Goal: Task Accomplishment & Management: Manage account settings

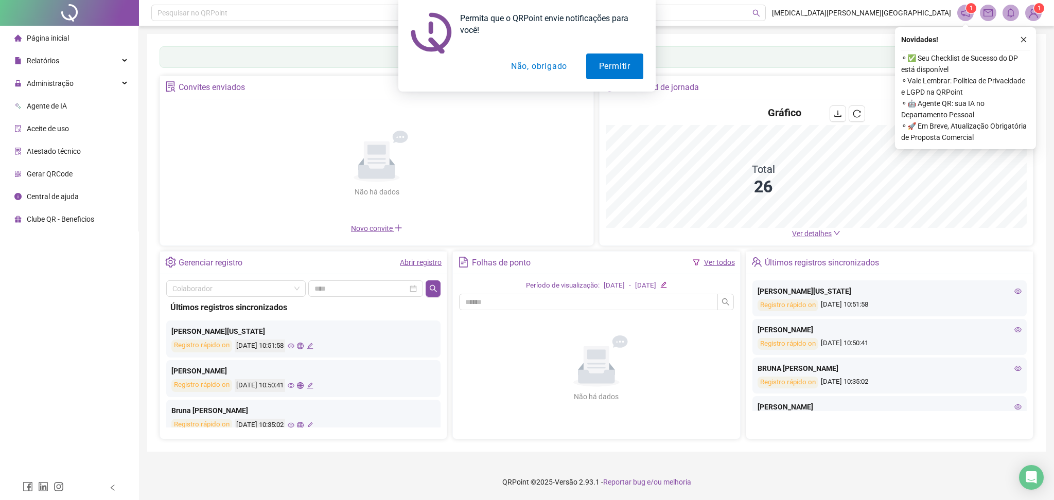
click at [540, 70] on button "Não, obrigado" at bounding box center [539, 67] width 82 height 26
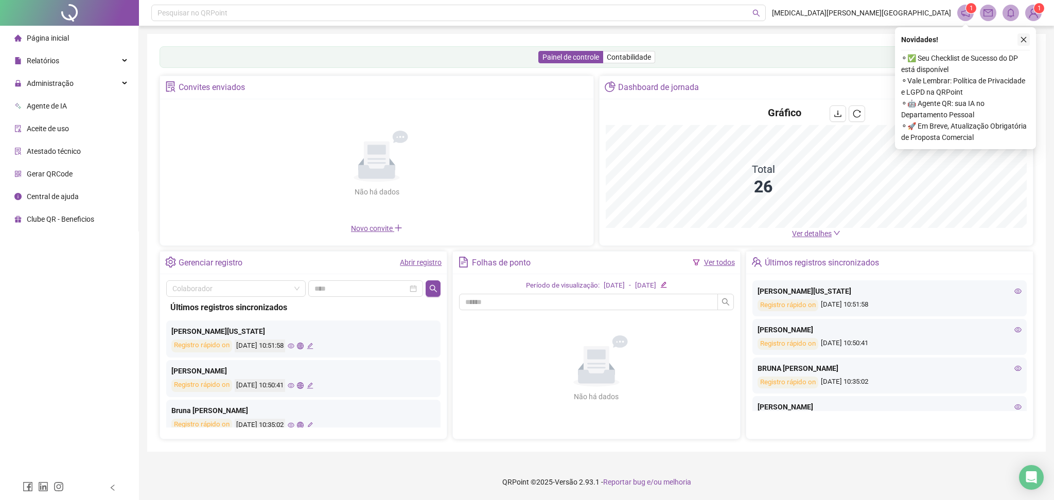
click at [1025, 41] on icon "close" at bounding box center [1023, 39] width 7 height 7
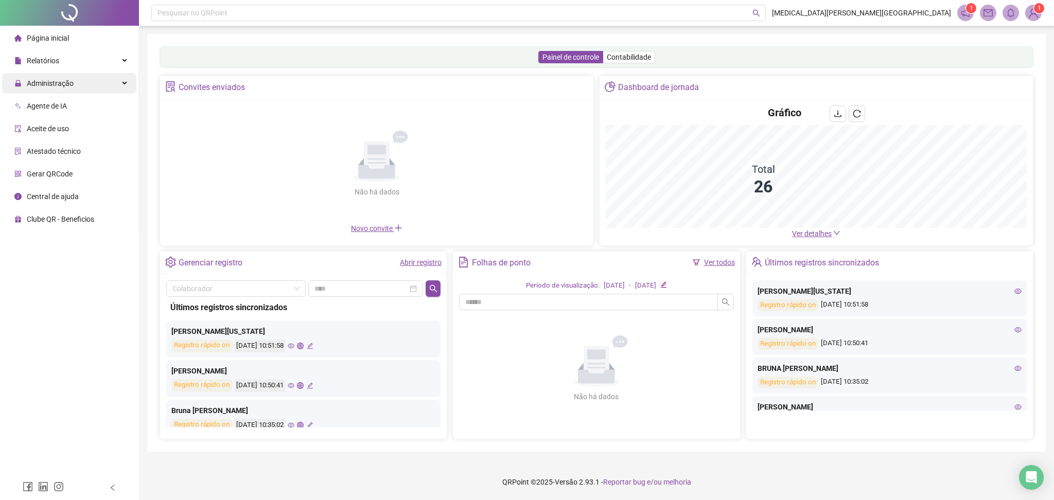
click at [96, 81] on div "Administração" at bounding box center [69, 83] width 134 height 21
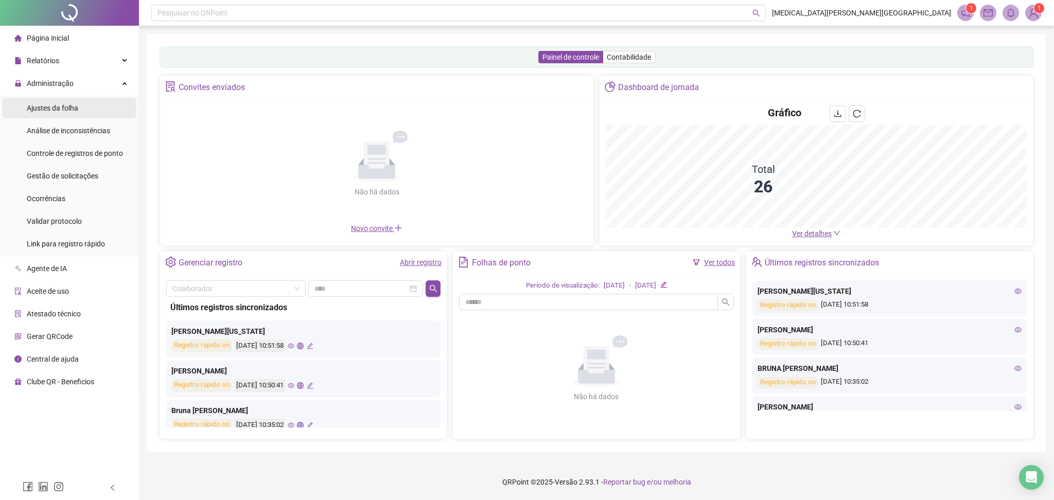
click at [75, 109] on span "Ajustes da folha" at bounding box center [52, 108] width 51 height 8
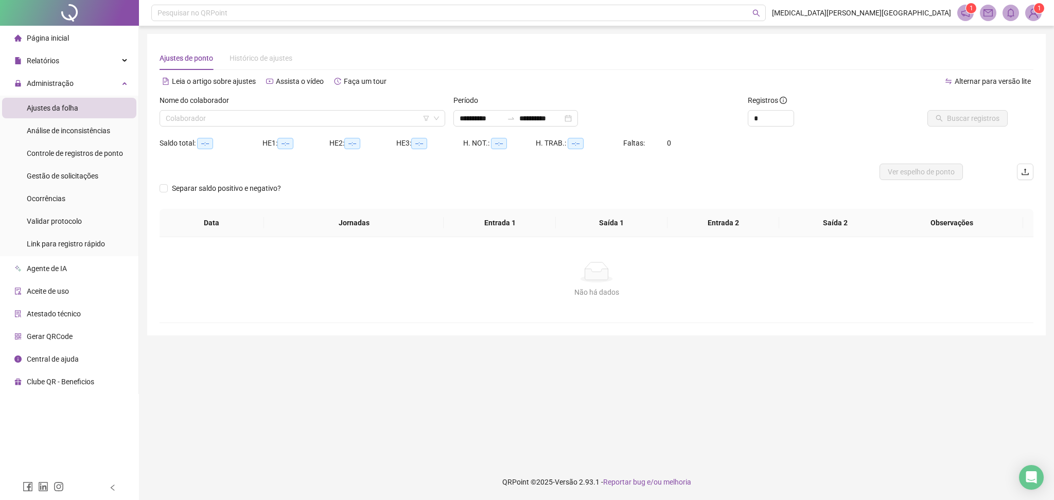
type input "**********"
click at [306, 116] on input "search" at bounding box center [298, 118] width 264 height 15
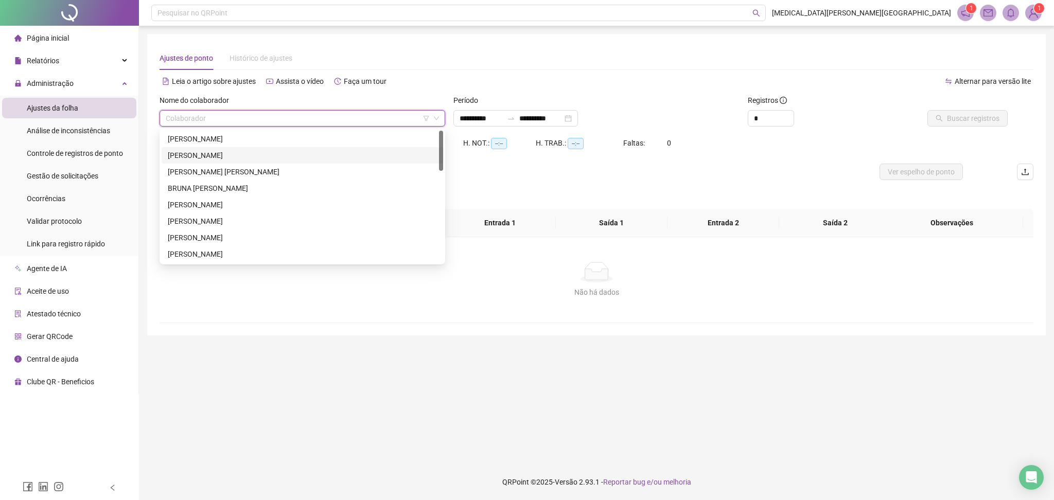
click at [234, 143] on div "[PERSON_NAME]" at bounding box center [302, 138] width 269 height 11
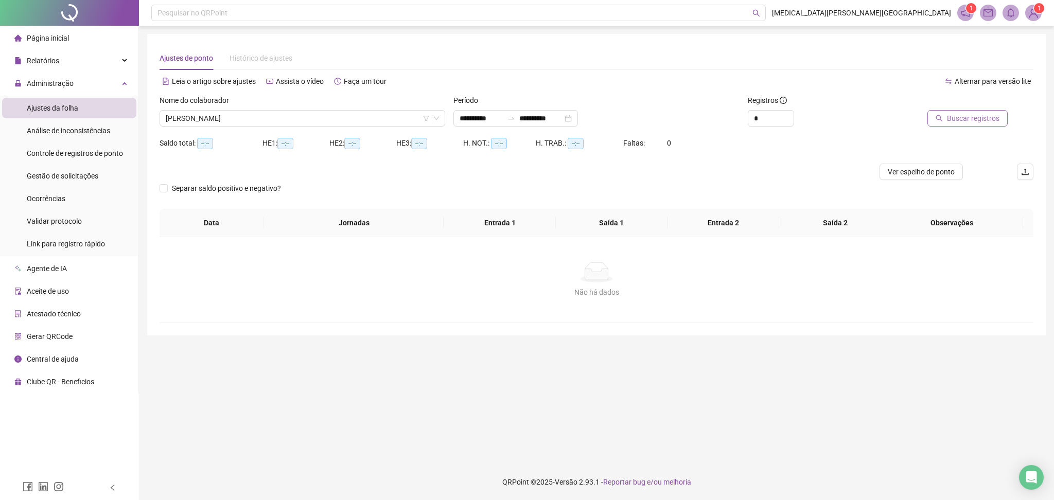
click at [967, 113] on span "Buscar registros" at bounding box center [973, 118] width 53 height 11
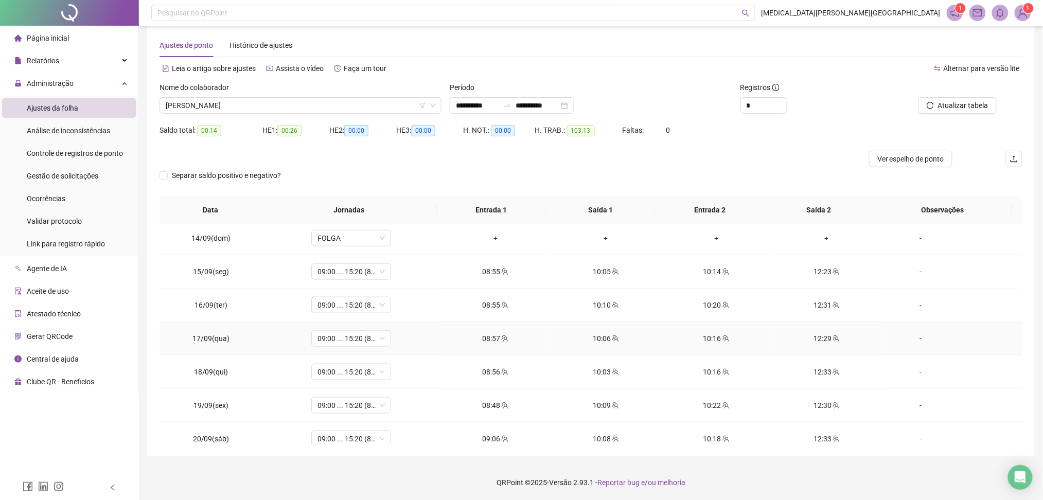
scroll to position [346, 0]
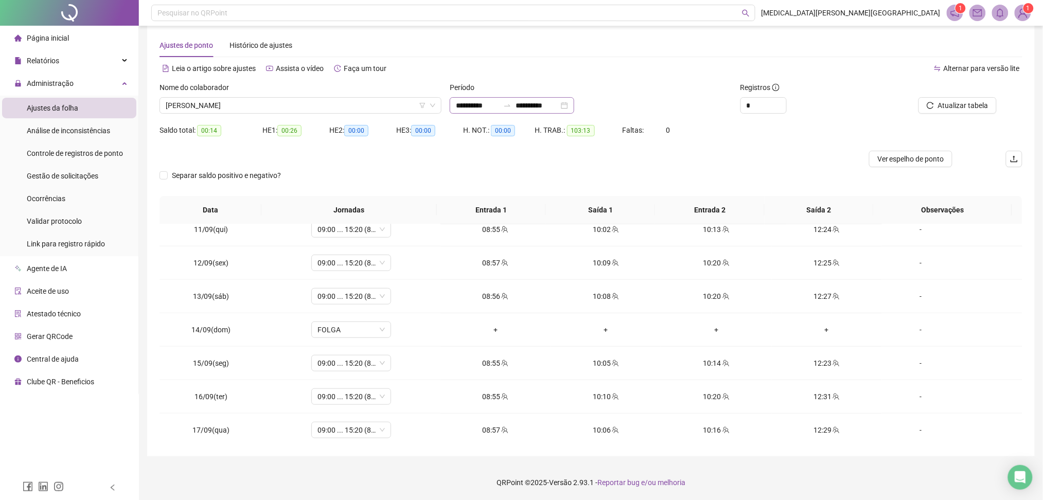
click at [574, 102] on div "**********" at bounding box center [512, 105] width 125 height 16
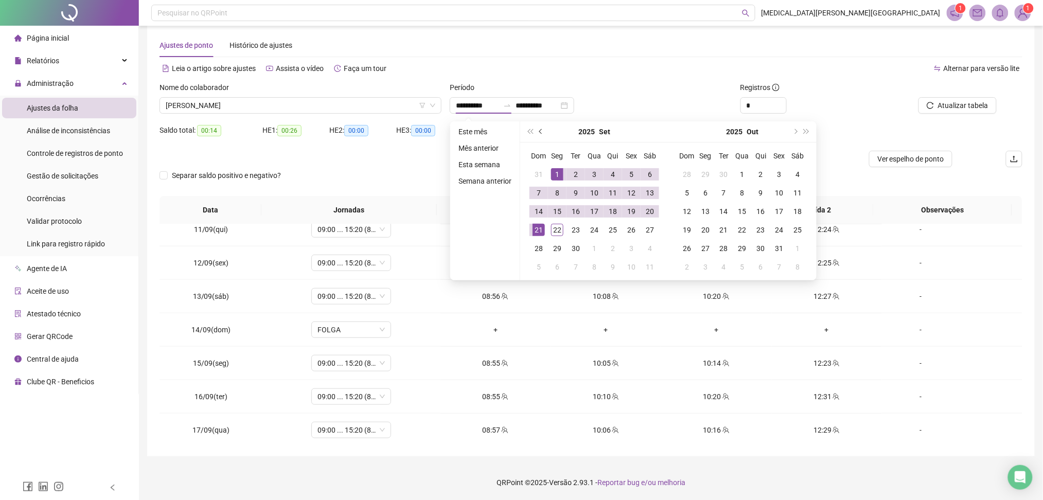
click at [540, 135] on button "prev-year" at bounding box center [541, 131] width 11 height 21
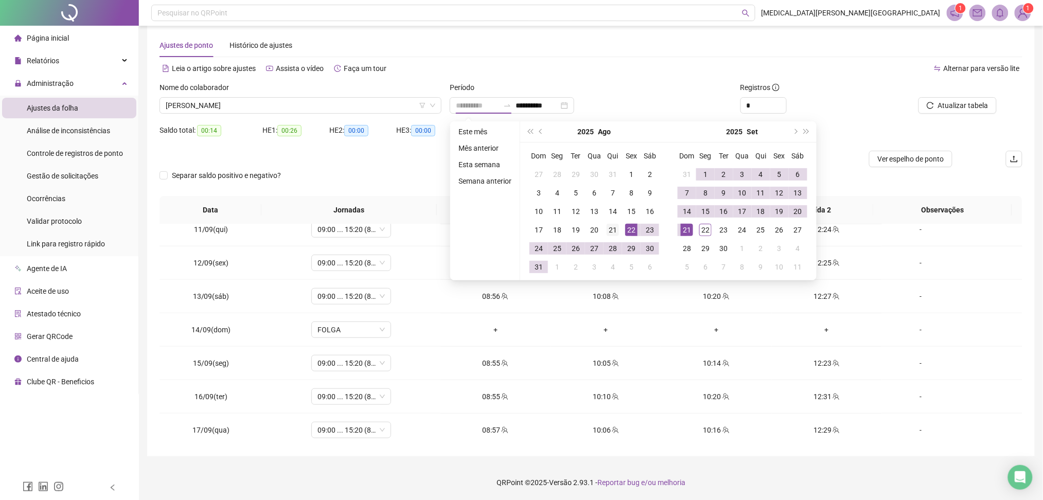
type input "**********"
click at [612, 229] on div "21" at bounding box center [613, 230] width 12 height 12
type input "**********"
click at [688, 227] on div "21" at bounding box center [687, 230] width 12 height 12
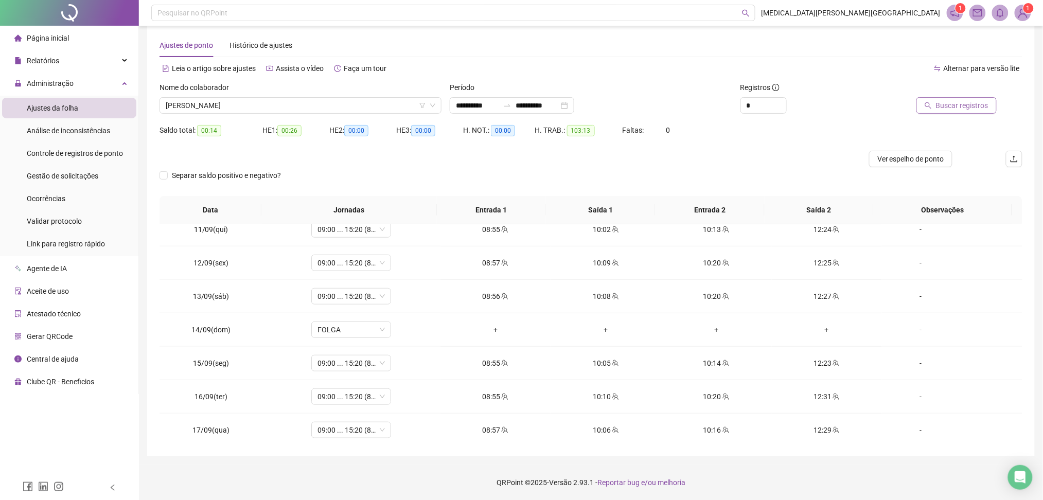
click at [930, 105] on icon "search" at bounding box center [928, 105] width 7 height 7
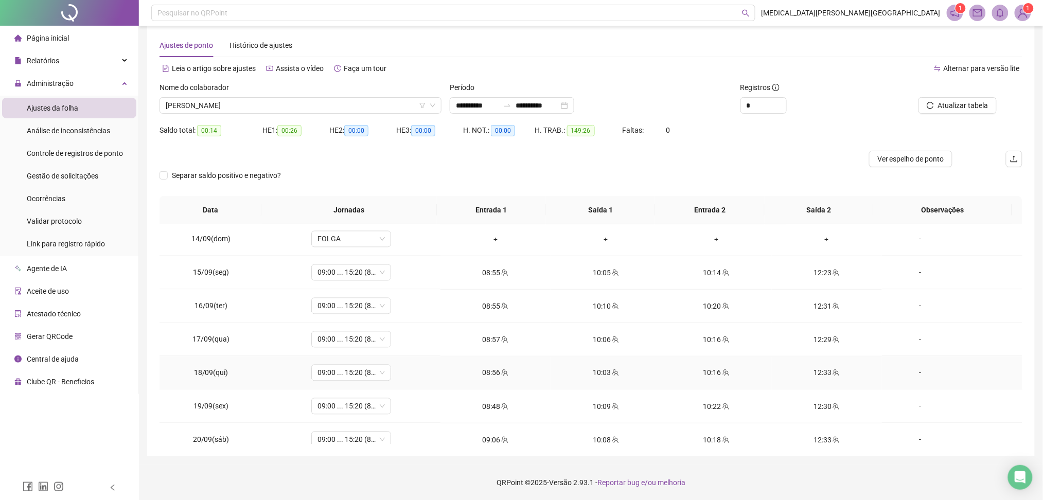
scroll to position [851, 0]
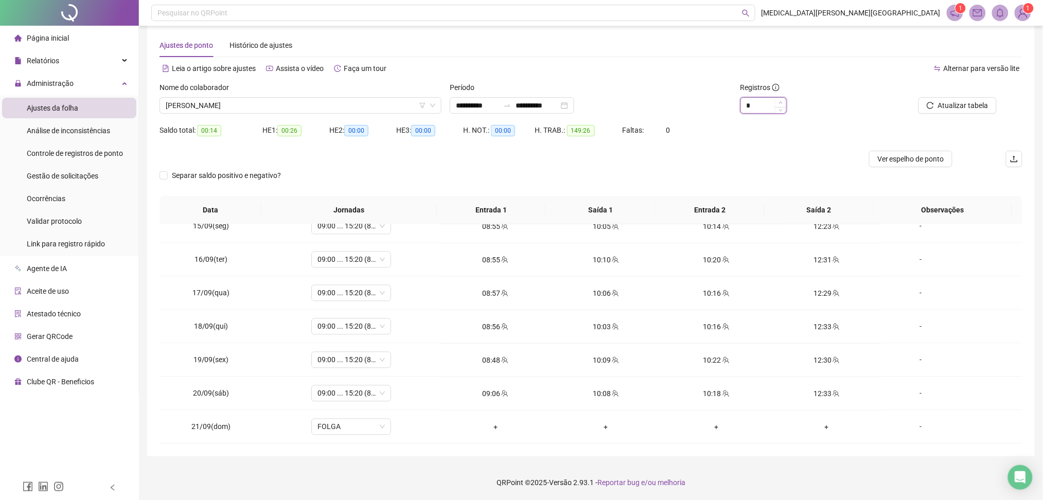
click at [781, 101] on icon "up" at bounding box center [781, 103] width 4 height 4
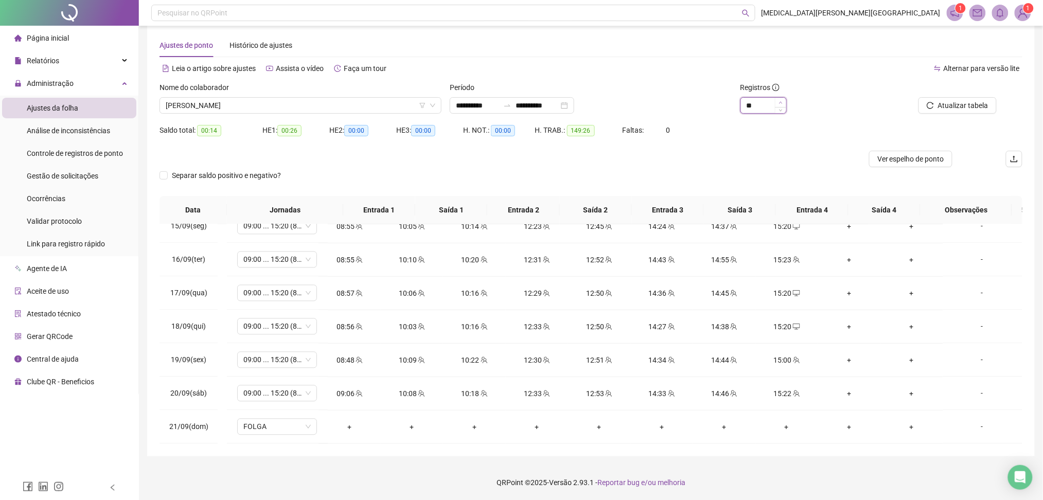
click at [781, 101] on icon "up" at bounding box center [781, 103] width 4 height 4
type input "**"
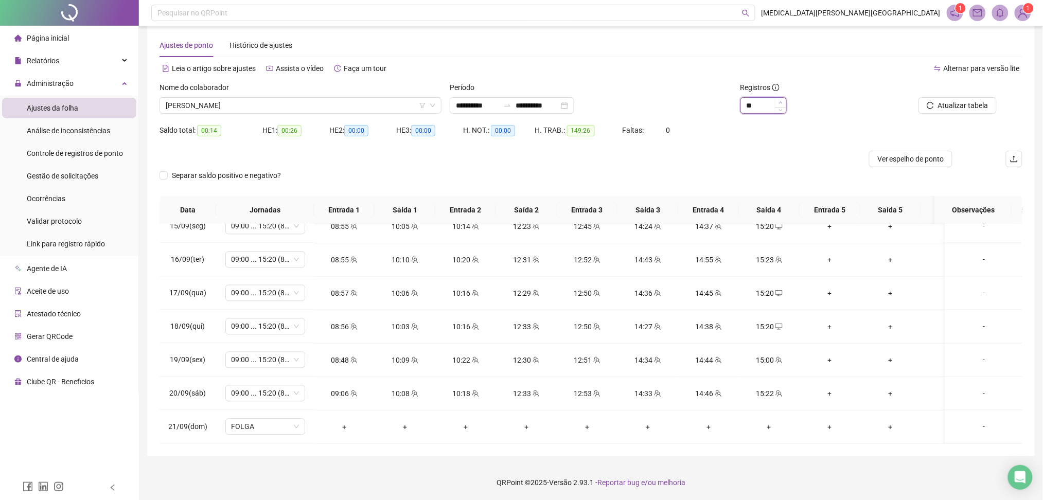
click at [781, 101] on icon "up" at bounding box center [781, 103] width 4 height 4
click at [949, 101] on span "Atualizar tabela" at bounding box center [963, 105] width 50 height 11
click at [323, 103] on span "[PERSON_NAME]" at bounding box center [301, 105] width 270 height 15
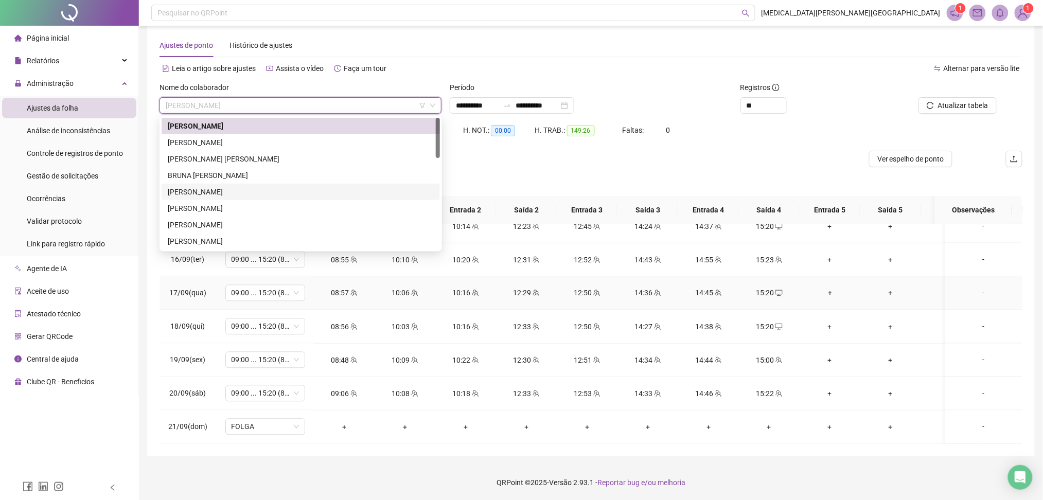
click at [538, 288] on div "12:29" at bounding box center [526, 293] width 44 height 11
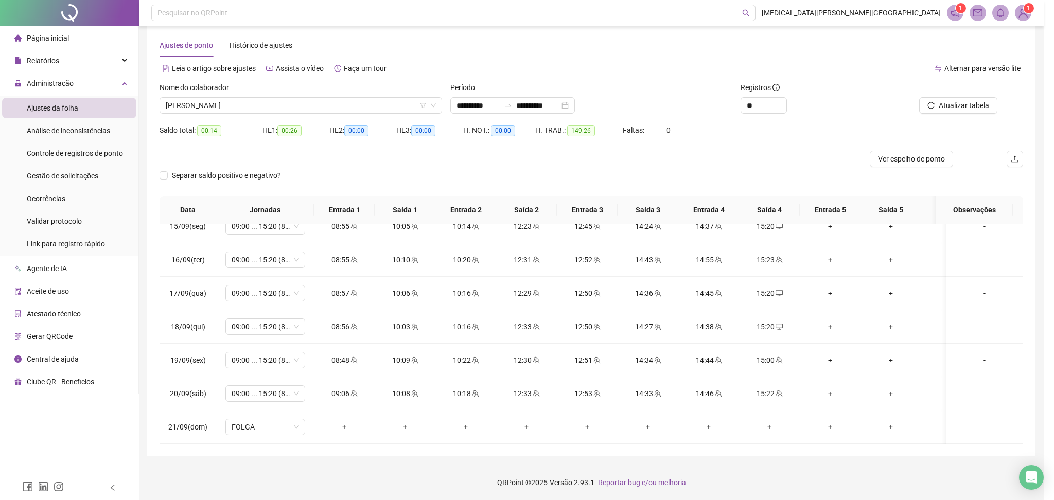
type input "**********"
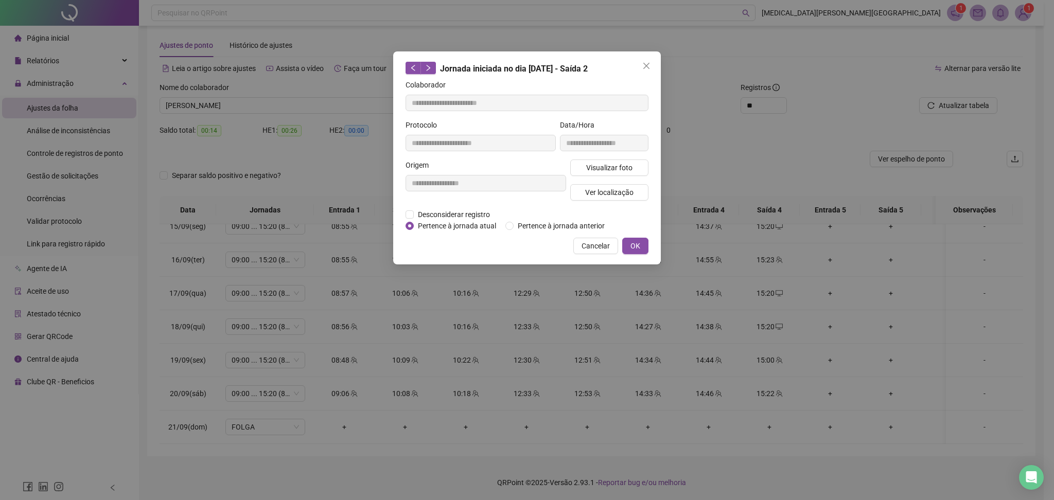
click at [346, 349] on div "**********" at bounding box center [527, 250] width 1054 height 500
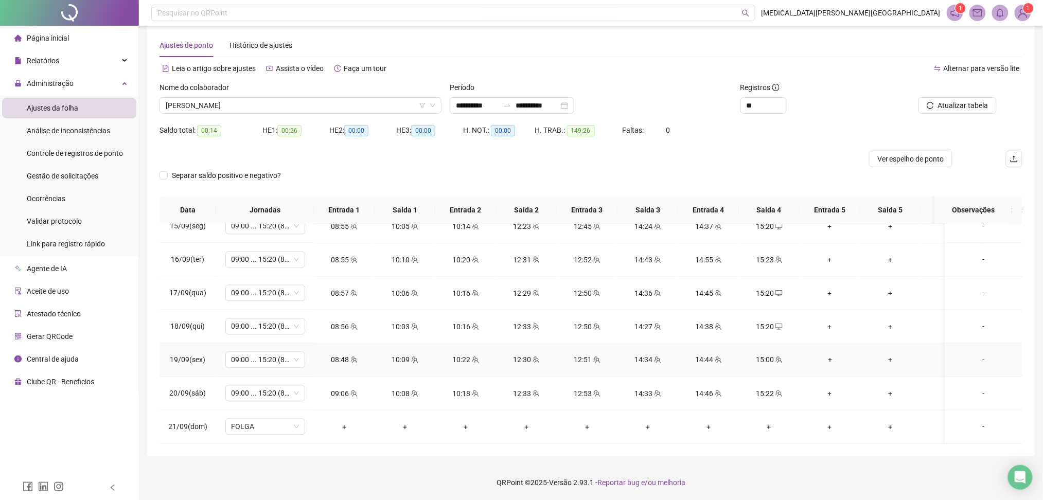
click at [350, 356] on span at bounding box center [353, 360] width 8 height 8
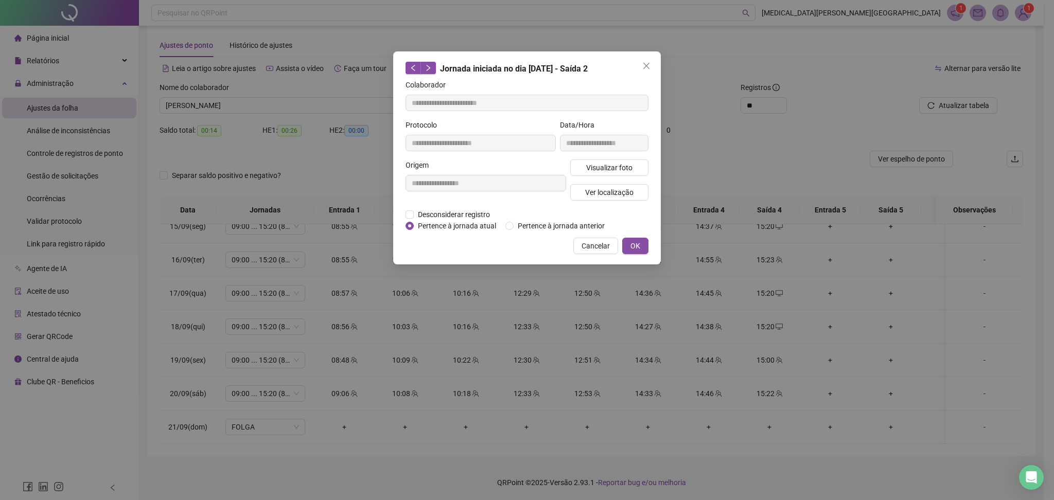
type input "**********"
click at [432, 216] on span "Desconsiderar registro" at bounding box center [454, 214] width 80 height 11
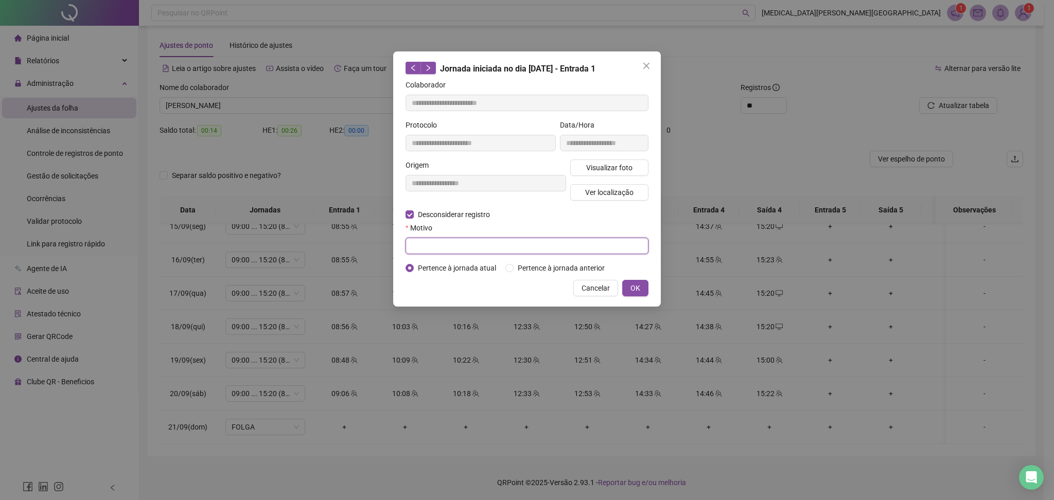
click at [438, 247] on input "text" at bounding box center [527, 246] width 243 height 16
type input "*"
type input "******"
click at [640, 284] on span "OK" at bounding box center [636, 288] width 10 height 11
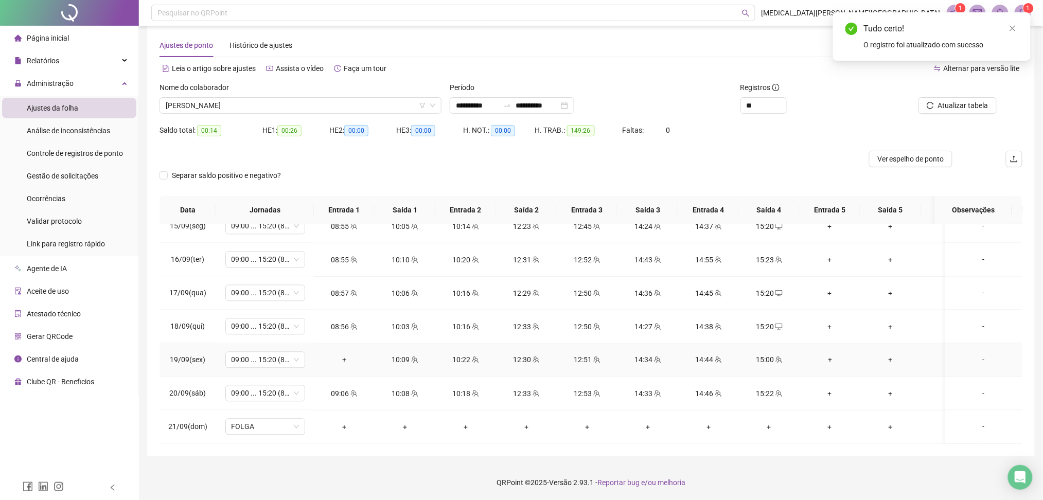
click at [343, 355] on div "+" at bounding box center [344, 360] width 44 height 11
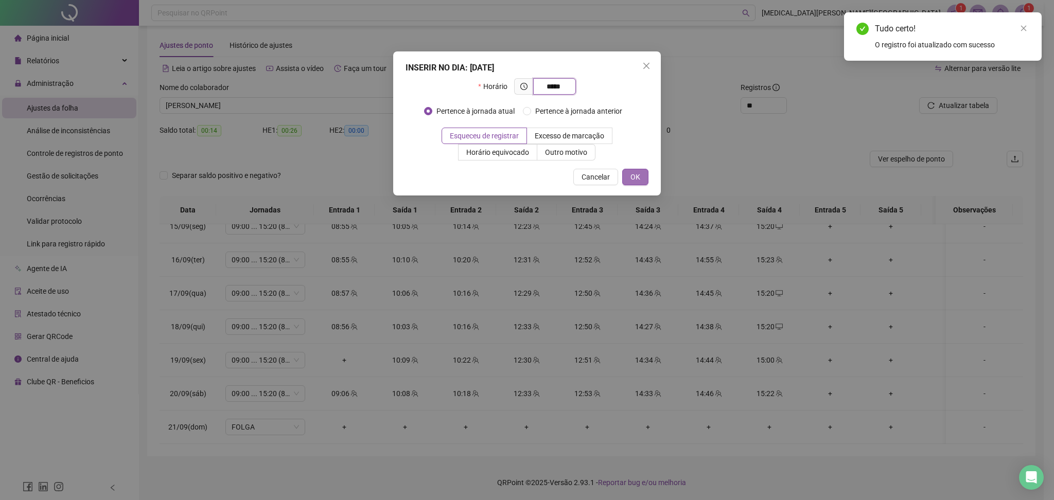
type input "*****"
click at [641, 181] on button "OK" at bounding box center [635, 177] width 26 height 16
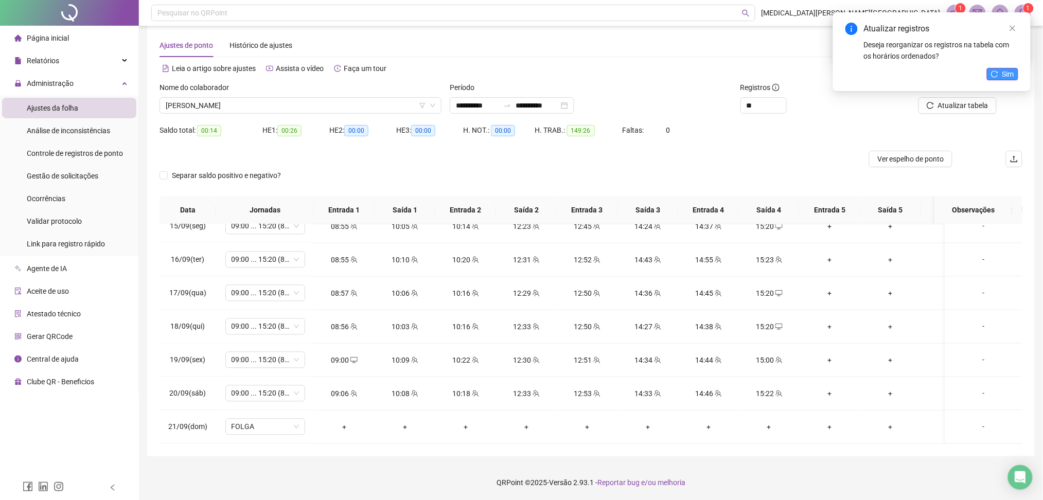
click at [1001, 74] on button "Sim" at bounding box center [1002, 74] width 31 height 12
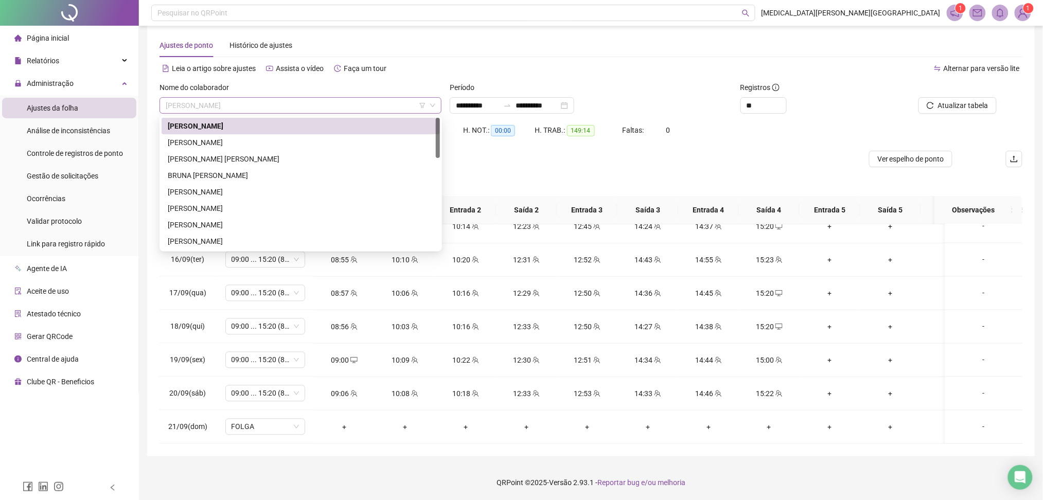
click at [314, 109] on span "[PERSON_NAME]" at bounding box center [301, 105] width 270 height 15
click at [243, 147] on div "[PERSON_NAME]" at bounding box center [301, 142] width 266 height 11
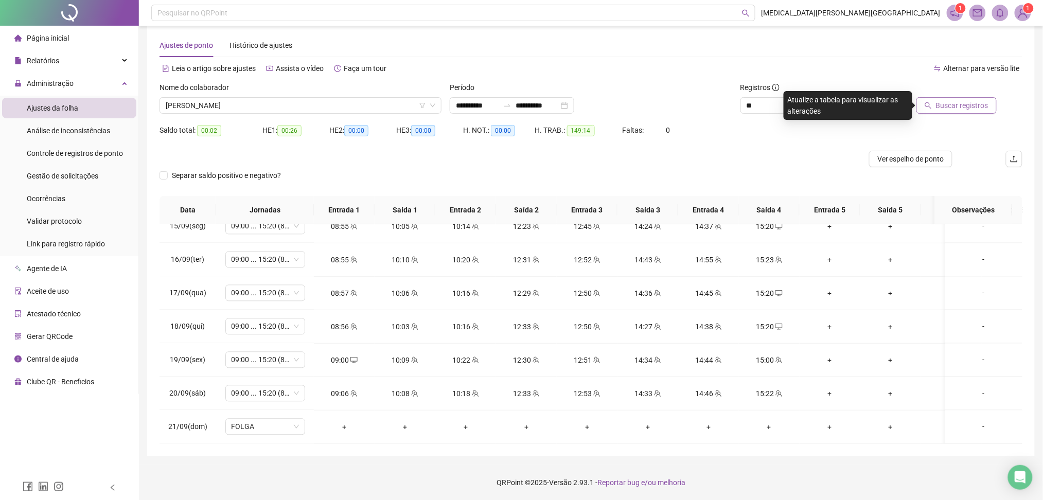
click at [956, 107] on span "Buscar registros" at bounding box center [962, 105] width 53 height 11
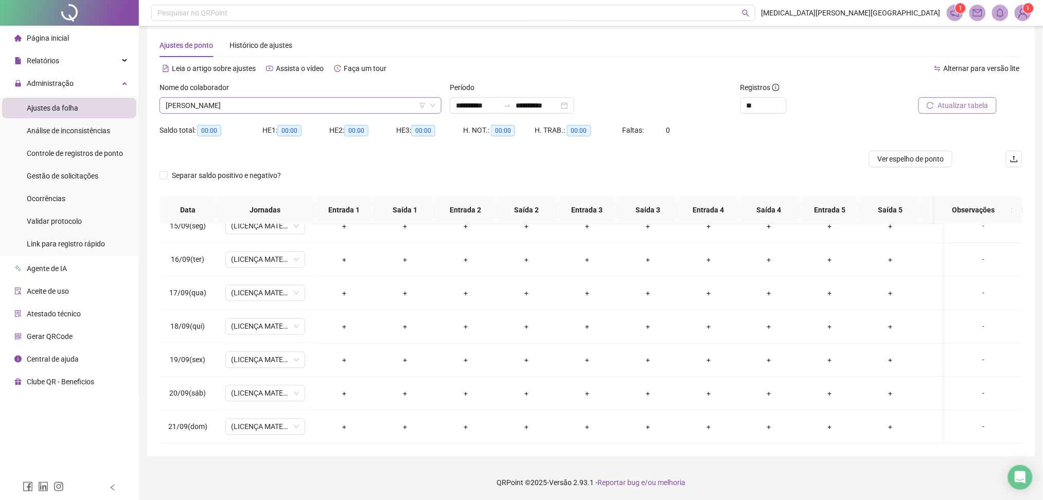
click at [278, 102] on span "[PERSON_NAME]" at bounding box center [301, 105] width 270 height 15
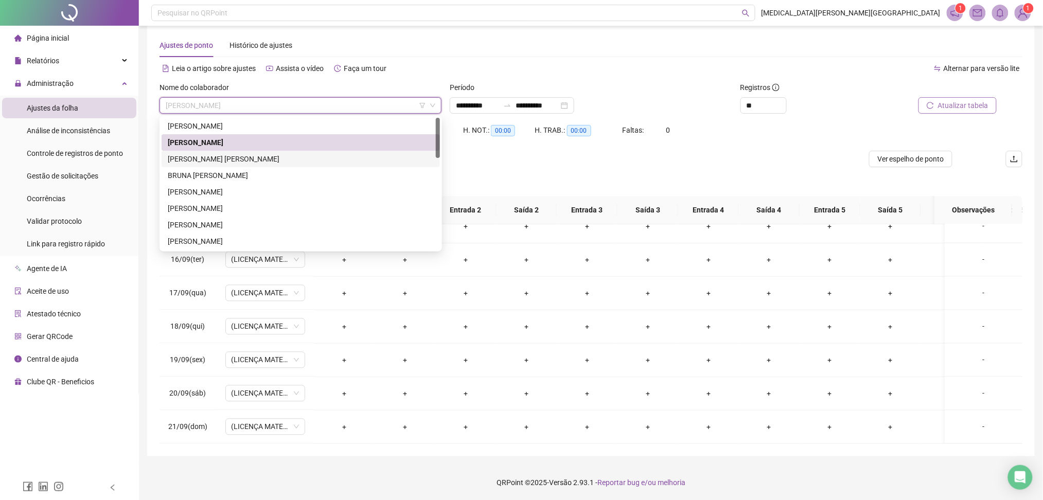
click at [245, 164] on div "[PERSON_NAME] [PERSON_NAME]" at bounding box center [301, 158] width 266 height 11
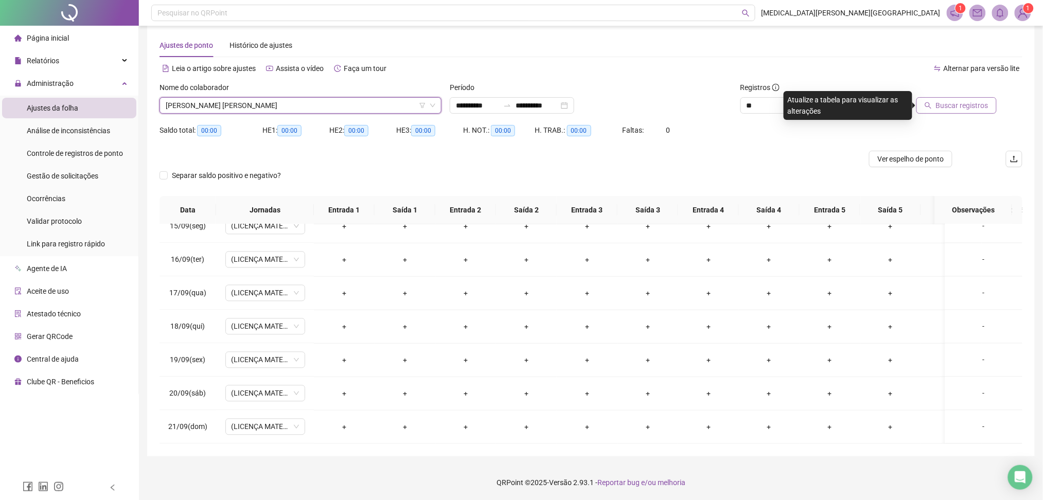
click at [969, 104] on span "Buscar registros" at bounding box center [962, 105] width 53 height 11
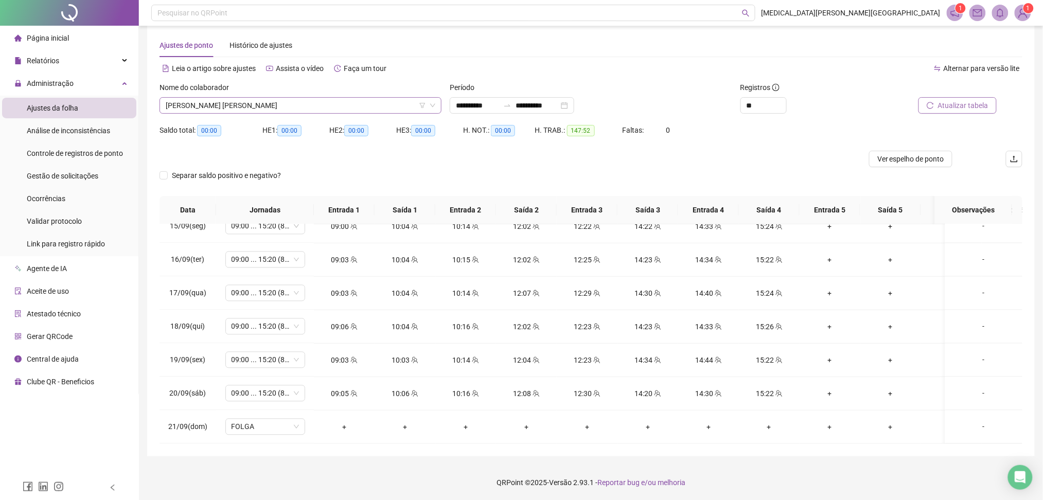
click at [295, 100] on span "[PERSON_NAME] [PERSON_NAME]" at bounding box center [301, 105] width 270 height 15
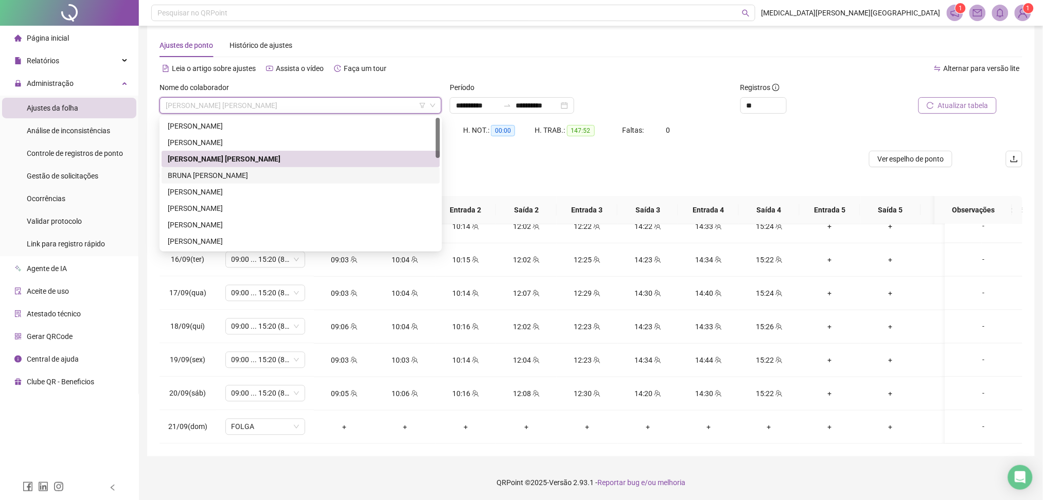
click at [243, 182] on div "BRUNA [PERSON_NAME]" at bounding box center [301, 175] width 278 height 16
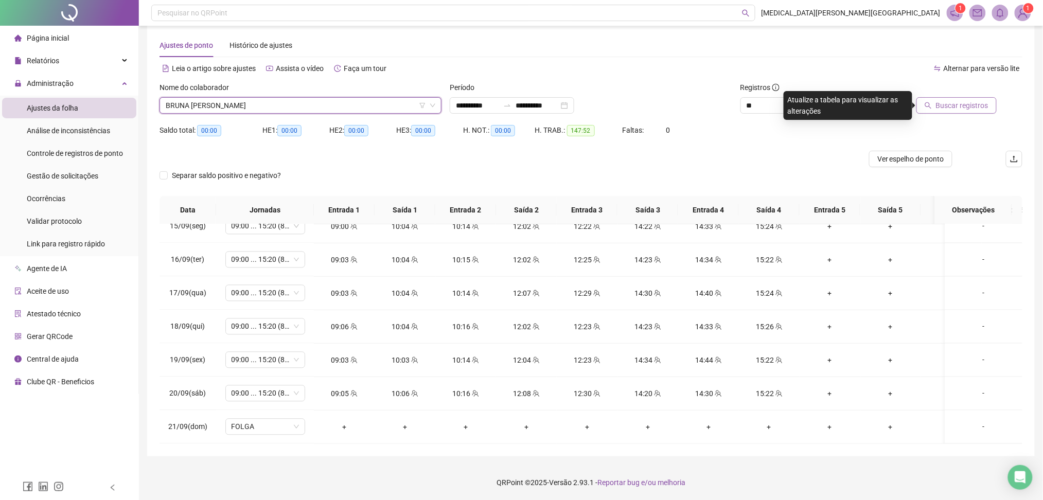
click at [977, 103] on span "Buscar registros" at bounding box center [962, 105] width 53 height 11
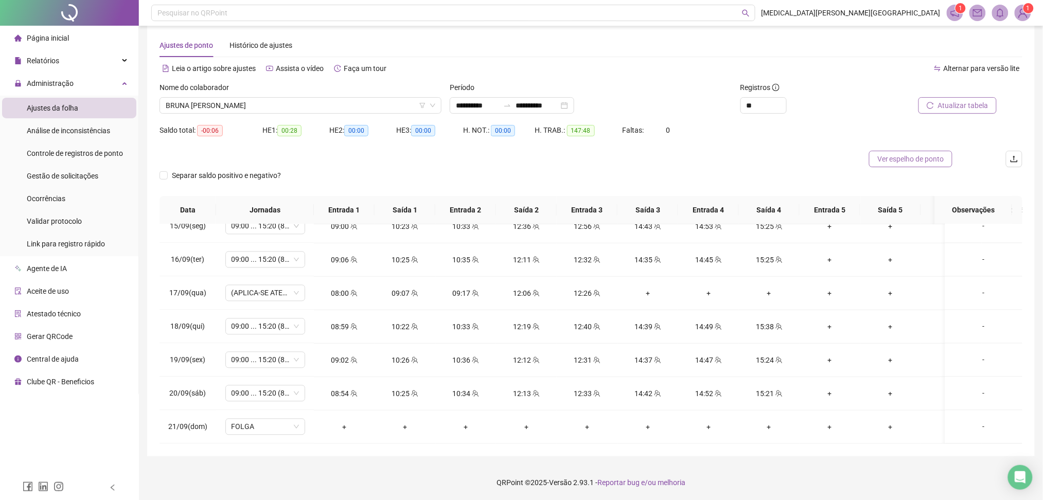
click at [925, 157] on span "Ver espelho de ponto" at bounding box center [911, 158] width 67 height 11
click at [590, 288] on div "12:26" at bounding box center [587, 293] width 44 height 11
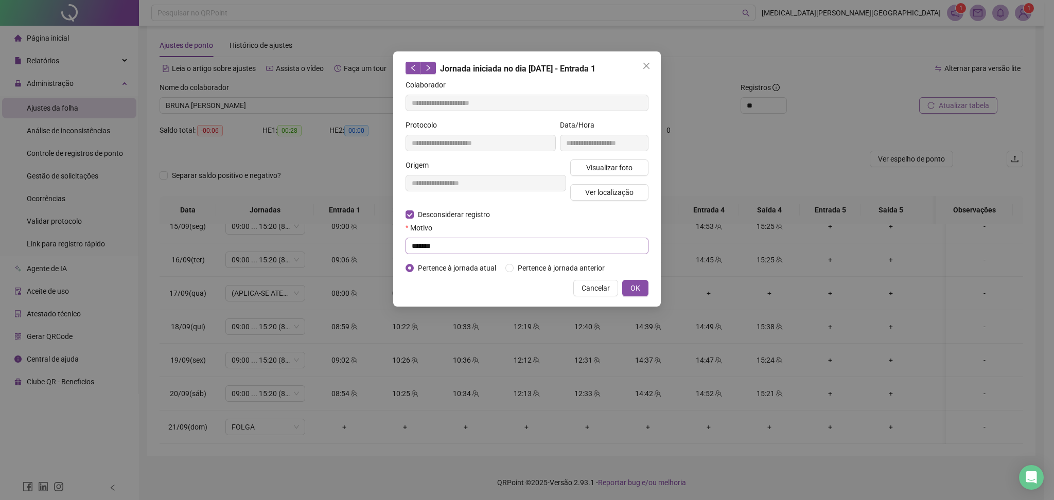
type input "**********"
click at [443, 280] on div "Cancelar OK" at bounding box center [527, 288] width 243 height 16
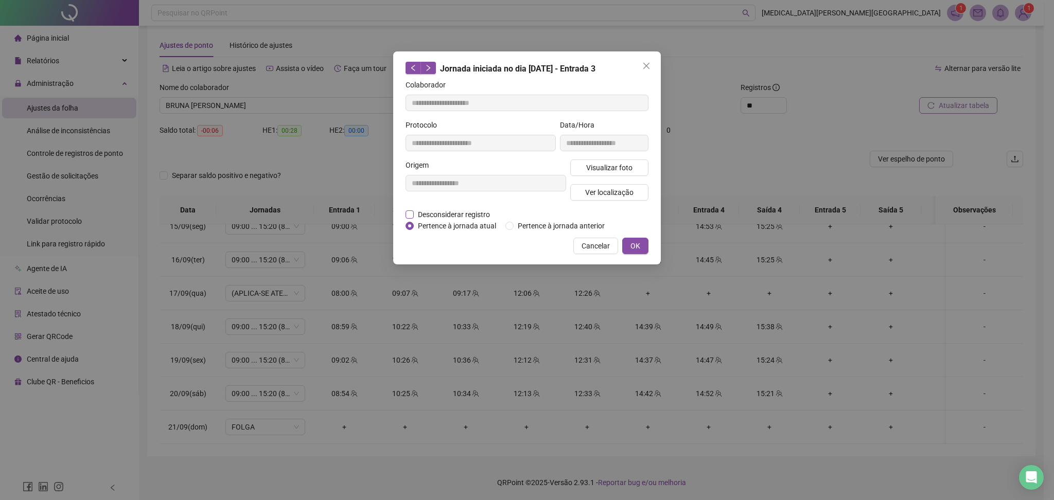
click at [447, 211] on span "Desconsiderar registro" at bounding box center [454, 214] width 80 height 11
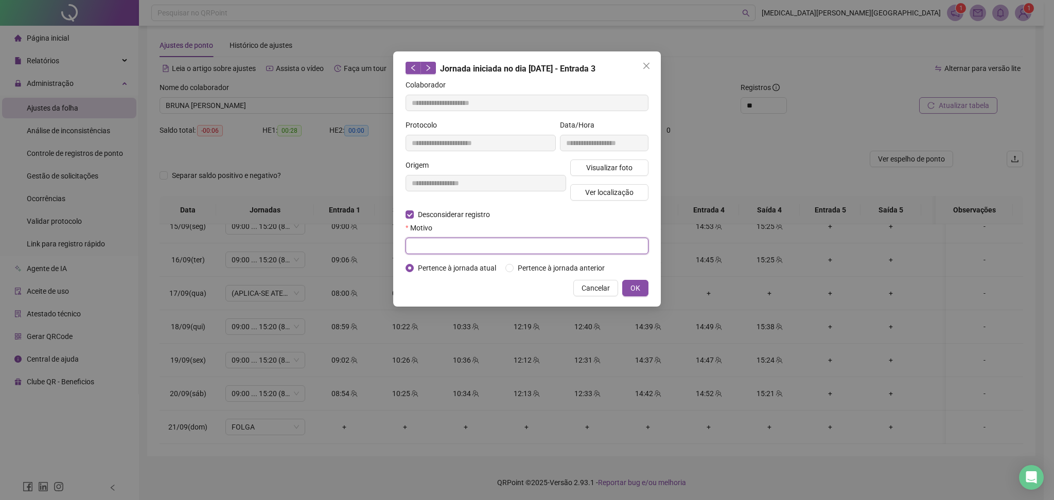
click at [432, 253] on input "text" at bounding box center [527, 246] width 243 height 16
type input "******"
click at [631, 296] on button "OK" at bounding box center [635, 288] width 26 height 16
click at [635, 285] on div "**********" at bounding box center [527, 250] width 1054 height 500
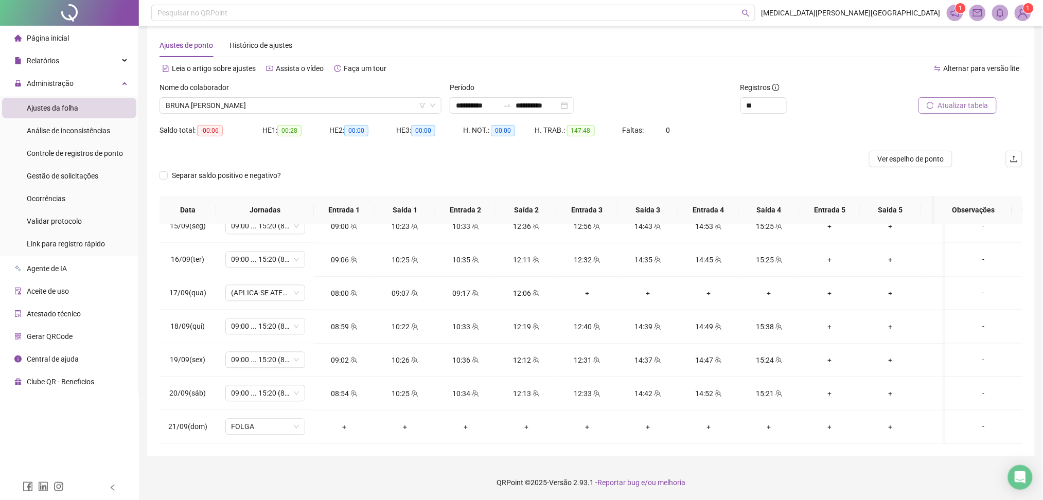
drag, startPoint x: 967, startPoint y: 114, endPoint x: 928, endPoint y: 104, distance: 40.3
click at [964, 112] on div "Atualizar tabela" at bounding box center [954, 102] width 145 height 40
click at [950, 100] on button "Atualizar tabela" at bounding box center [958, 105] width 78 height 16
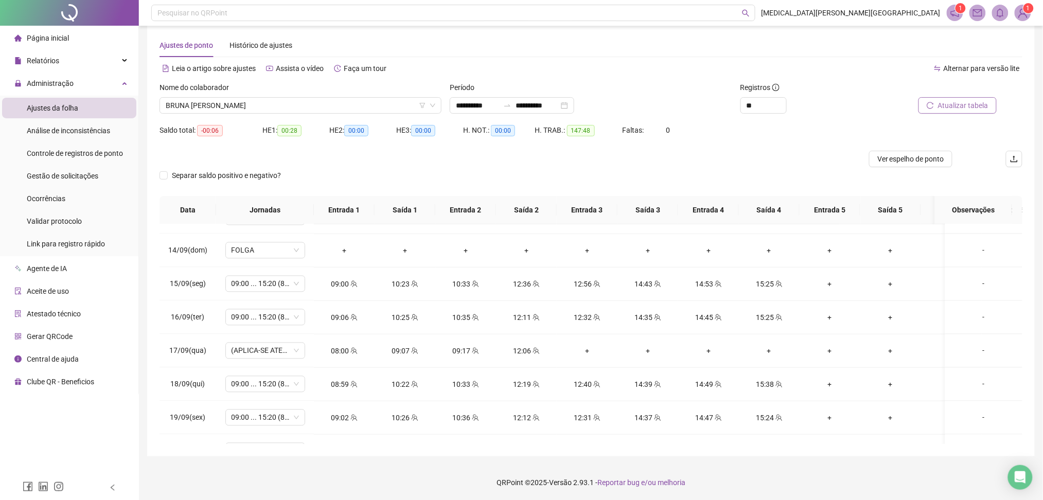
click at [951, 105] on span "Atualizar tabela" at bounding box center [963, 105] width 50 height 11
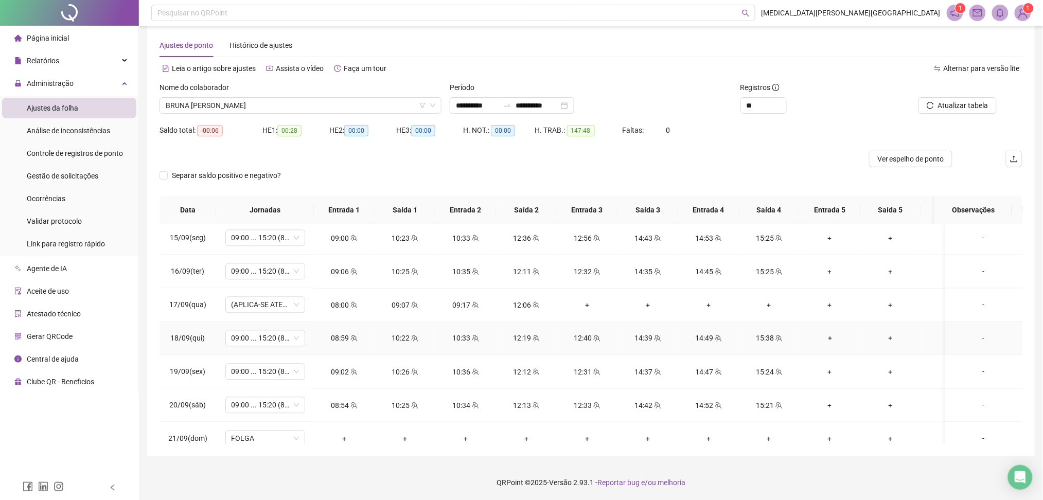
scroll to position [862, 0]
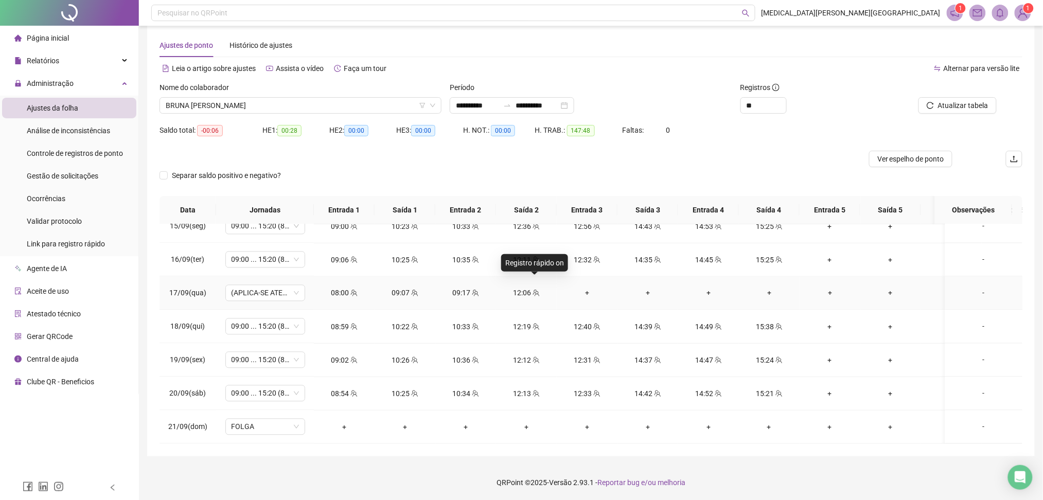
click at [533, 290] on icon "team" at bounding box center [536, 293] width 7 height 7
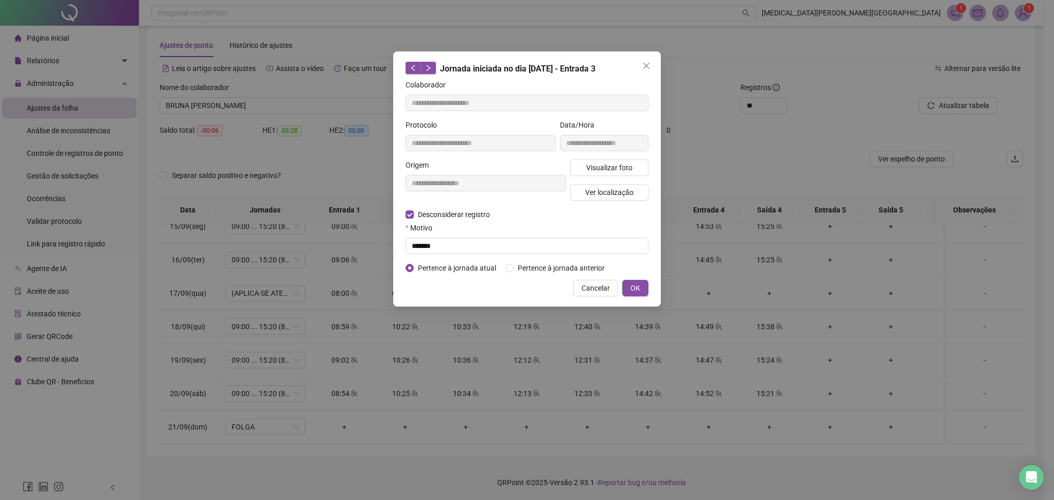
type input "**********"
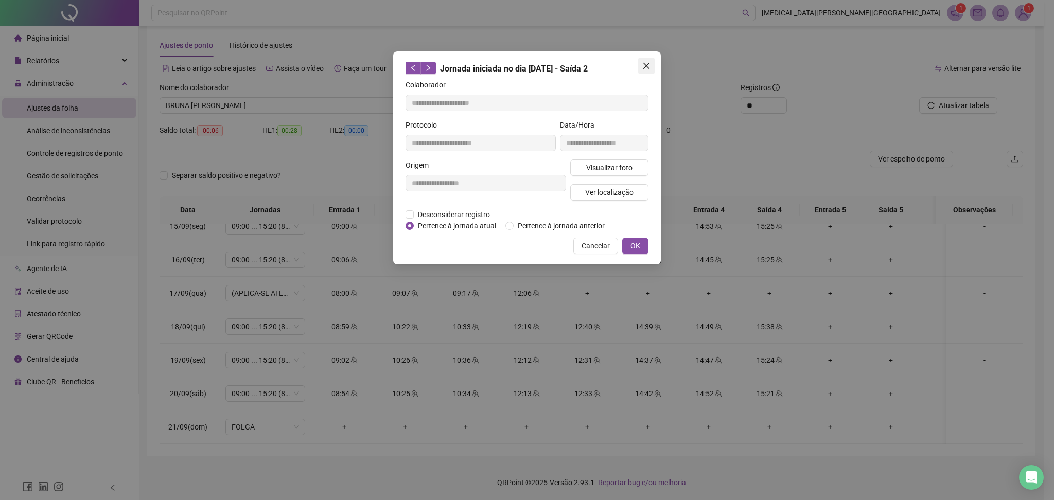
click at [643, 71] on button "Close" at bounding box center [646, 66] width 16 height 16
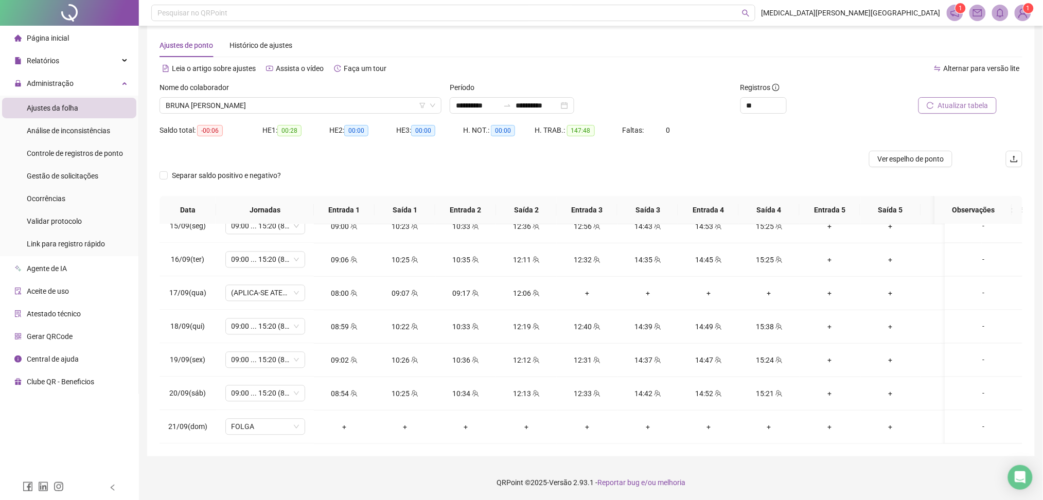
click at [945, 109] on span "Atualizar tabela" at bounding box center [963, 105] width 50 height 11
click at [529, 288] on div "12:06" at bounding box center [526, 293] width 44 height 11
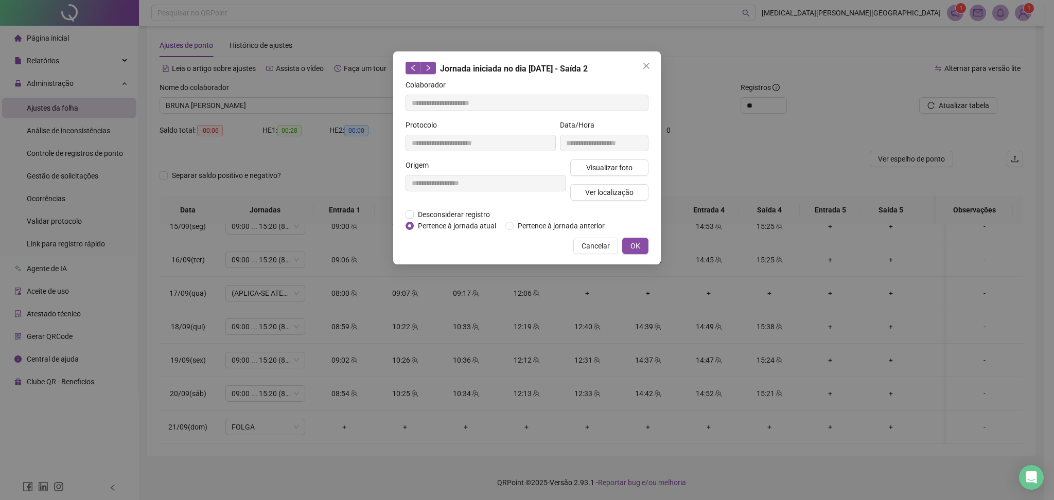
click at [457, 206] on div "**********" at bounding box center [486, 184] width 165 height 49
click at [454, 213] on span "Desconsiderar registro" at bounding box center [454, 214] width 80 height 11
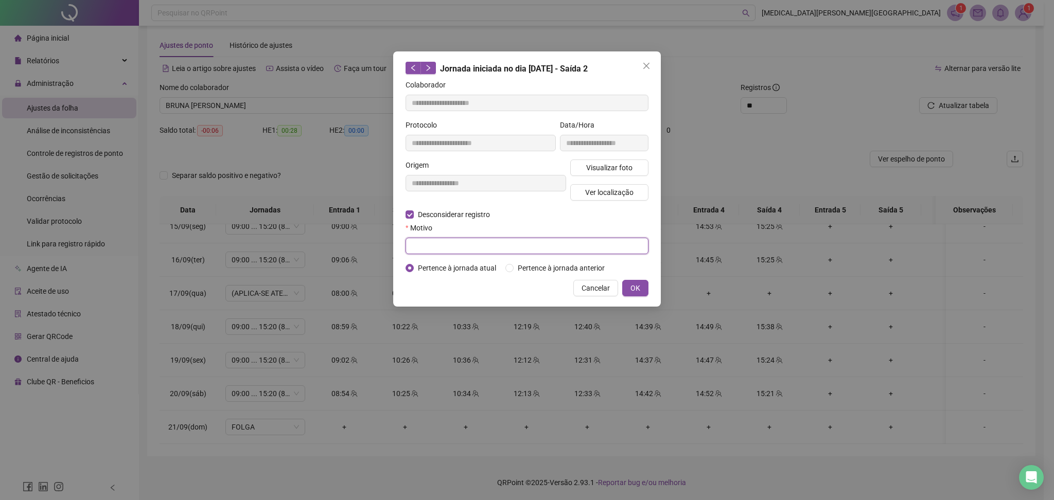
click at [486, 250] on input "text" at bounding box center [527, 246] width 243 height 16
type input "******"
click at [646, 289] on button "OK" at bounding box center [635, 288] width 26 height 16
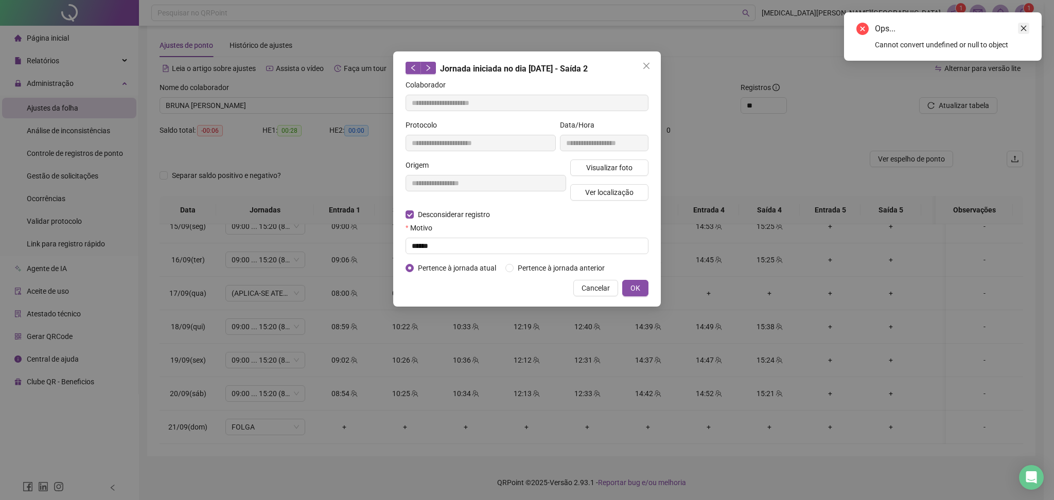
click at [1024, 26] on icon "close" at bounding box center [1023, 28] width 7 height 7
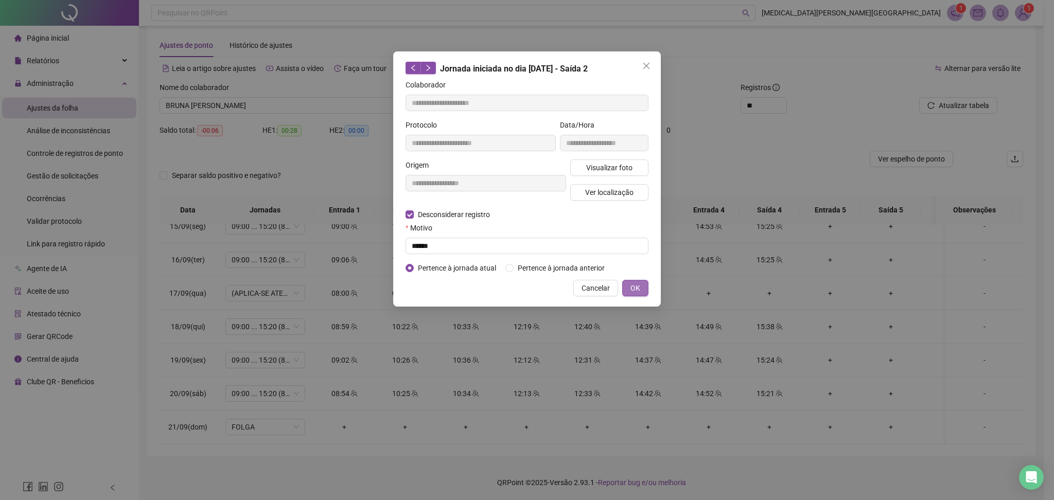
click at [638, 283] on span "OK" at bounding box center [636, 288] width 10 height 11
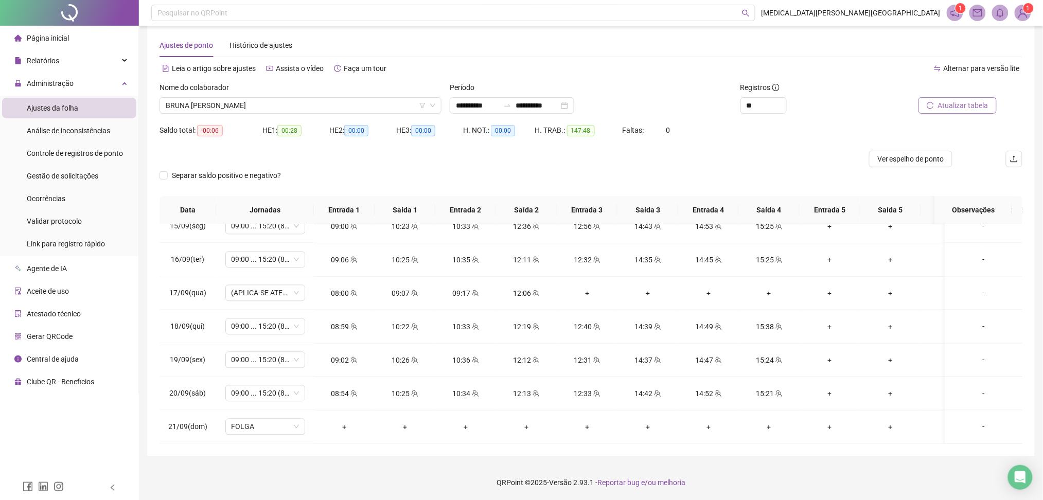
click at [972, 102] on span "Atualizar tabela" at bounding box center [963, 105] width 50 height 11
click at [521, 288] on div "+" at bounding box center [526, 293] width 44 height 11
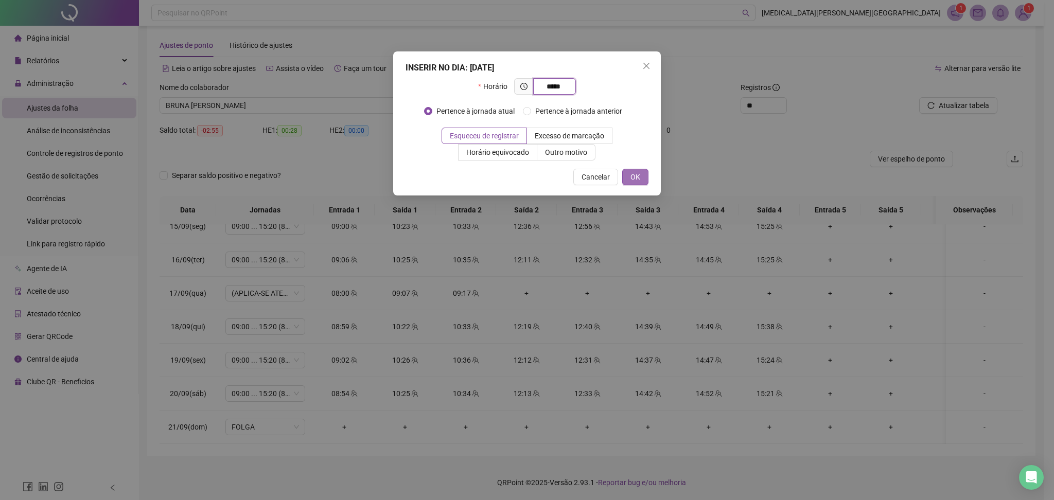
type input "*****"
click at [638, 181] on span "OK" at bounding box center [636, 176] width 10 height 11
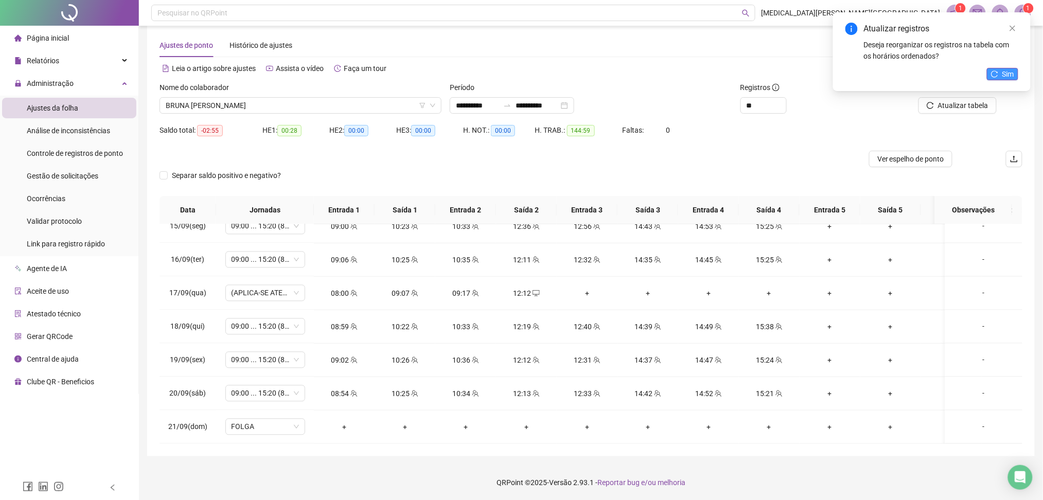
click at [1008, 76] on span "Sim" at bounding box center [1009, 73] width 12 height 11
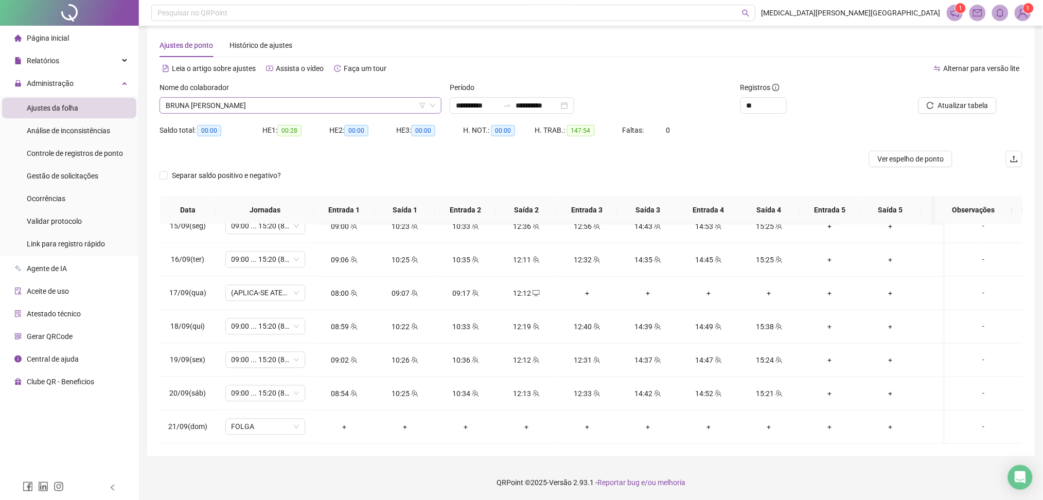
click at [268, 101] on span "BRUNA [PERSON_NAME]" at bounding box center [301, 105] width 270 height 15
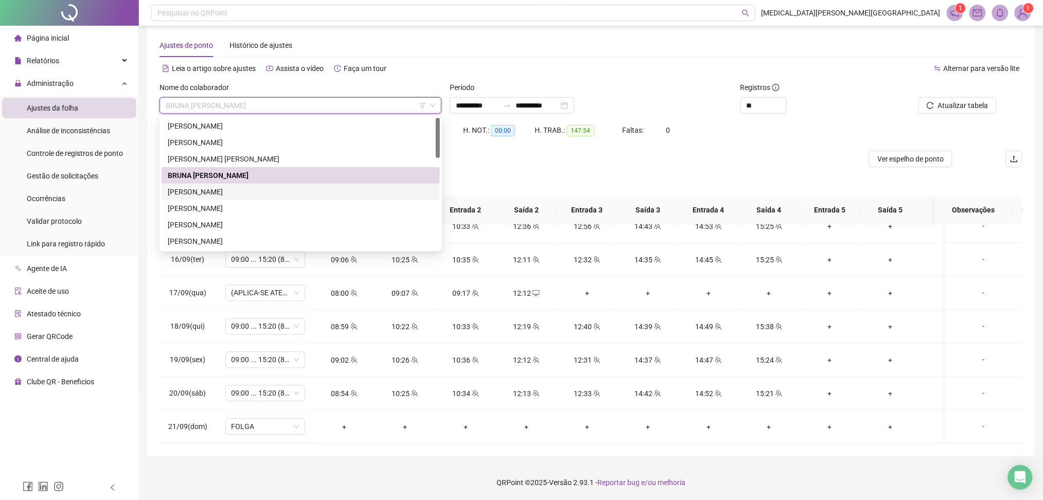
click at [213, 194] on div "BRUNA FERNANDES DA SILVA" at bounding box center [301, 191] width 266 height 11
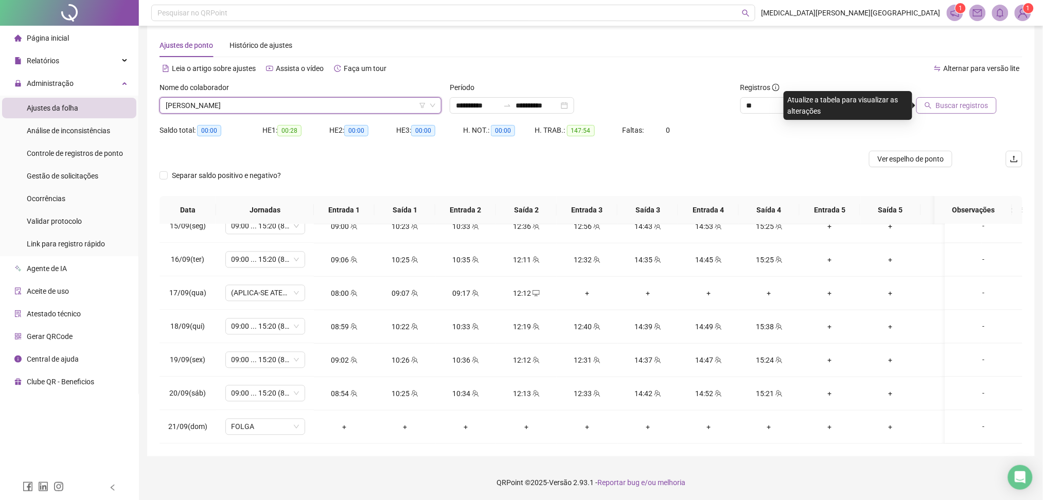
click at [975, 99] on button "Buscar registros" at bounding box center [957, 105] width 80 height 16
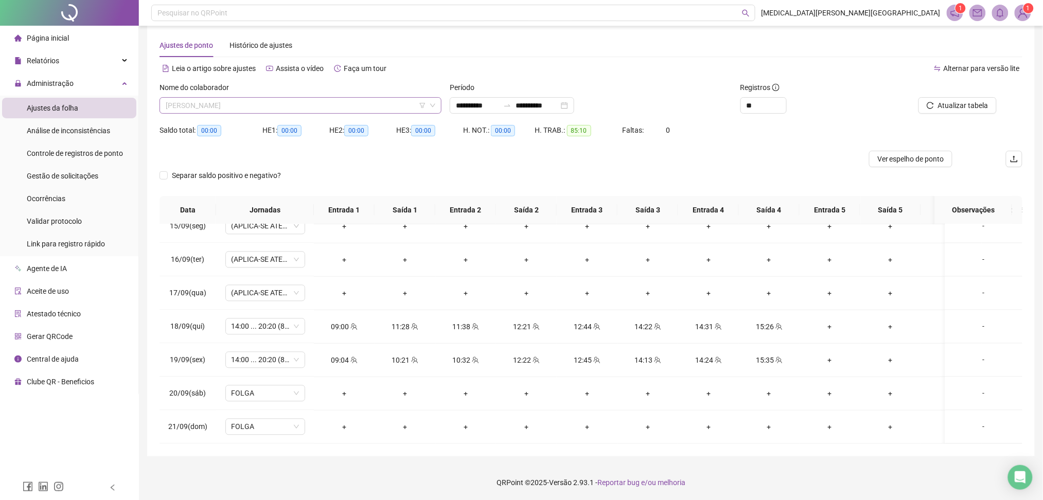
click at [205, 100] on span "BRUNA FERNANDES DA SILVA" at bounding box center [301, 105] width 270 height 15
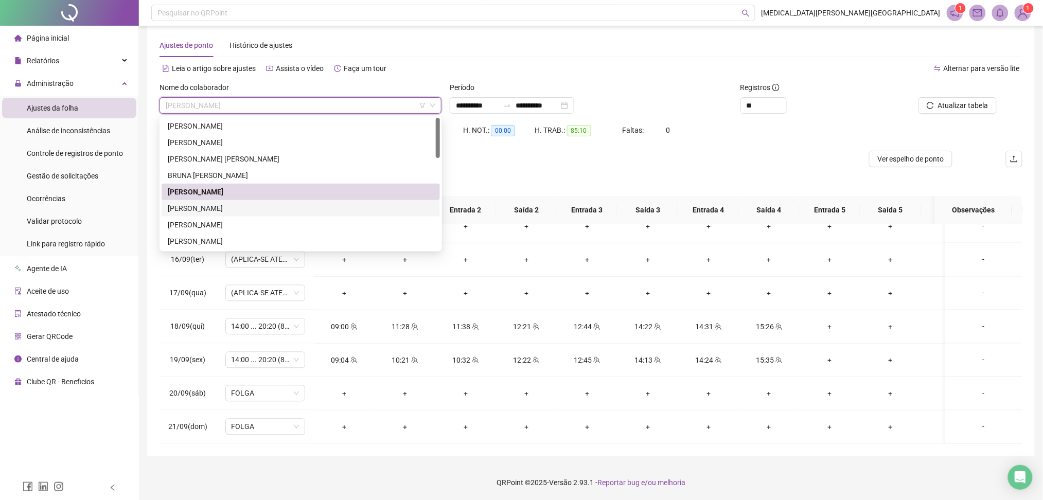
click at [209, 207] on div "CAMILA VELOSO SOUZA" at bounding box center [301, 208] width 266 height 11
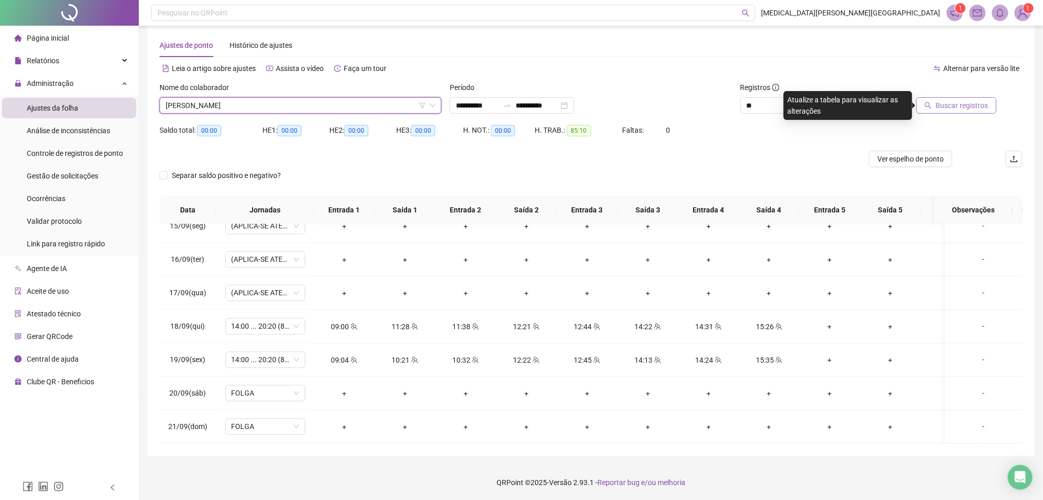
click at [990, 106] on button "Buscar registros" at bounding box center [957, 105] width 80 height 16
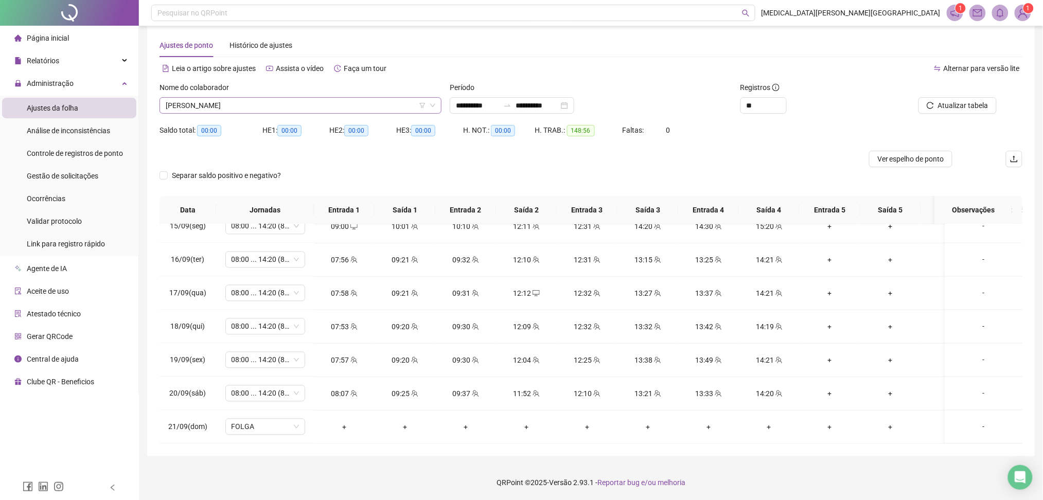
click at [310, 112] on div "CAMILA VELOSO SOUZA" at bounding box center [301, 105] width 282 height 16
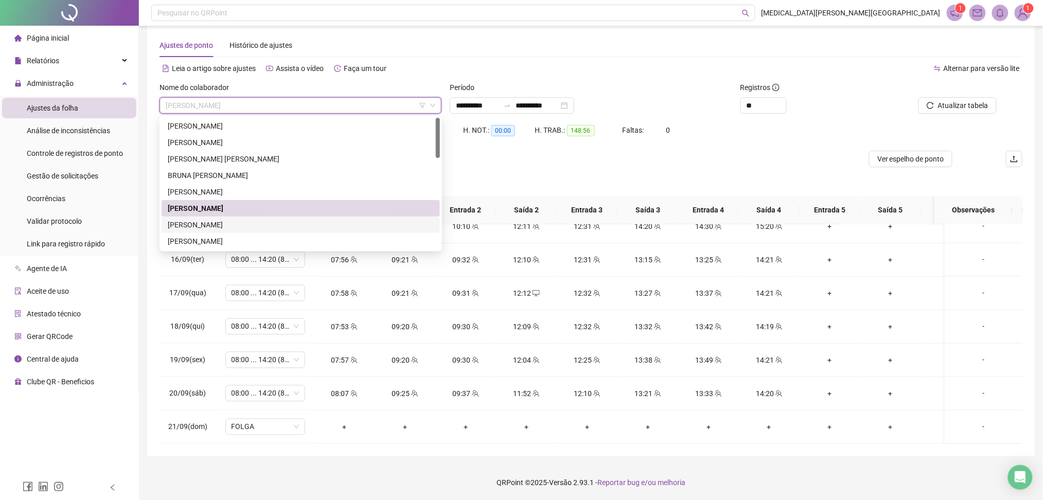
click at [219, 224] on div "CARLOS ANTONIO DA SILVA GOMES FILHO" at bounding box center [301, 224] width 266 height 11
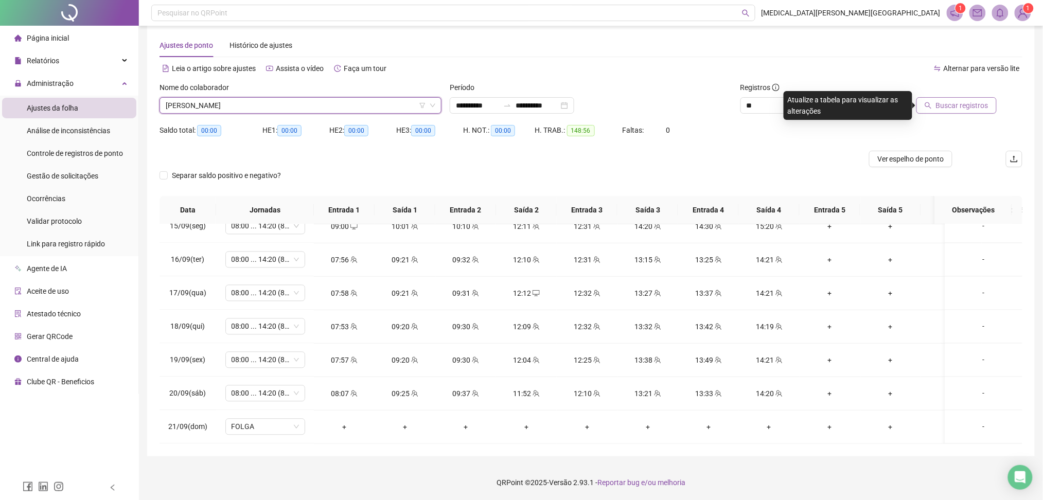
click at [974, 103] on span "Buscar registros" at bounding box center [962, 105] width 53 height 11
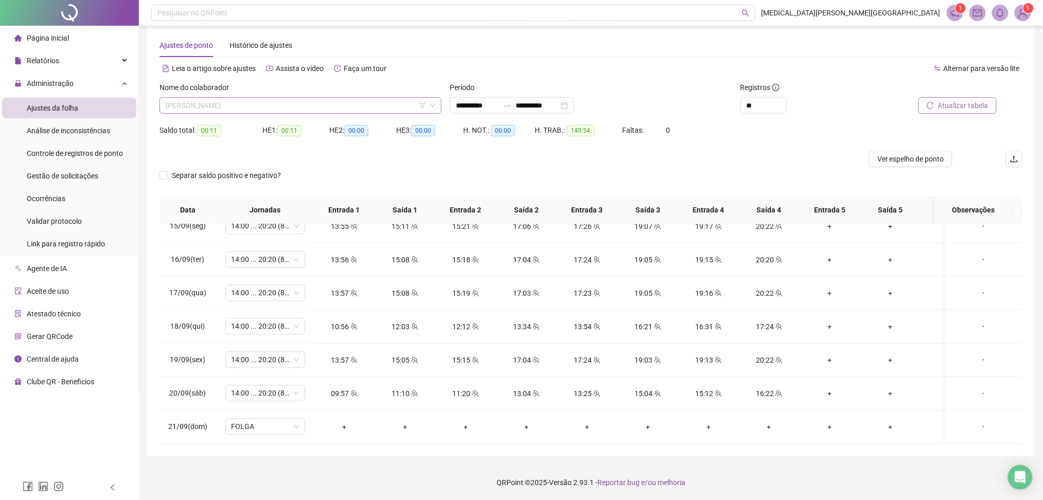
click at [257, 99] on span "CARLOS ANTONIO DA SILVA GOMES FILHO" at bounding box center [301, 105] width 270 height 15
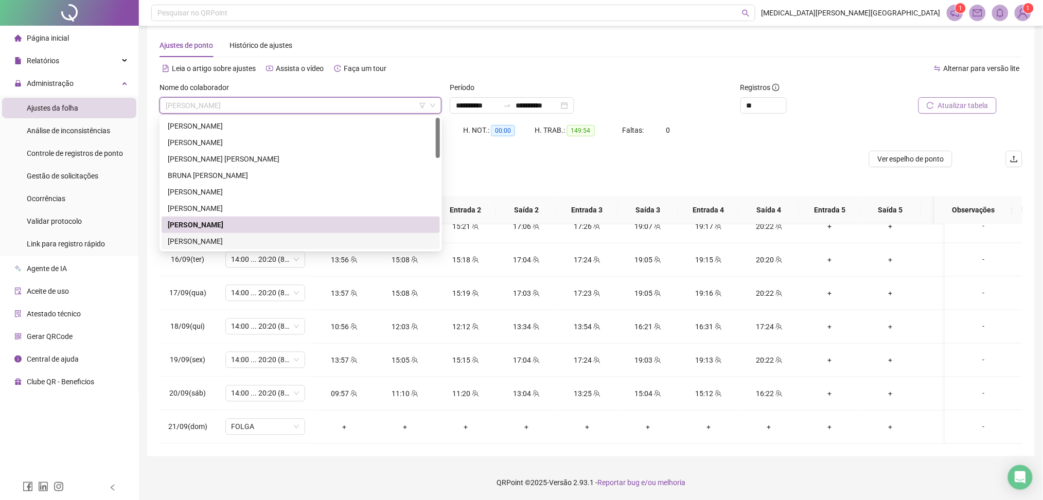
click at [223, 239] on div "GABRIEL AFONSO SOUSA CARDOZO" at bounding box center [301, 241] width 266 height 11
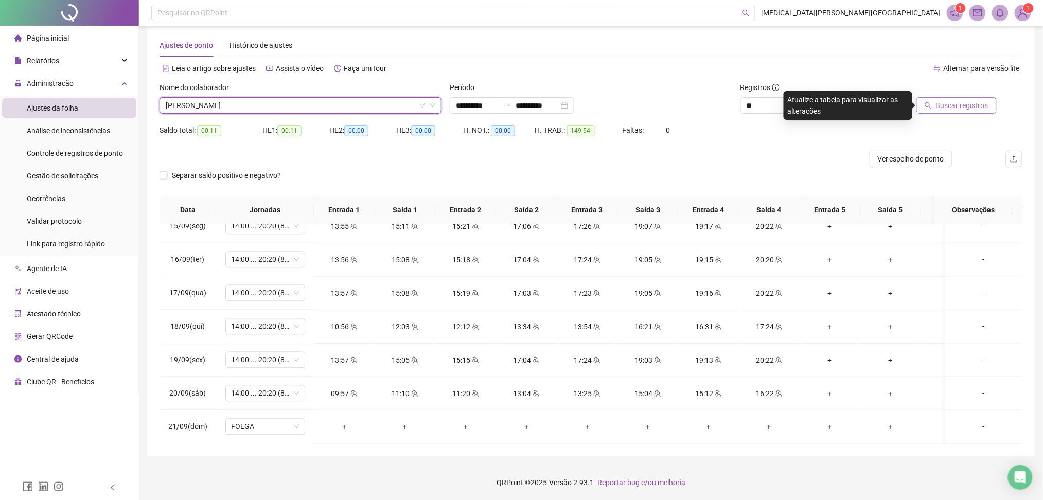
click at [992, 106] on button "Buscar registros" at bounding box center [957, 105] width 80 height 16
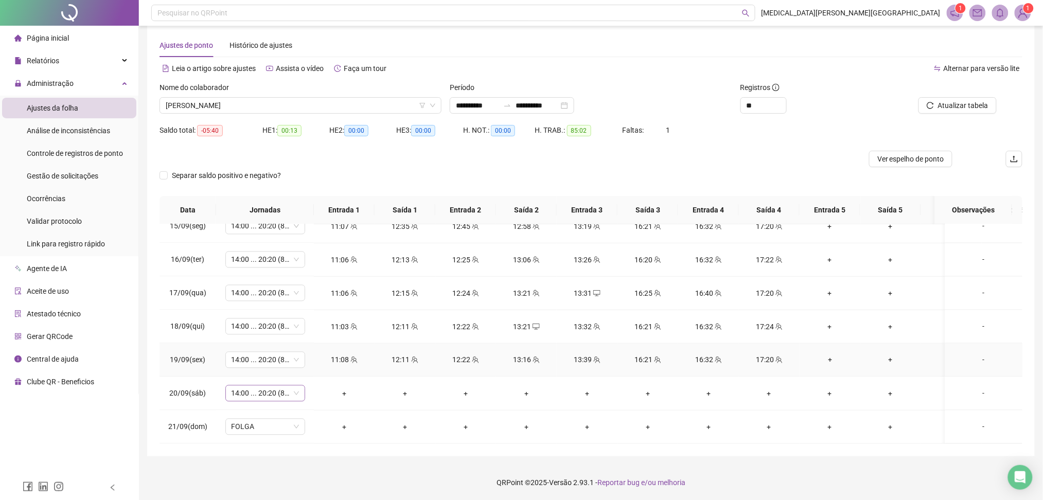
click at [265, 386] on span "14:00 ... 20:20 (8 HORAS)" at bounding box center [265, 393] width 67 height 15
drag, startPoint x: 635, startPoint y: 422, endPoint x: 655, endPoint y: 268, distance: 155.3
click at [633, 418] on td "+" at bounding box center [648, 427] width 61 height 33
click at [951, 108] on span "Atualizar tabela" at bounding box center [963, 105] width 50 height 11
click at [242, 103] on span "GABRIEL AFONSO SOUSA CARDOZO" at bounding box center [301, 105] width 270 height 15
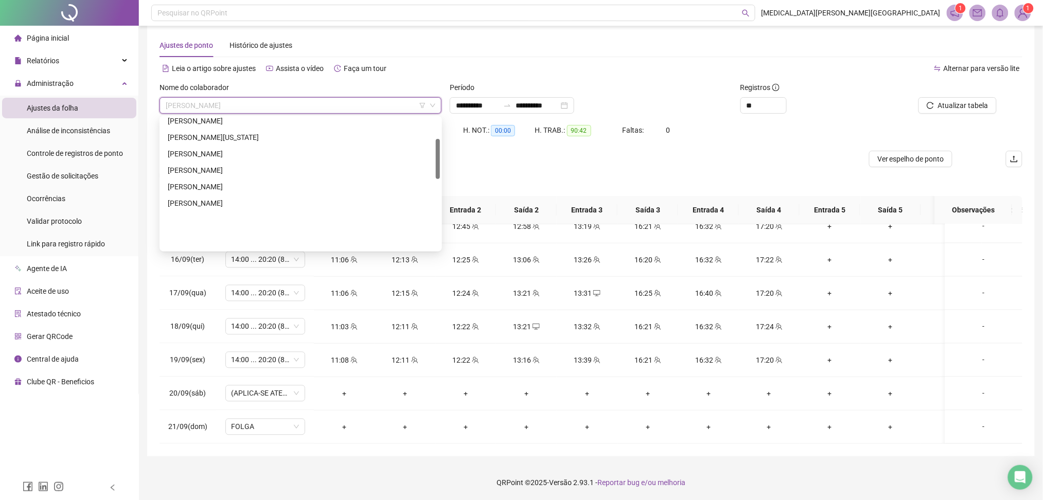
scroll to position [68, 0]
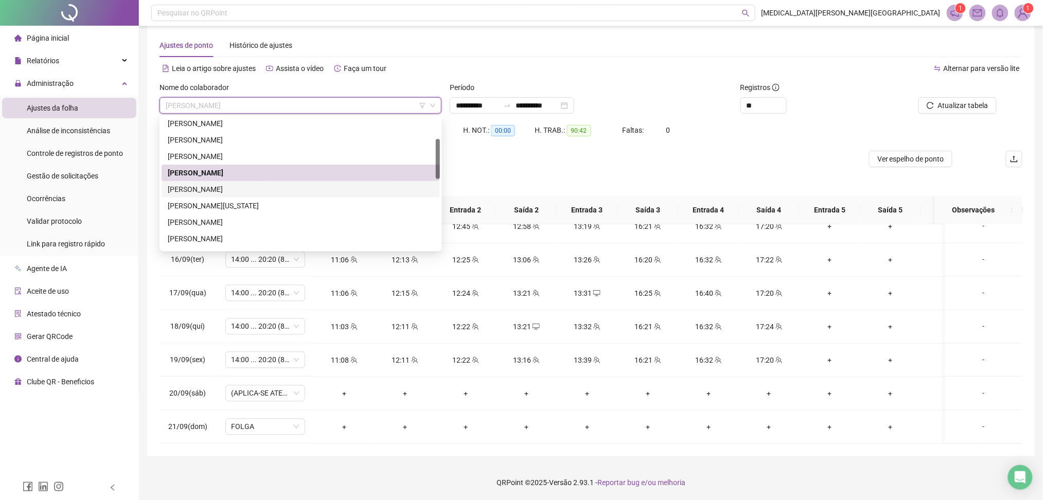
click at [278, 186] on div "GEOVANA KAYLANE LACERDA DE SOUSA" at bounding box center [301, 189] width 266 height 11
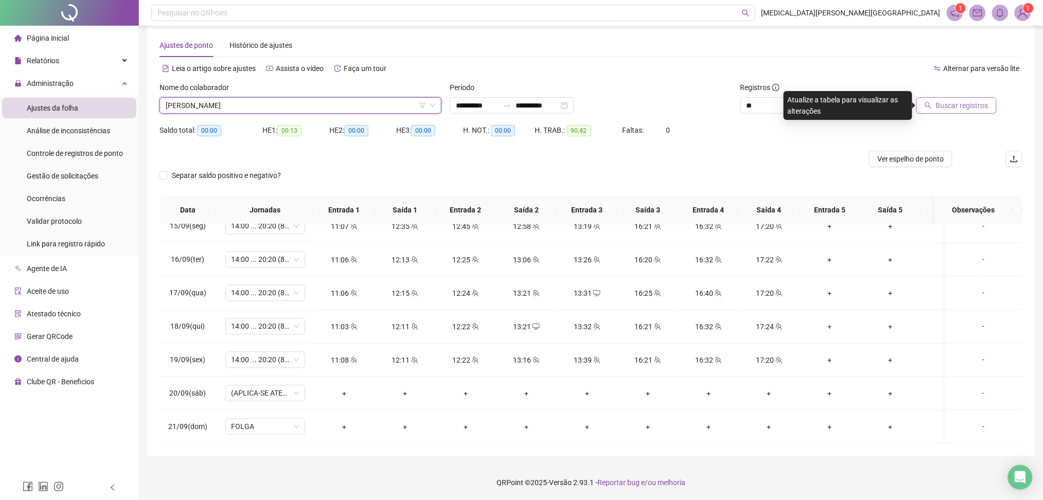
click at [961, 104] on span "Buscar registros" at bounding box center [962, 105] width 53 height 11
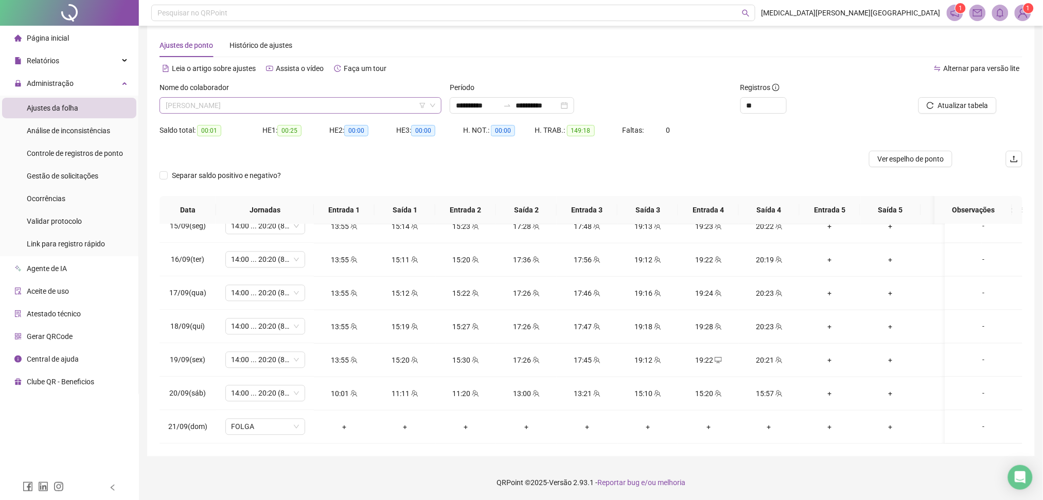
click at [289, 109] on span "GEOVANA KAYLANE LACERDA DE SOUSA" at bounding box center [301, 105] width 270 height 15
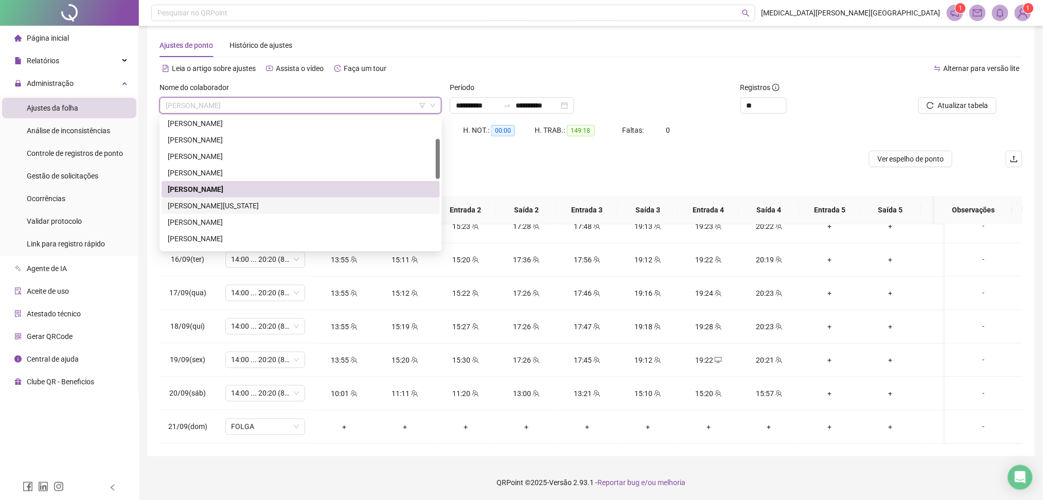
click at [239, 208] on div "GLEISSON WASHINGTON SOUSA PEREIRA" at bounding box center [301, 205] width 266 height 11
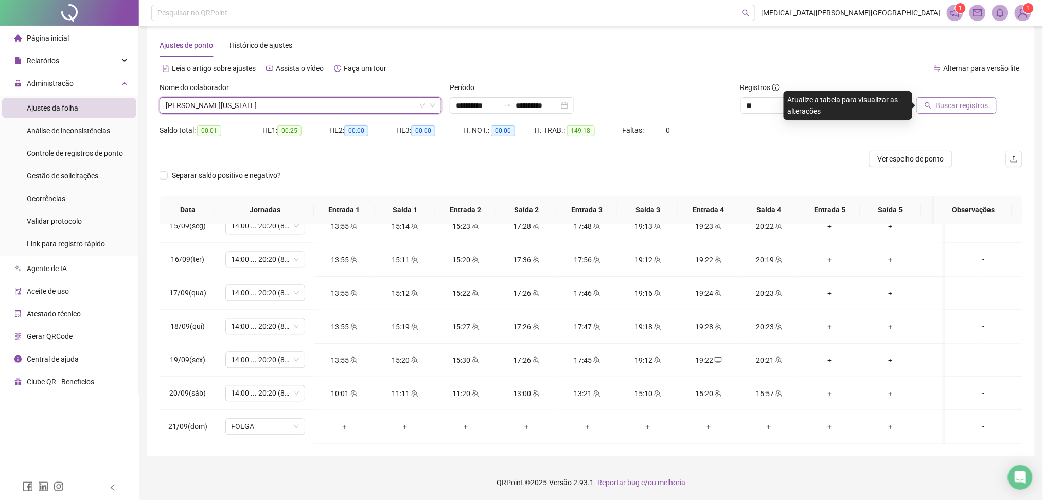
click at [965, 99] on button "Buscar registros" at bounding box center [957, 105] width 80 height 16
click at [245, 111] on span "GLEISSON WASHINGTON SOUSA PEREIRA" at bounding box center [301, 105] width 270 height 15
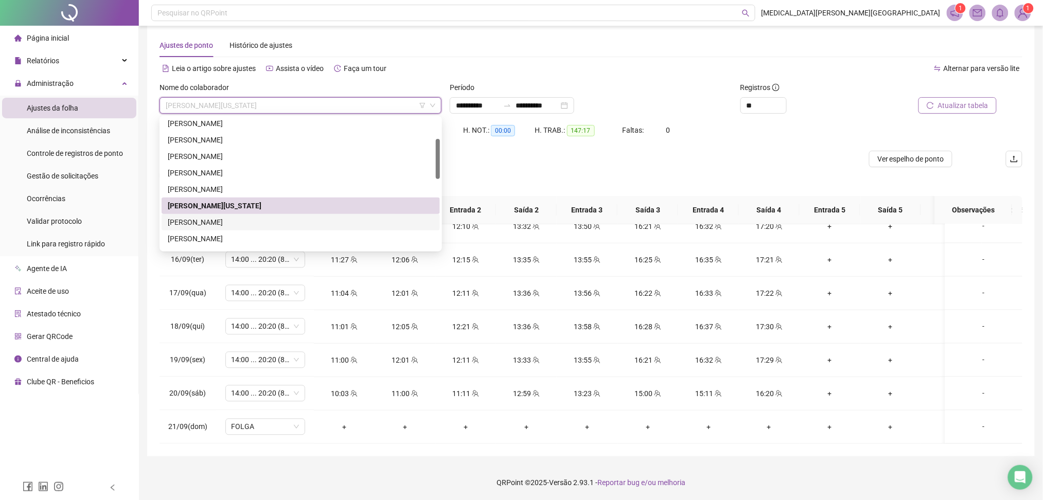
click at [236, 224] on div "HEVELYN LOIANY DOS SANTOS" at bounding box center [301, 222] width 266 height 11
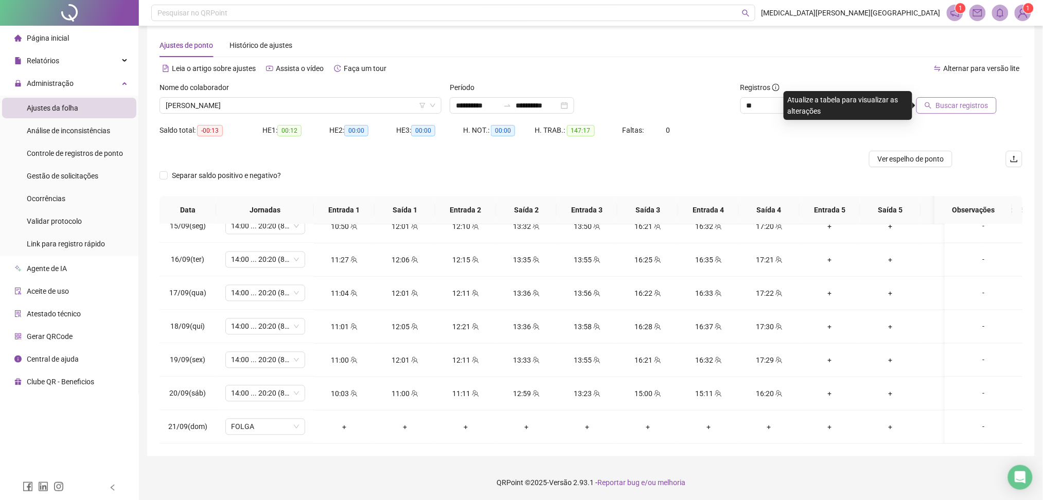
click at [993, 109] on button "Buscar registros" at bounding box center [957, 105] width 80 height 16
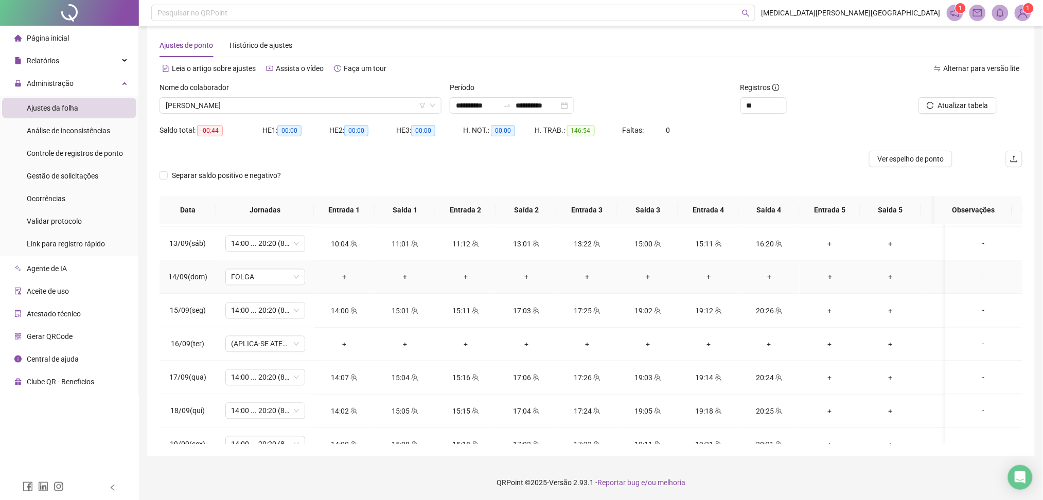
scroll to position [862, 0]
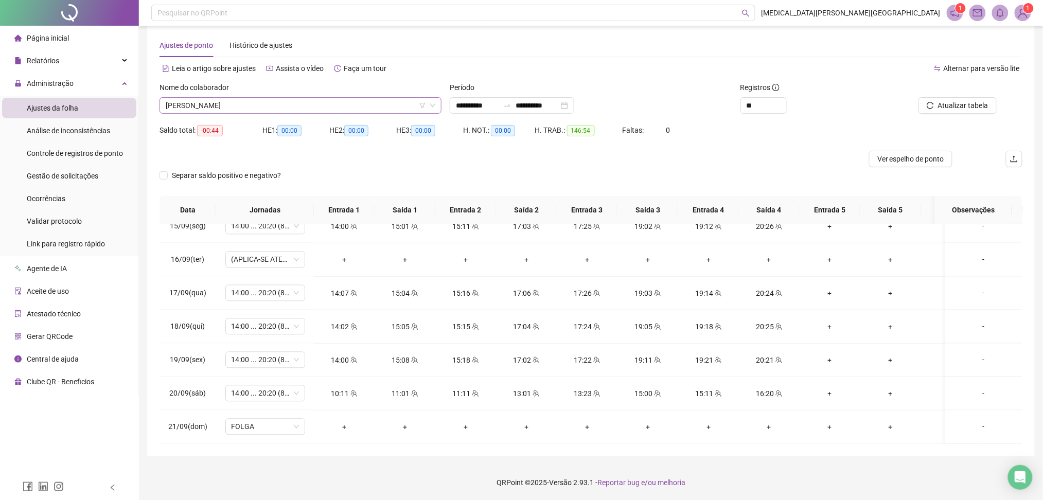
click at [268, 103] on span "HEVELYN LOIANY DOS SANTOS" at bounding box center [301, 105] width 270 height 15
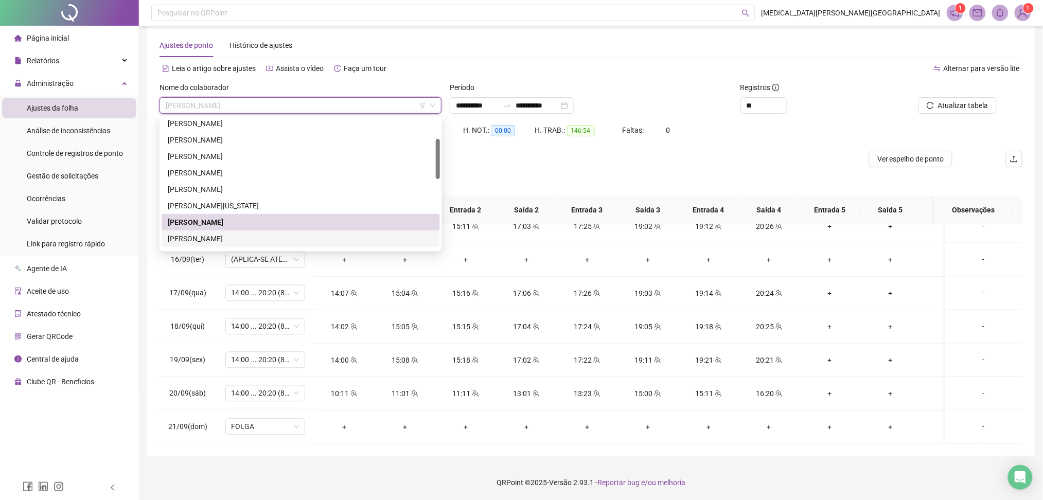
click at [224, 234] on div "ILMARA CARVALHO DE LIMA" at bounding box center [301, 238] width 266 height 11
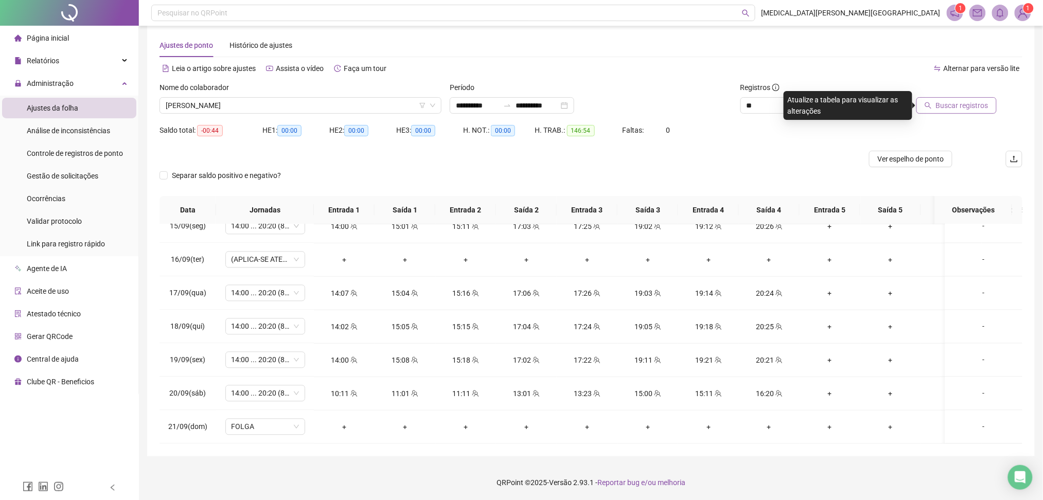
click at [956, 106] on span "Buscar registros" at bounding box center [962, 105] width 53 height 11
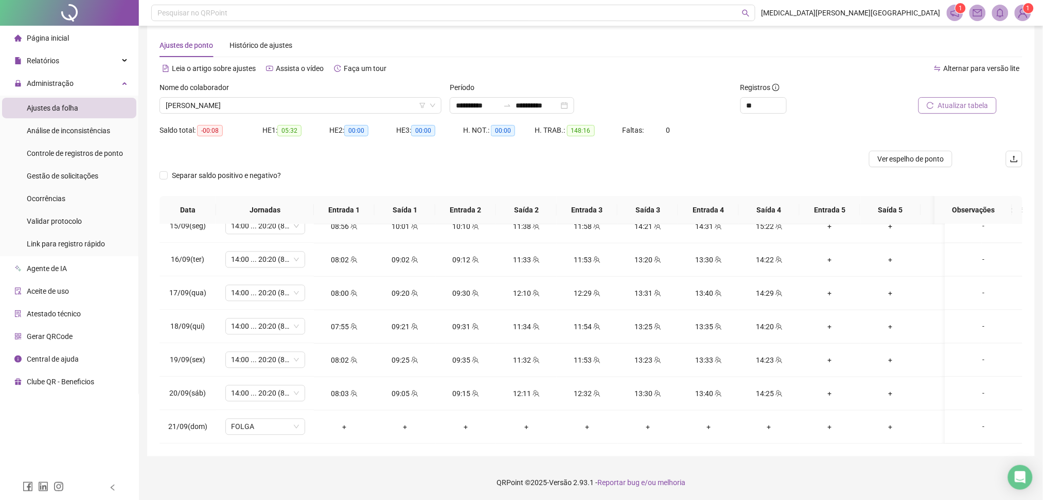
click at [959, 102] on span "Atualizar tabela" at bounding box center [963, 105] width 50 height 11
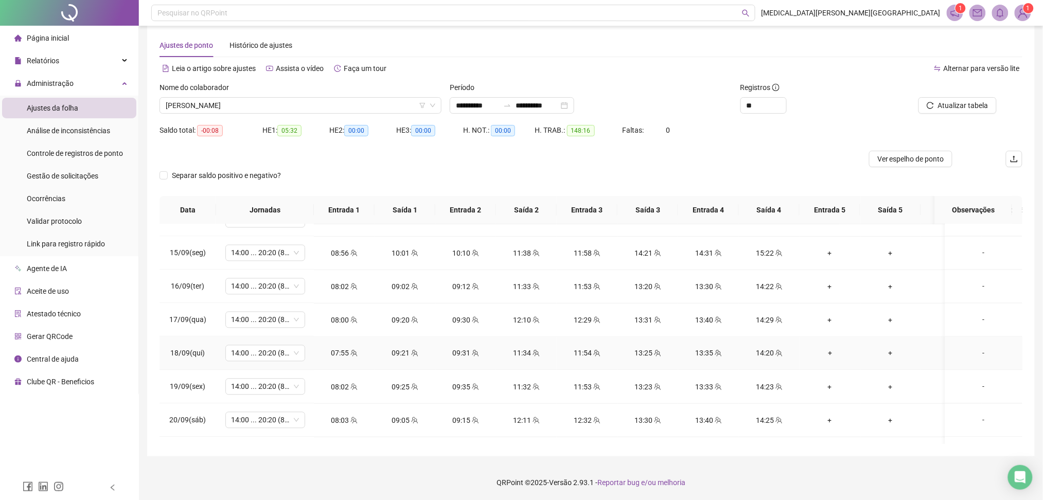
scroll to position [793, 0]
click at [896, 158] on span "Ver espelho de ponto" at bounding box center [911, 158] width 67 height 11
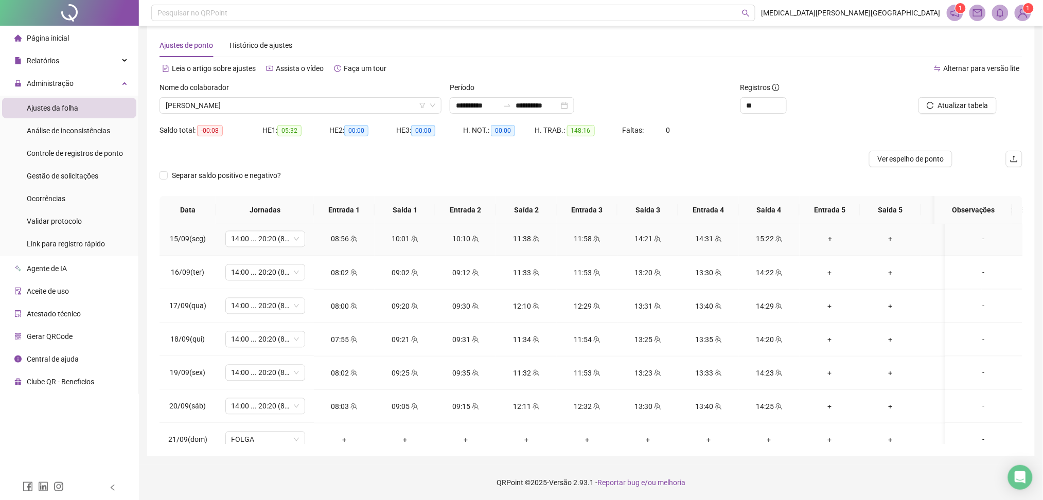
scroll to position [862, 0]
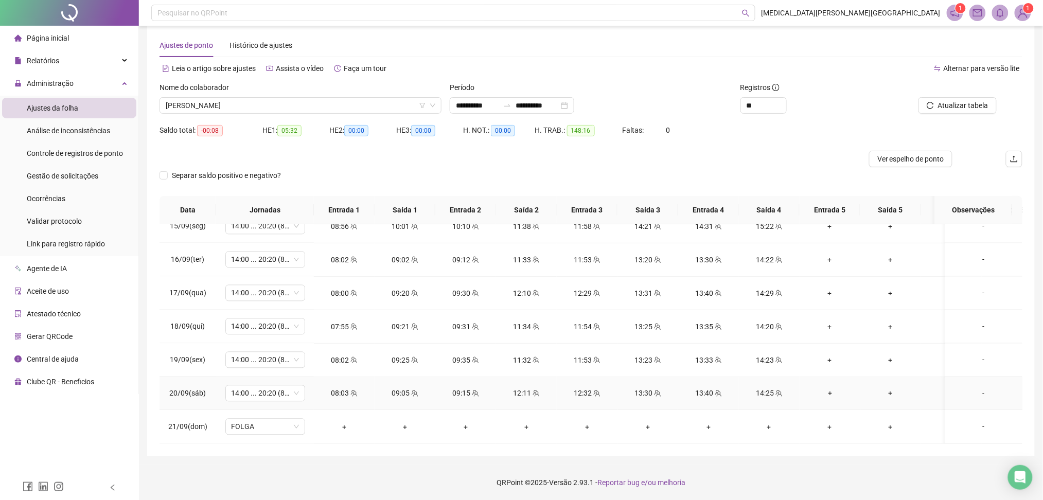
click at [768, 388] on div "14:25" at bounding box center [769, 393] width 44 height 11
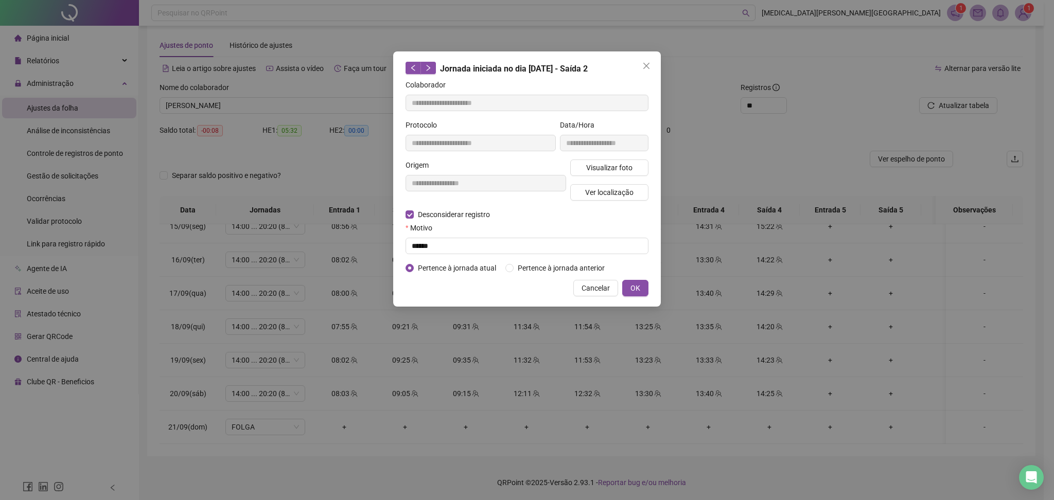
type input "**********"
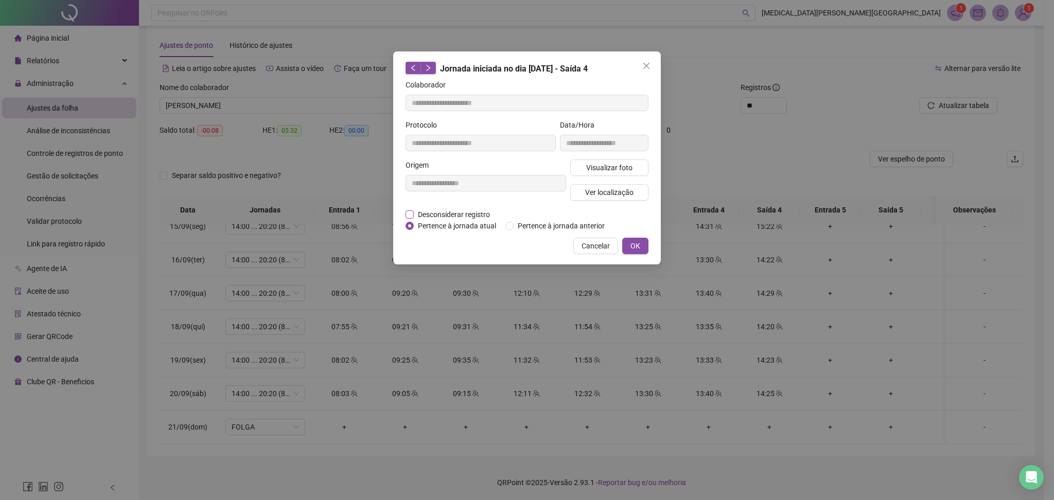
click at [462, 215] on span "Desconsiderar registro" at bounding box center [454, 214] width 80 height 11
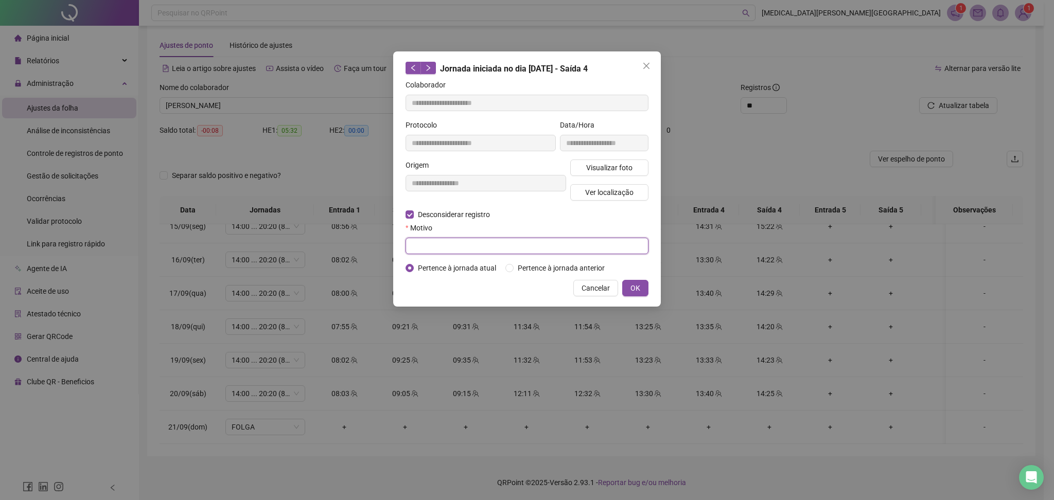
click at [465, 252] on input "text" at bounding box center [527, 246] width 243 height 16
type input "******"
click at [635, 284] on span "OK" at bounding box center [636, 288] width 10 height 11
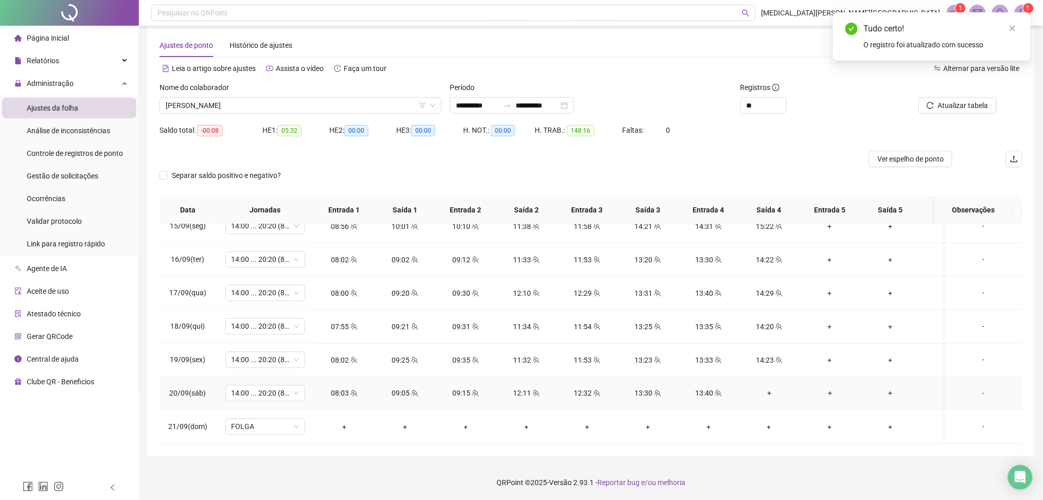
click at [765, 388] on div "+" at bounding box center [769, 393] width 44 height 11
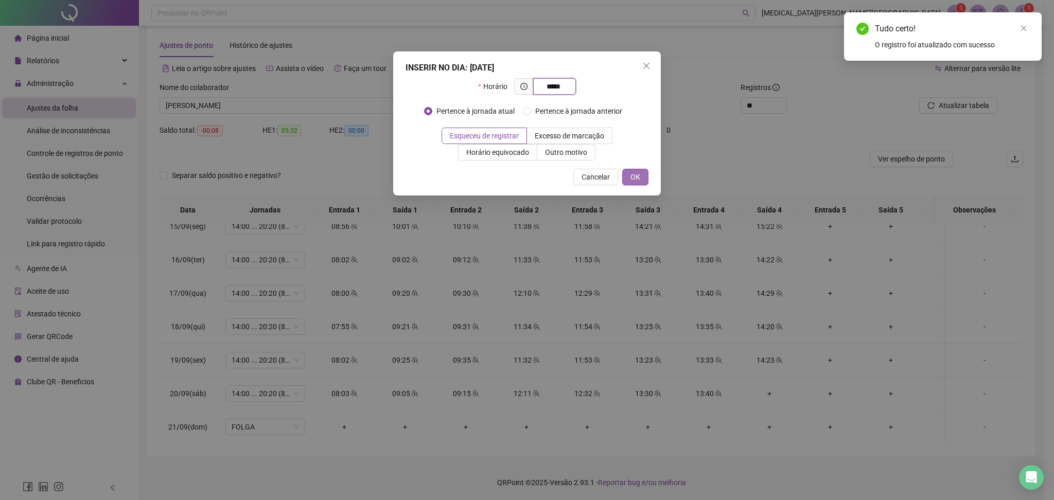
type input "*****"
click at [636, 174] on span "OK" at bounding box center [636, 176] width 10 height 11
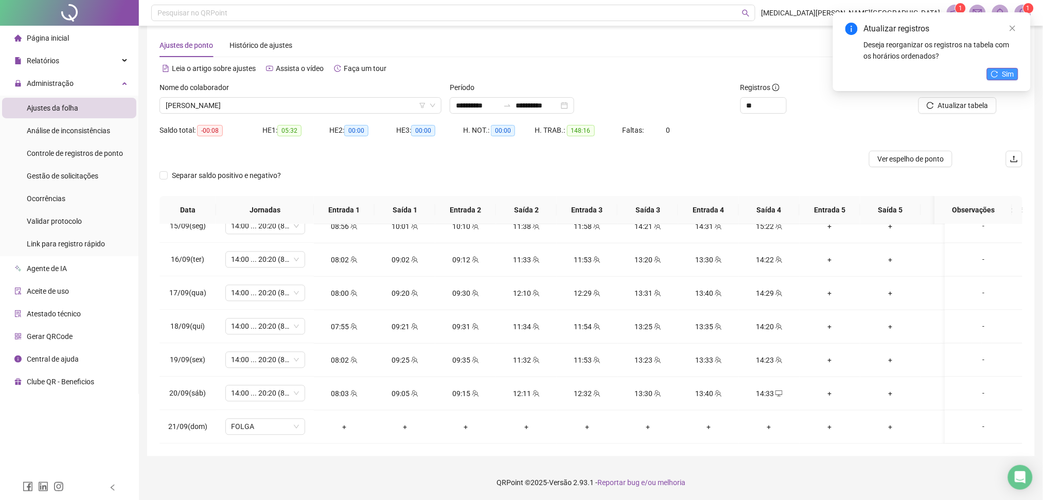
click at [1010, 69] on span "Sim" at bounding box center [1009, 73] width 12 height 11
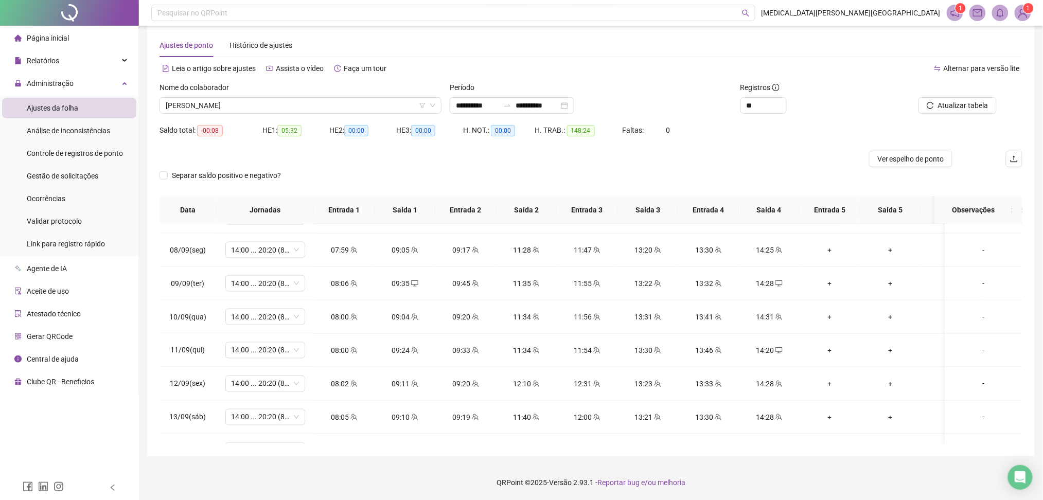
scroll to position [587, 0]
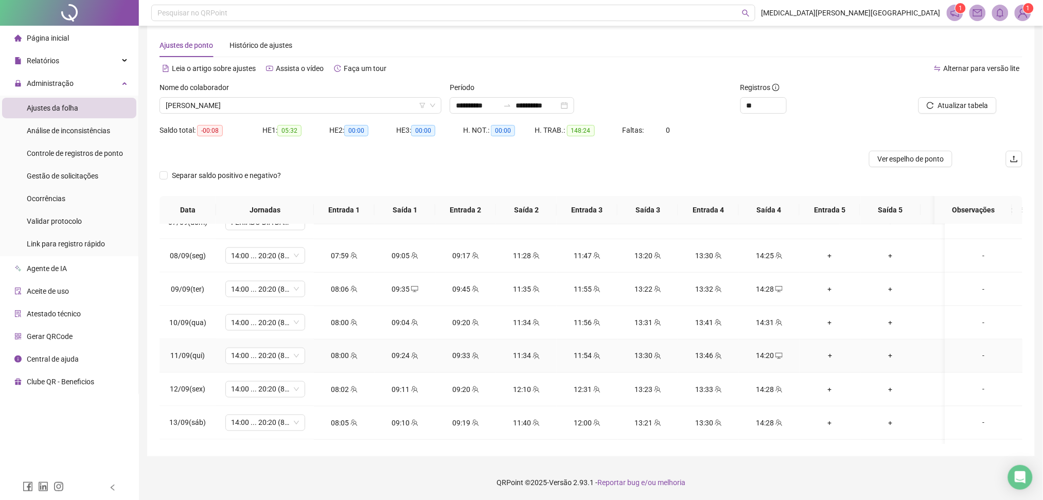
click at [780, 357] on icon "desktop" at bounding box center [779, 356] width 7 height 6
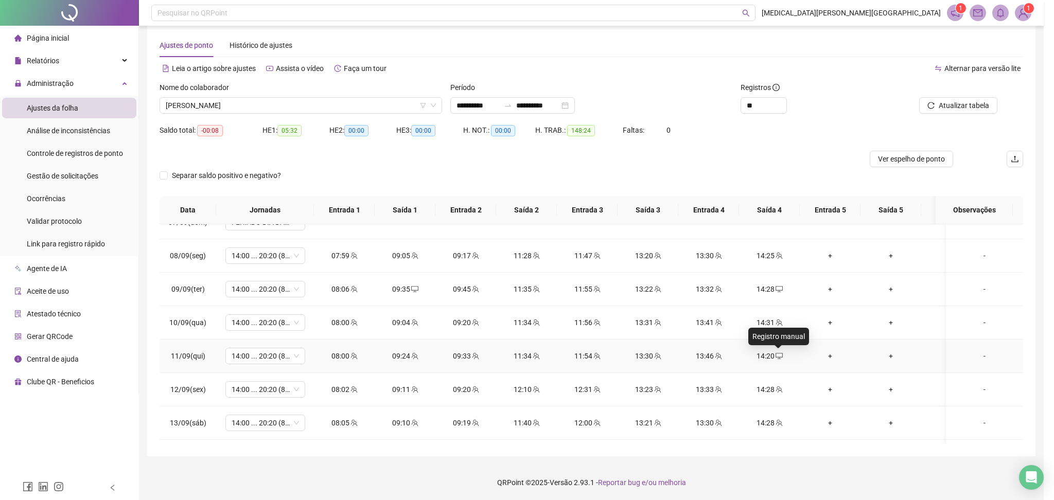
type input "**********"
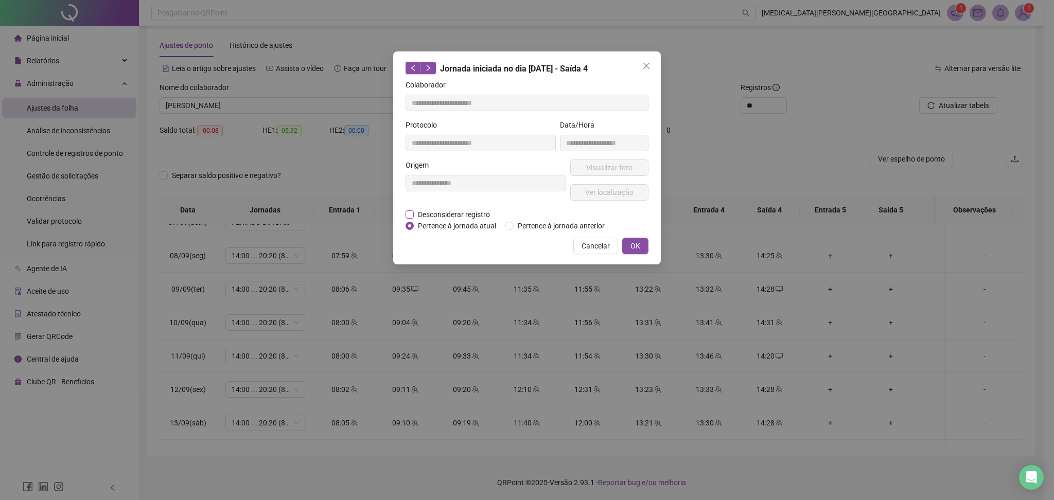
click at [441, 215] on span "Desconsiderar registro" at bounding box center [454, 214] width 80 height 11
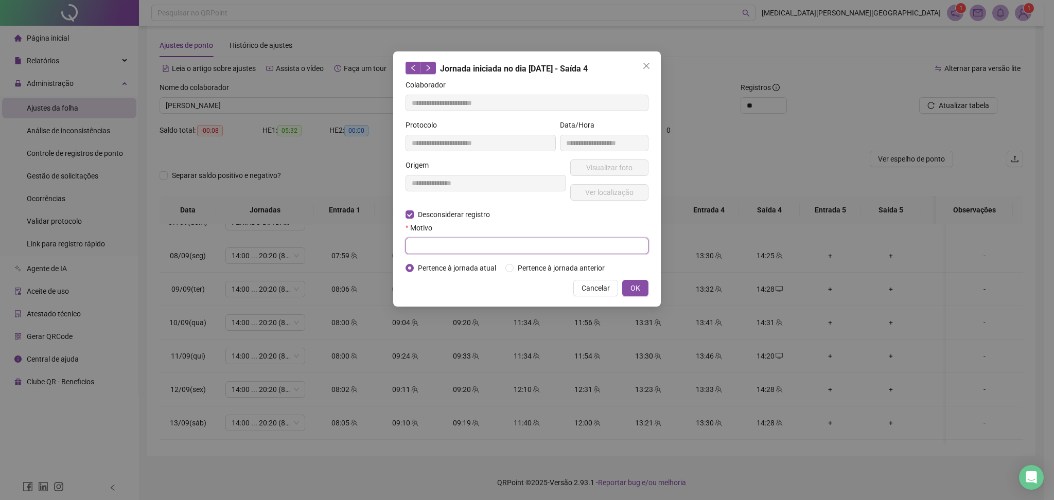
click at [442, 242] on input "text" at bounding box center [527, 246] width 243 height 16
type input "******"
click at [632, 287] on span "OK" at bounding box center [636, 288] width 10 height 11
click at [648, 289] on button "OK" at bounding box center [635, 288] width 26 height 16
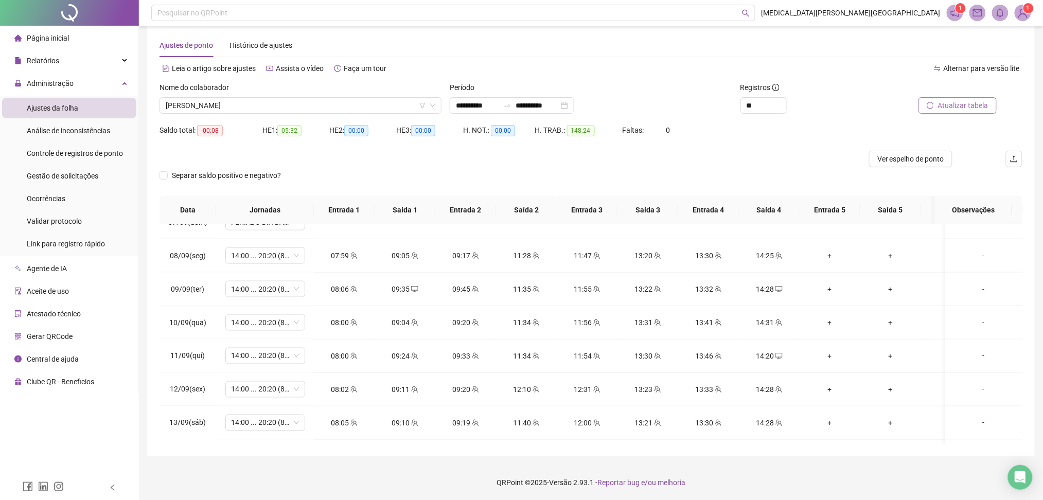
click at [952, 111] on button "Atualizar tabela" at bounding box center [958, 105] width 78 height 16
click at [769, 353] on div "+" at bounding box center [769, 356] width 44 height 11
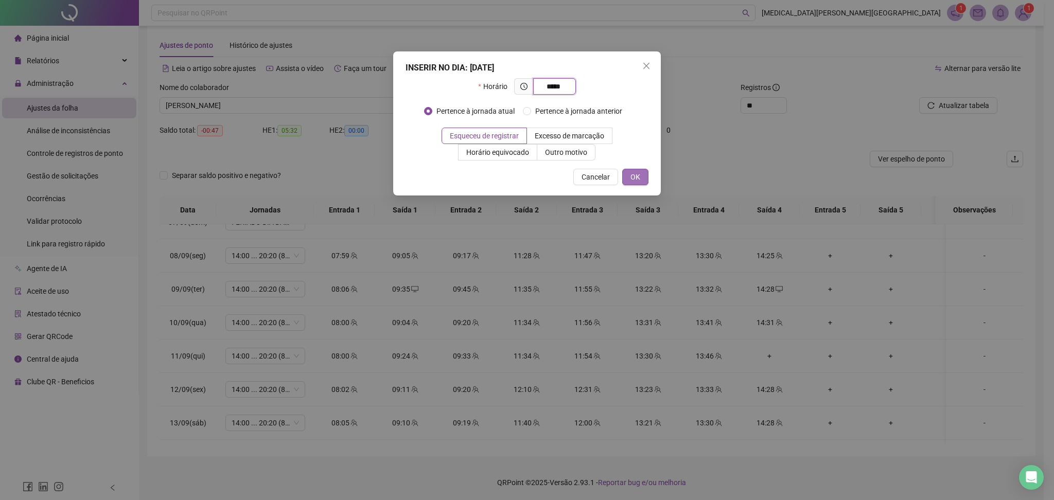
type input "*****"
click at [638, 177] on span "OK" at bounding box center [636, 176] width 10 height 11
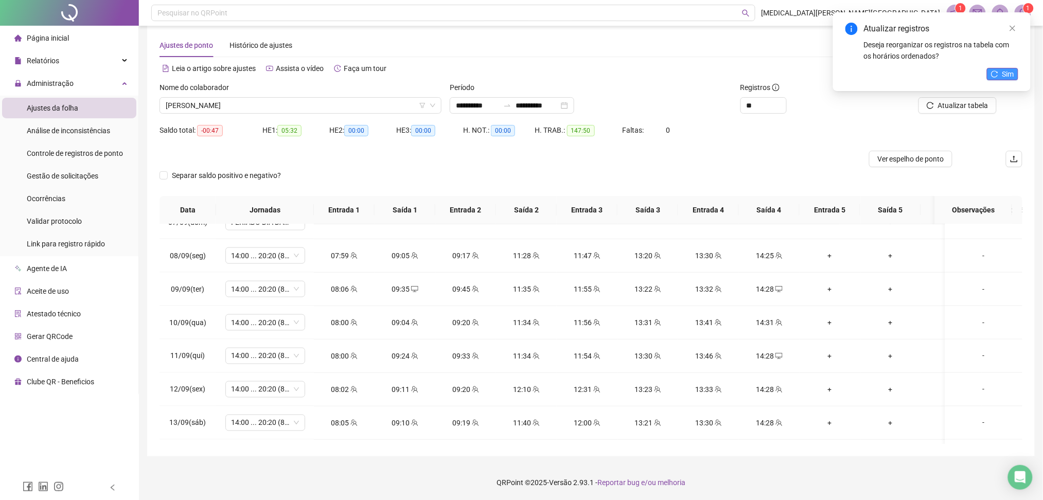
click at [1001, 69] on button "Sim" at bounding box center [1002, 74] width 31 height 12
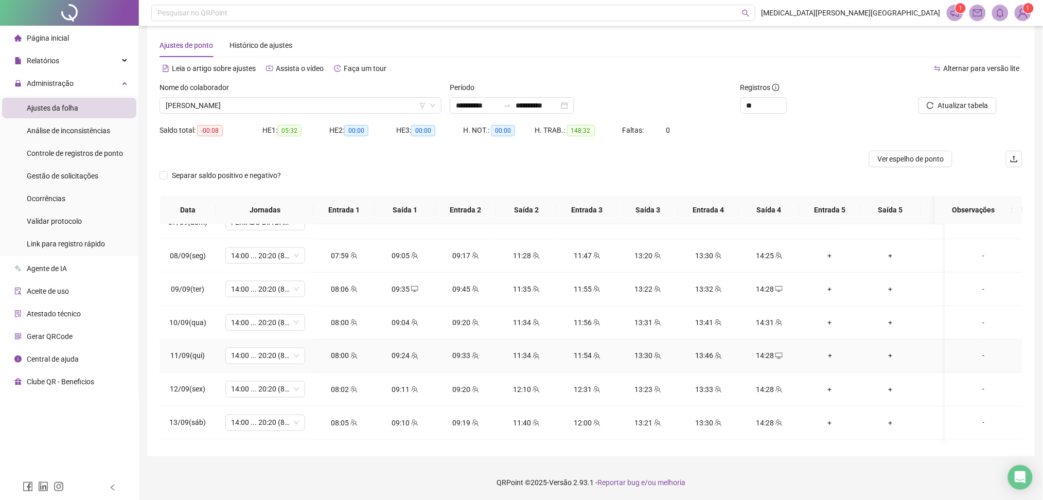
click at [780, 361] on div "14:28" at bounding box center [769, 356] width 44 height 11
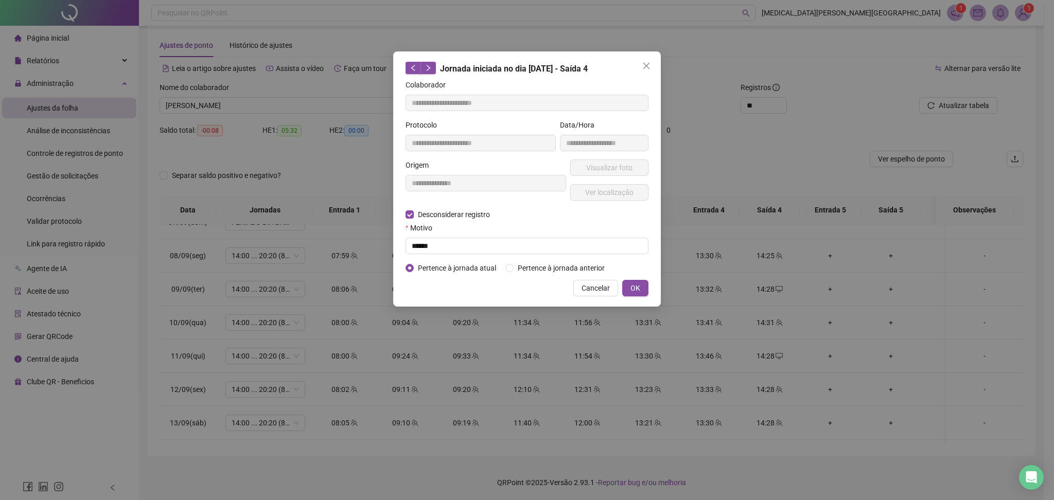
type input "**********"
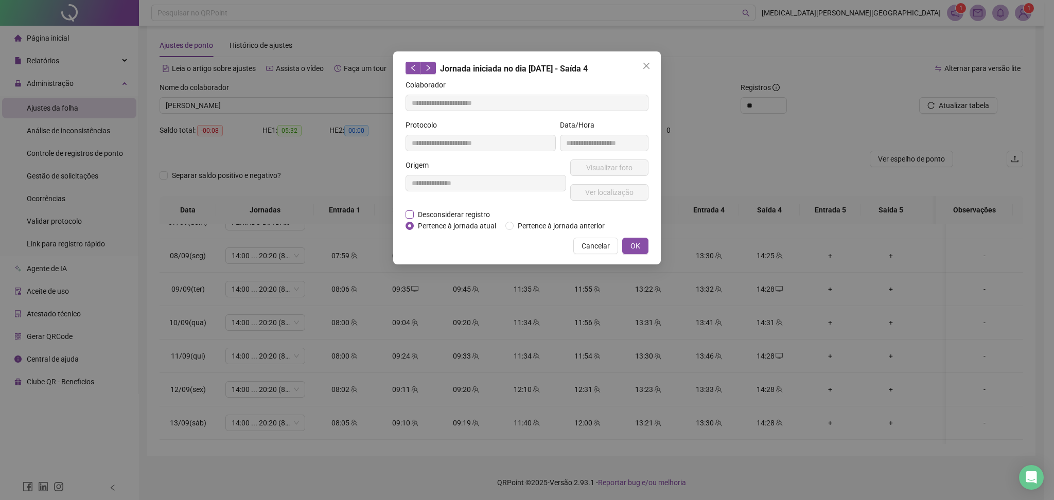
click at [475, 213] on span "Desconsiderar registro" at bounding box center [454, 214] width 80 height 11
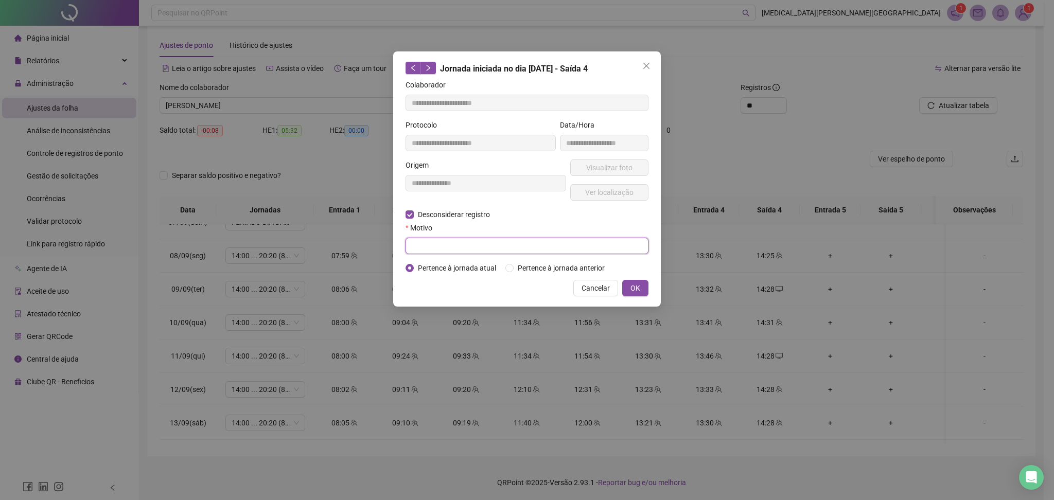
click at [496, 251] on input "text" at bounding box center [527, 246] width 243 height 16
type input "******"
click at [638, 283] on span "OK" at bounding box center [636, 288] width 10 height 11
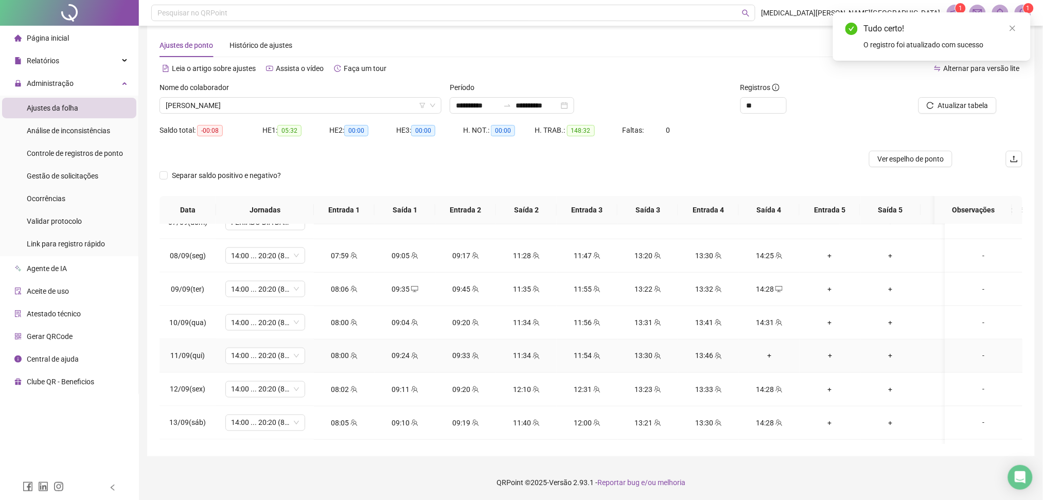
click at [767, 356] on div "+" at bounding box center [769, 356] width 44 height 11
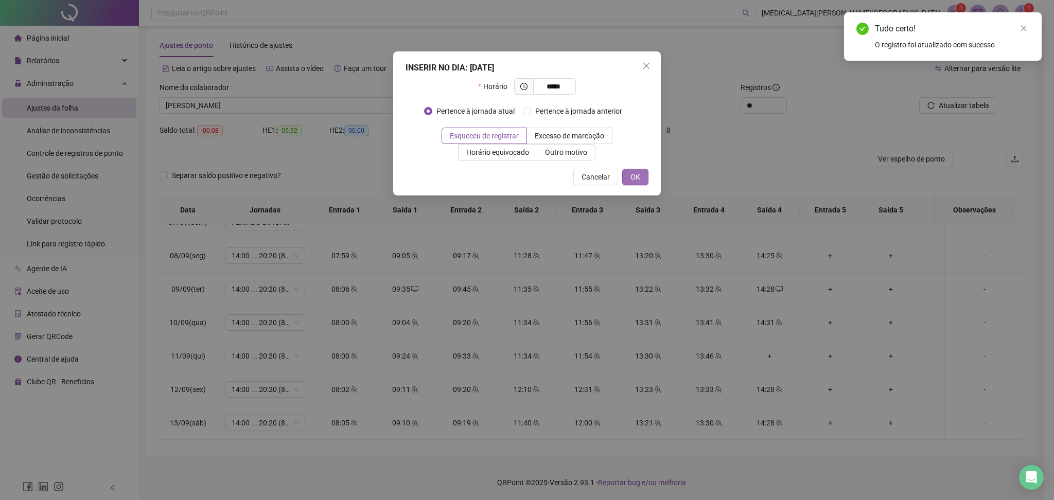
type input "*****"
click at [631, 179] on span "OK" at bounding box center [636, 176] width 10 height 11
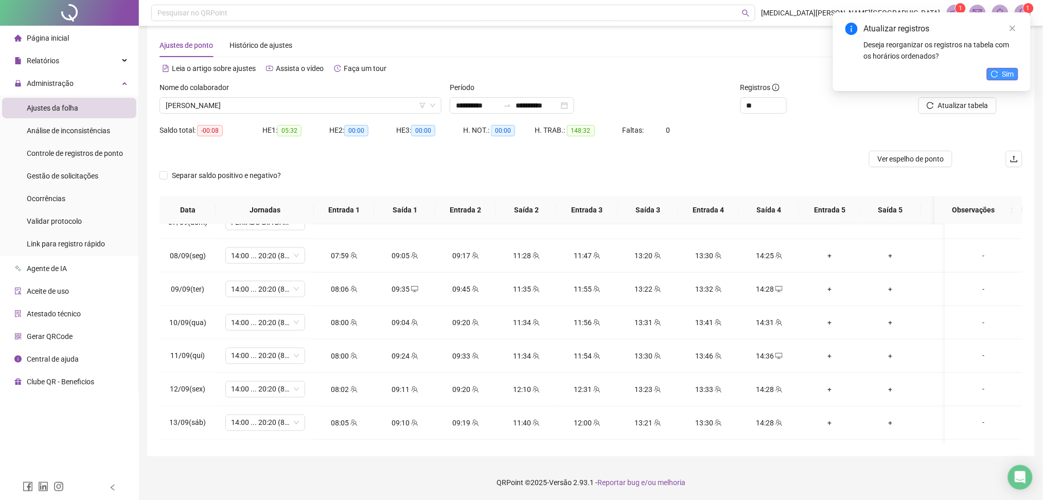
click at [1016, 73] on button "Sim" at bounding box center [1002, 74] width 31 height 12
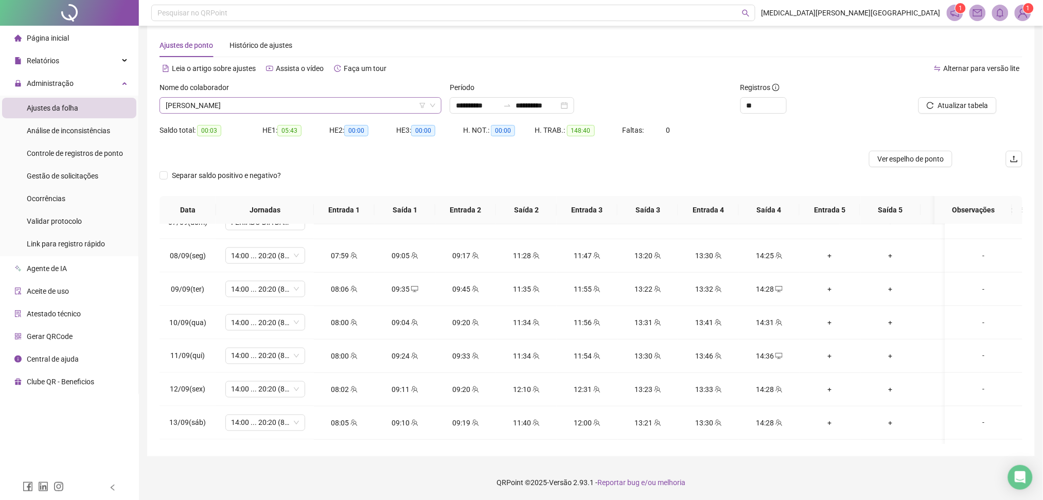
click at [291, 103] on span "ILMARA CARVALHO DE LIMA" at bounding box center [301, 105] width 270 height 15
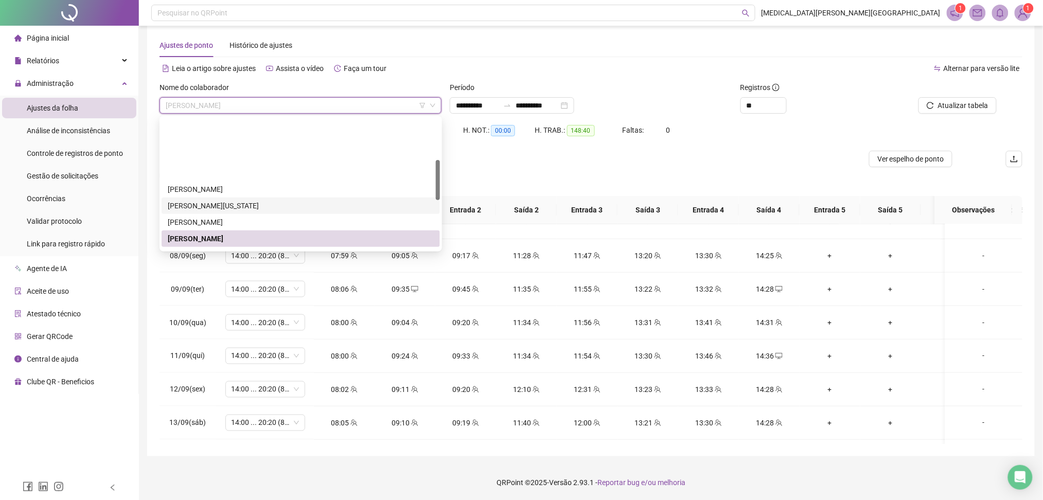
scroll to position [137, 0]
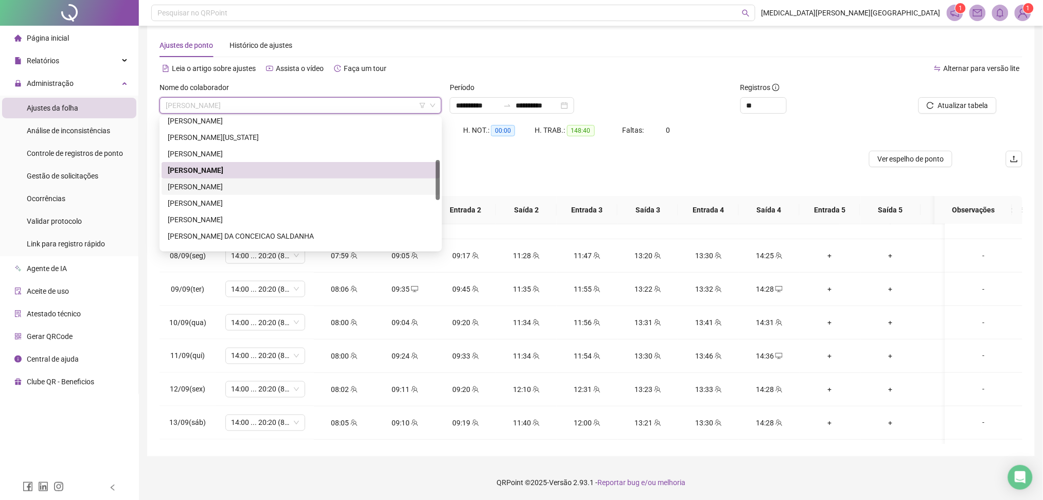
click at [254, 188] on div "JULIANA PEREIRA DOS SANTOS" at bounding box center [301, 186] width 266 height 11
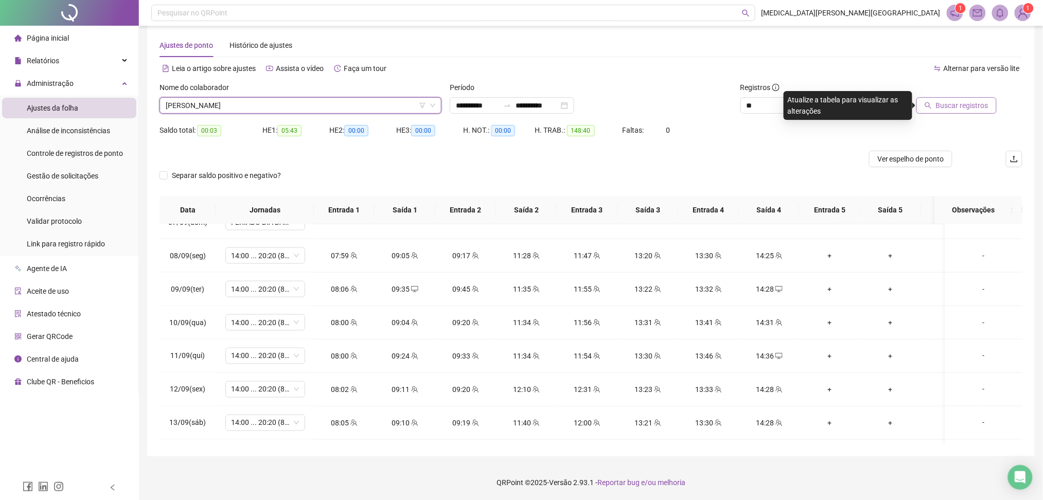
click at [961, 102] on span "Buscar registros" at bounding box center [962, 105] width 53 height 11
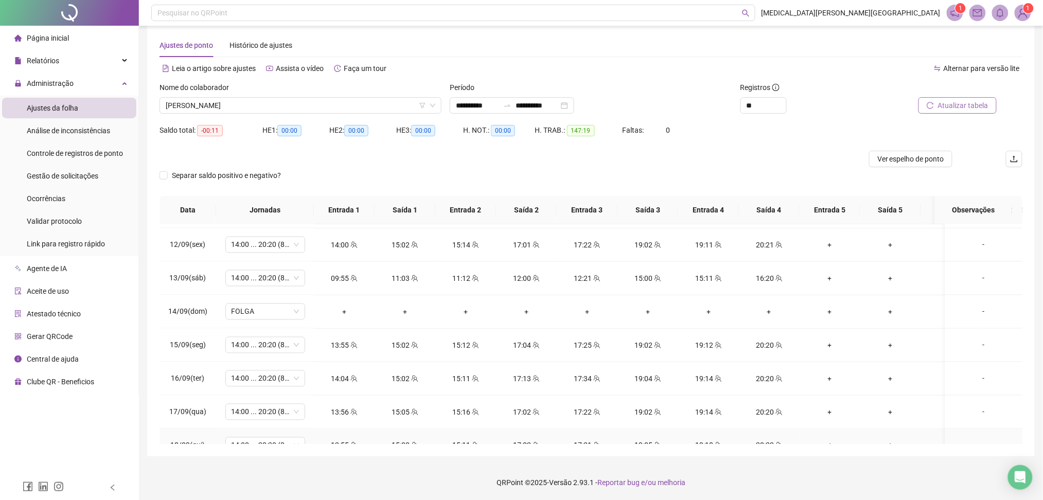
scroll to position [725, 0]
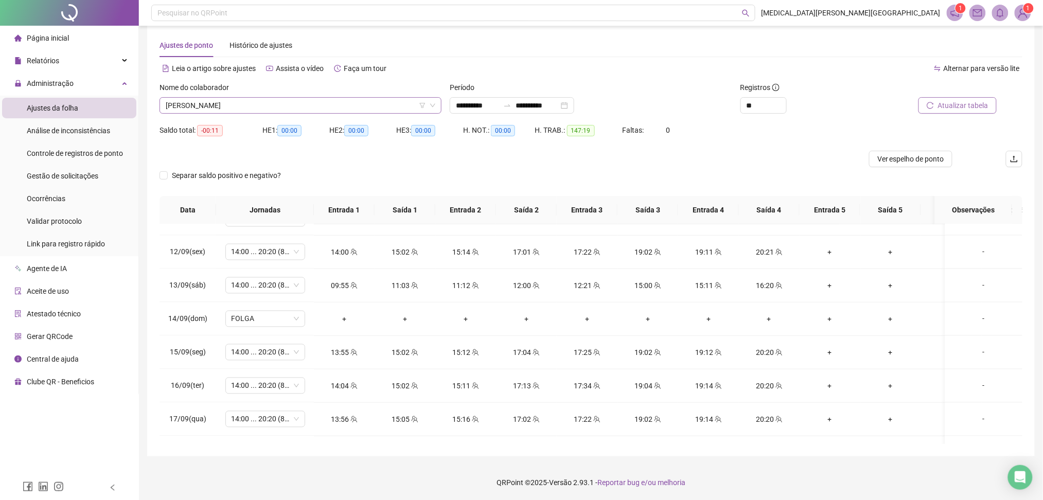
click at [317, 107] on span "JULIANA PEREIRA DOS SANTOS" at bounding box center [301, 105] width 270 height 15
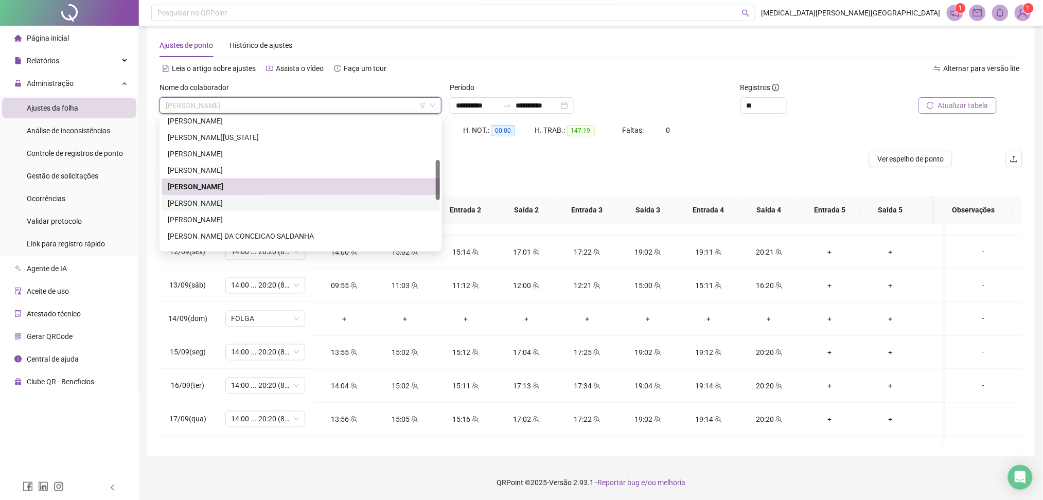
click at [237, 198] on div "JULIANA SOARES DOS SANTOS" at bounding box center [301, 203] width 266 height 11
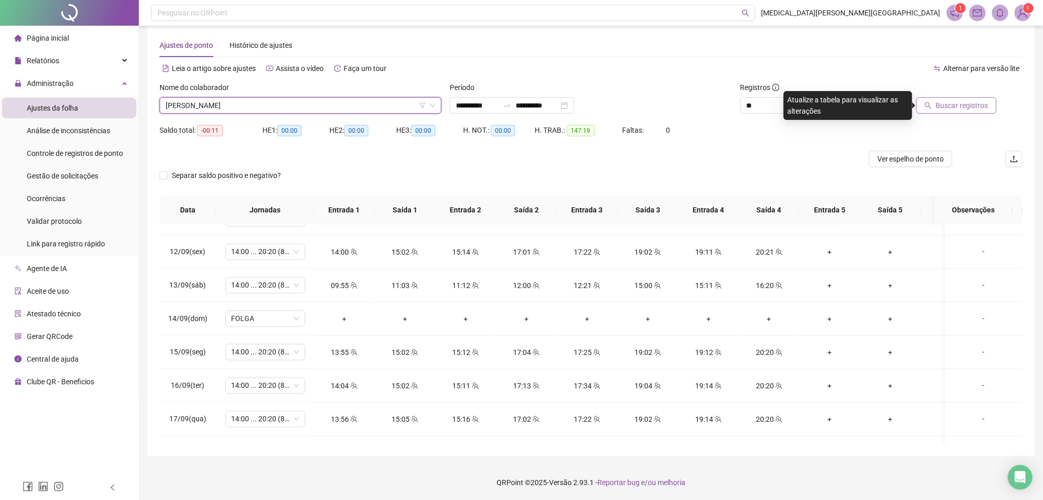
click at [993, 106] on button "Buscar registros" at bounding box center [957, 105] width 80 height 16
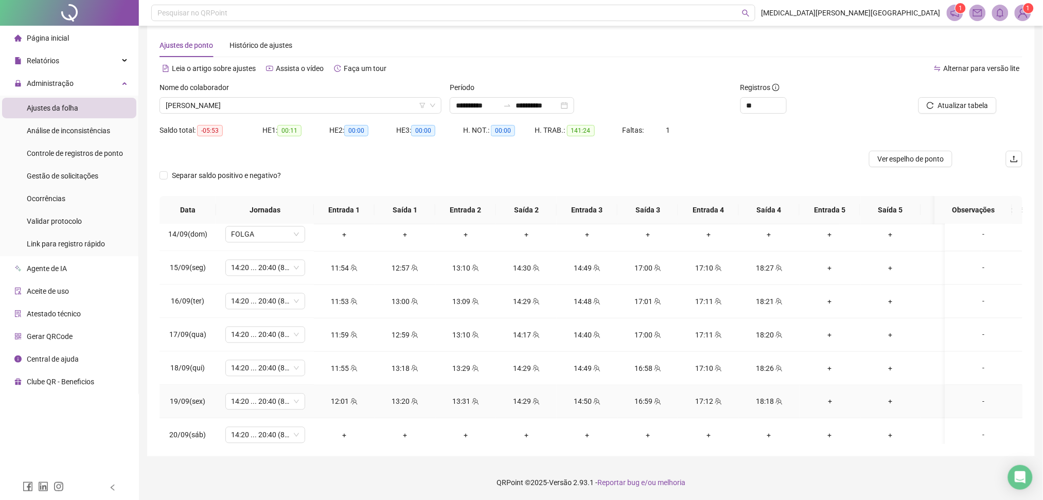
scroll to position [862, 0]
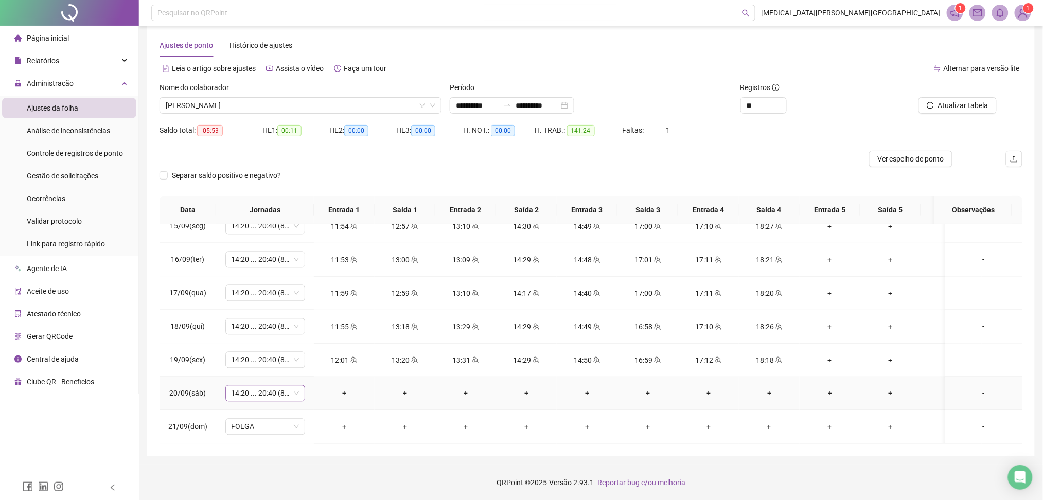
click at [265, 386] on span "14:20 ... 20:40 (8 HORAS)" at bounding box center [265, 393] width 67 height 15
click at [271, 292] on div "Folga" at bounding box center [283, 295] width 87 height 11
click at [313, 355] on span "Sim" at bounding box center [314, 356] width 12 height 11
click at [953, 101] on span "Atualizar tabela" at bounding box center [963, 105] width 50 height 11
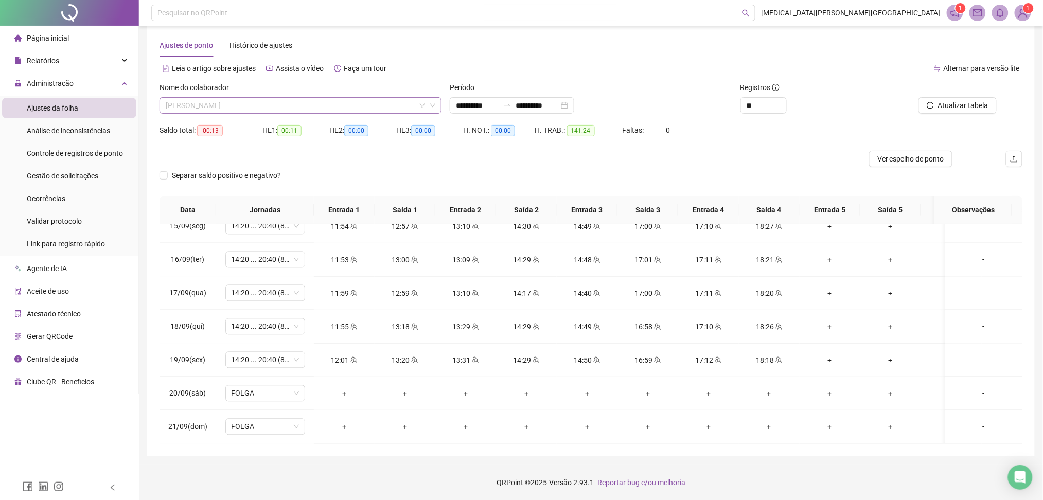
click at [278, 102] on span "JULIANA SOARES DOS SANTOS" at bounding box center [301, 105] width 270 height 15
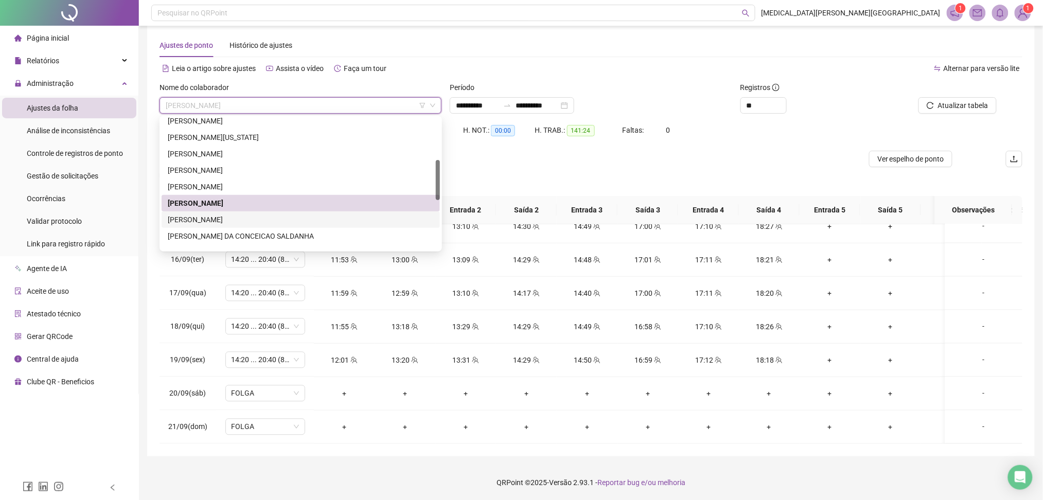
click at [252, 219] on div "[PERSON_NAME]" at bounding box center [301, 219] width 266 height 11
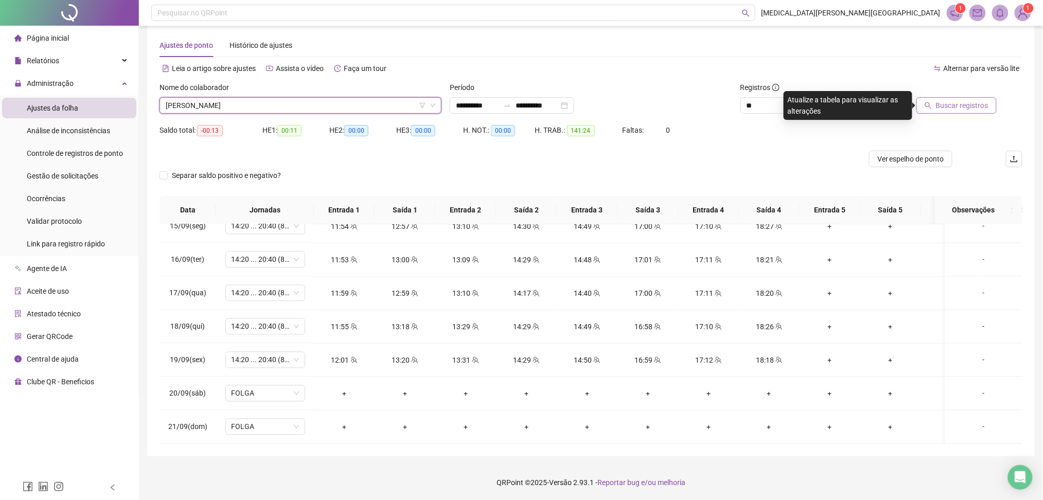
click at [957, 102] on span "Buscar registros" at bounding box center [962, 105] width 53 height 11
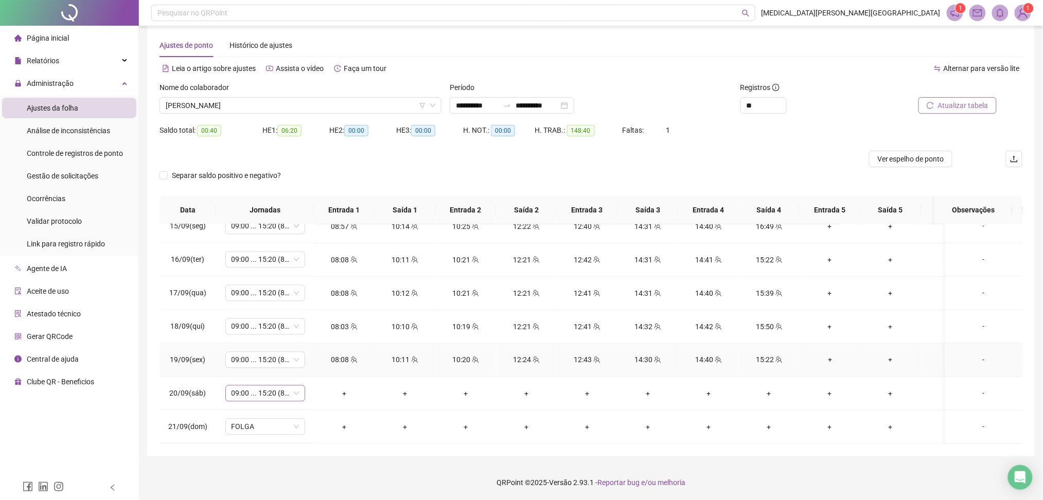
click at [257, 386] on span "09:00 ... 15:20 (8 HORAS)" at bounding box center [265, 393] width 67 height 15
click at [270, 318] on div "Sem carga horária" at bounding box center [281, 312] width 106 height 16
click at [309, 330] on div "Folga compensatória" at bounding box center [283, 328] width 87 height 11
click at [311, 362] on button "Sim" at bounding box center [314, 357] width 20 height 12
click at [967, 100] on span "Atualizar tabela" at bounding box center [963, 105] width 50 height 11
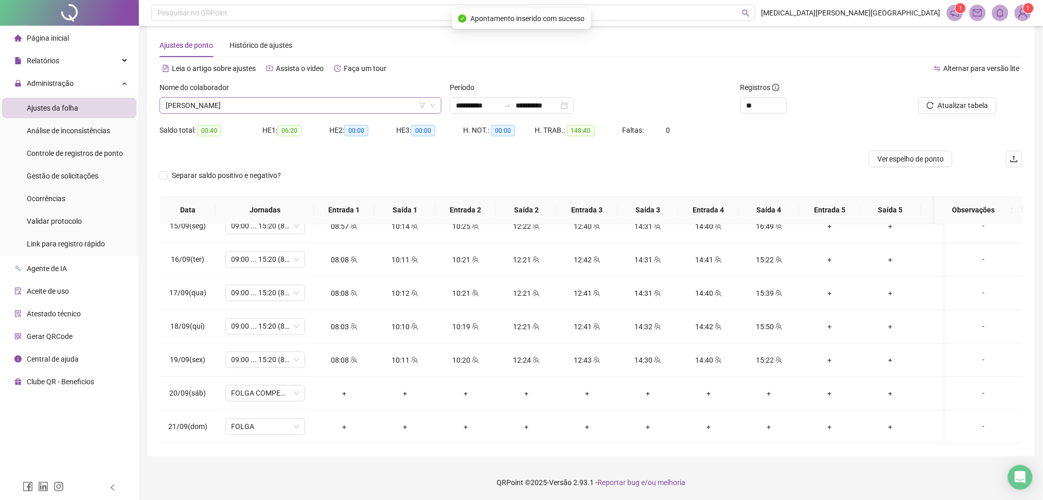
click at [287, 108] on span "[PERSON_NAME]" at bounding box center [301, 105] width 270 height 15
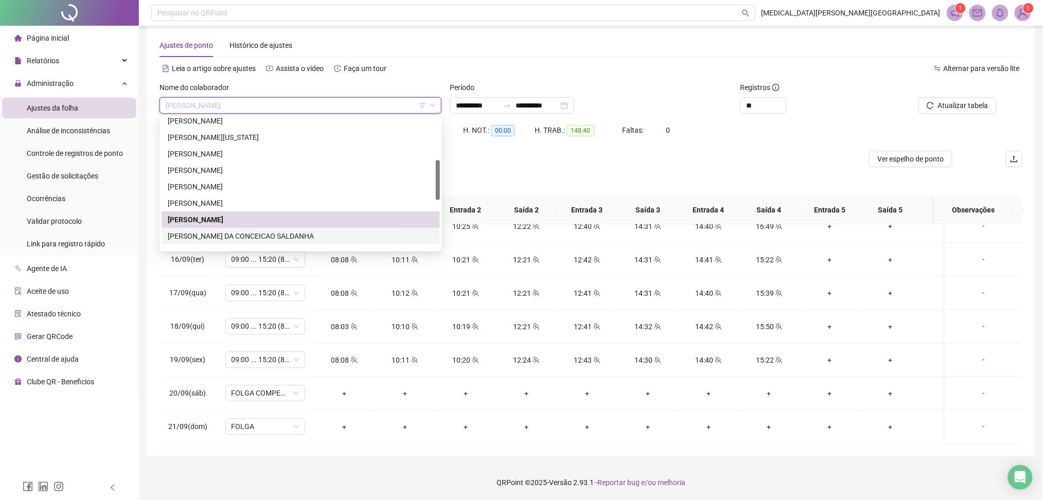
click at [221, 239] on div "[PERSON_NAME] DA CONCEICAO SALDANHA" at bounding box center [301, 236] width 266 height 11
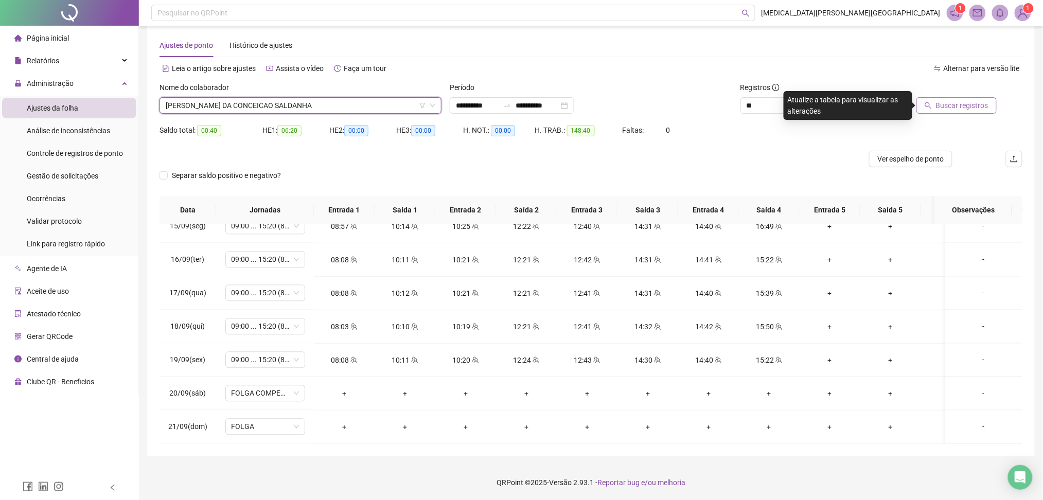
click at [964, 108] on span "Buscar registros" at bounding box center [962, 105] width 53 height 11
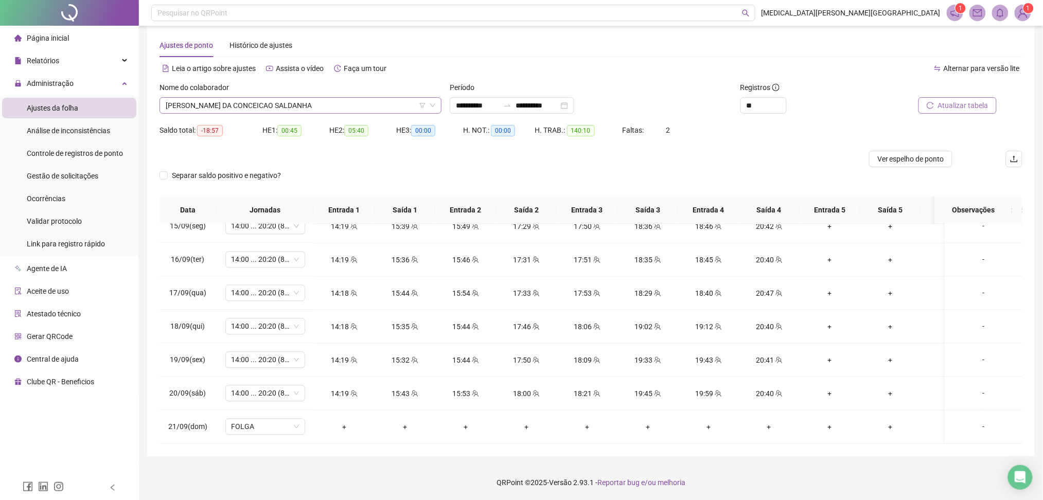
click at [245, 106] on span "[PERSON_NAME] DA CONCEICAO SALDANHA" at bounding box center [301, 105] width 270 height 15
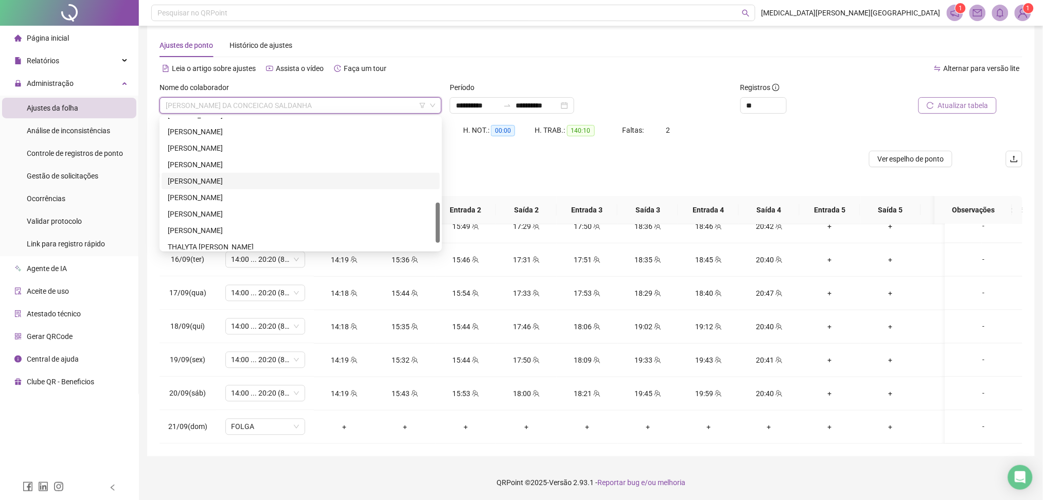
scroll to position [206, 0]
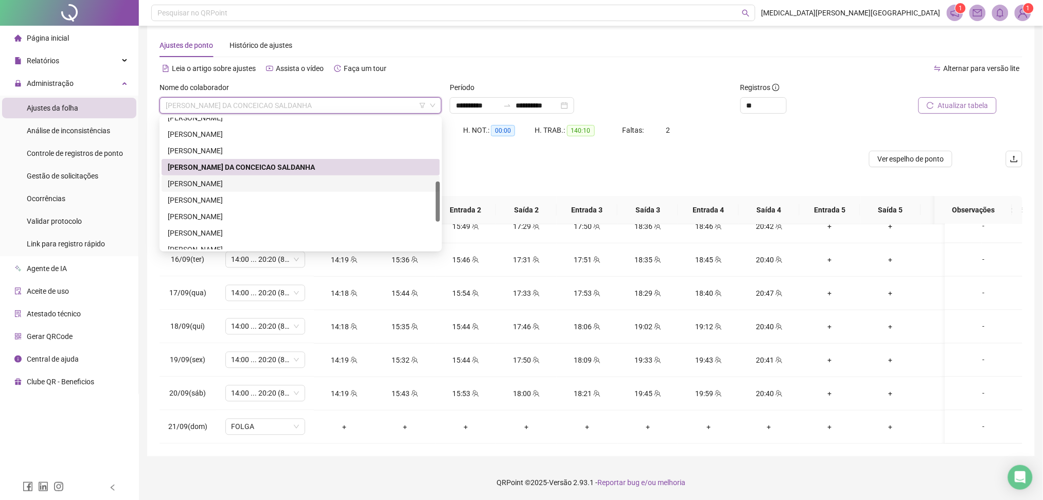
click at [318, 185] on div "[PERSON_NAME]" at bounding box center [301, 183] width 266 height 11
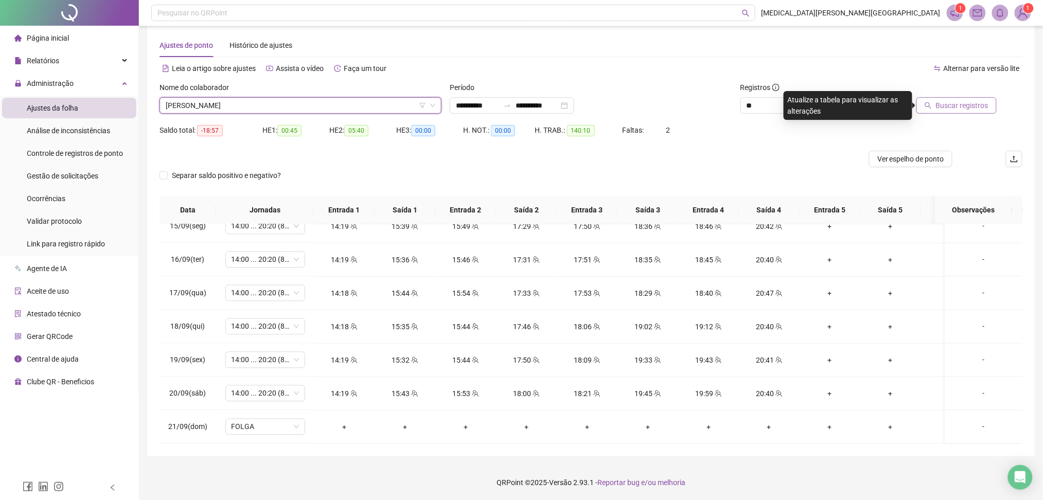
click at [959, 102] on span "Buscar registros" at bounding box center [962, 105] width 53 height 11
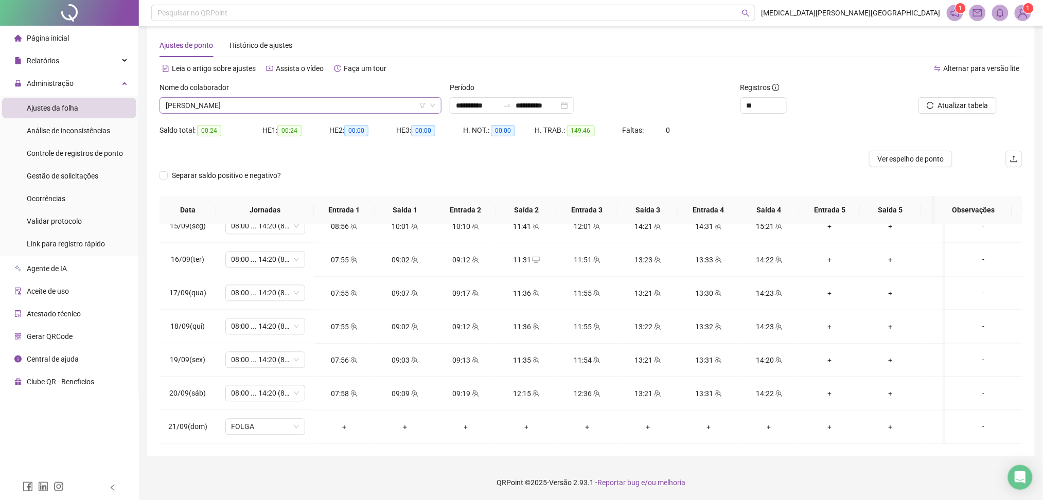
click at [314, 110] on span "[PERSON_NAME]" at bounding box center [301, 105] width 270 height 15
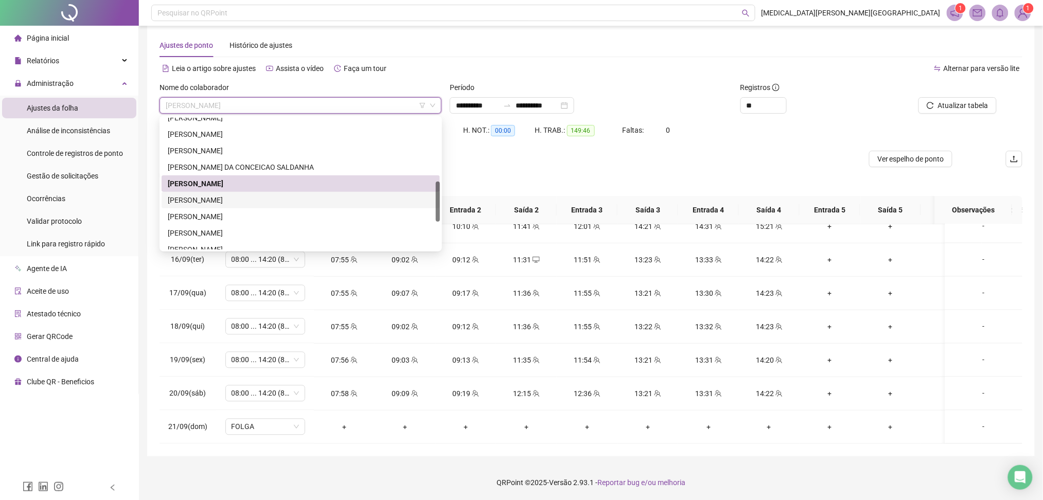
click at [253, 198] on div "[PERSON_NAME]" at bounding box center [301, 200] width 266 height 11
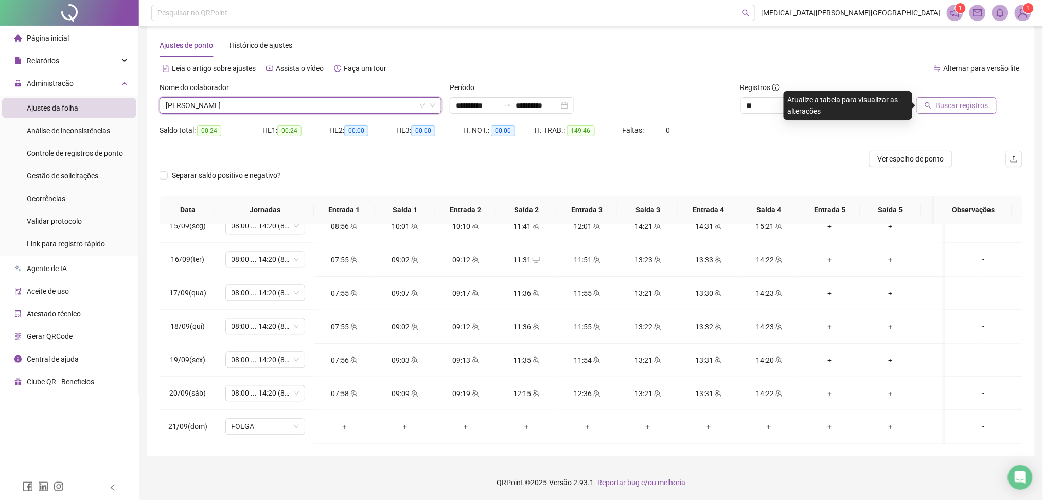
click at [951, 108] on span "Buscar registros" at bounding box center [962, 105] width 53 height 11
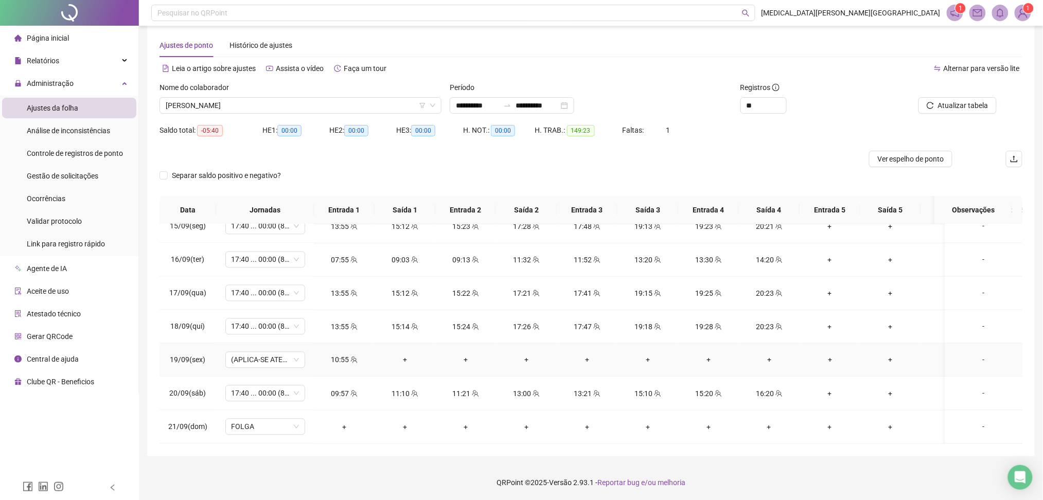
click at [352, 357] on icon "team" at bounding box center [354, 360] width 7 height 7
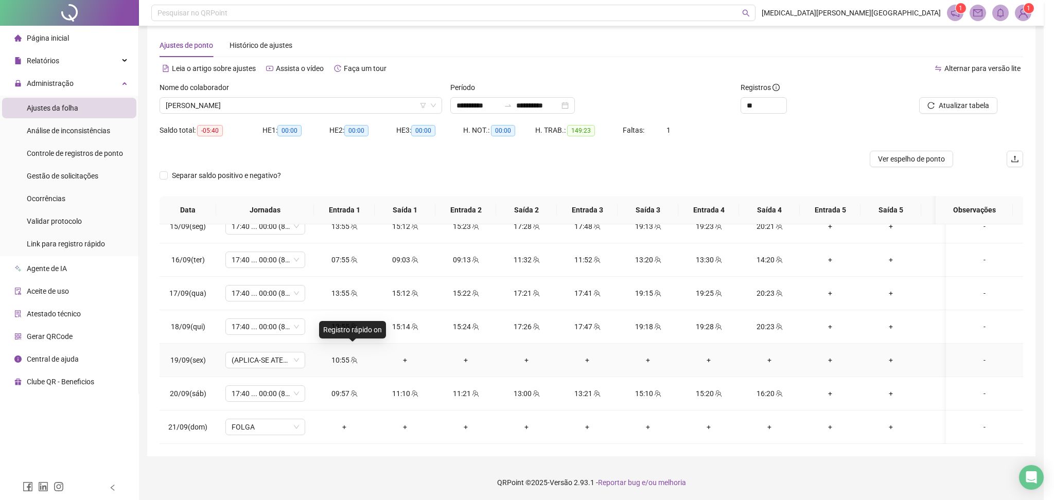
type input "**********"
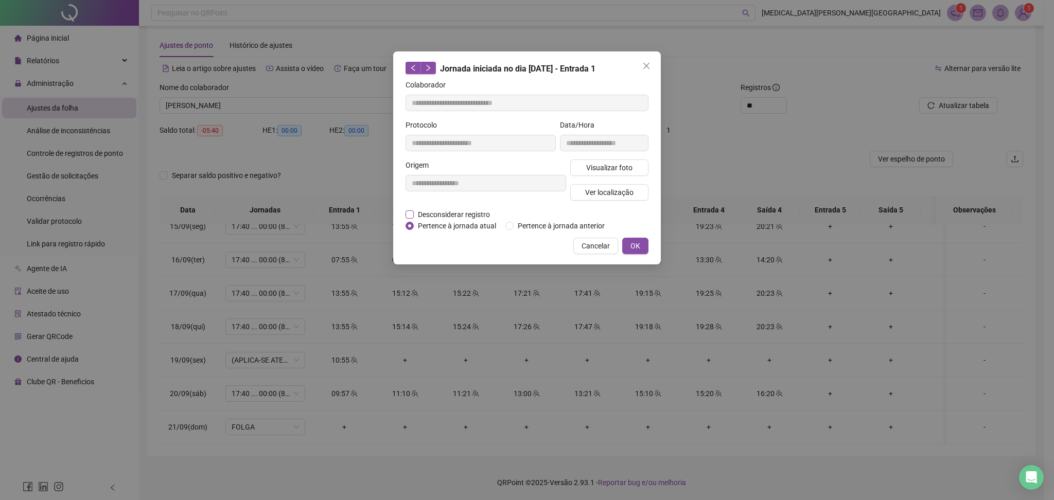
click at [431, 210] on span "Desconsiderar registro" at bounding box center [454, 214] width 80 height 11
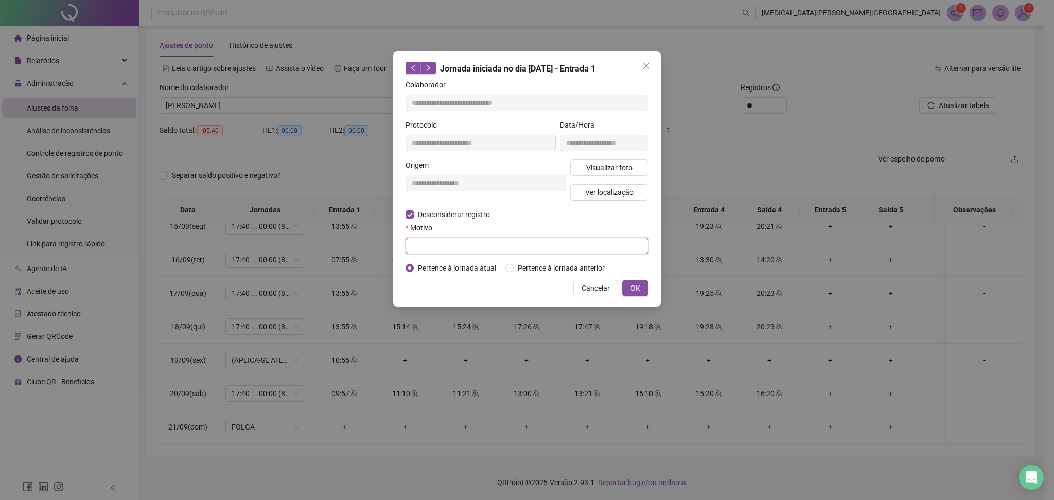
click at [440, 248] on input "text" at bounding box center [527, 246] width 243 height 16
type input "******"
click at [628, 291] on button "OK" at bounding box center [635, 288] width 26 height 16
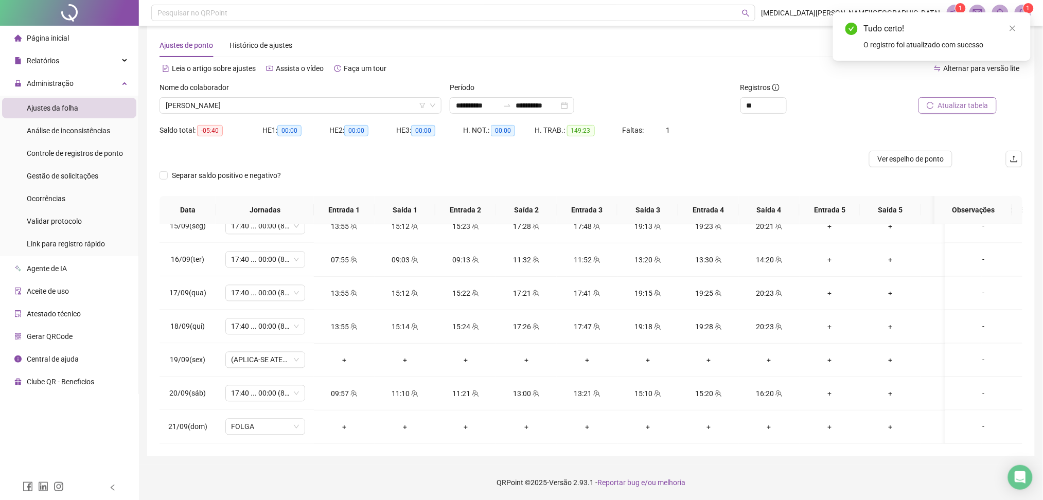
click at [972, 108] on span "Atualizar tabela" at bounding box center [963, 105] width 50 height 11
click at [274, 355] on span "(APLICA-SE ATESTADO)" at bounding box center [265, 360] width 67 height 15
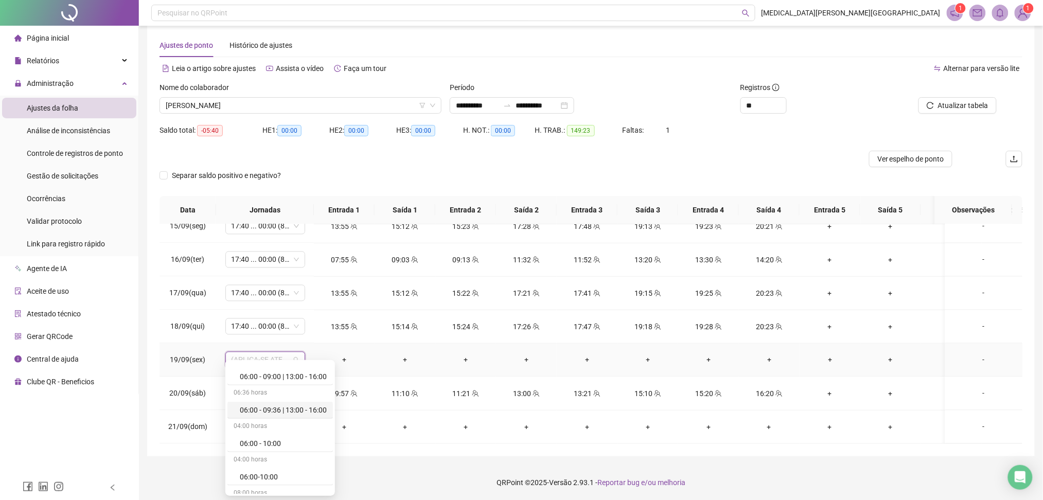
scroll to position [824, 0]
click at [509, 388] on div "13:00" at bounding box center [526, 393] width 44 height 11
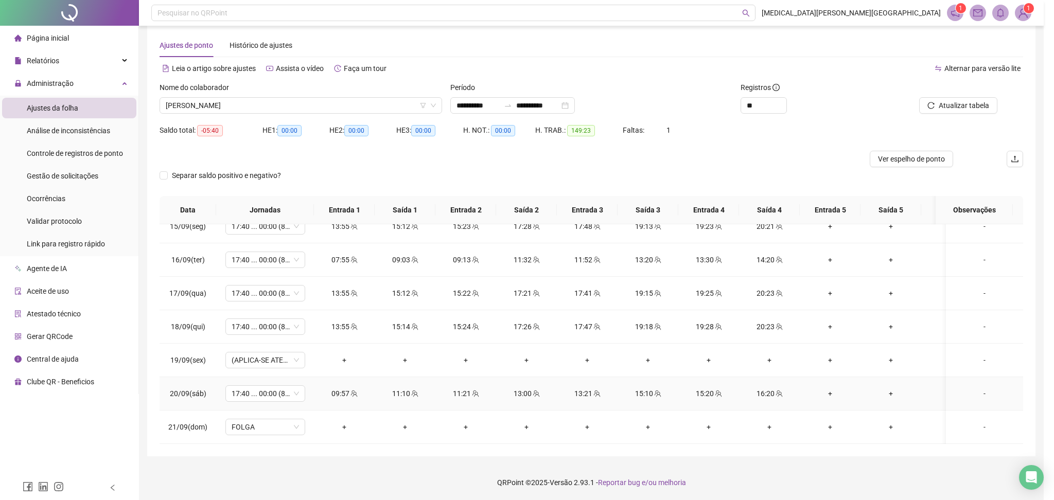
type input "**********"
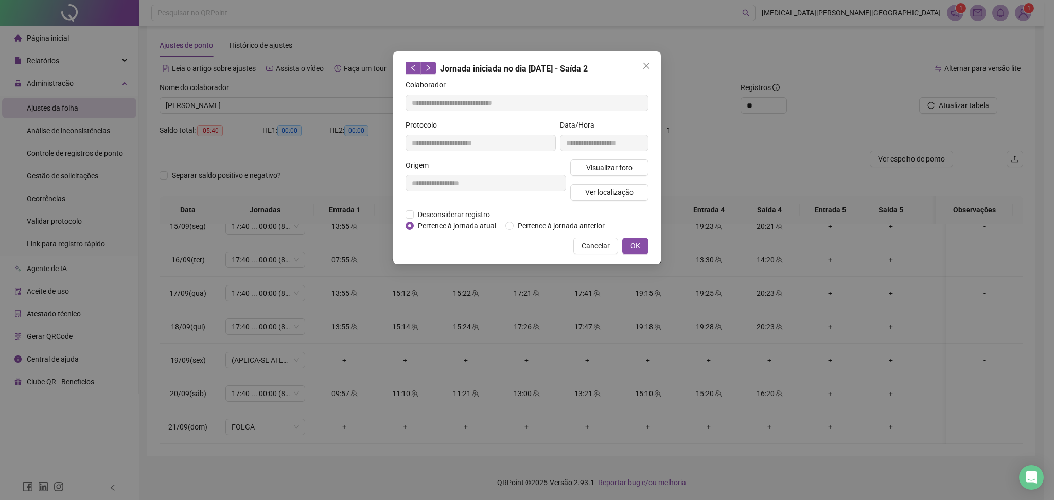
click at [794, 288] on div "**********" at bounding box center [527, 250] width 1054 height 500
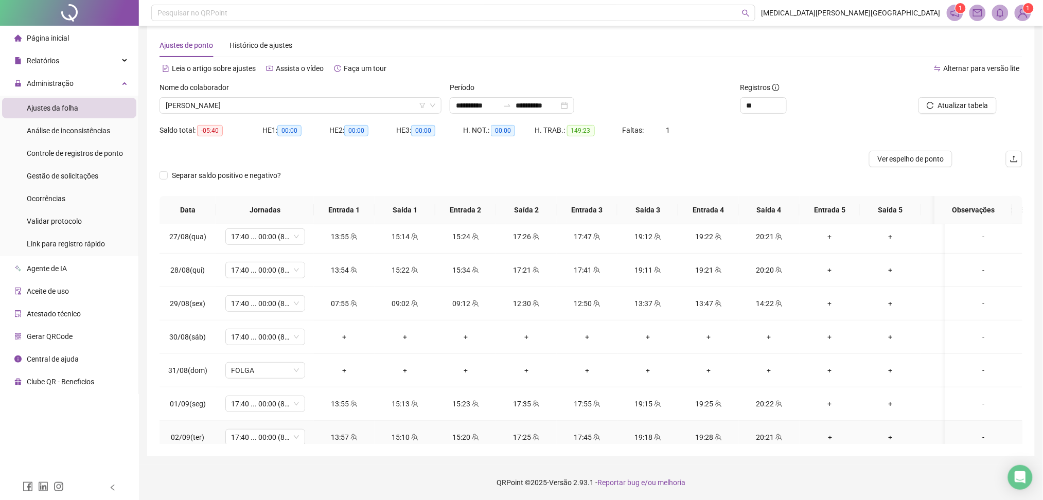
scroll to position [0, 0]
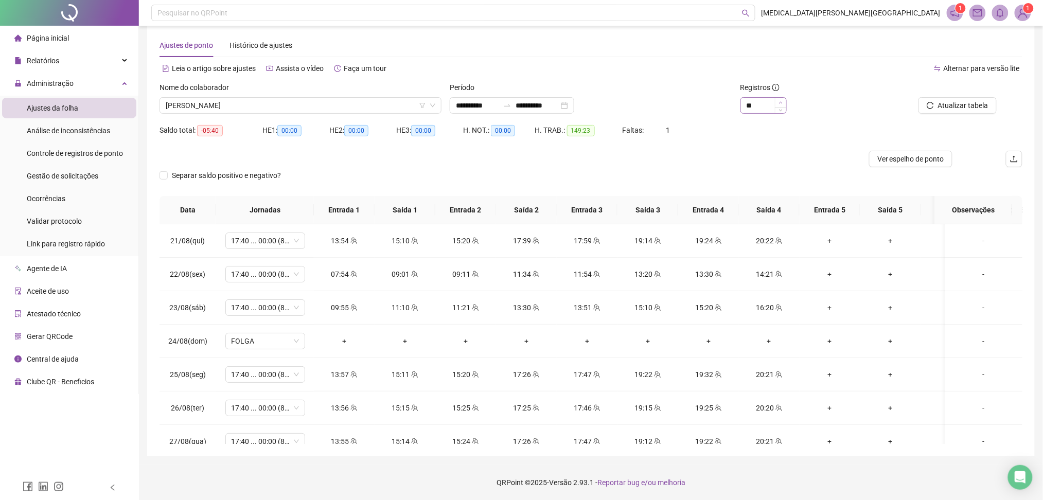
click at [781, 101] on icon "up" at bounding box center [781, 103] width 4 height 4
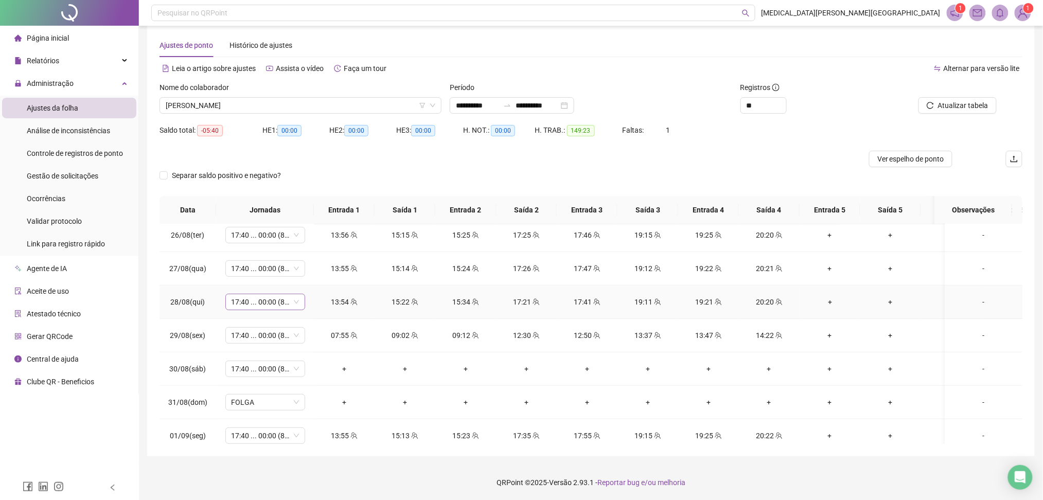
scroll to position [206, 0]
click at [240, 333] on span "17:40 ... 00:00 (8 HORAS)" at bounding box center [265, 335] width 67 height 15
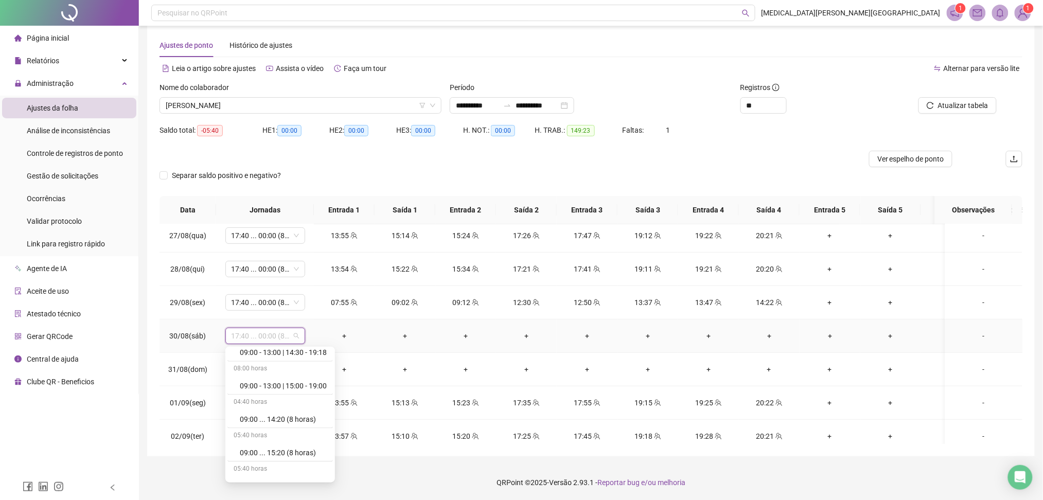
scroll to position [6566, 0]
click at [271, 405] on div "Folga" at bounding box center [283, 404] width 87 height 11
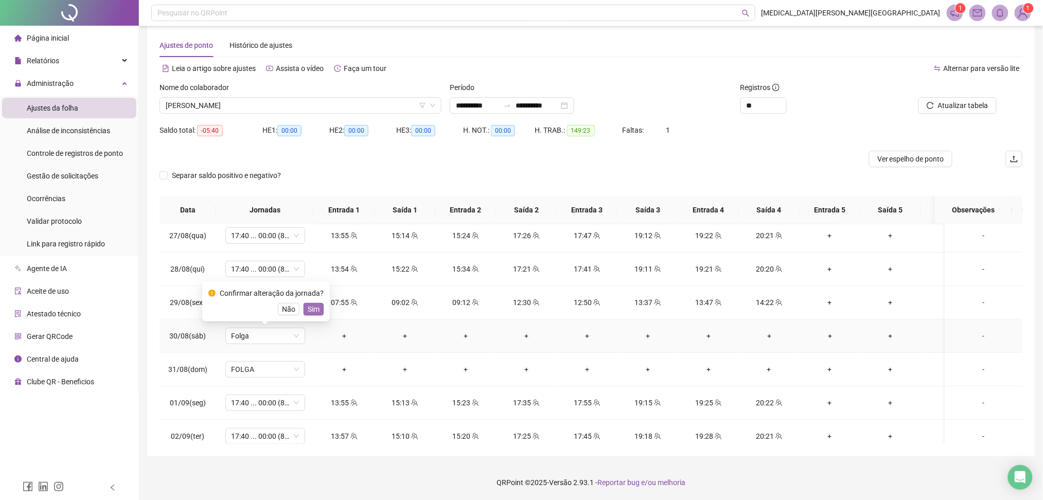
click at [313, 312] on span "Sim" at bounding box center [314, 309] width 12 height 11
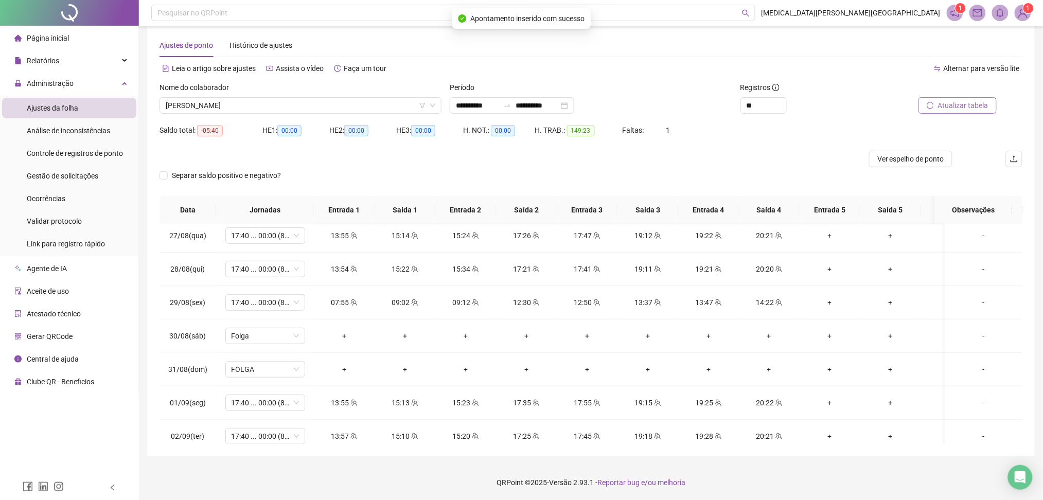
click at [946, 106] on span "Atualizar tabela" at bounding box center [963, 105] width 50 height 11
click at [273, 102] on span "[PERSON_NAME]" at bounding box center [301, 105] width 270 height 15
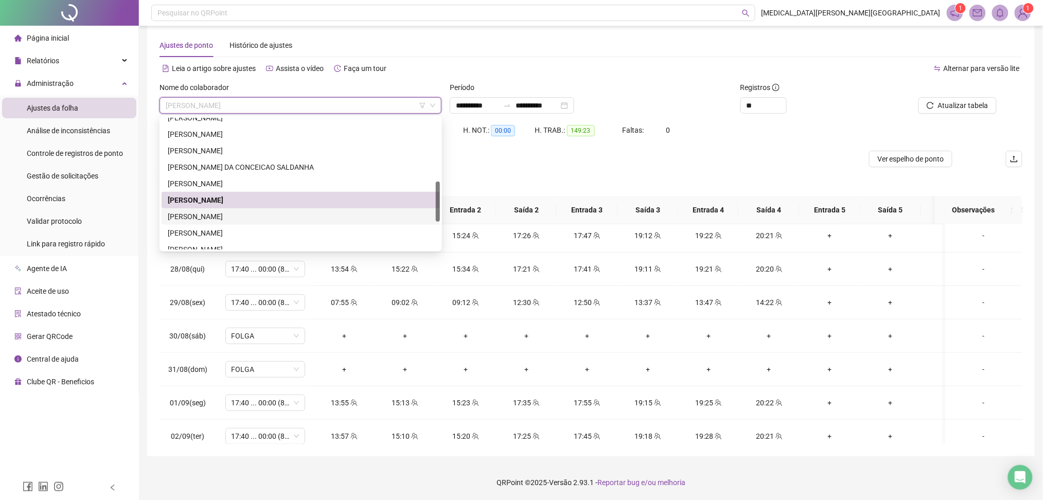
click at [218, 215] on div "[PERSON_NAME]" at bounding box center [301, 216] width 266 height 11
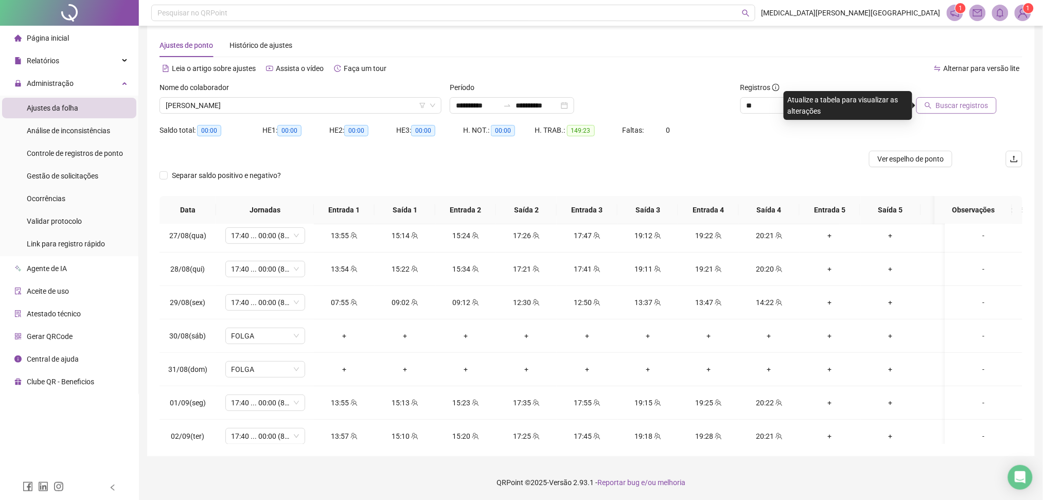
click at [966, 108] on span "Buscar registros" at bounding box center [962, 105] width 53 height 11
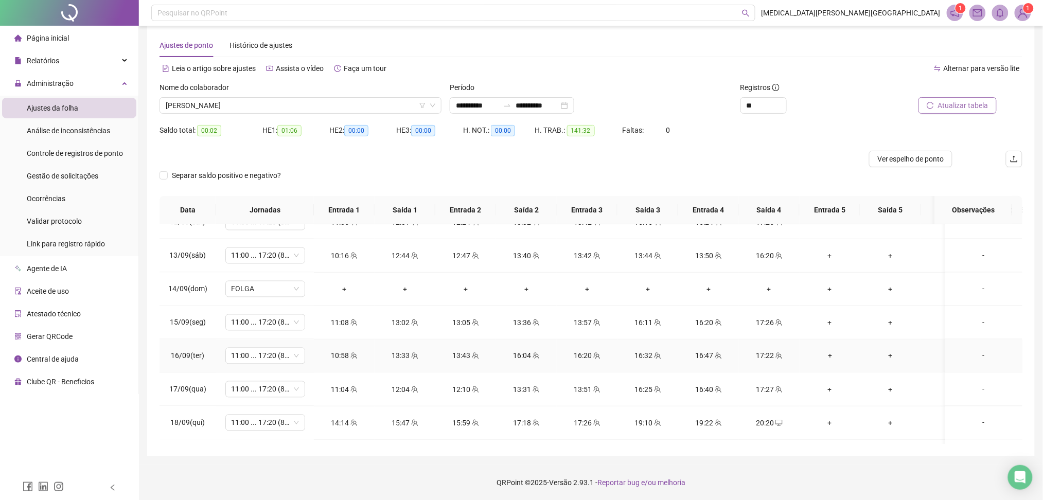
scroll to position [862, 0]
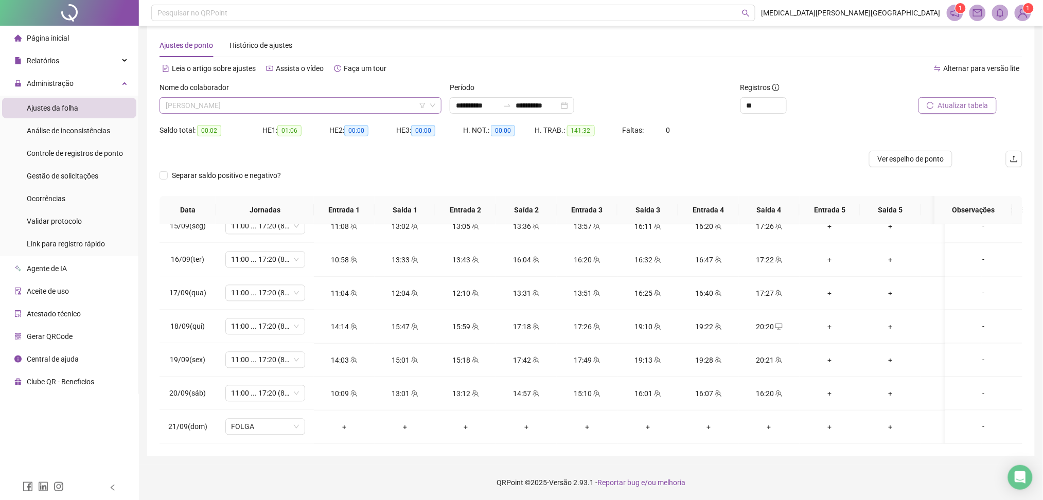
click at [246, 102] on span "[PERSON_NAME]" at bounding box center [301, 105] width 270 height 15
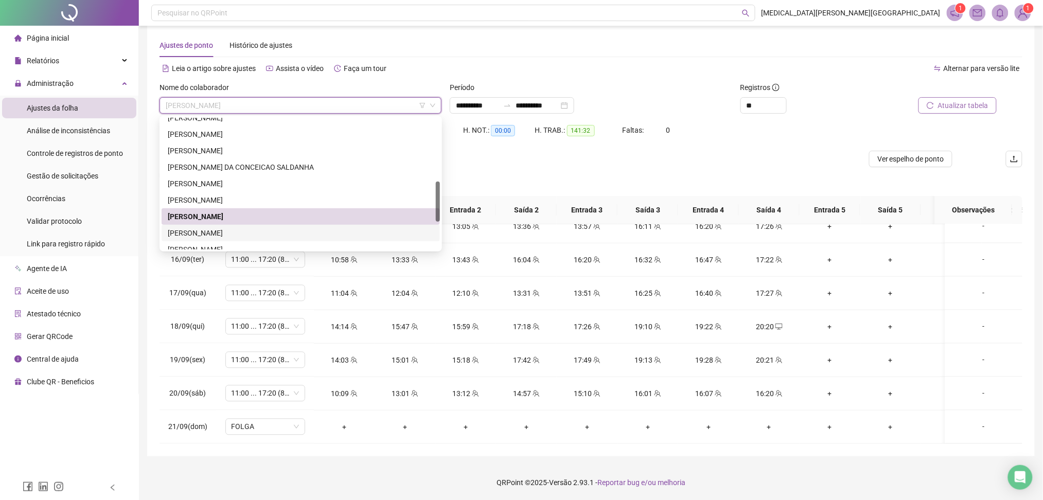
click at [226, 231] on div "MARIA CLARA COLASSO DE OLIVEIRA" at bounding box center [301, 233] width 266 height 11
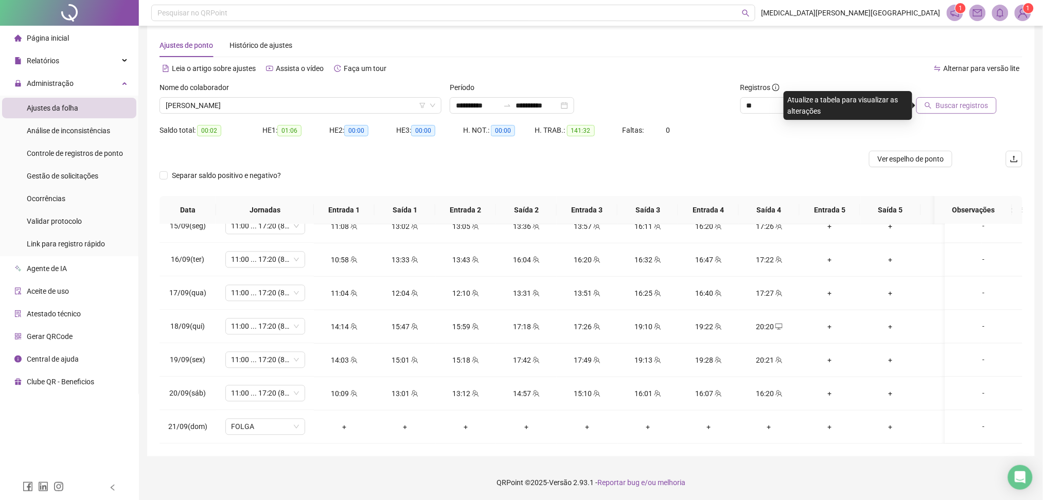
click at [954, 98] on button "Buscar registros" at bounding box center [957, 105] width 80 height 16
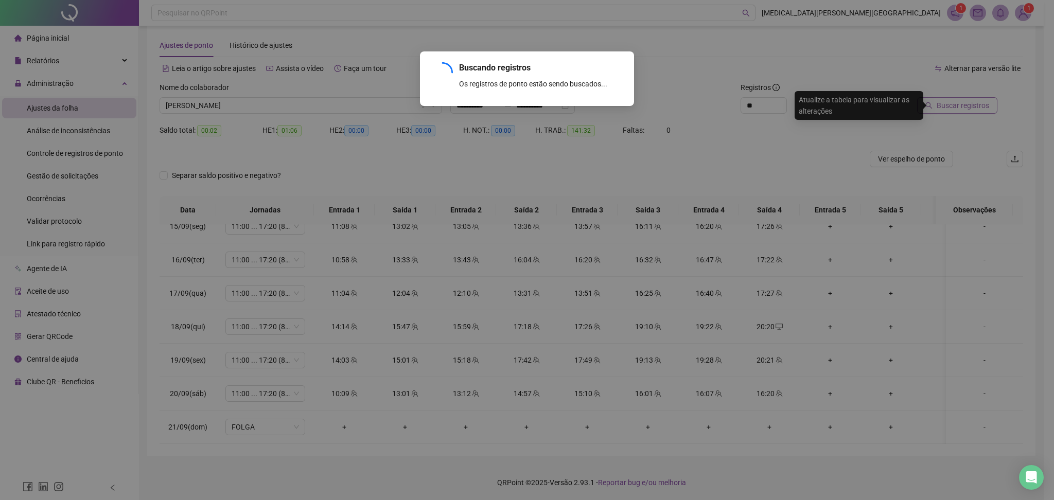
click at [956, 106] on div "Buscando registros Os registros de ponto estão sendo buscados... OK" at bounding box center [527, 250] width 1054 height 500
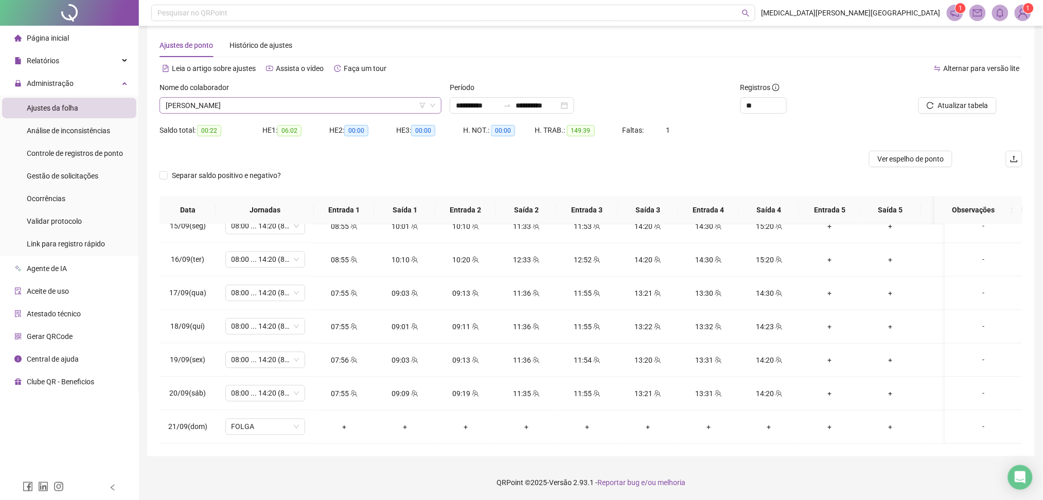
drag, startPoint x: 239, startPoint y: 119, endPoint x: 245, endPoint y: 113, distance: 8.4
click at [242, 116] on div "Nome do colaborador MARIA CLARA COLASSO DE OLIVEIRA" at bounding box center [300, 102] width 290 height 40
click at [249, 110] on span "MARIA CLARA COLASSO DE OLIVEIRA" at bounding box center [301, 105] width 270 height 15
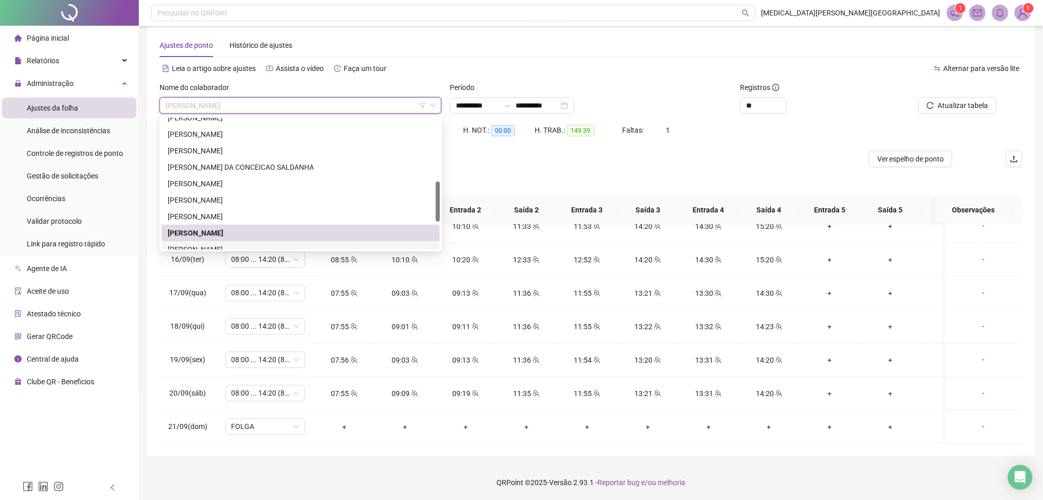
click at [233, 241] on div "NADJA RAFAELA ALVES DA SILVA" at bounding box center [301, 249] width 278 height 16
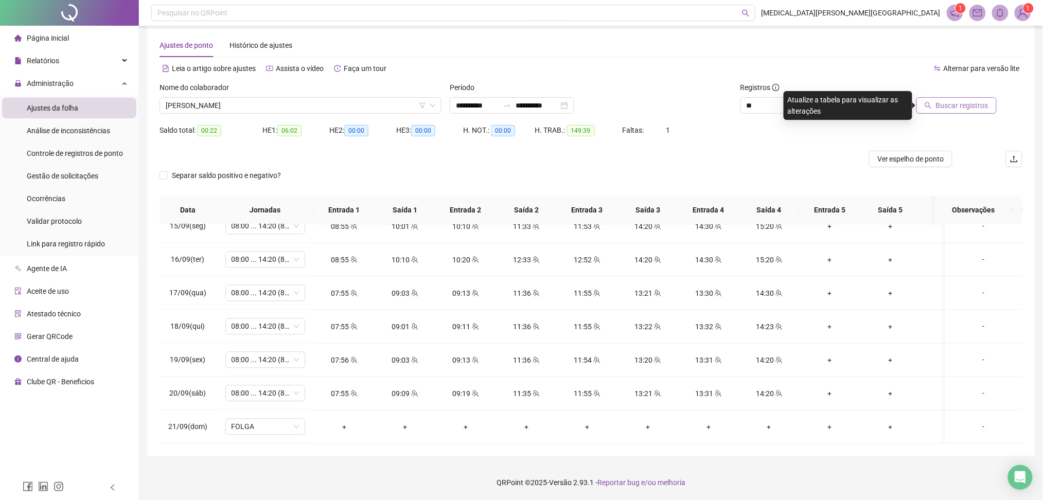
click at [980, 104] on span "Buscar registros" at bounding box center [962, 105] width 53 height 11
click at [283, 107] on span "NADJA RAFAELA ALVES DA SILVA" at bounding box center [301, 105] width 270 height 15
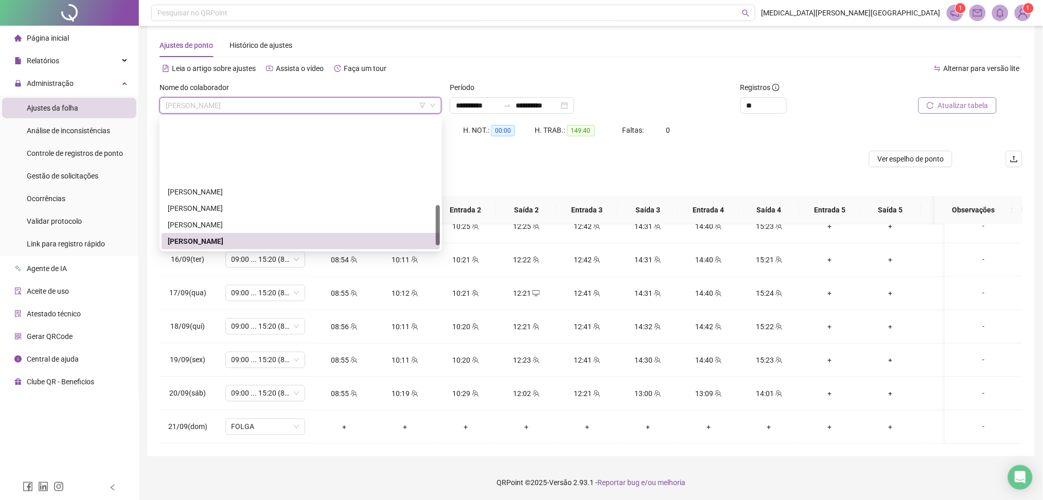
scroll to position [283, 0]
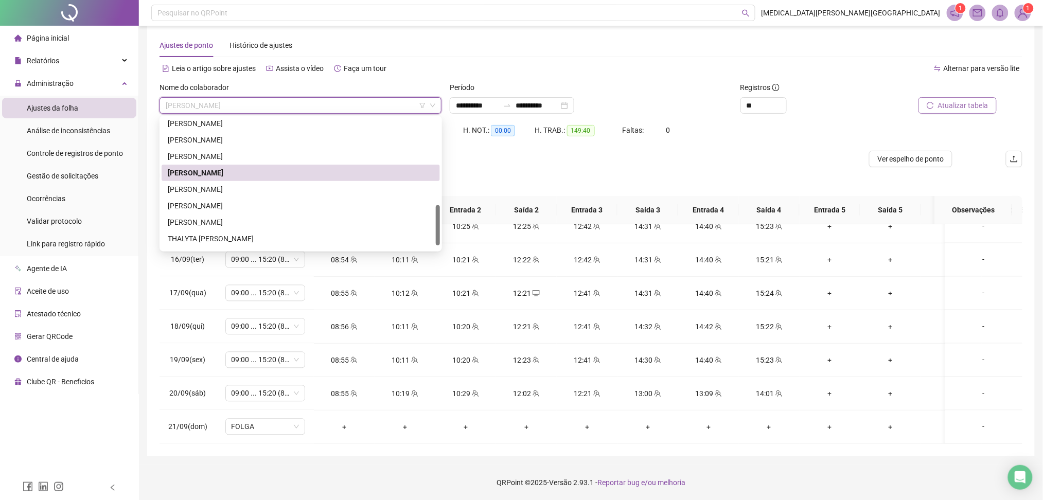
click at [246, 179] on div "NADJA RAFAELA ALVES DA SILVA" at bounding box center [301, 173] width 278 height 16
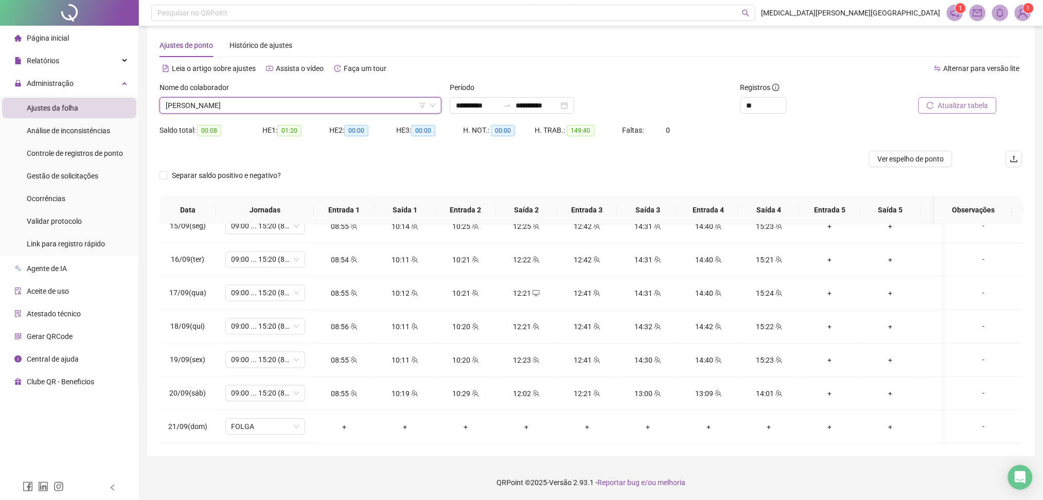
click at [198, 101] on span "NADJA RAFAELA ALVES DA SILVA" at bounding box center [301, 105] width 270 height 15
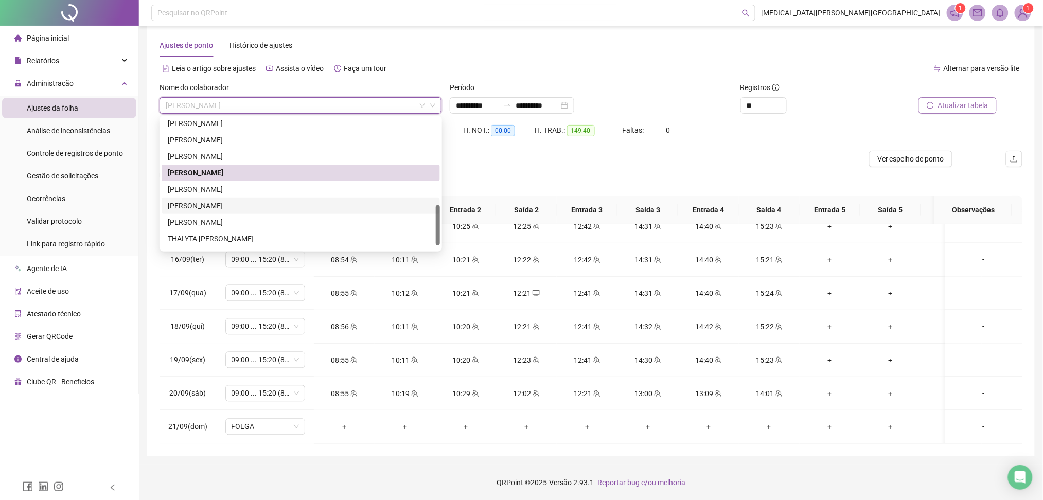
click at [223, 186] on div "POLIANA OLIVEIRA ASSUNCAO" at bounding box center [301, 189] width 266 height 11
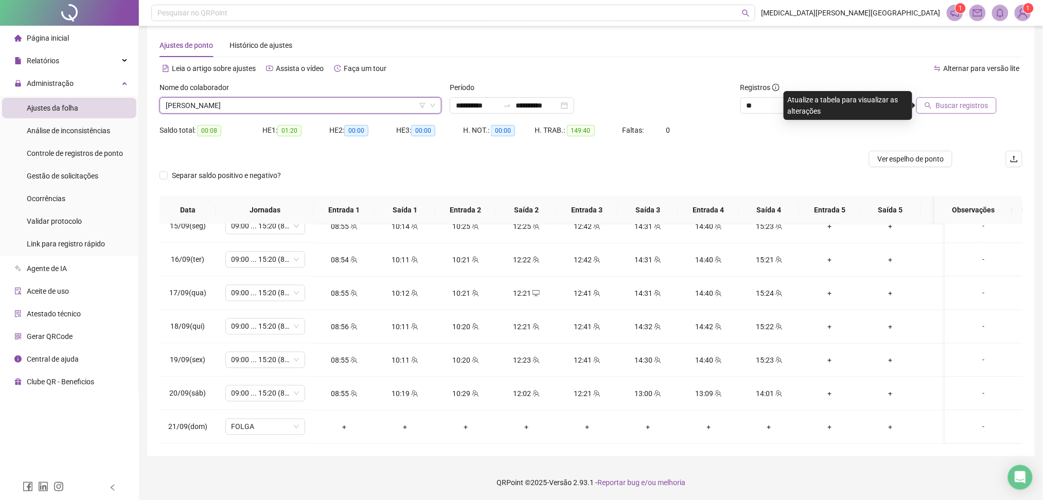
click at [932, 103] on icon "search" at bounding box center [928, 105] width 7 height 7
click at [289, 102] on span "POLIANA OLIVEIRA ASSUNCAO" at bounding box center [301, 105] width 270 height 15
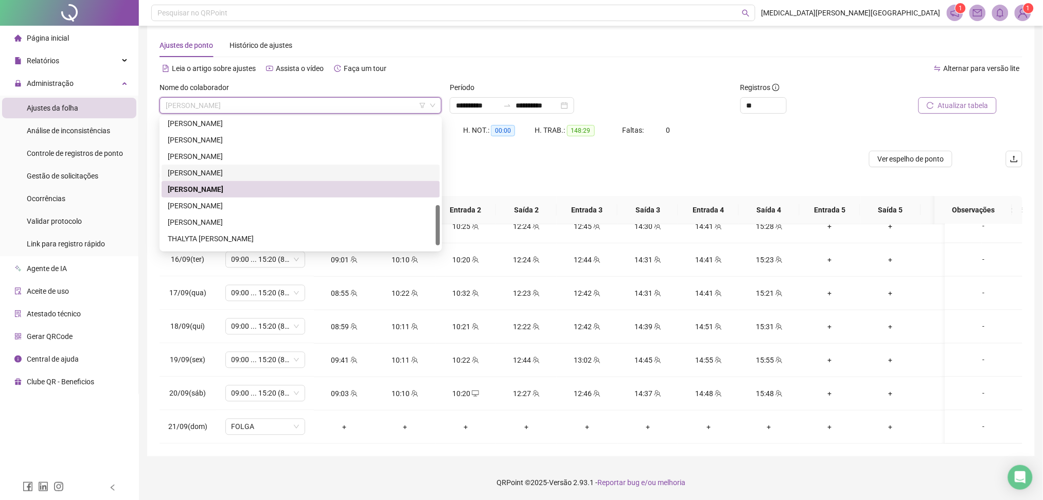
scroll to position [296, 0]
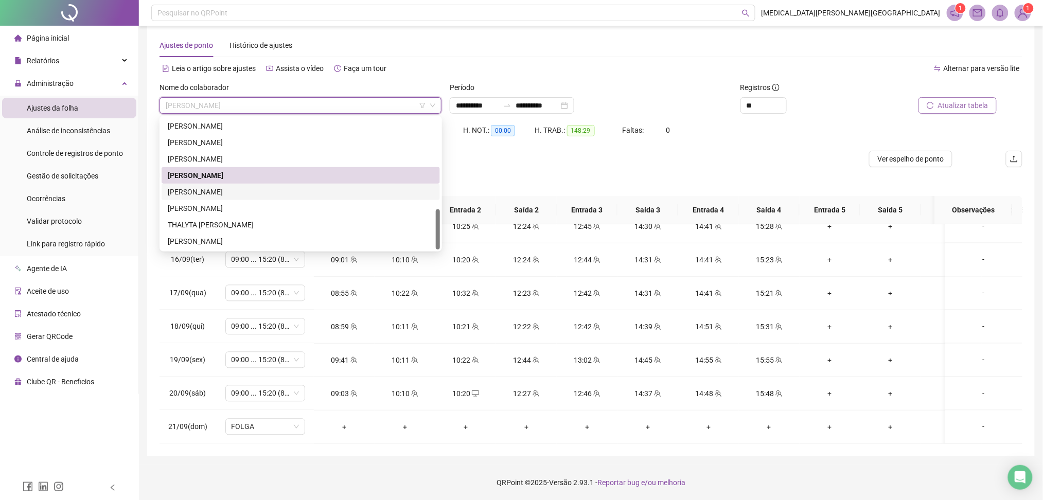
click at [225, 191] on div "[PERSON_NAME]" at bounding box center [301, 191] width 266 height 11
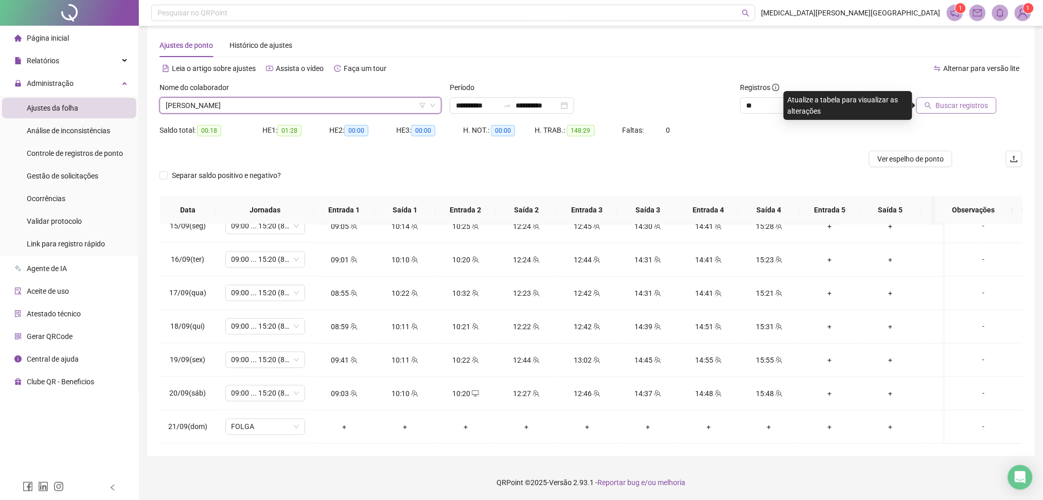
click at [949, 109] on span "Buscar registros" at bounding box center [962, 105] width 53 height 11
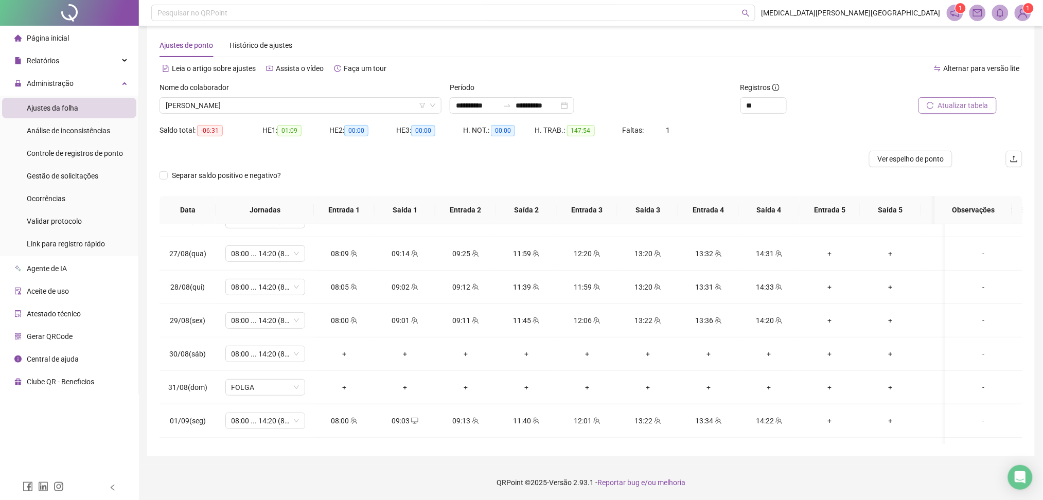
scroll to position [176, 0]
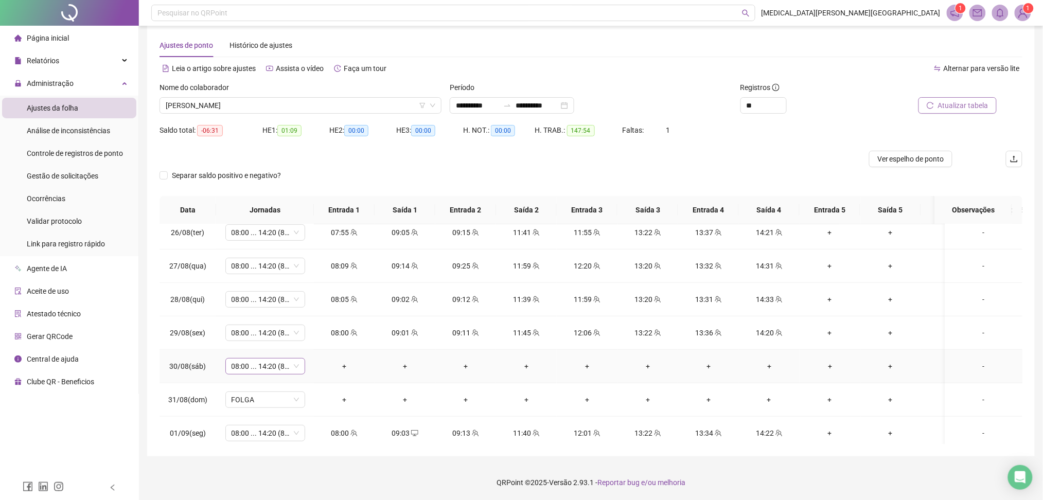
click at [270, 361] on span "08:00 ... 14:20 (8 HORAS)" at bounding box center [265, 366] width 67 height 15
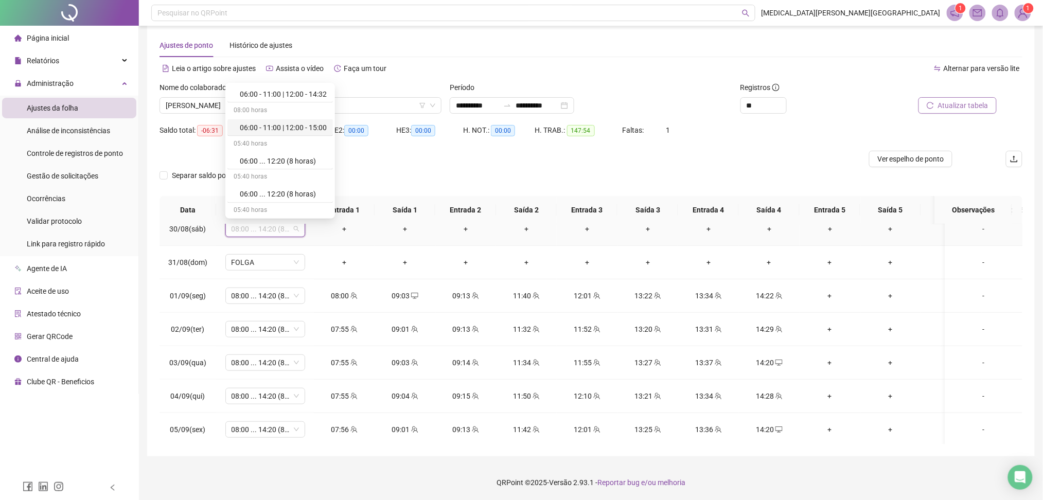
scroll to position [6566, 0]
click at [274, 143] on div "Folga" at bounding box center [283, 140] width 87 height 11
click at [314, 206] on span "Sim" at bounding box center [314, 202] width 12 height 11
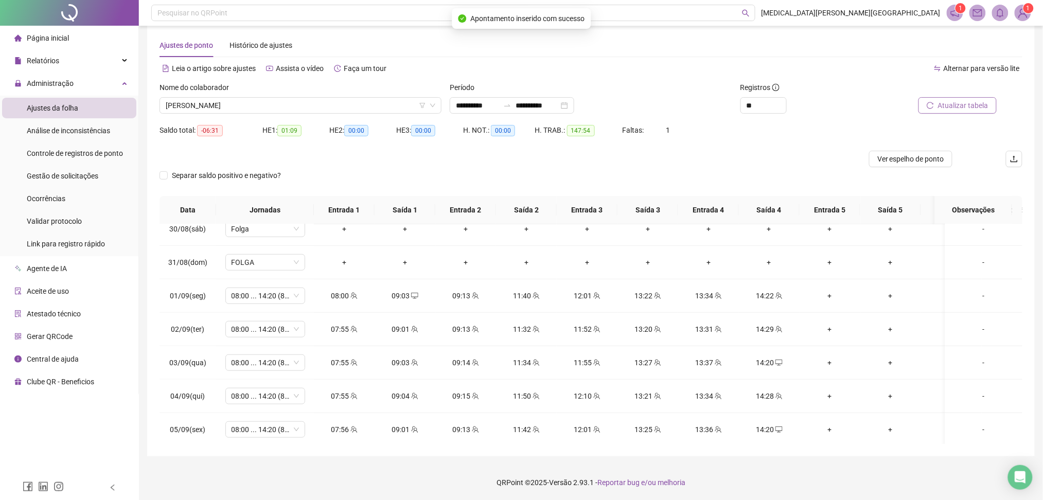
click at [975, 109] on span "Atualizar tabela" at bounding box center [963, 105] width 50 height 11
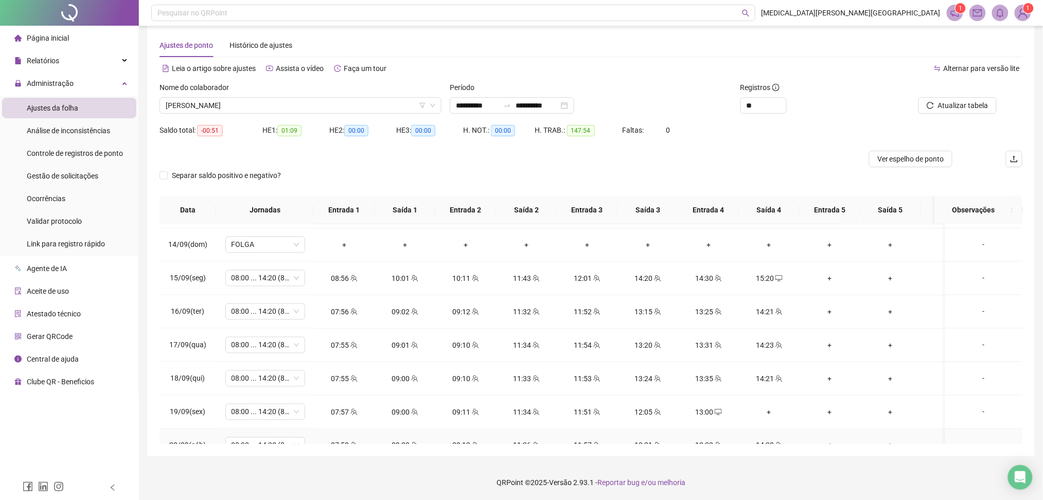
scroll to position [862, 0]
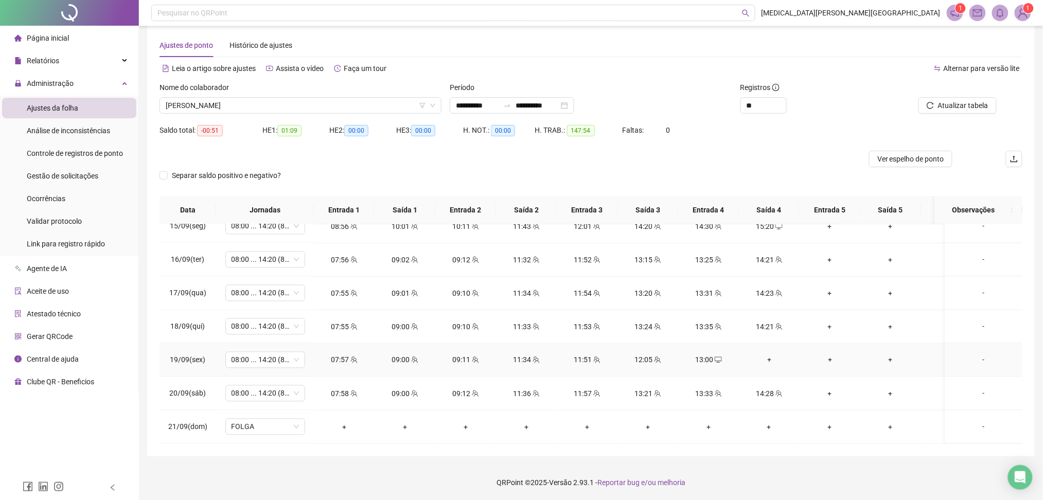
click at [720, 357] on icon "desktop" at bounding box center [718, 360] width 7 height 7
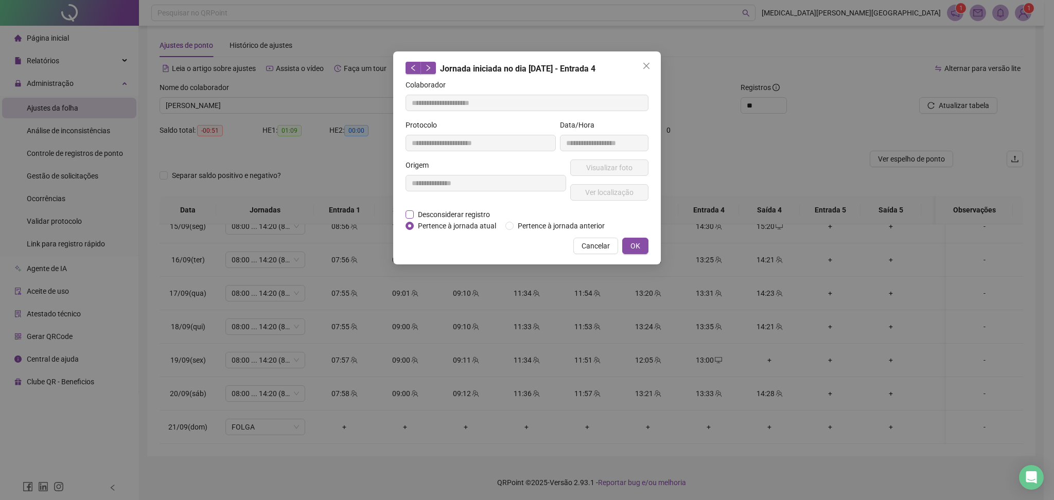
click at [455, 213] on span "Desconsiderar registro" at bounding box center [454, 214] width 80 height 11
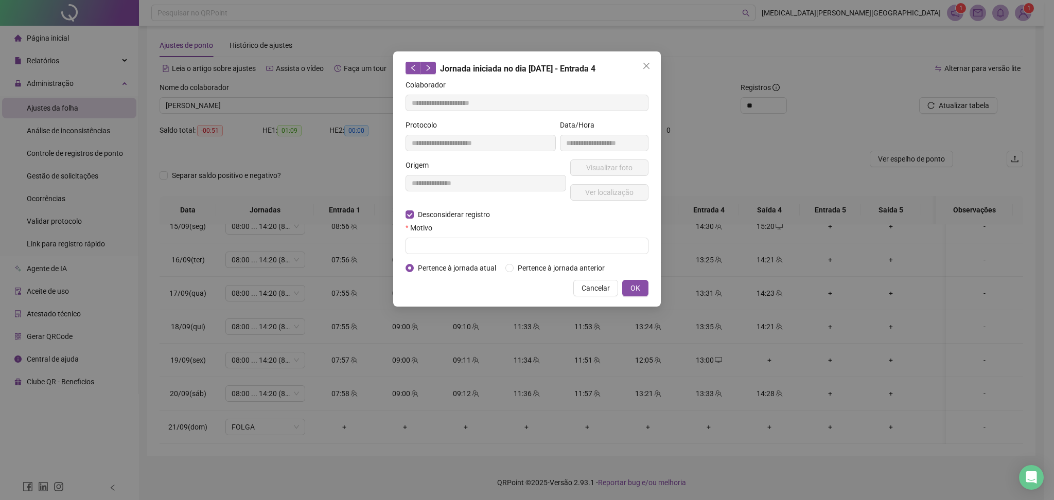
click at [448, 258] on form "**********" at bounding box center [527, 176] width 243 height 195
click at [448, 243] on input "text" at bounding box center [527, 246] width 243 height 16
type input "******"
click at [646, 290] on button "OK" at bounding box center [635, 288] width 26 height 16
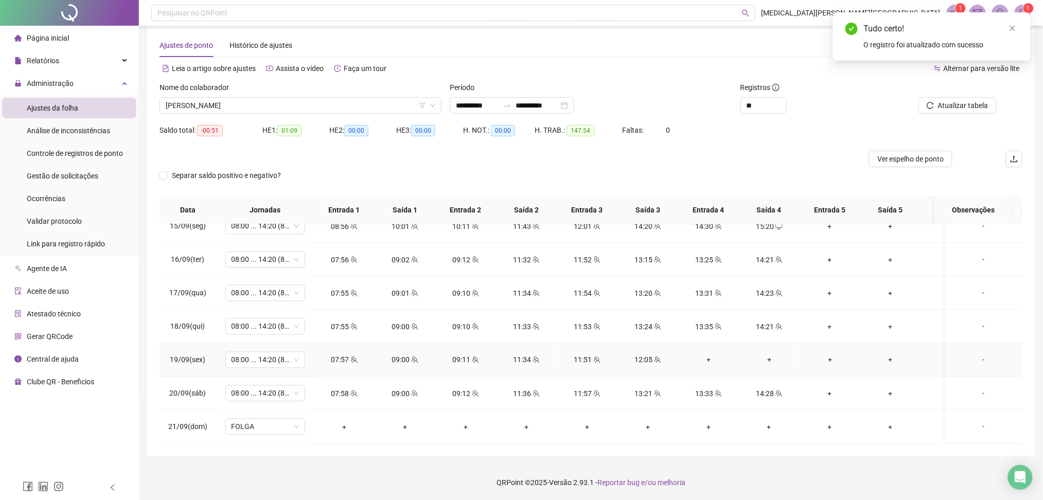
click at [713, 355] on div "+" at bounding box center [709, 360] width 44 height 11
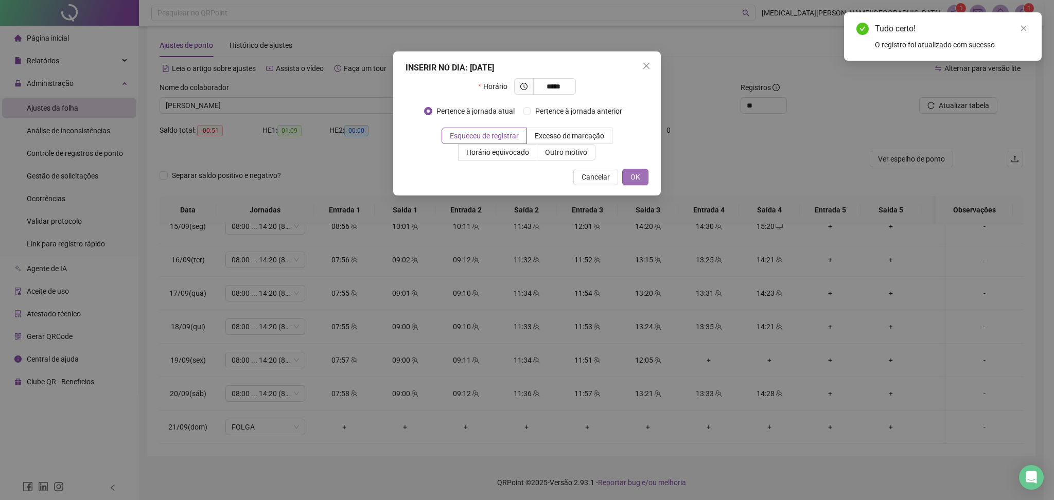
type input "*****"
click at [643, 173] on button "OK" at bounding box center [635, 177] width 26 height 16
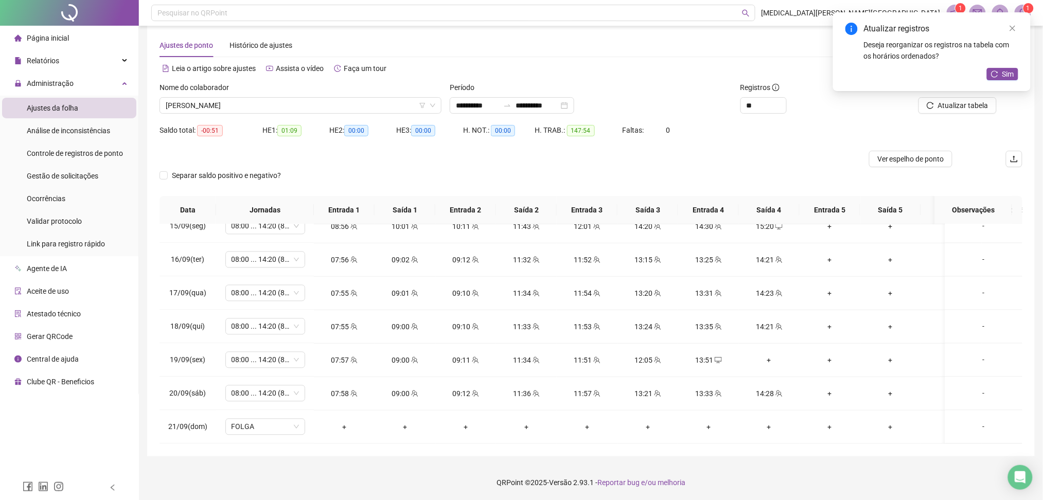
click at [994, 72] on icon "reload" at bounding box center [994, 74] width 7 height 7
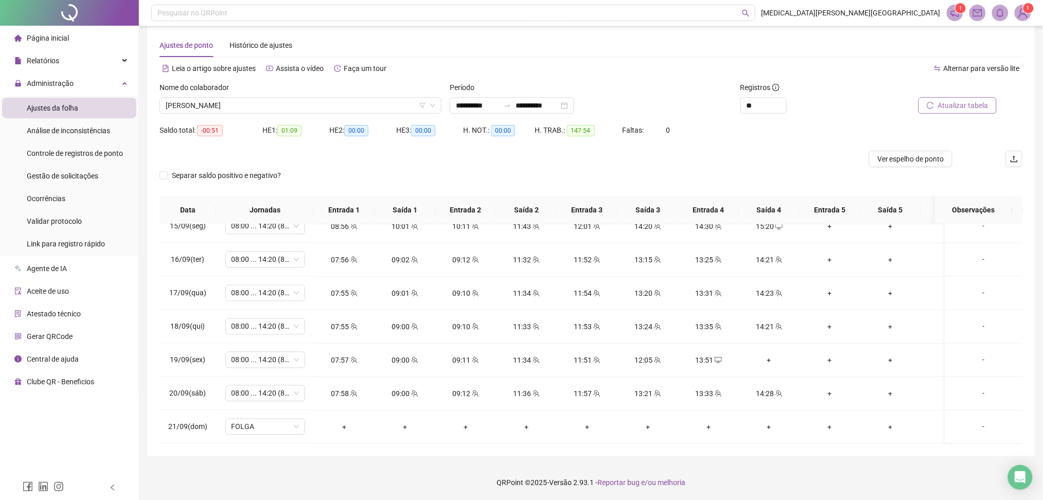
click at [984, 102] on span "Atualizar tabela" at bounding box center [963, 105] width 50 height 11
click at [715, 357] on icon "desktop" at bounding box center [718, 360] width 7 height 7
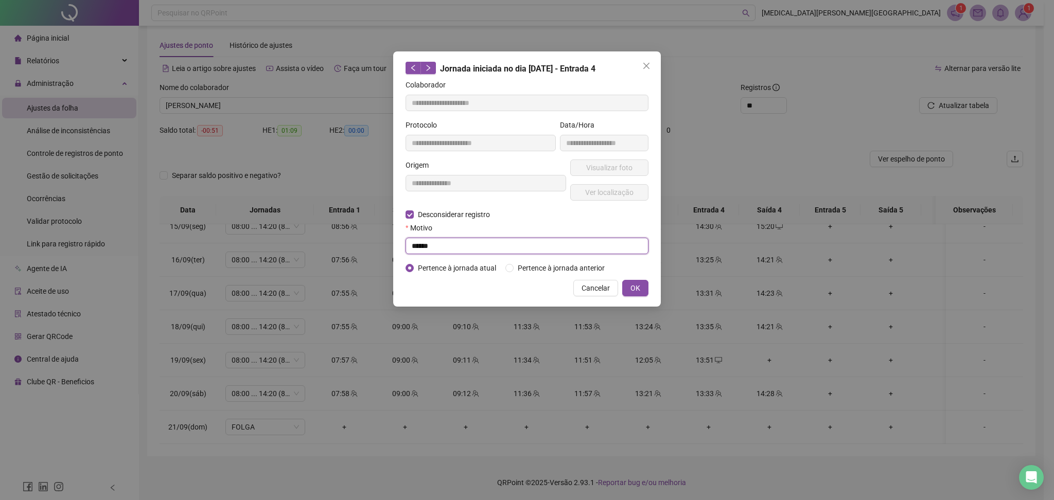
drag, startPoint x: 443, startPoint y: 251, endPoint x: 455, endPoint y: 249, distance: 12.6
click at [443, 251] on input "******" at bounding box center [527, 246] width 243 height 16
type input "**********"
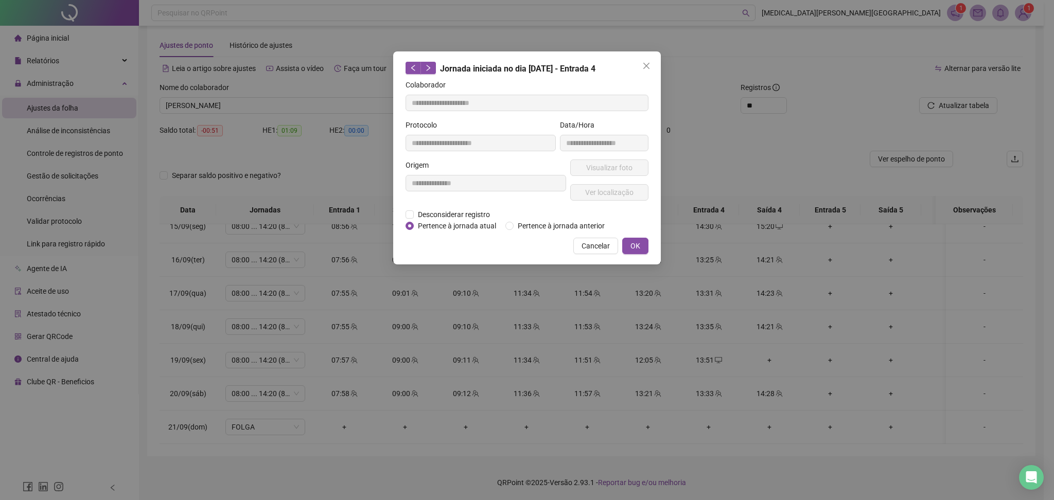
click at [638, 289] on div "**********" at bounding box center [527, 250] width 1054 height 500
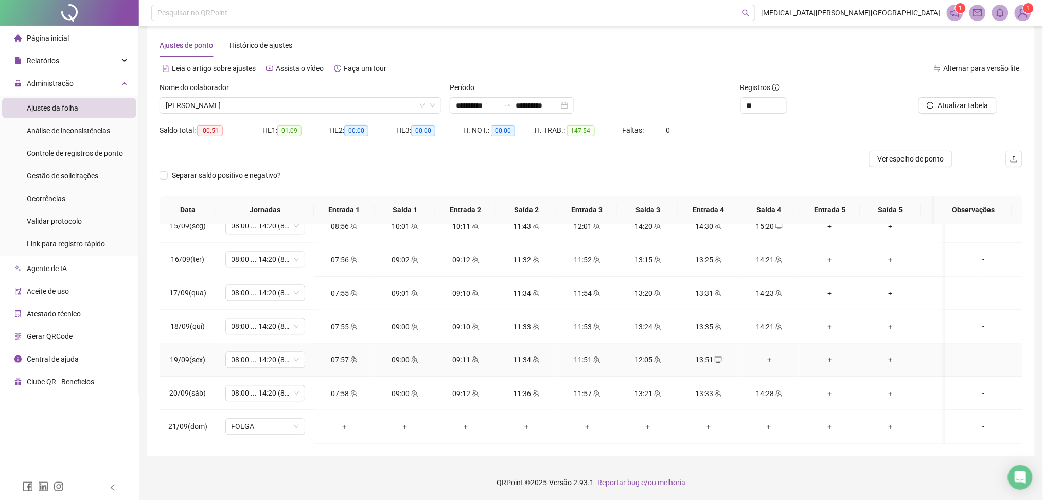
click at [712, 355] on div "13:51" at bounding box center [709, 360] width 44 height 11
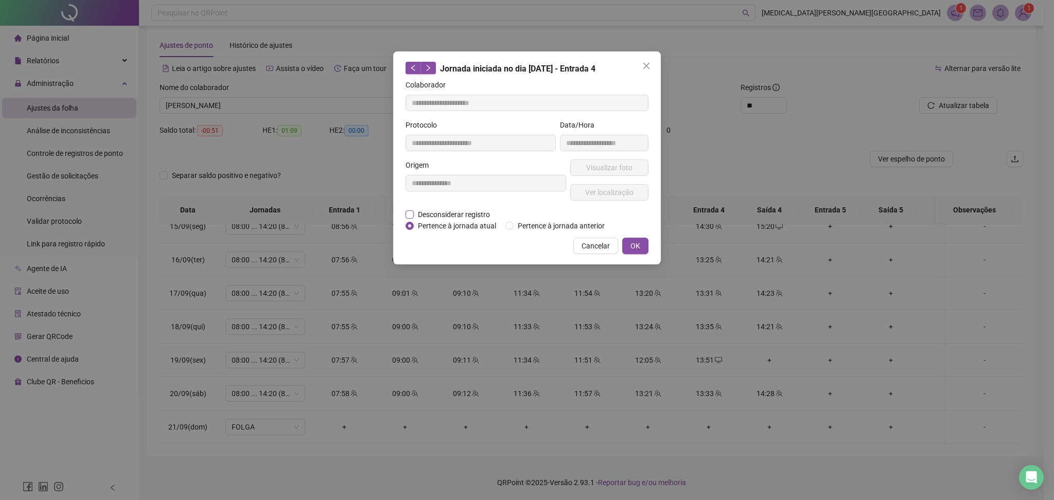
click at [453, 212] on span "Desconsiderar registro" at bounding box center [454, 214] width 80 height 11
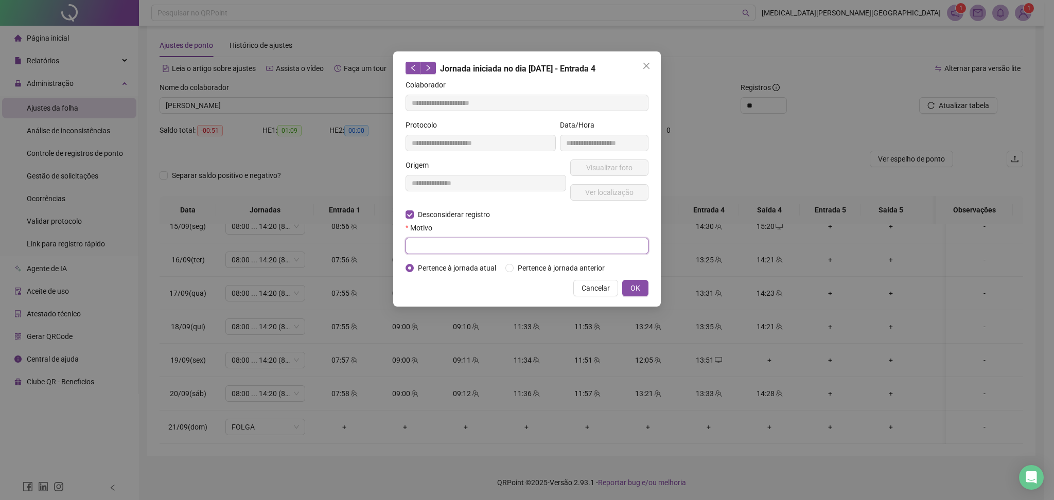
click at [428, 242] on input "text" at bounding box center [527, 246] width 243 height 16
type input "******"
click at [645, 292] on button "OK" at bounding box center [635, 288] width 26 height 16
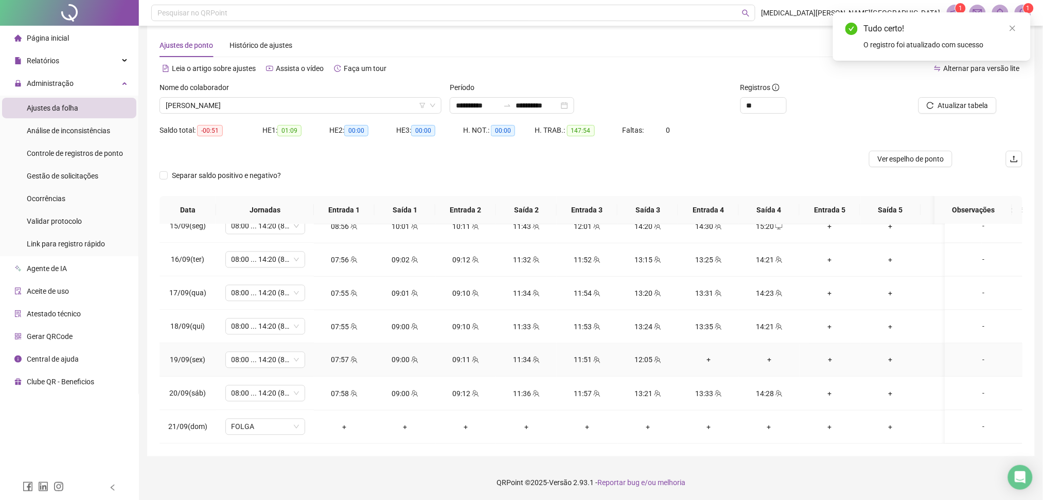
click at [707, 355] on div "+" at bounding box center [709, 360] width 44 height 11
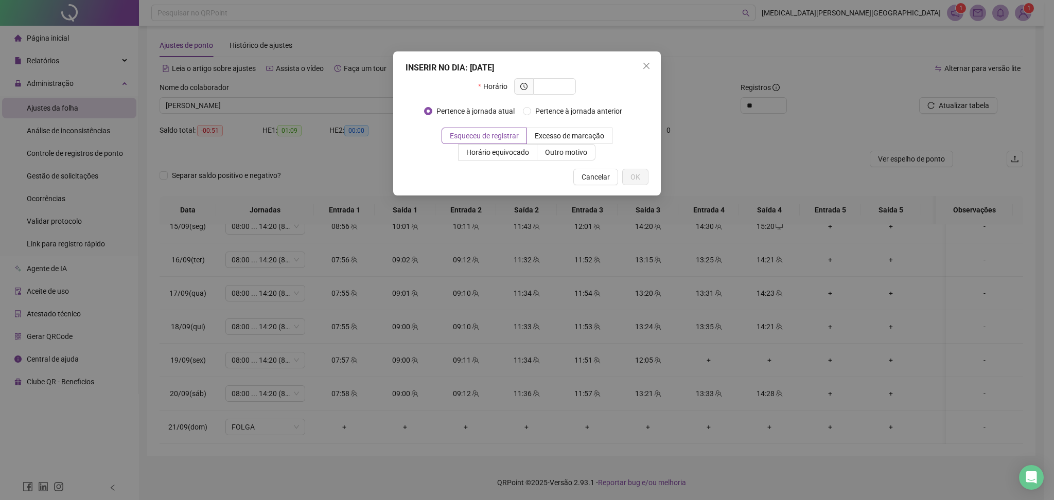
click at [771, 171] on div "INSERIR NO DIA : 19/09/2025 Horário Pertence à jornada atual Pertence à jornada…" at bounding box center [527, 250] width 1054 height 500
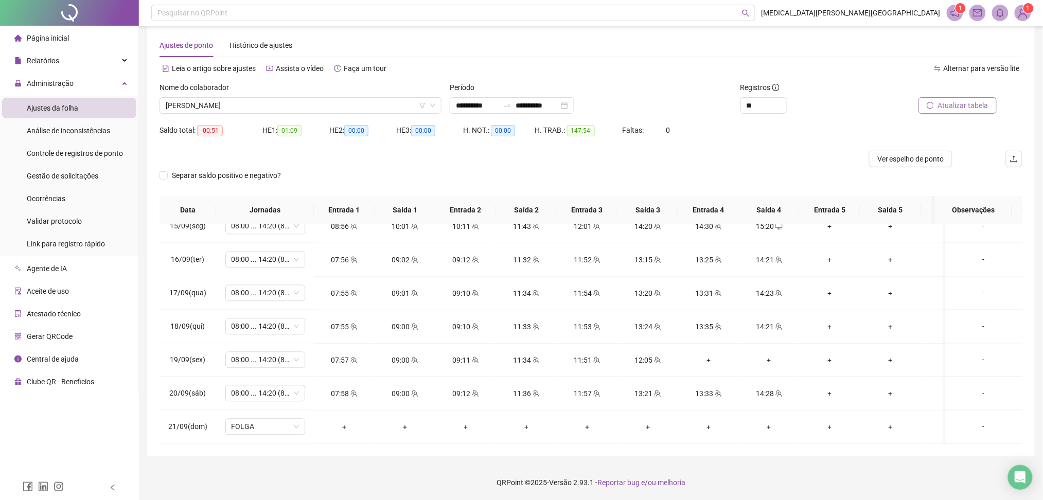
click at [946, 100] on span "Atualizar tabela" at bounding box center [963, 105] width 50 height 11
click at [707, 355] on div "+" at bounding box center [709, 360] width 44 height 11
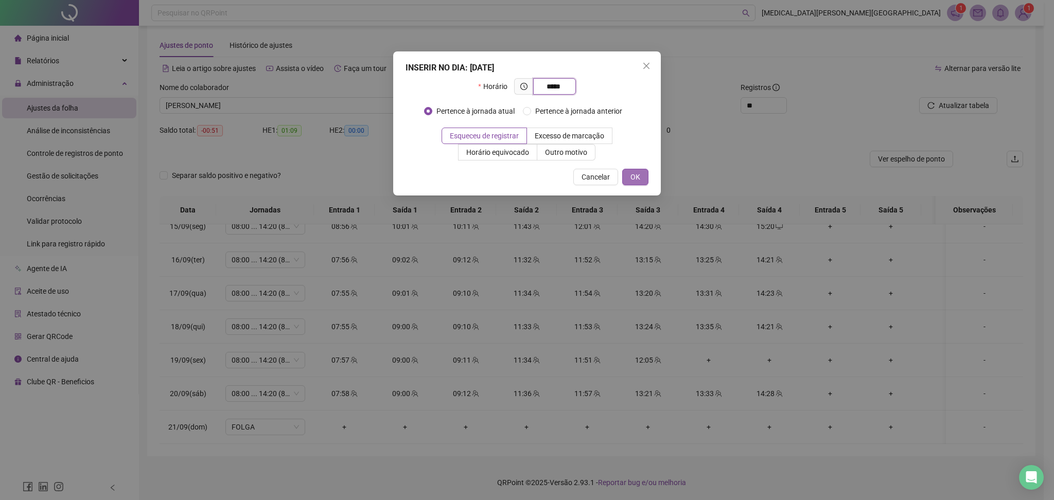
type input "*****"
click at [636, 181] on span "OK" at bounding box center [636, 176] width 10 height 11
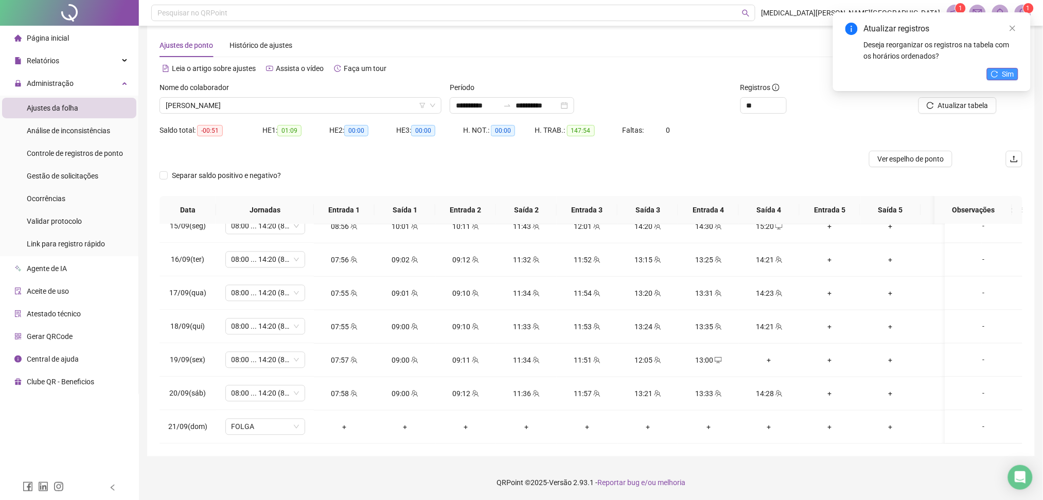
click at [1005, 76] on span "Sim" at bounding box center [1009, 73] width 12 height 11
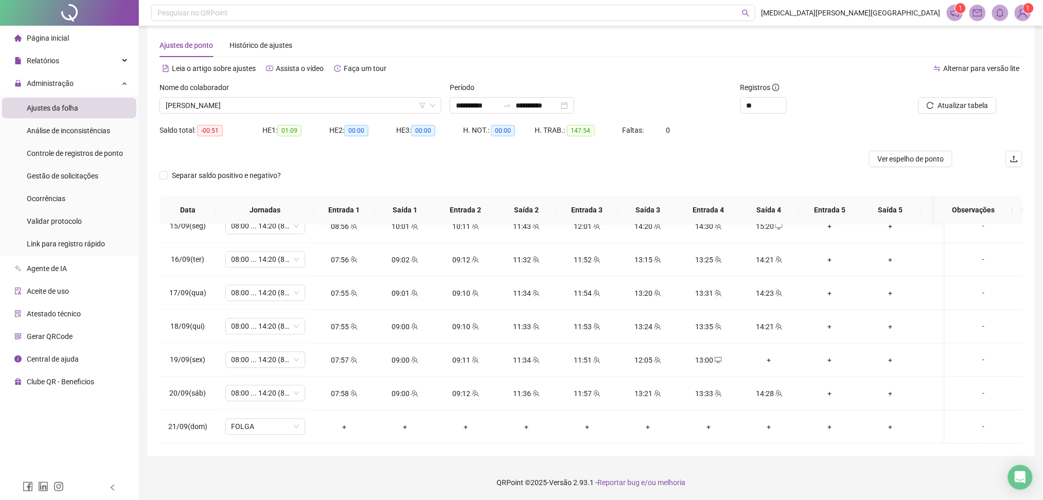
drag, startPoint x: 891, startPoint y: 157, endPoint x: 835, endPoint y: 435, distance: 283.6
click at [891, 156] on span "Ver espelho de ponto" at bounding box center [911, 158] width 67 height 11
click at [342, 111] on span "[PERSON_NAME]" at bounding box center [301, 105] width 270 height 15
drag, startPoint x: 710, startPoint y: 351, endPoint x: 722, endPoint y: 355, distance: 11.9
click at [712, 355] on div "13:00" at bounding box center [709, 360] width 44 height 11
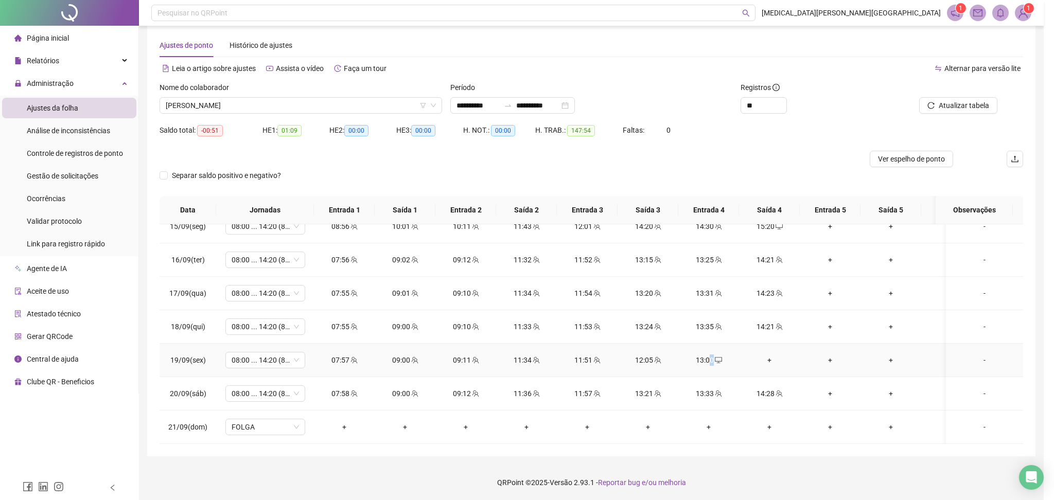
type input "**********"
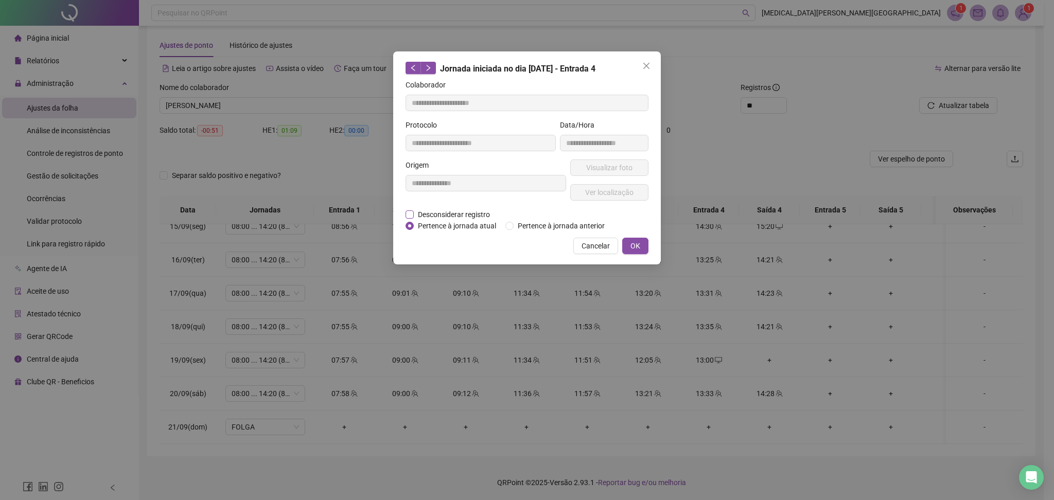
drag, startPoint x: 459, startPoint y: 223, endPoint x: 463, endPoint y: 216, distance: 8.6
click at [458, 223] on span "Pertence à jornada atual" at bounding box center [457, 225] width 86 height 11
click at [467, 217] on span "Desconsiderar registro" at bounding box center [454, 214] width 80 height 11
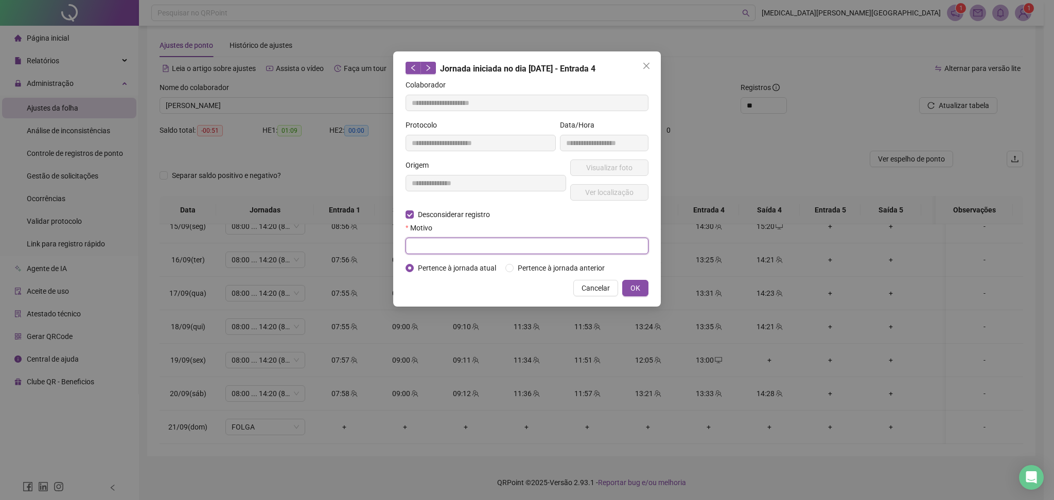
click at [460, 246] on input "text" at bounding box center [527, 246] width 243 height 16
type input "******"
click at [648, 289] on button "OK" at bounding box center [635, 288] width 26 height 16
click at [646, 288] on button "OK" at bounding box center [635, 288] width 26 height 16
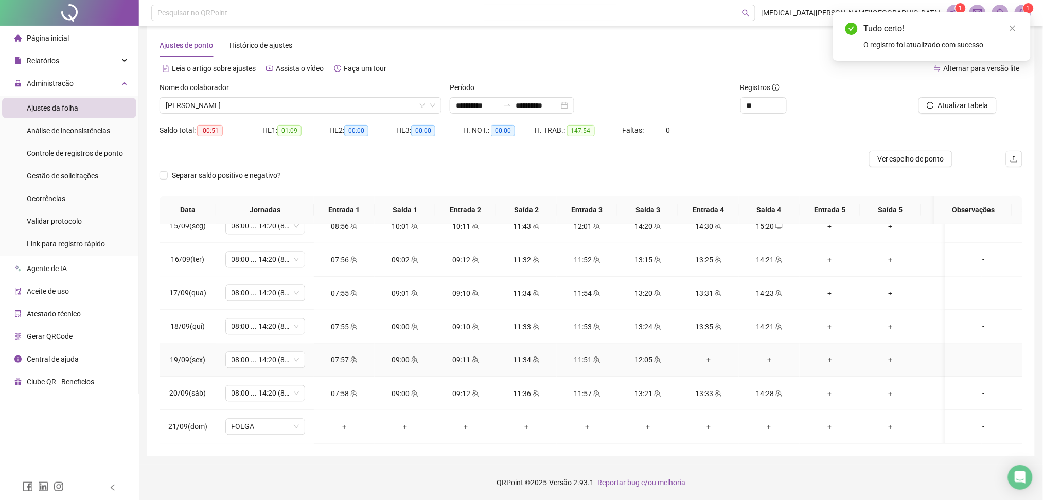
click at [706, 355] on div "+" at bounding box center [709, 360] width 44 height 11
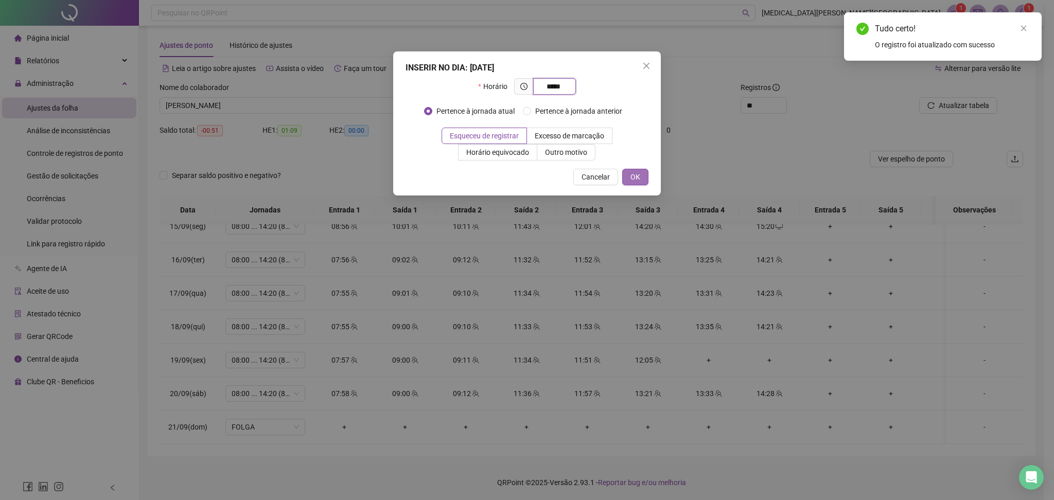
type input "*****"
click at [640, 182] on span "OK" at bounding box center [636, 176] width 10 height 11
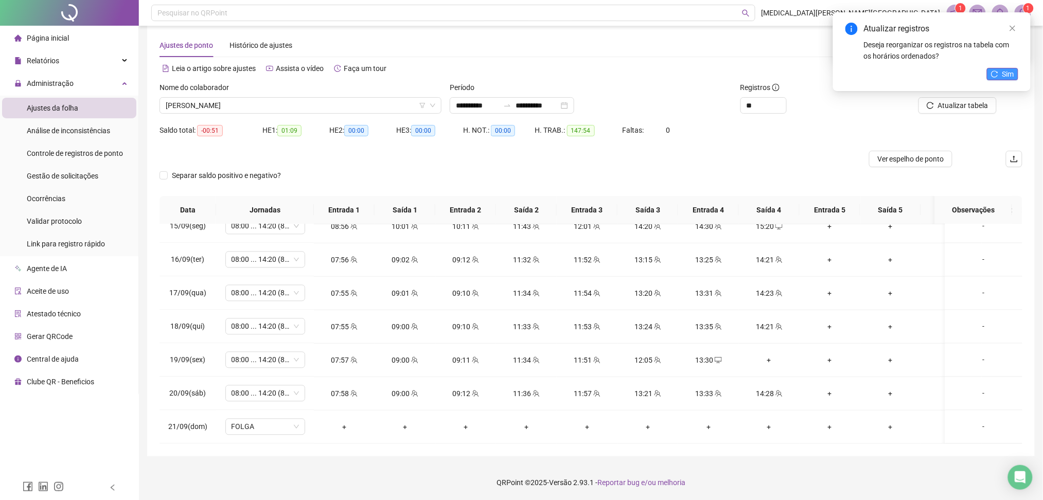
click at [1016, 74] on button "Sim" at bounding box center [1002, 74] width 31 height 12
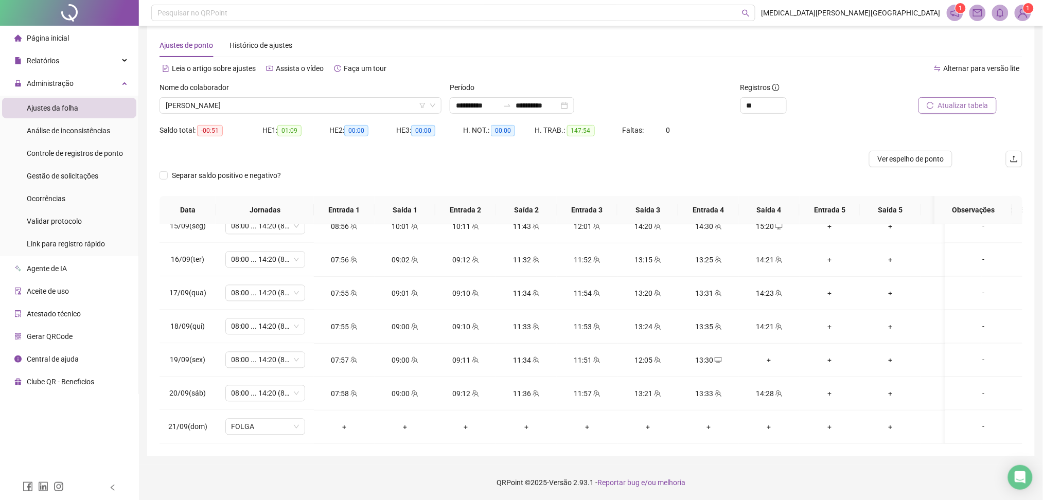
click at [976, 98] on button "Atualizar tabela" at bounding box center [958, 105] width 78 height 16
click at [283, 110] on span "[PERSON_NAME]" at bounding box center [301, 105] width 270 height 15
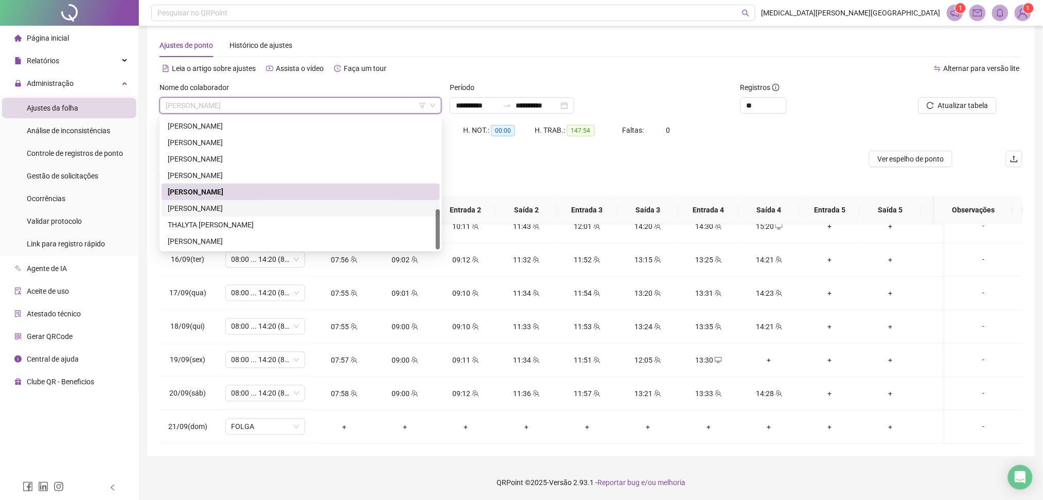
drag, startPoint x: 227, startPoint y: 211, endPoint x: 447, endPoint y: 180, distance: 222.4
click at [226, 211] on div "[PERSON_NAME]" at bounding box center [301, 208] width 266 height 11
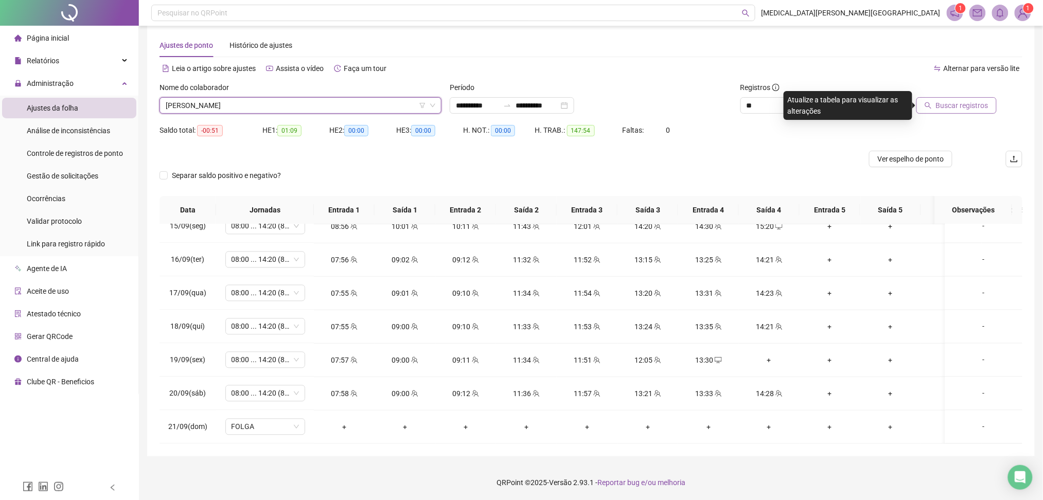
click at [967, 112] on button "Buscar registros" at bounding box center [957, 105] width 80 height 16
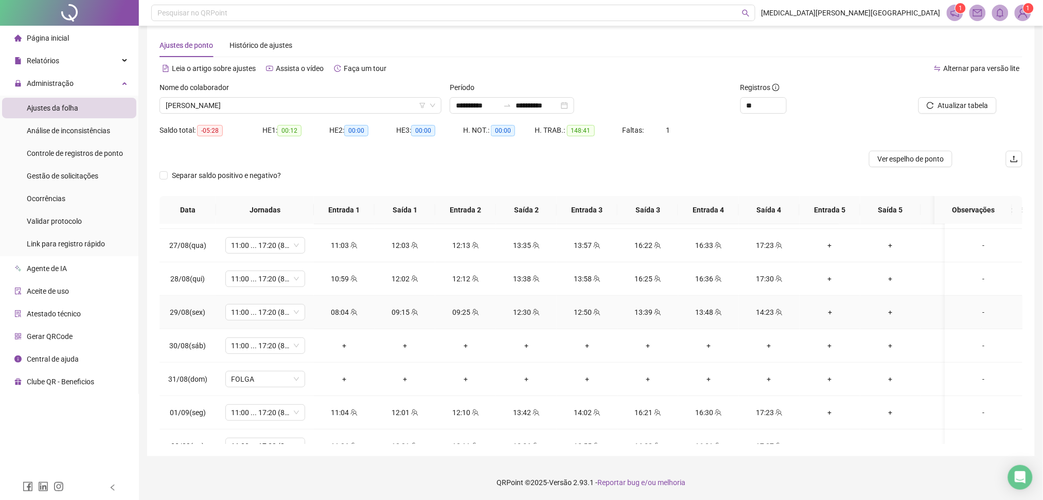
scroll to position [274, 0]
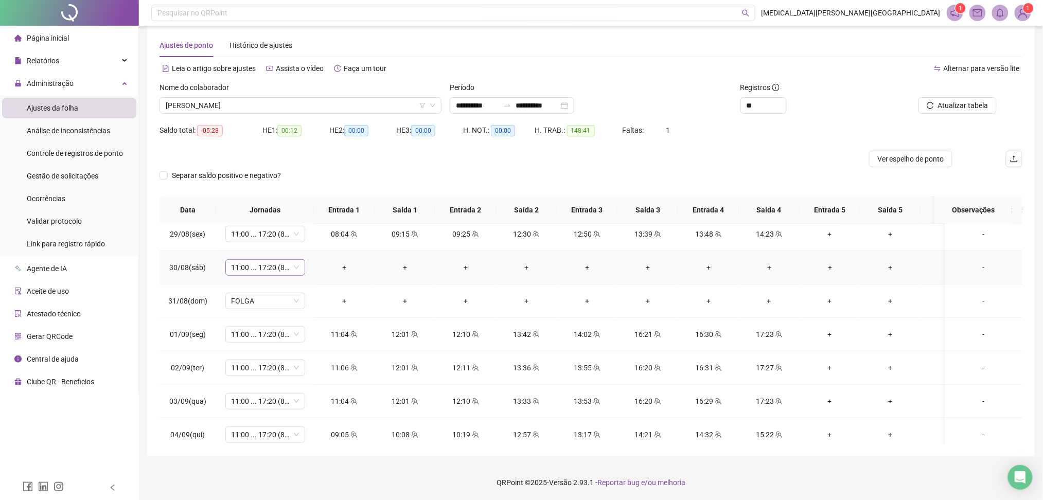
click at [277, 269] on span "11:00 ... 17:20 (8 HORAS)" at bounding box center [265, 267] width 67 height 15
click at [287, 334] on div "Folga" at bounding box center [283, 335] width 87 height 11
click at [314, 238] on span "Sim" at bounding box center [314, 240] width 12 height 11
click at [948, 94] on div at bounding box center [941, 89] width 111 height 15
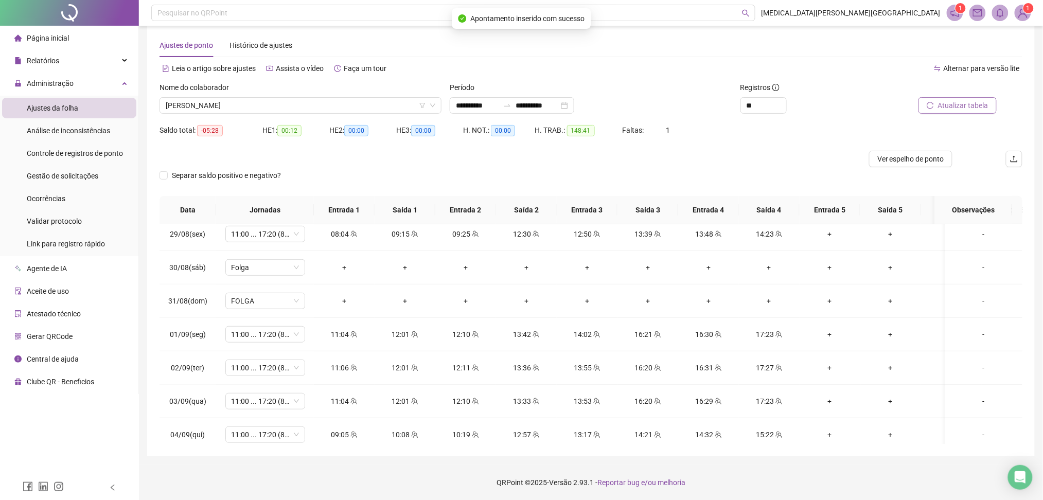
click at [953, 102] on span "Atualizar tabela" at bounding box center [963, 105] width 50 height 11
click at [240, 106] on span "[PERSON_NAME]" at bounding box center [301, 105] width 270 height 15
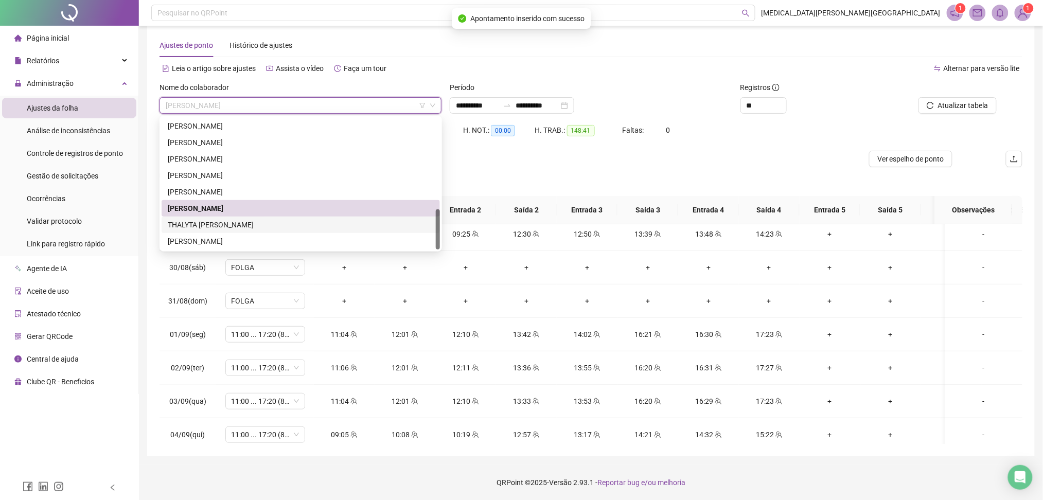
click at [215, 225] on div "THALYTA [PERSON_NAME]" at bounding box center [301, 224] width 266 height 11
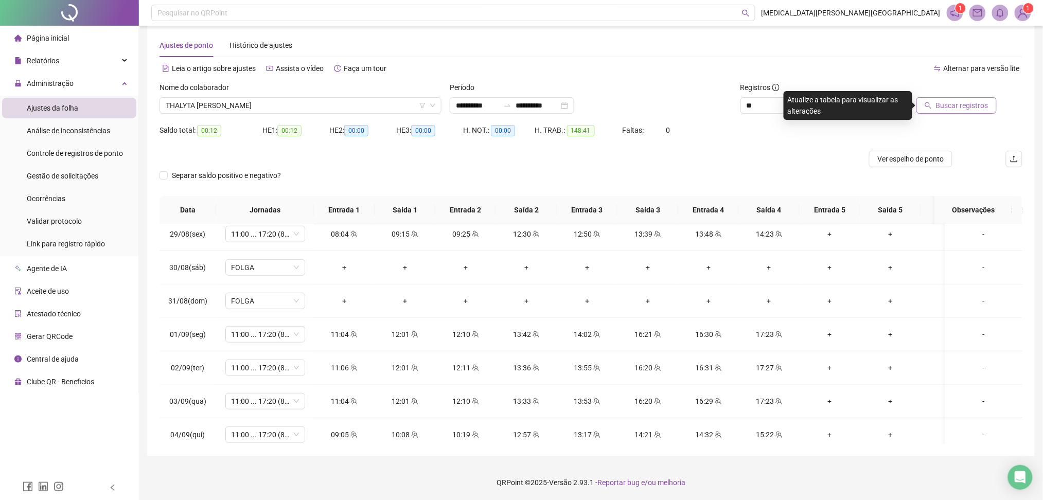
click at [972, 102] on span "Buscar registros" at bounding box center [962, 105] width 53 height 11
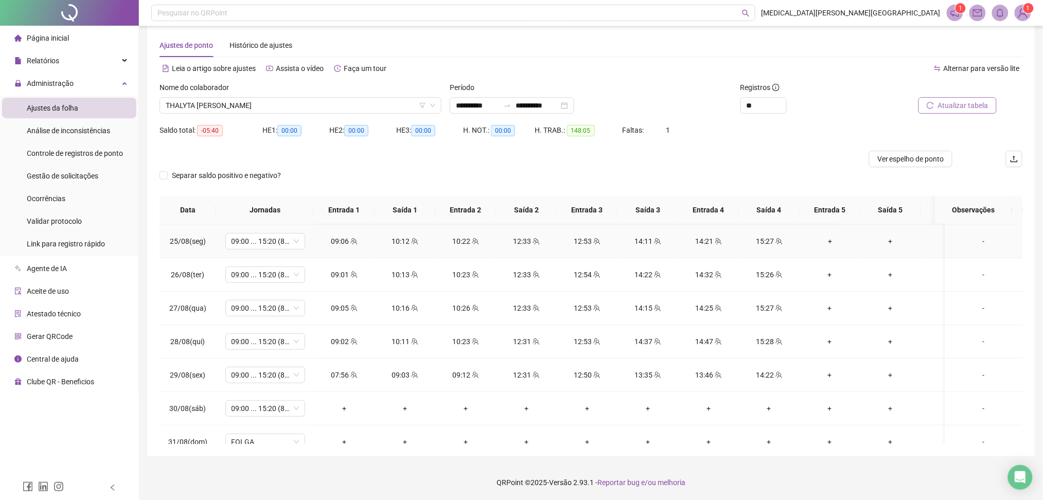
scroll to position [176, 0]
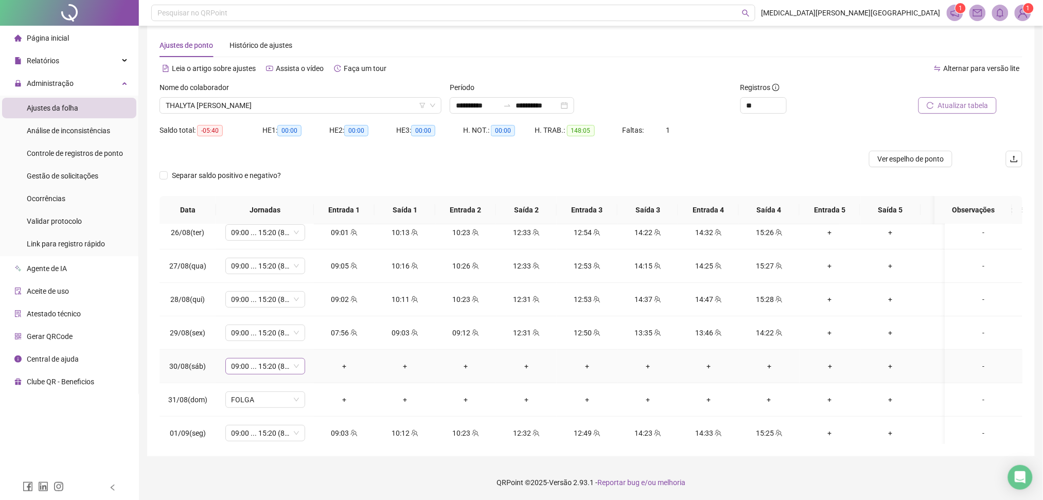
drag, startPoint x: 277, startPoint y: 363, endPoint x: 284, endPoint y: 364, distance: 7.2
click at [277, 363] on span "09:00 ... 15:20 (8 HORAS)" at bounding box center [265, 366] width 67 height 15
click at [273, 289] on div "Sem carga horária" at bounding box center [281, 295] width 106 height 16
click at [275, 276] on div "Folga" at bounding box center [283, 278] width 87 height 11
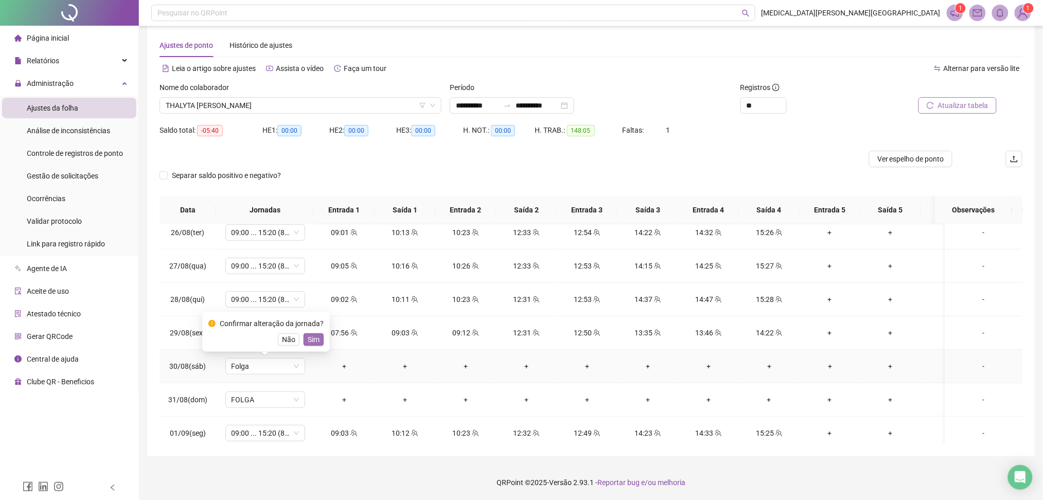
click at [319, 342] on button "Sim" at bounding box center [314, 340] width 20 height 12
click at [972, 106] on span "Atualizar tabela" at bounding box center [963, 105] width 50 height 11
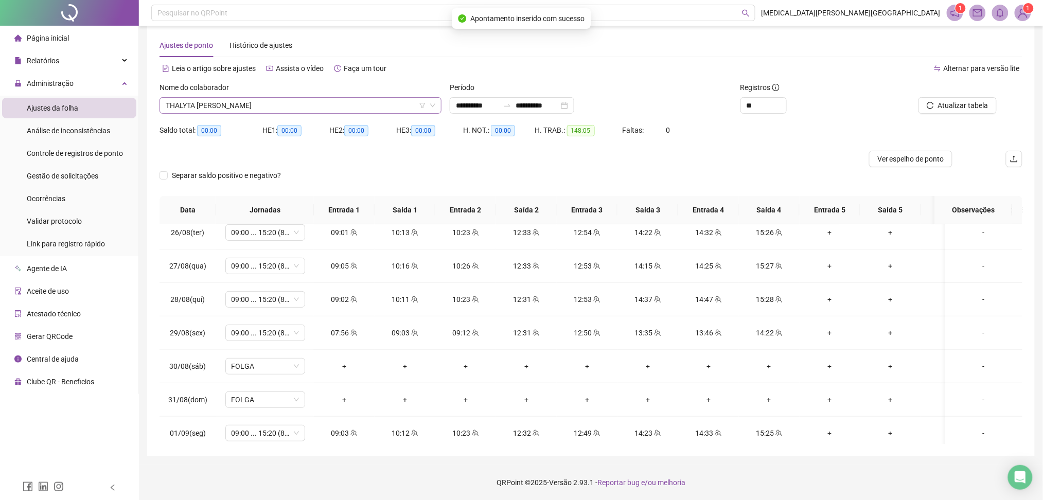
click at [274, 104] on span "THALYTA [PERSON_NAME]" at bounding box center [301, 105] width 270 height 15
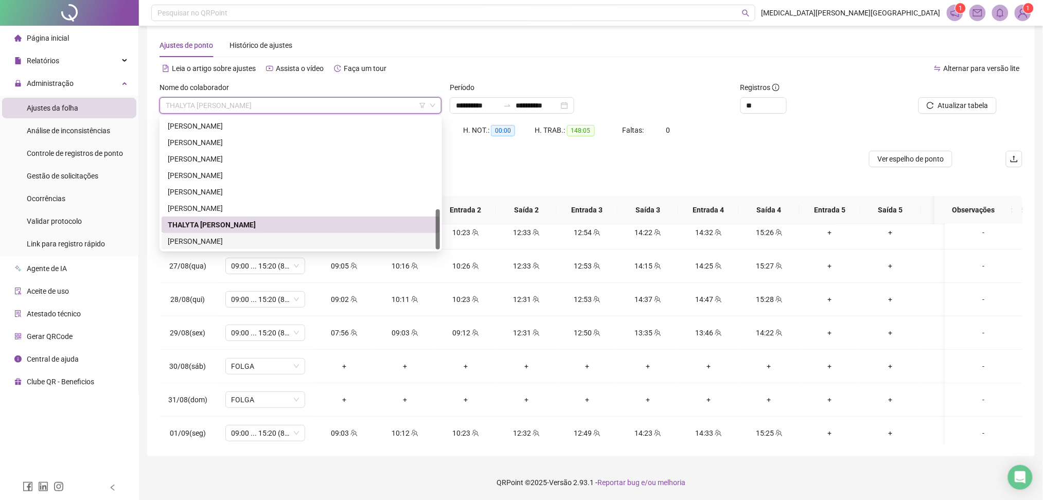
click at [236, 241] on div "[PERSON_NAME]" at bounding box center [301, 241] width 266 height 11
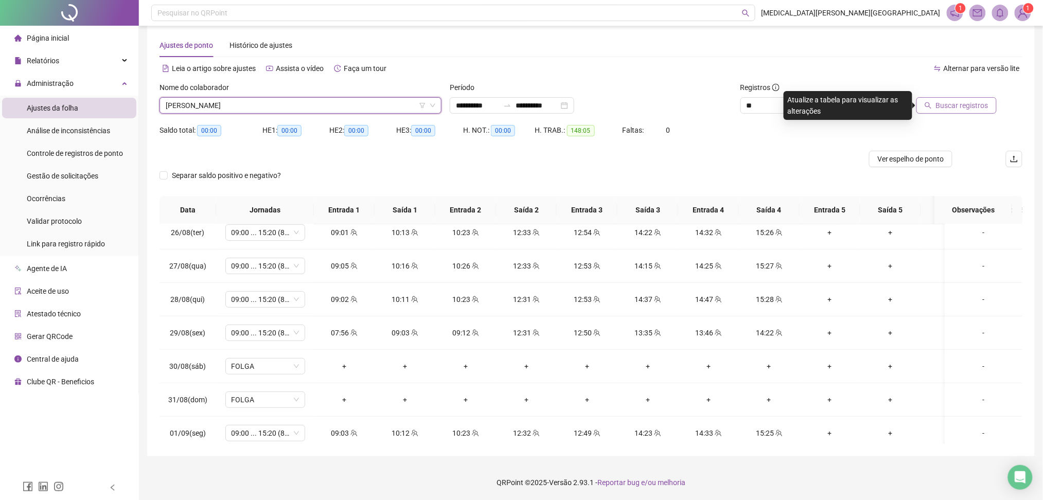
click at [945, 103] on span "Buscar registros" at bounding box center [962, 105] width 53 height 11
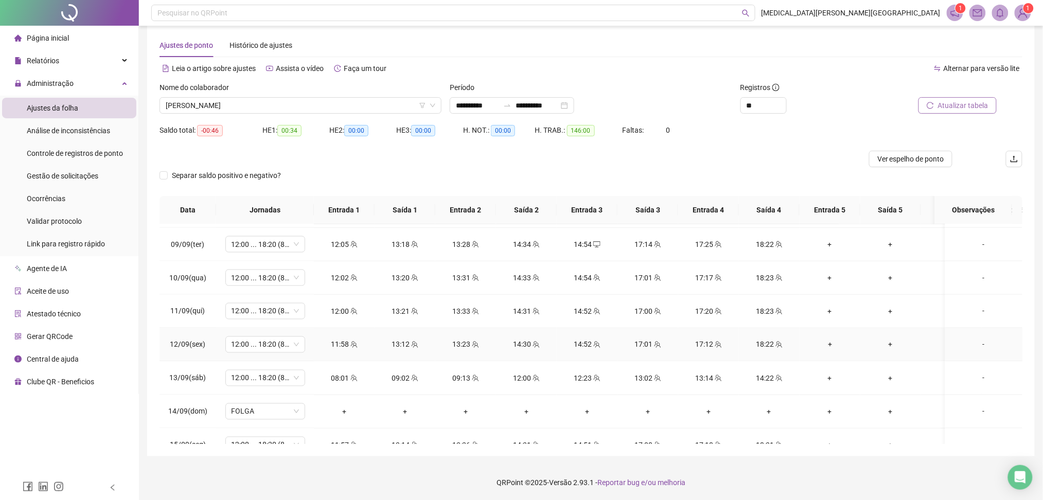
scroll to position [862, 0]
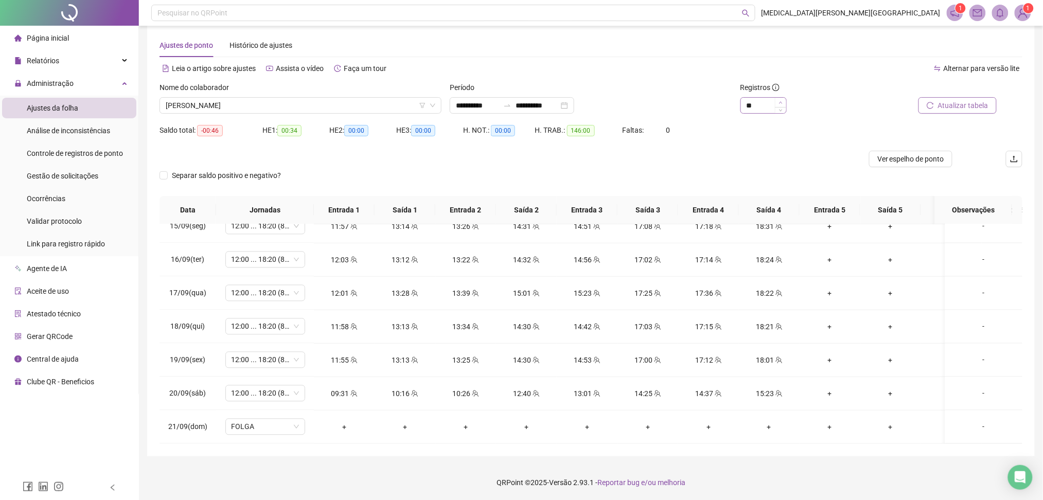
click at [785, 100] on span "Increase Value" at bounding box center [780, 102] width 11 height 9
click at [784, 100] on span "Increase Value" at bounding box center [780, 102] width 11 height 9
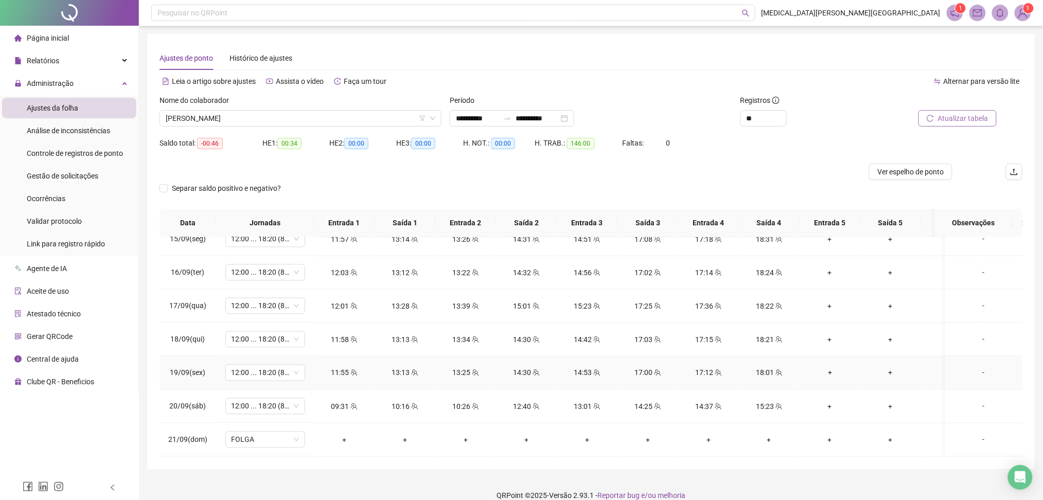
scroll to position [13, 0]
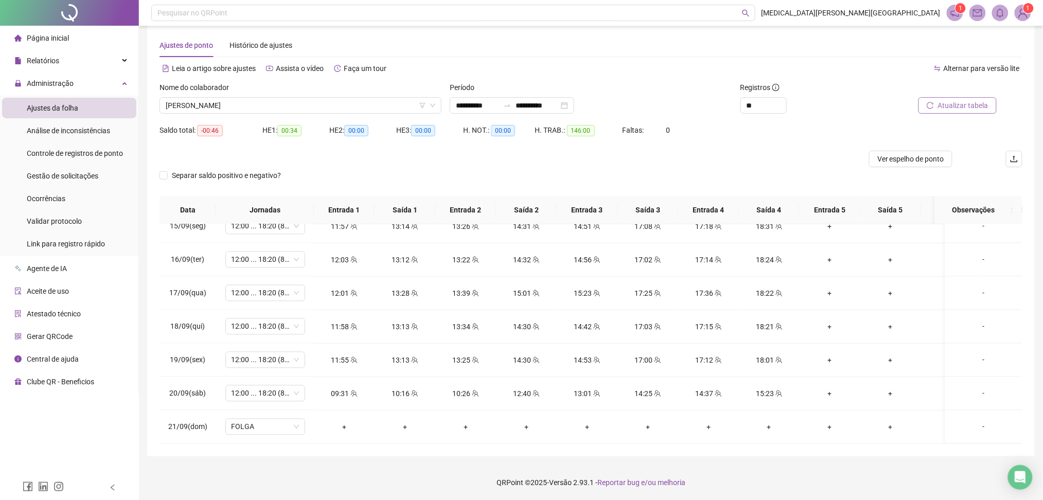
click at [940, 108] on span "Atualizar tabela" at bounding box center [963, 105] width 50 height 11
click at [914, 159] on span "Ver espelho de ponto" at bounding box center [911, 158] width 67 height 11
click at [655, 357] on icon "team" at bounding box center [657, 360] width 7 height 7
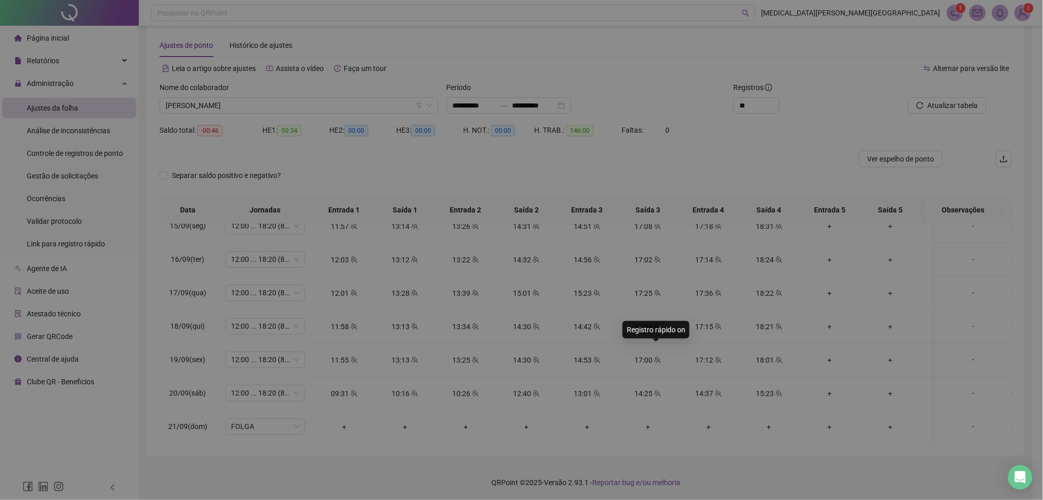
type input "**********"
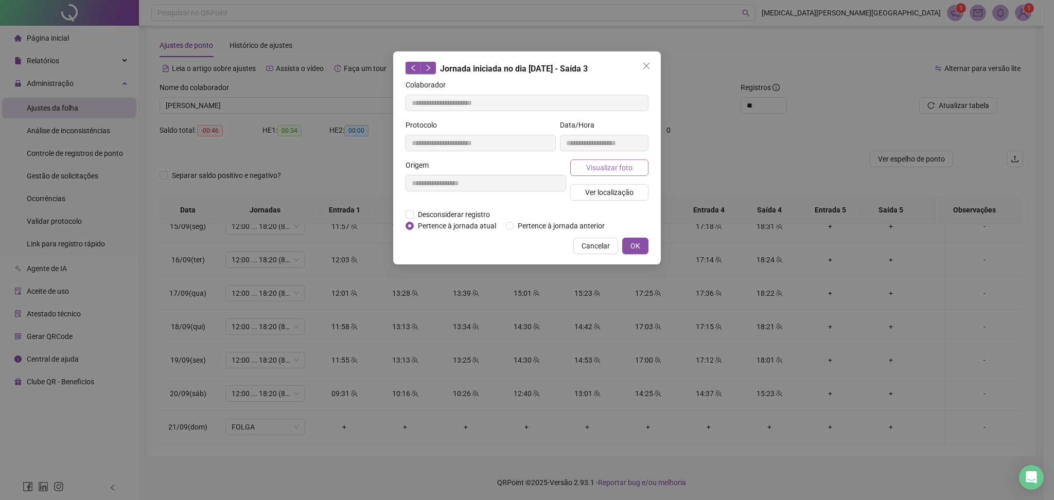
click at [627, 160] on button "Visualizar foto" at bounding box center [609, 168] width 78 height 16
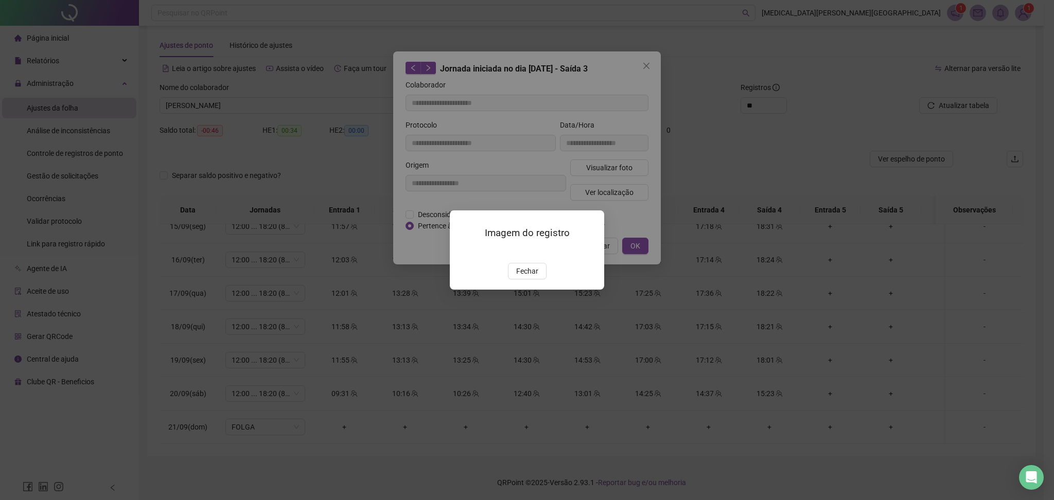
click at [747, 323] on div "Imagem do registro Fechar" at bounding box center [527, 250] width 1054 height 500
drag, startPoint x: 523, startPoint y: 314, endPoint x: 537, endPoint y: 313, distance: 13.9
click at [523, 277] on span "Fechar" at bounding box center [527, 271] width 22 height 11
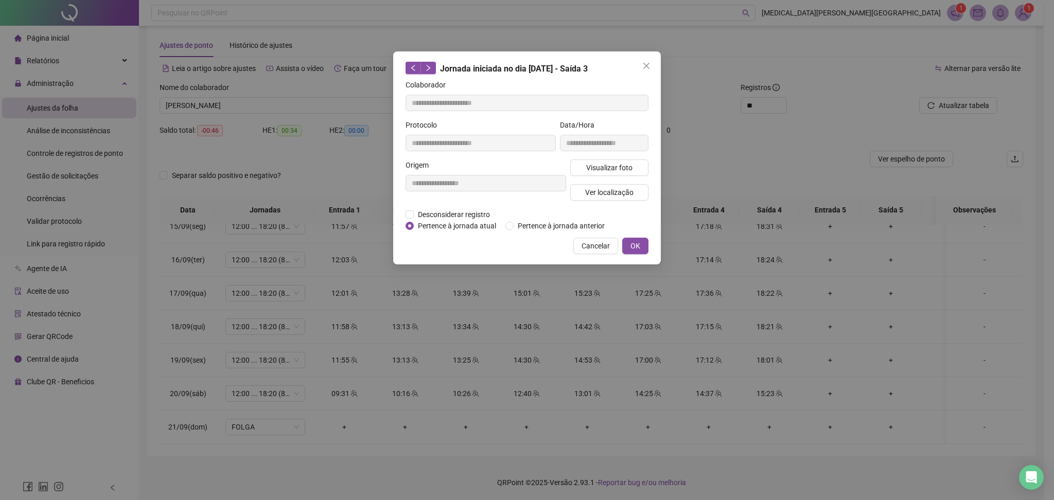
click at [780, 390] on div "**********" at bounding box center [527, 250] width 1054 height 500
click at [719, 349] on div "**********" at bounding box center [527, 250] width 1054 height 500
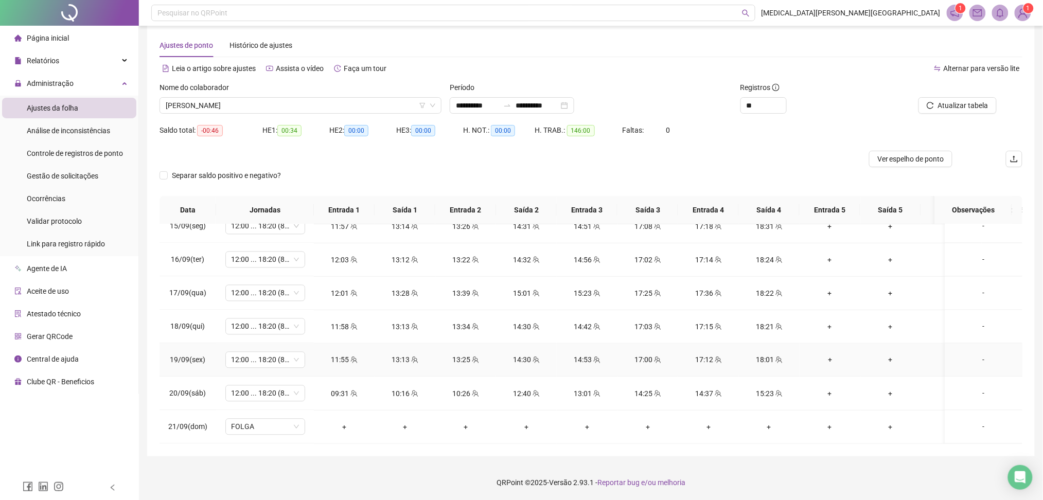
click at [721, 357] on icon "team" at bounding box center [718, 360] width 7 height 7
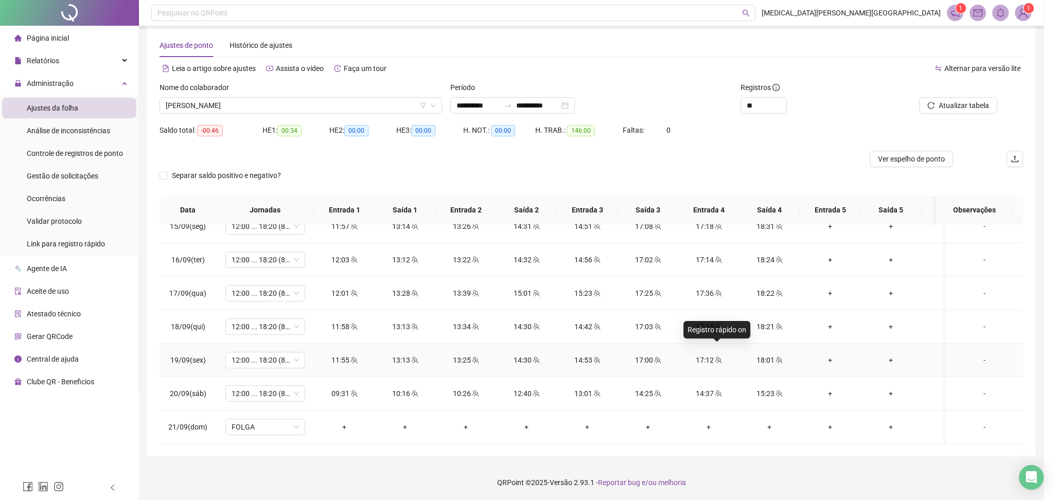
type input "**********"
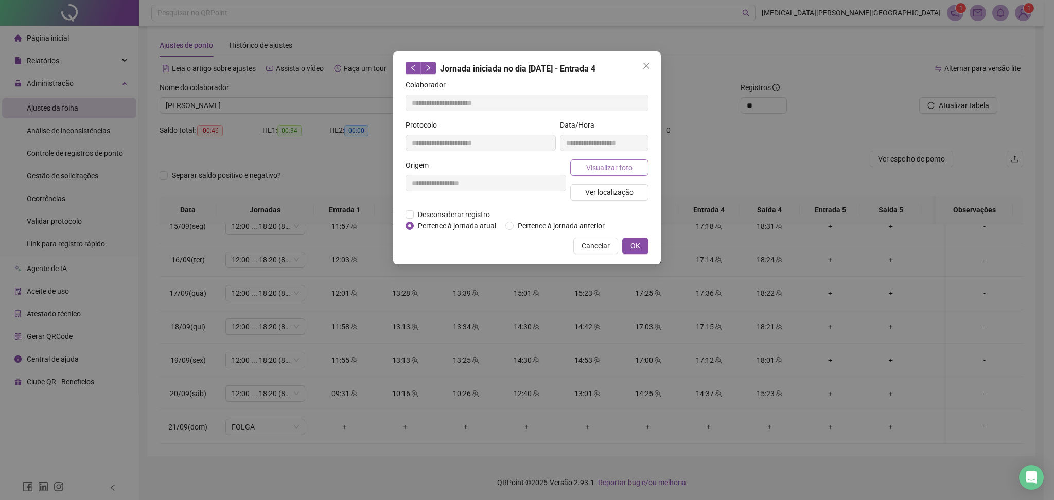
click at [621, 166] on span "Visualizar foto" at bounding box center [609, 167] width 46 height 11
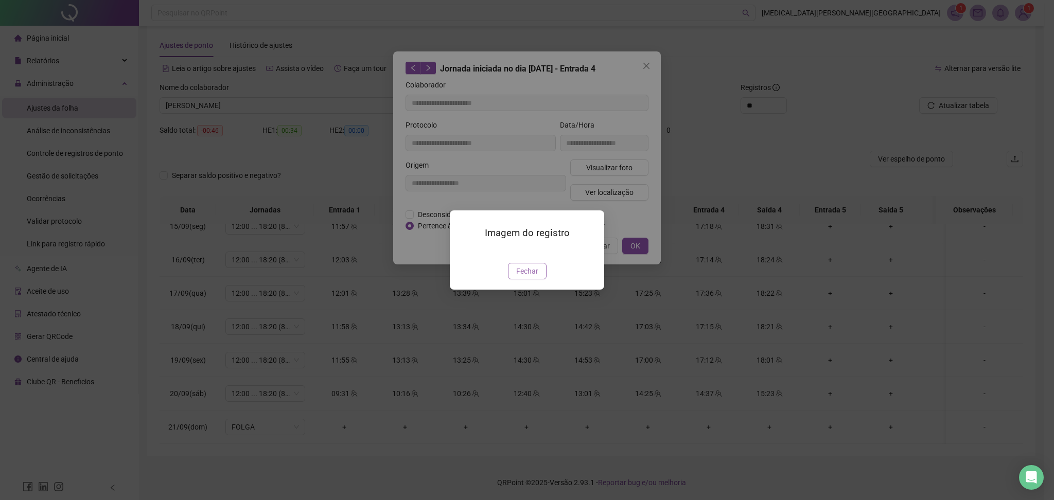
click at [527, 277] on span "Fechar" at bounding box center [527, 271] width 22 height 11
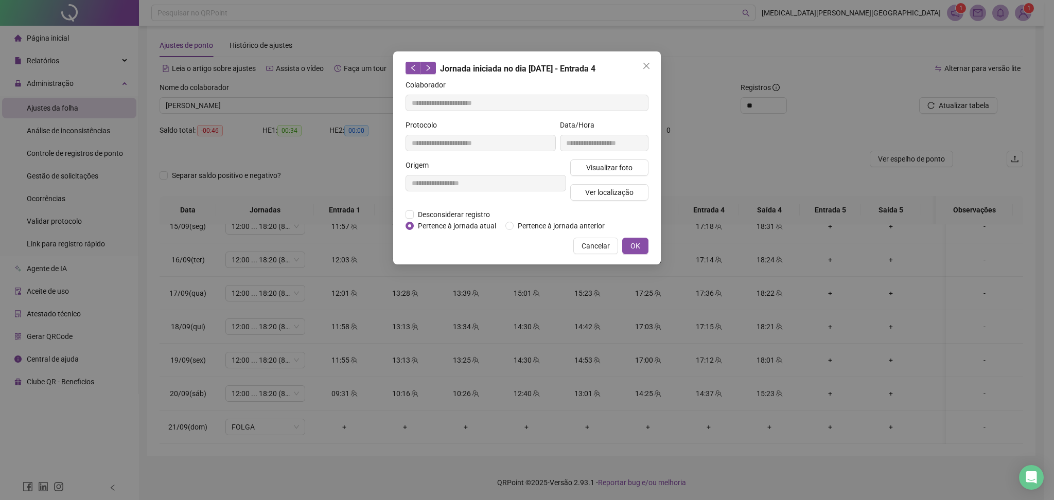
click at [768, 358] on div "**********" at bounding box center [527, 250] width 1054 height 500
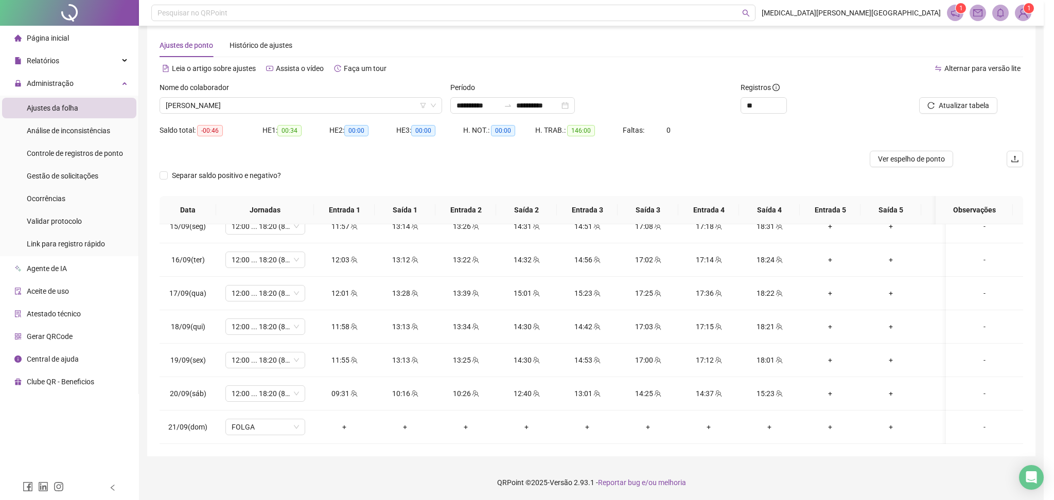
drag, startPoint x: 730, startPoint y: 367, endPoint x: 719, endPoint y: 369, distance: 11.4
click at [730, 377] on td "14:37" at bounding box center [708, 393] width 61 height 33
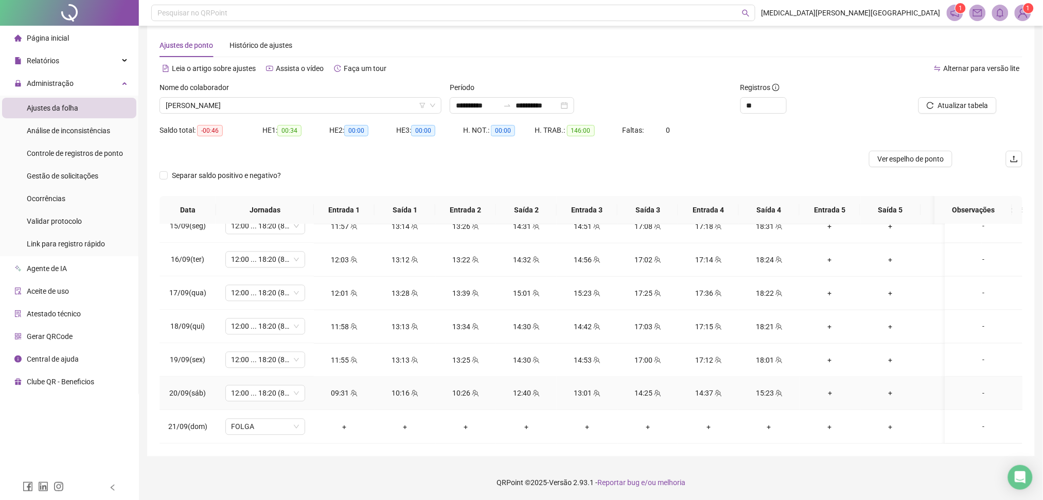
click at [658, 390] on icon "team" at bounding box center [657, 393] width 7 height 7
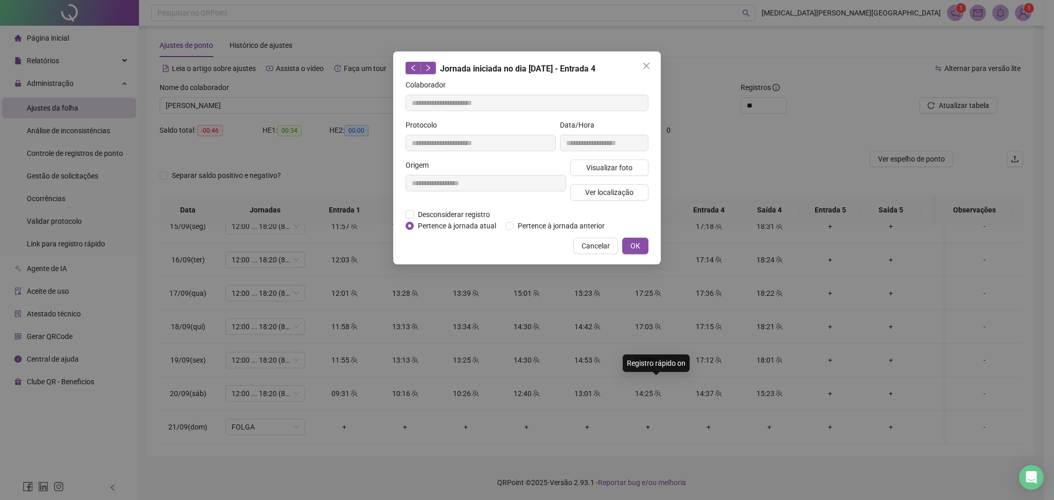
type input "**********"
click at [619, 164] on span "Visualizar foto" at bounding box center [609, 167] width 46 height 11
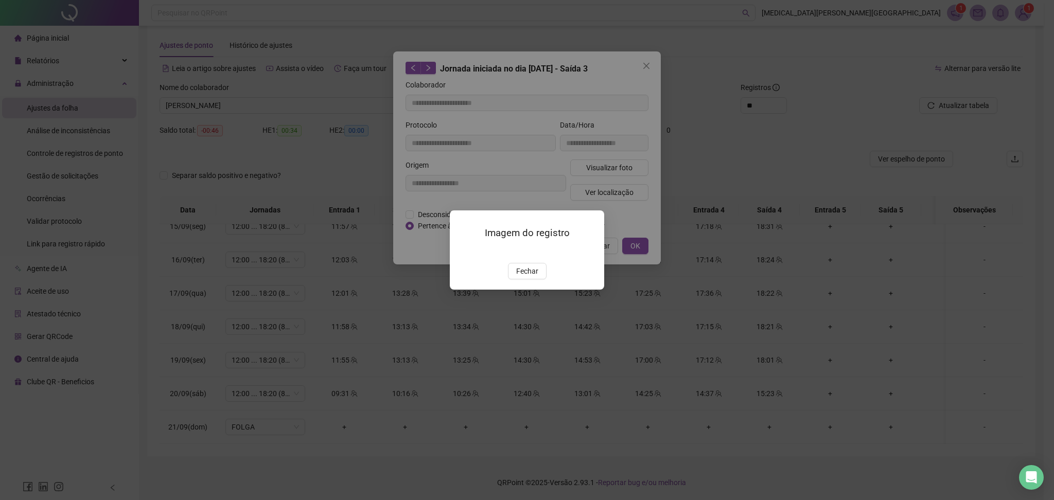
click at [817, 322] on div "Imagem do registro Fechar" at bounding box center [527, 250] width 1054 height 500
click at [528, 277] on span "Fechar" at bounding box center [527, 271] width 22 height 11
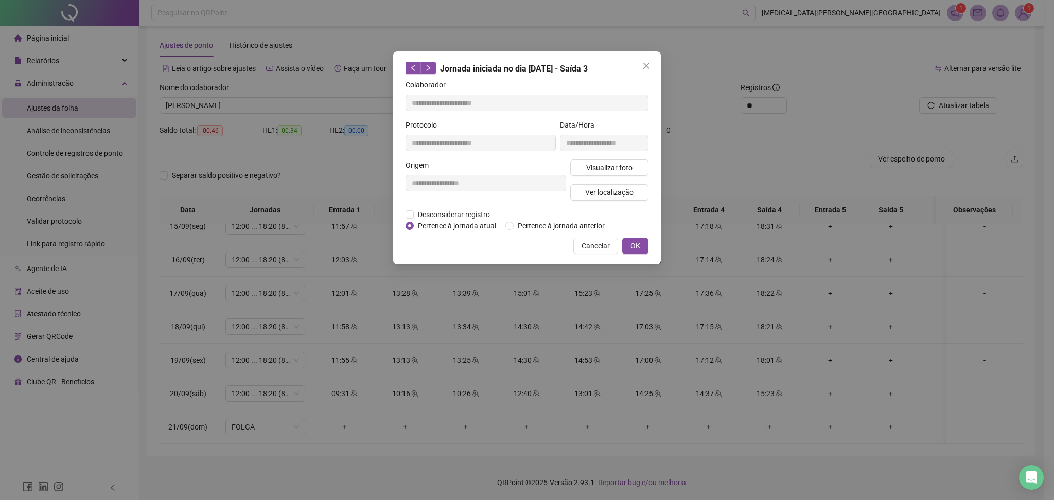
click at [808, 387] on div "**********" at bounding box center [527, 250] width 1054 height 500
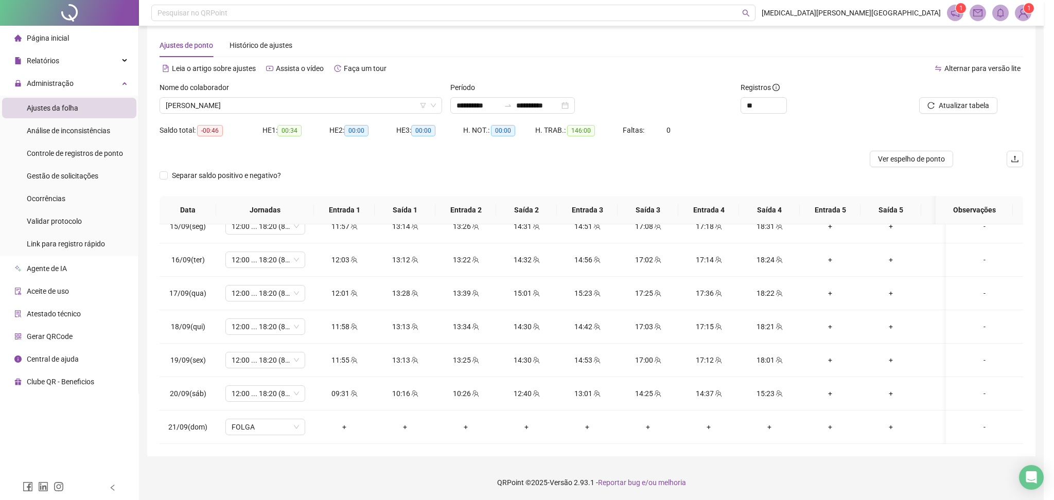
drag, startPoint x: 760, startPoint y: 406, endPoint x: 726, endPoint y: 410, distance: 33.6
click at [759, 406] on div "**********" at bounding box center [527, 250] width 1054 height 500
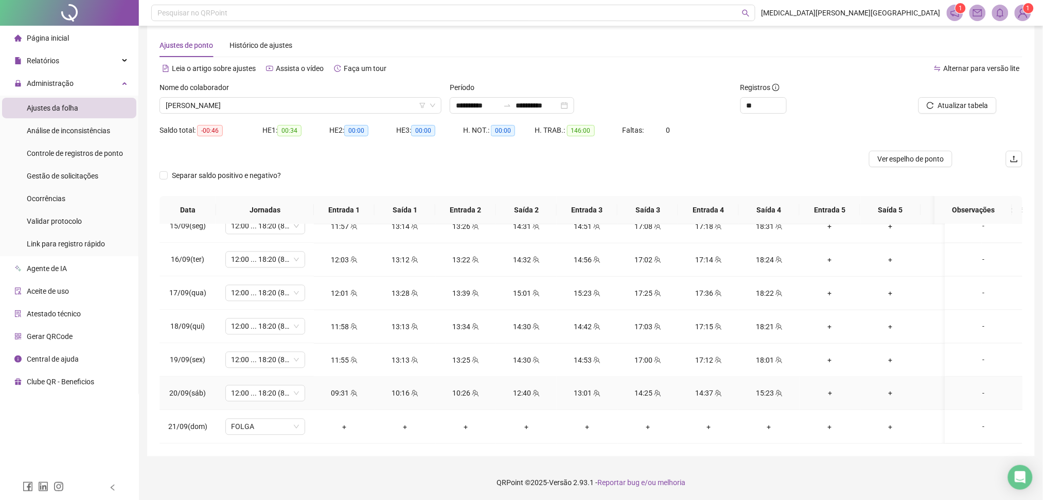
click at [719, 390] on icon "team" at bounding box center [718, 393] width 7 height 7
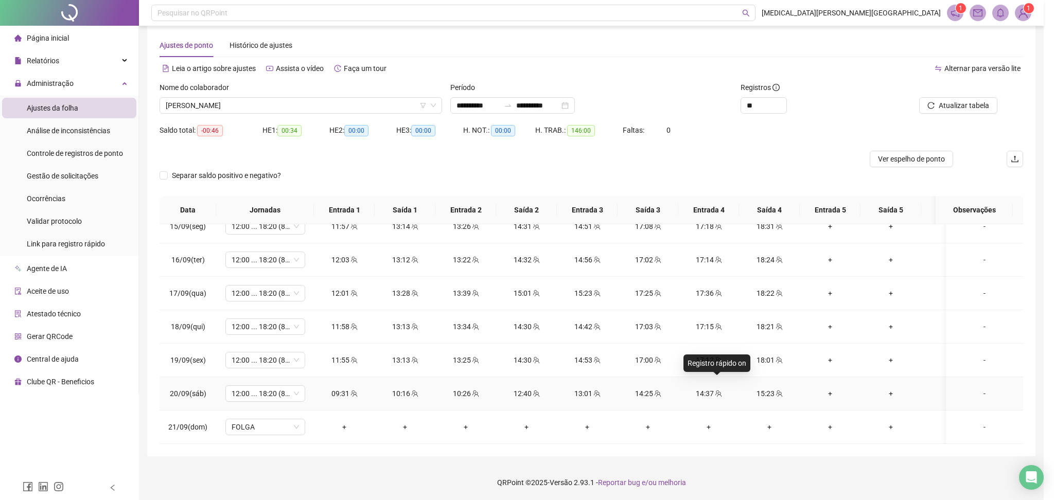
type input "**********"
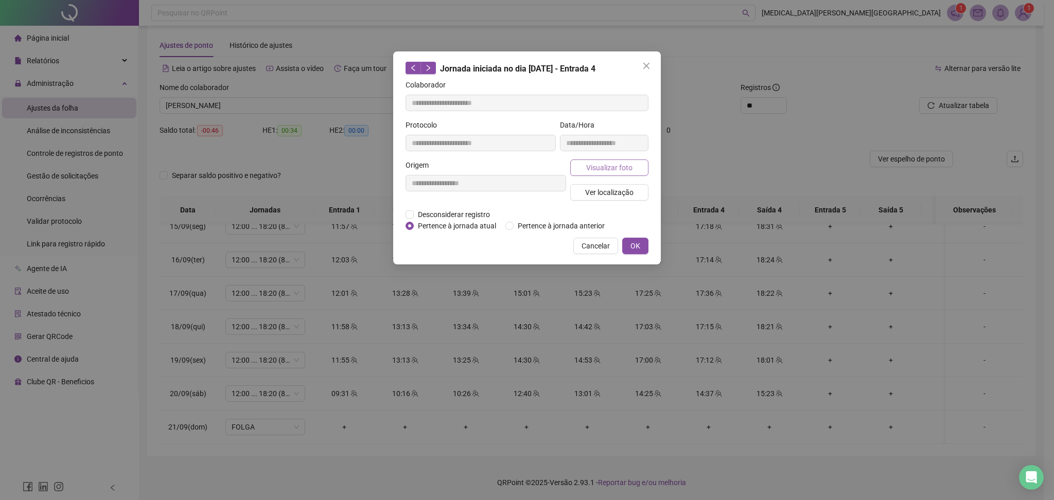
click at [596, 171] on span "Visualizar foto" at bounding box center [609, 167] width 46 height 11
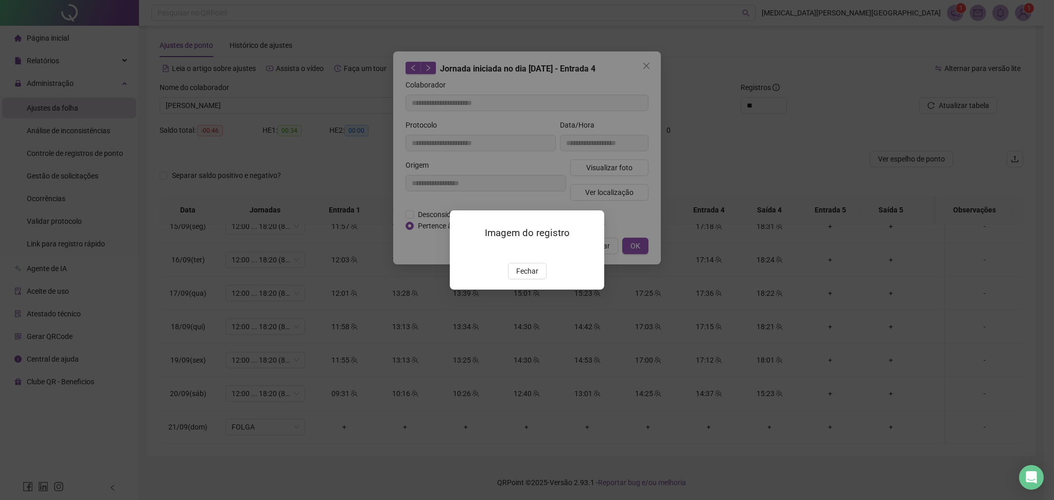
click at [528, 277] on span "Fechar" at bounding box center [527, 271] width 22 height 11
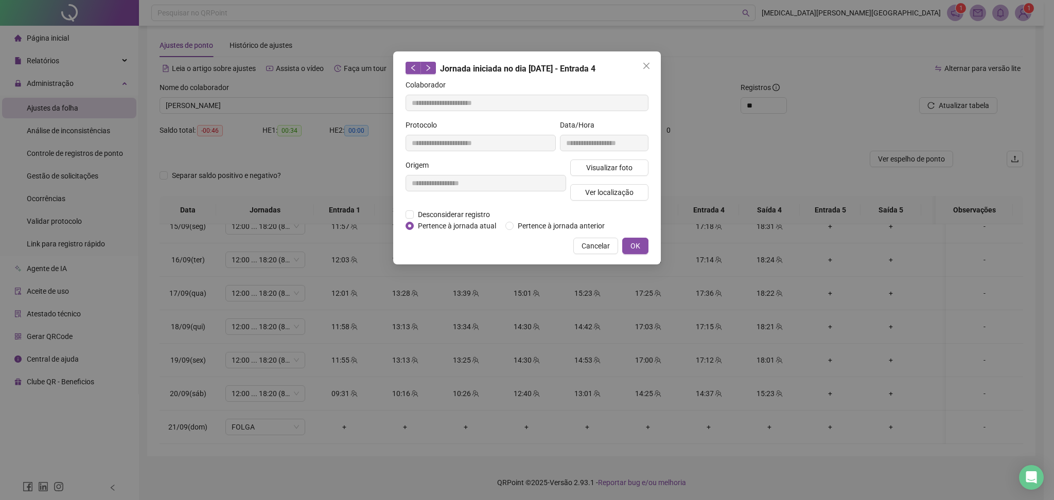
click at [849, 359] on div "**********" at bounding box center [527, 250] width 1054 height 500
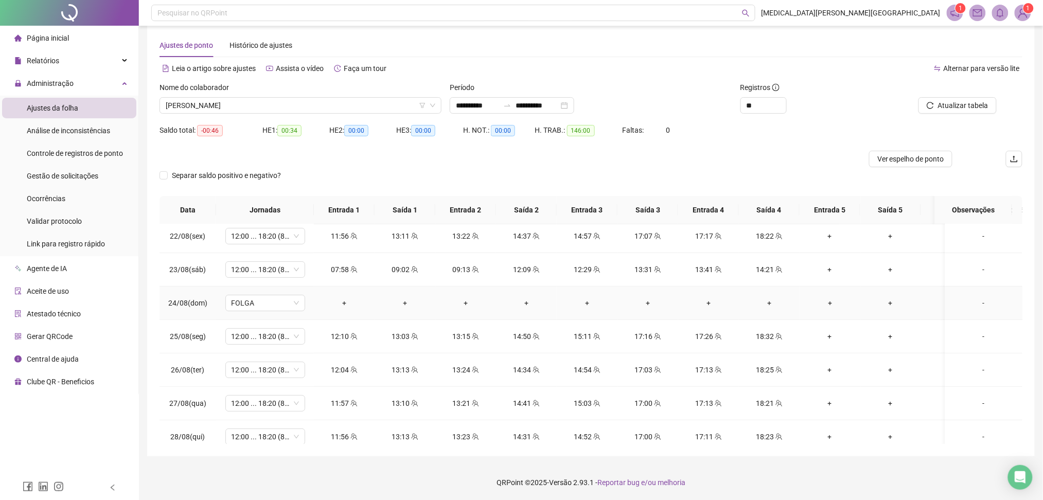
scroll to position [244, 0]
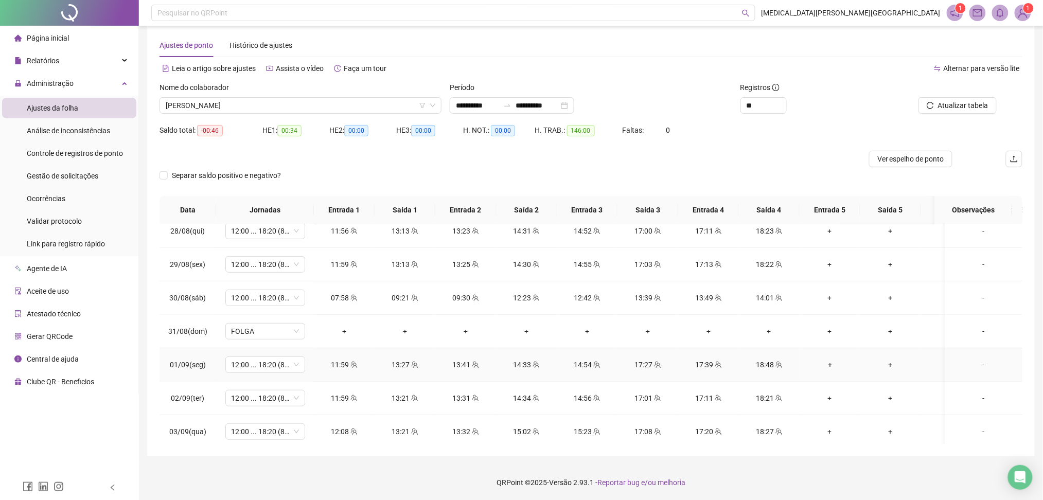
click at [769, 366] on div "18:48" at bounding box center [769, 364] width 44 height 11
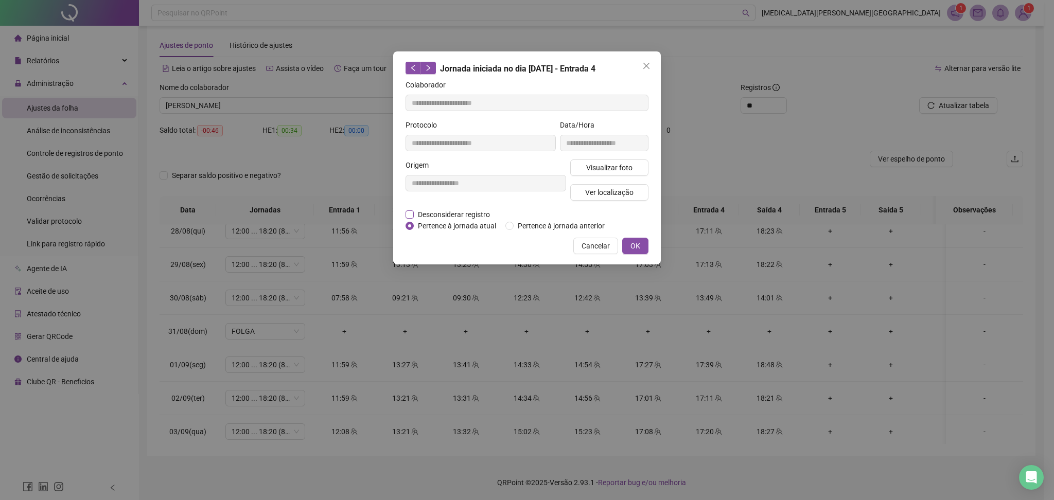
click at [473, 214] on span "Desconsiderar registro" at bounding box center [454, 214] width 80 height 11
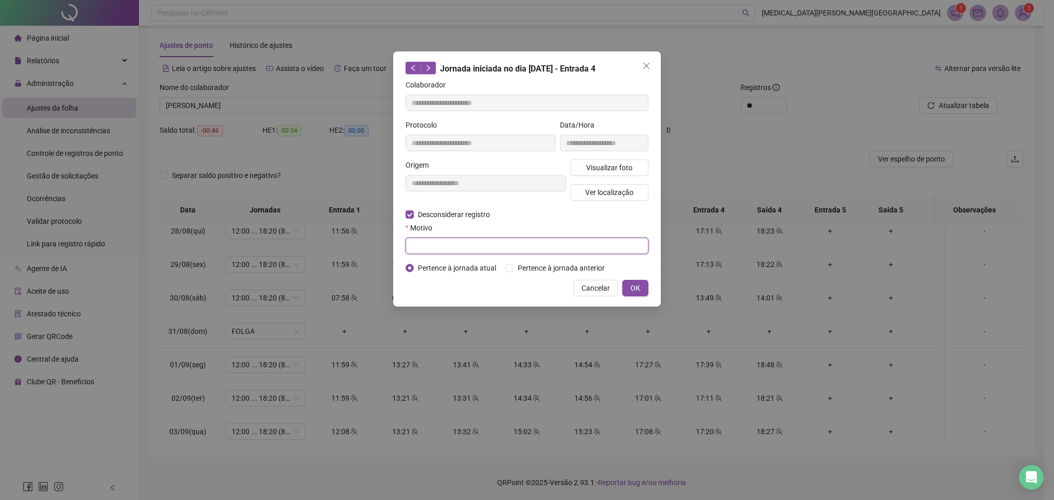
click at [430, 242] on input "text" at bounding box center [527, 246] width 243 height 16
type input "**********"
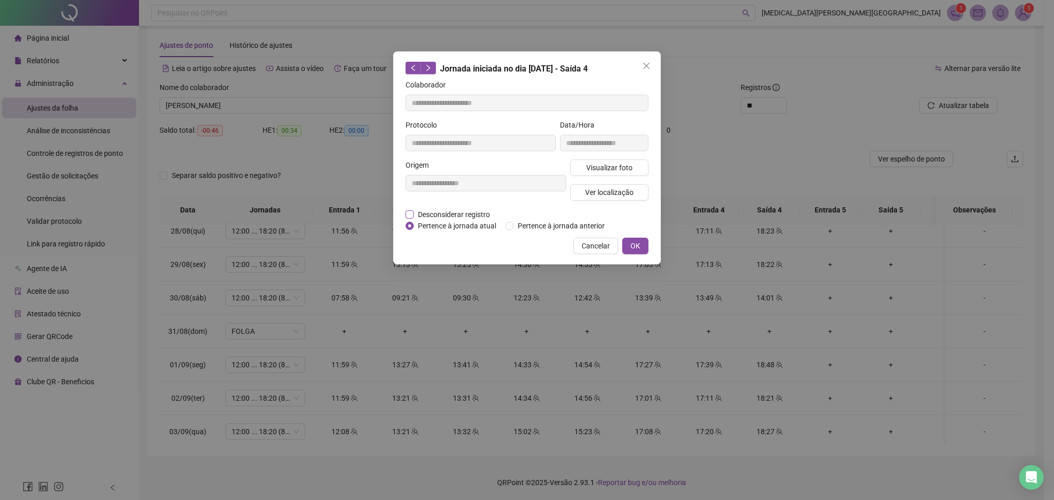
click at [431, 214] on span "Desconsiderar registro" at bounding box center [454, 214] width 80 height 11
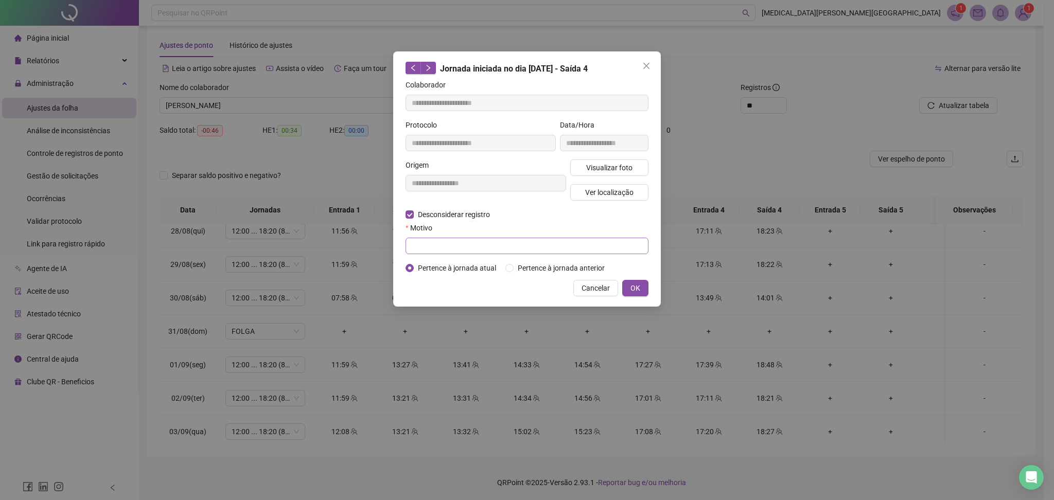
drag, startPoint x: 456, startPoint y: 256, endPoint x: 457, endPoint y: 250, distance: 6.4
click at [456, 256] on form "**********" at bounding box center [527, 176] width 243 height 195
click at [457, 249] on input "text" at bounding box center [527, 246] width 243 height 16
type input "******"
click at [636, 287] on span "OK" at bounding box center [636, 288] width 10 height 11
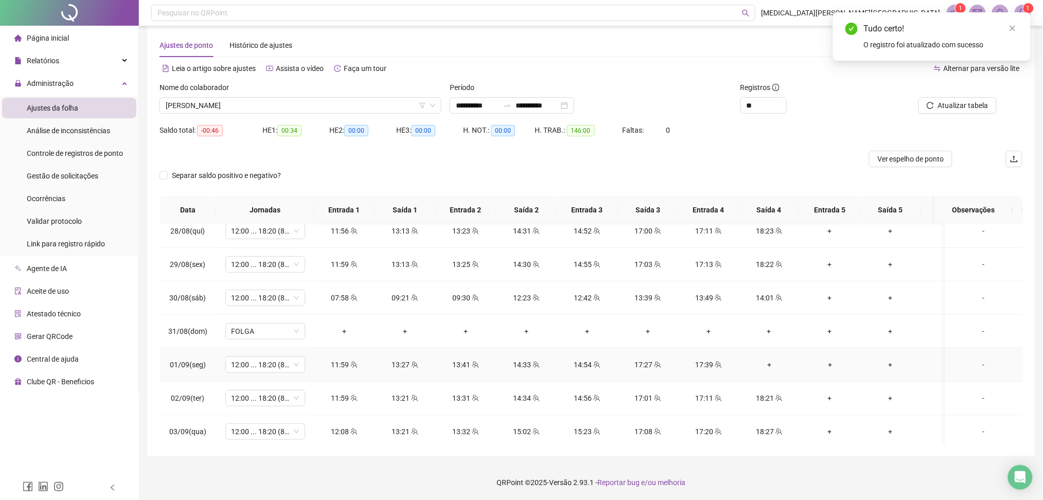
click at [771, 364] on div "+" at bounding box center [769, 364] width 44 height 11
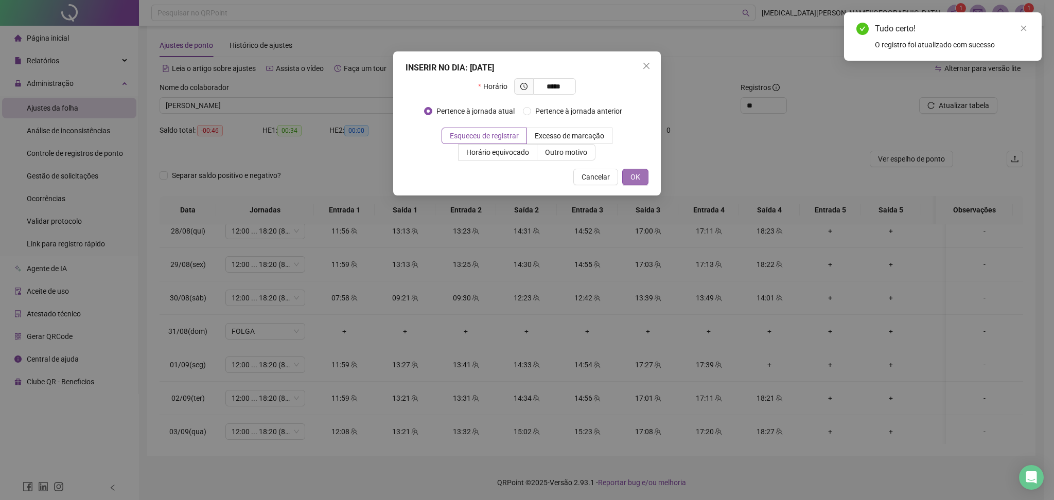
type input "*****"
click at [639, 172] on span "OK" at bounding box center [636, 176] width 10 height 11
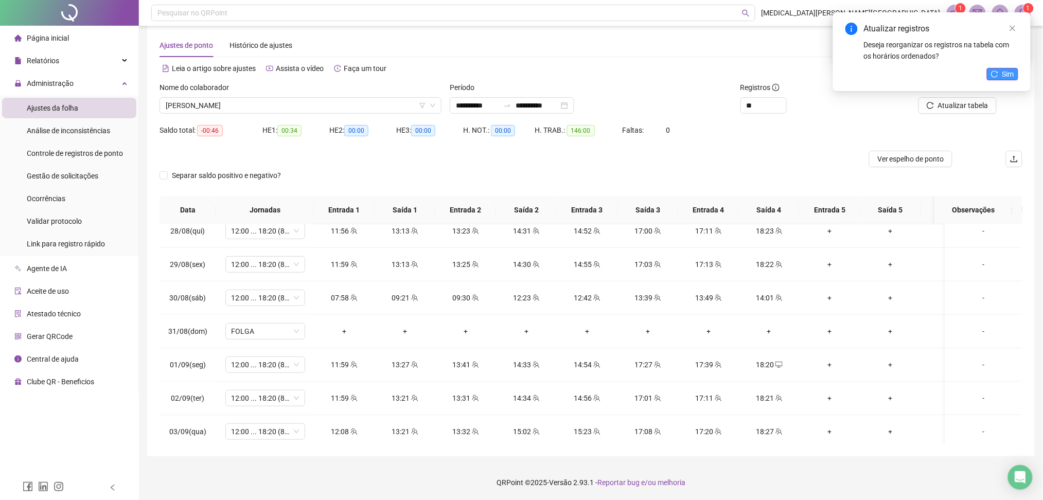
click at [1006, 74] on span "Sim" at bounding box center [1009, 73] width 12 height 11
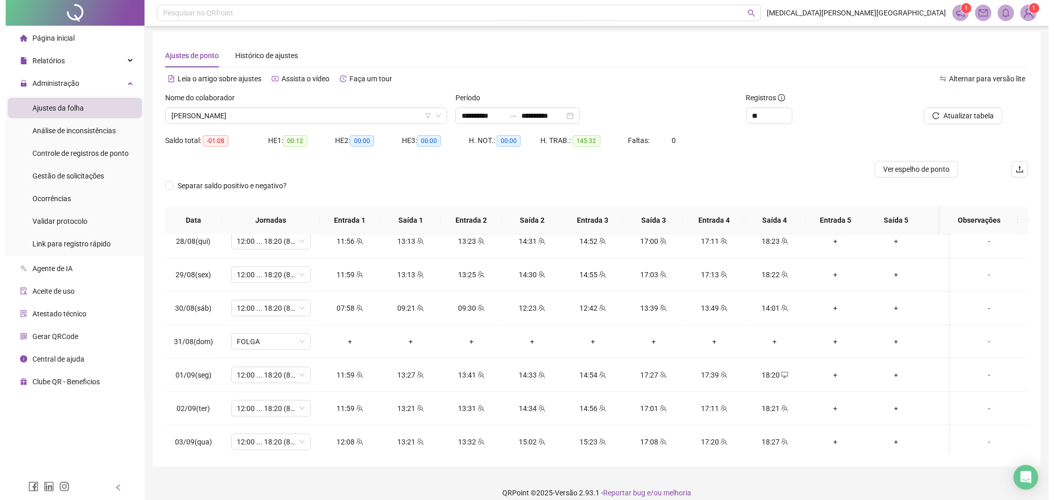
scroll to position [0, 0]
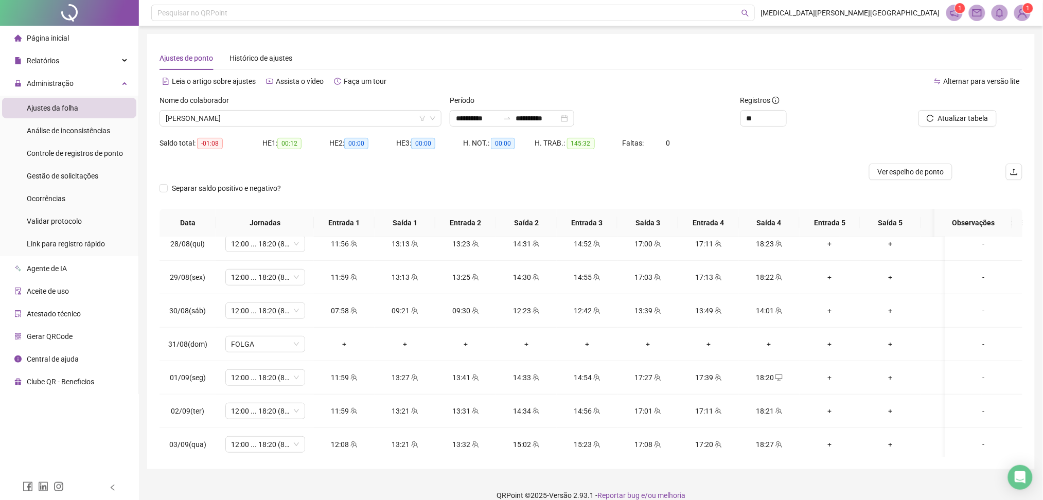
click at [1036, 10] on header "Pesquisar no QRPoint YASMIN LISBOA 1 1" at bounding box center [591, 13] width 904 height 26
click at [1027, 15] on img at bounding box center [1022, 12] width 15 height 15
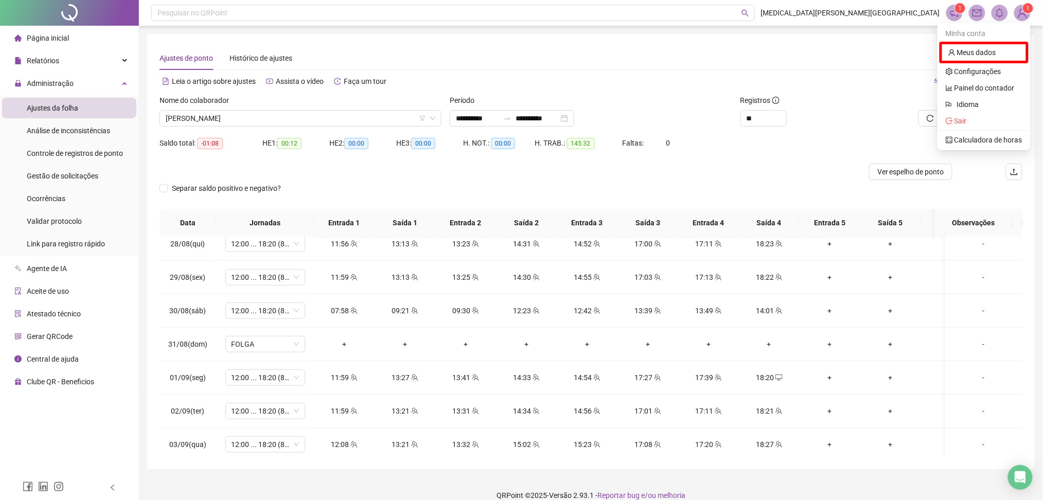
click at [1020, 15] on img at bounding box center [1022, 12] width 15 height 15
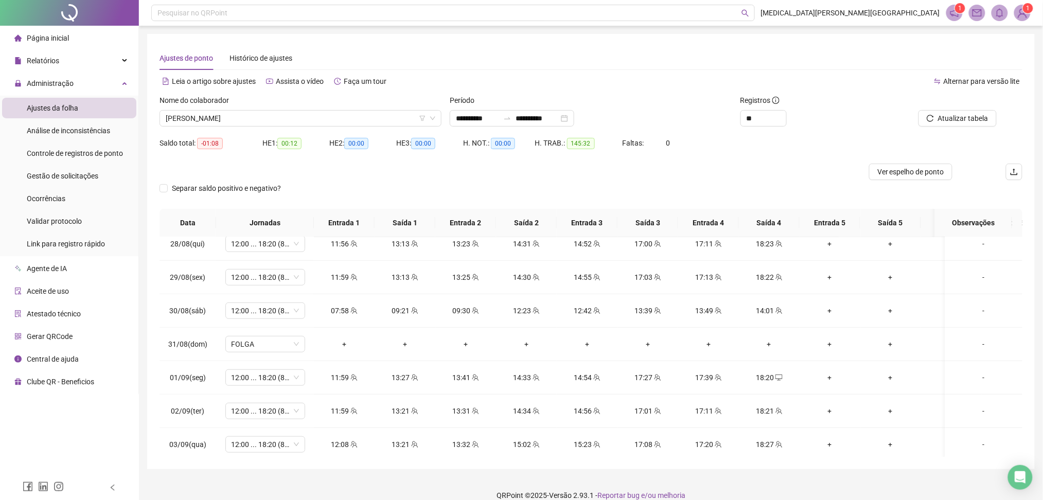
click at [1020, 15] on img at bounding box center [1022, 12] width 15 height 15
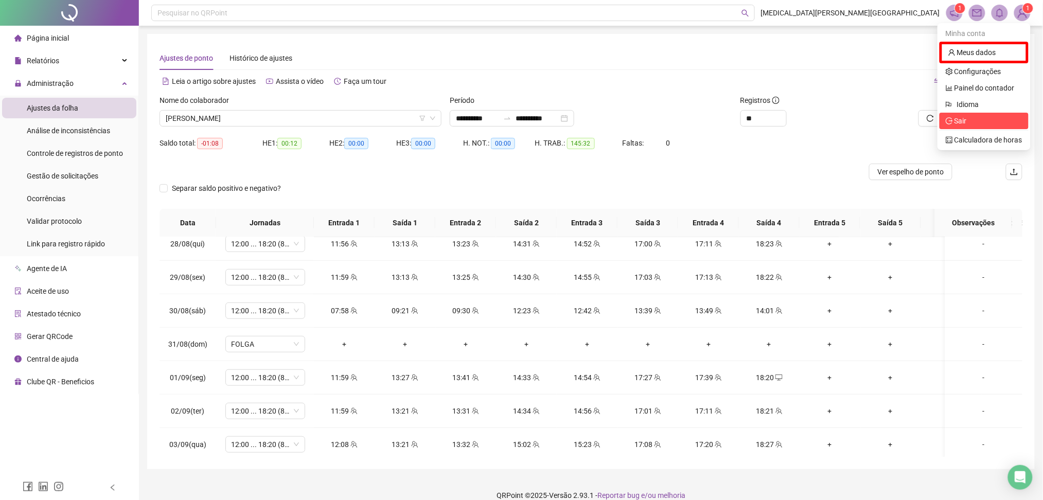
click at [952, 117] on icon "logout" at bounding box center [949, 120] width 7 height 7
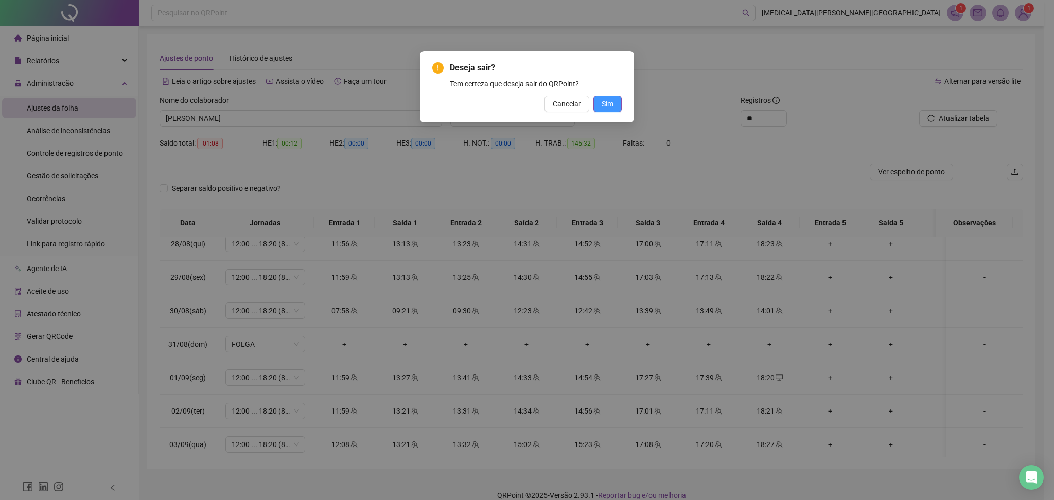
click at [616, 101] on button "Sim" at bounding box center [607, 104] width 28 height 16
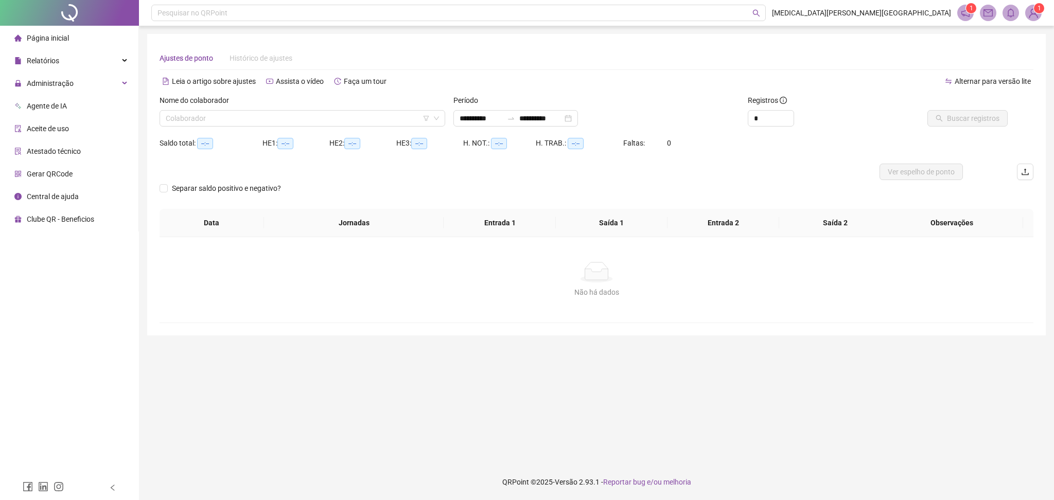
type input "**********"
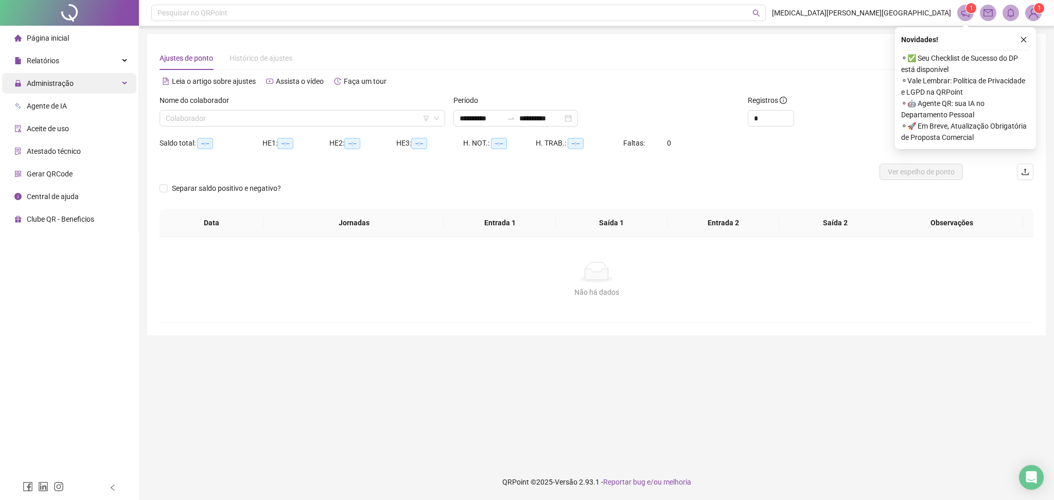
click at [55, 83] on span "Administração" at bounding box center [50, 83] width 47 height 8
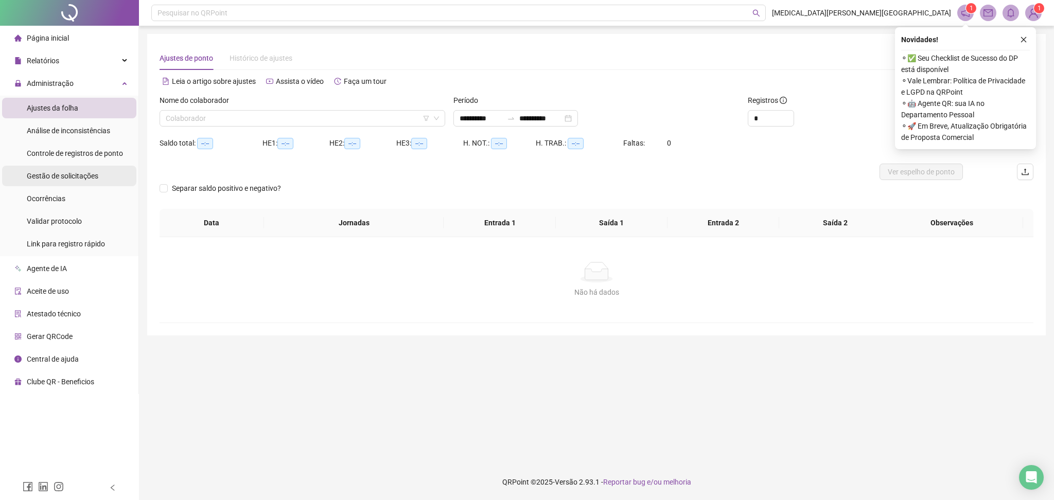
click at [76, 172] on span "Gestão de solicitações" at bounding box center [63, 176] width 72 height 8
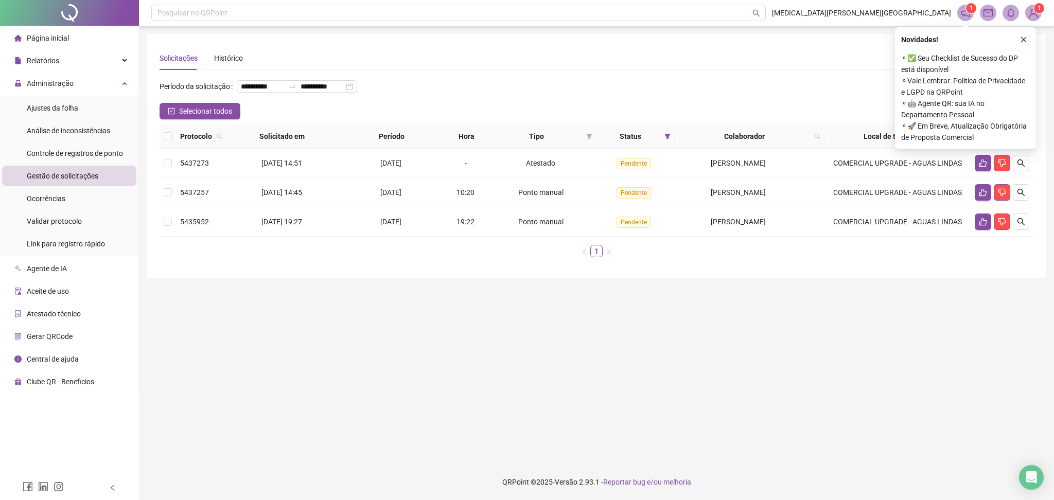
click at [583, 103] on div "**********" at bounding box center [597, 90] width 874 height 25
click at [167, 142] on label at bounding box center [168, 136] width 8 height 11
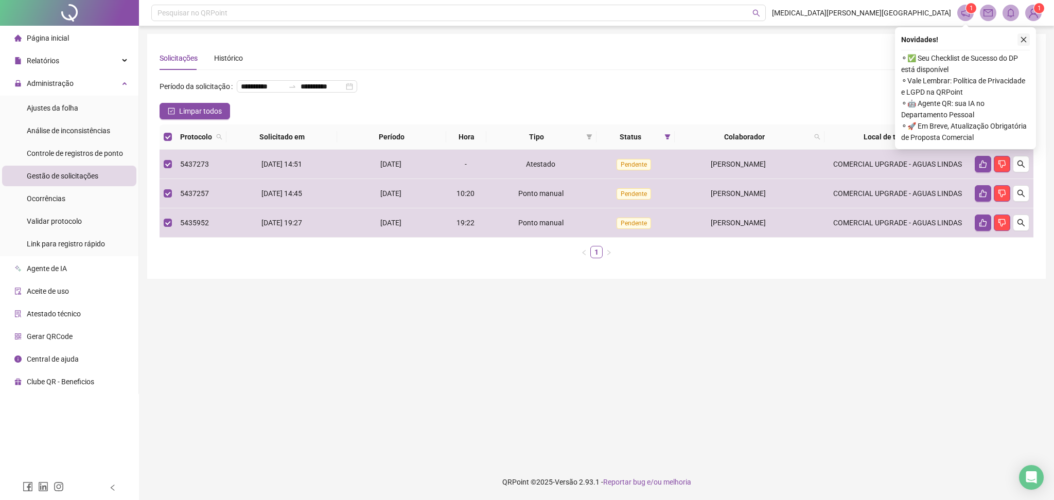
click at [1023, 41] on icon "close" at bounding box center [1023, 39] width 7 height 7
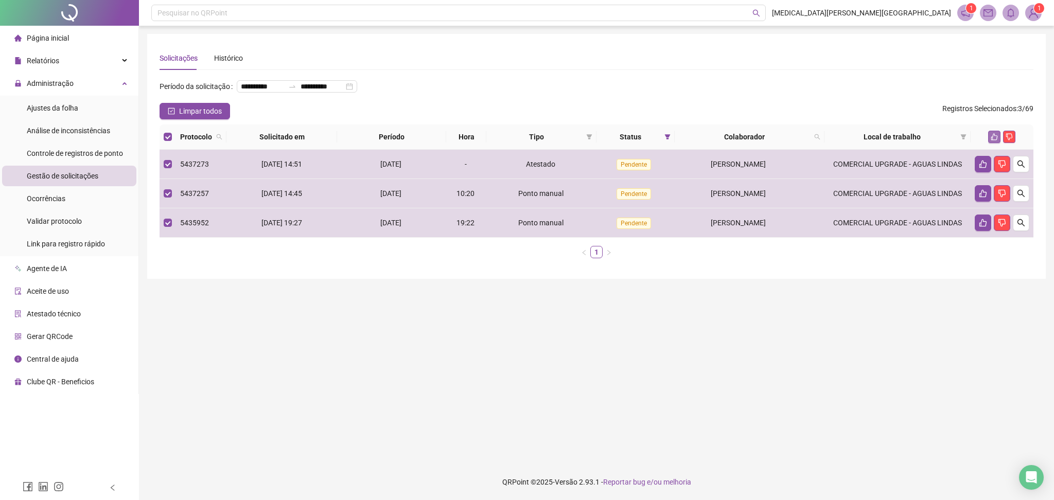
click at [994, 141] on icon "like" at bounding box center [994, 137] width 7 height 7
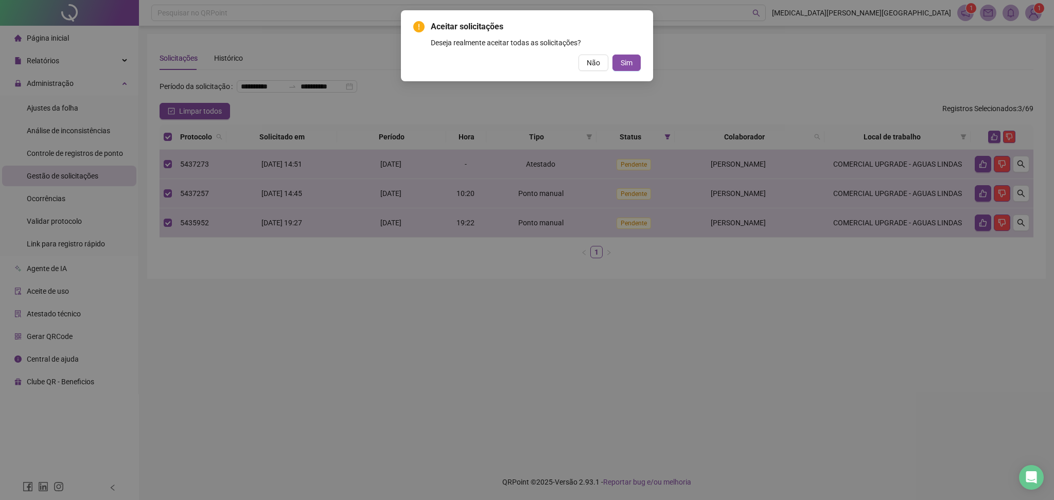
click at [624, 64] on span "Sim" at bounding box center [627, 62] width 12 height 11
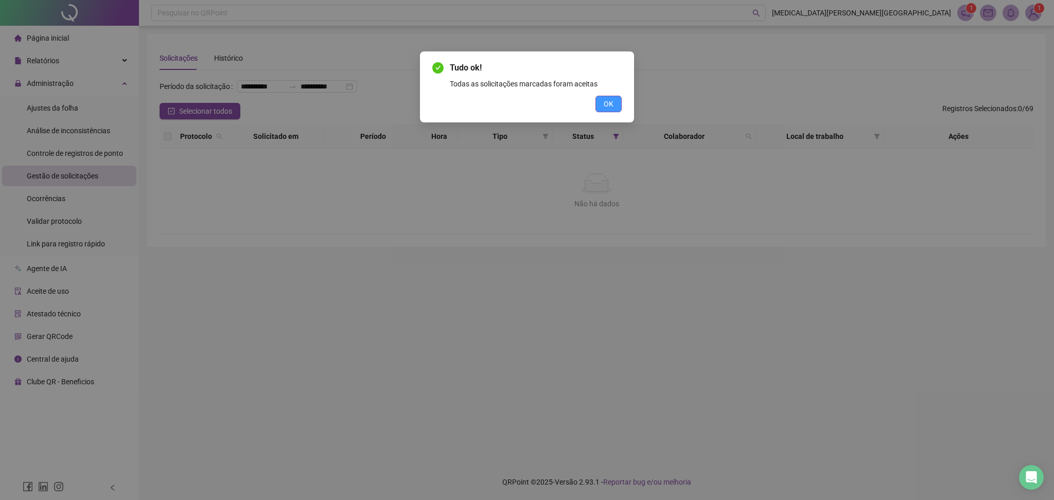
click at [615, 104] on button "OK" at bounding box center [609, 104] width 26 height 16
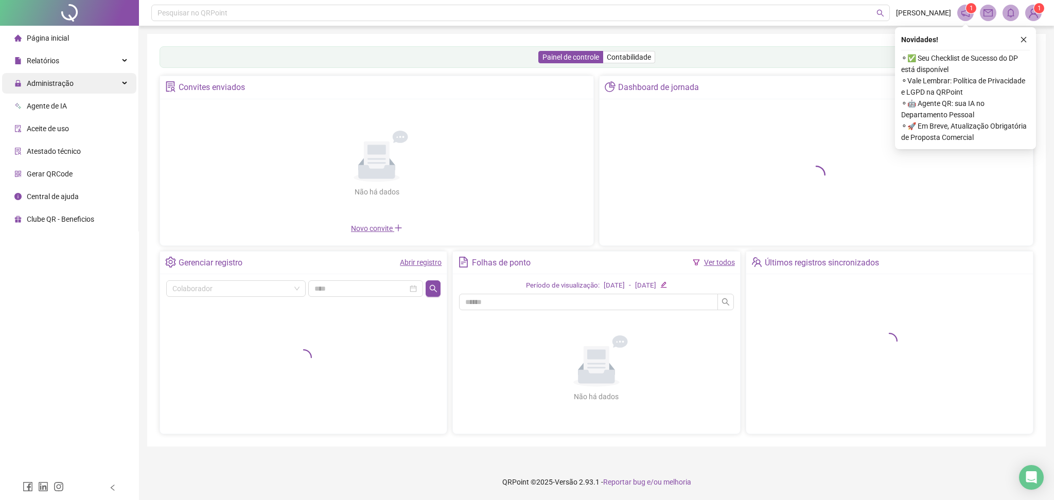
click at [54, 86] on span "Administração" at bounding box center [50, 83] width 47 height 8
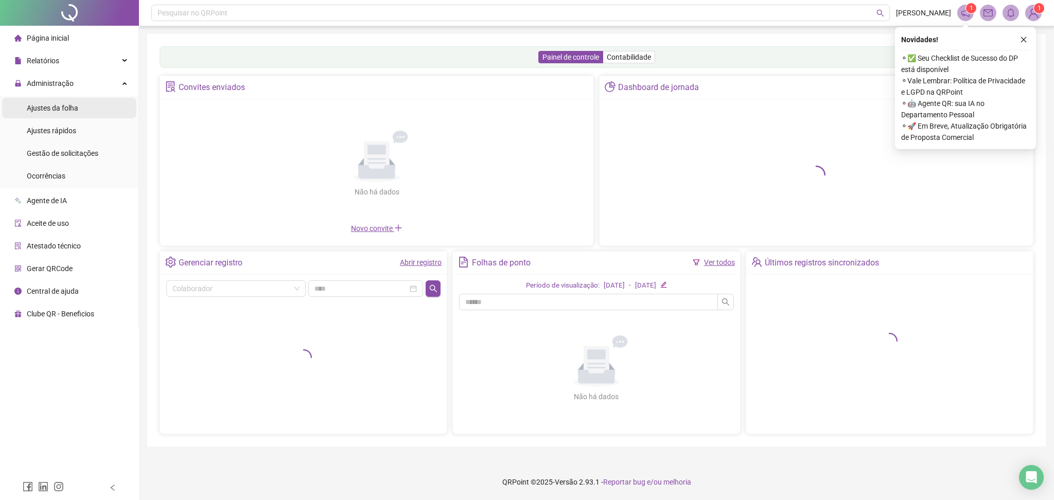
click at [63, 113] on div "Ajustes da folha" at bounding box center [52, 108] width 51 height 21
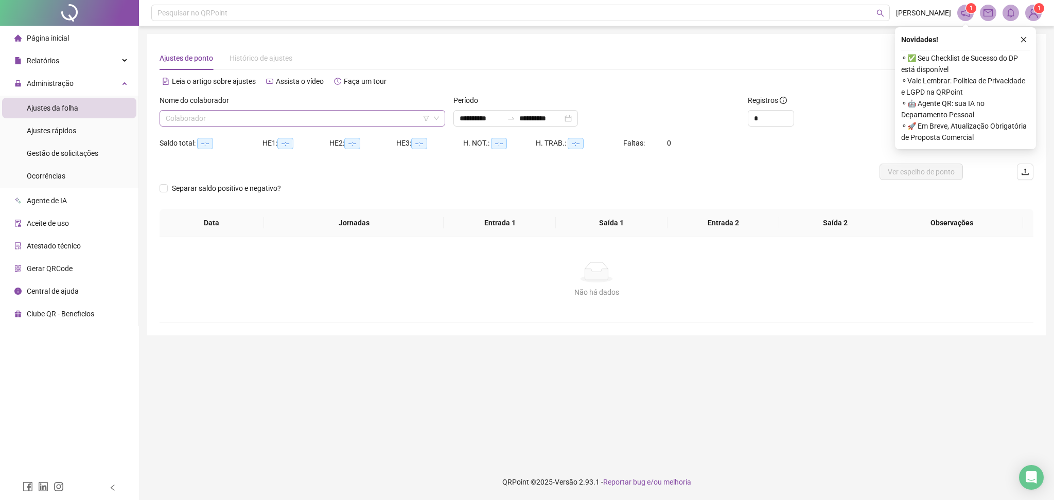
type input "**********"
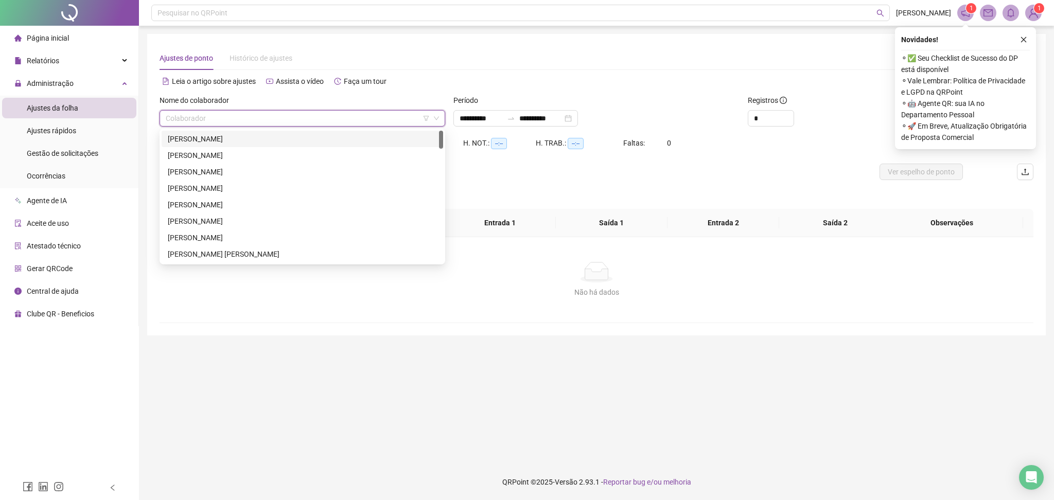
click at [300, 124] on input "search" at bounding box center [298, 118] width 264 height 15
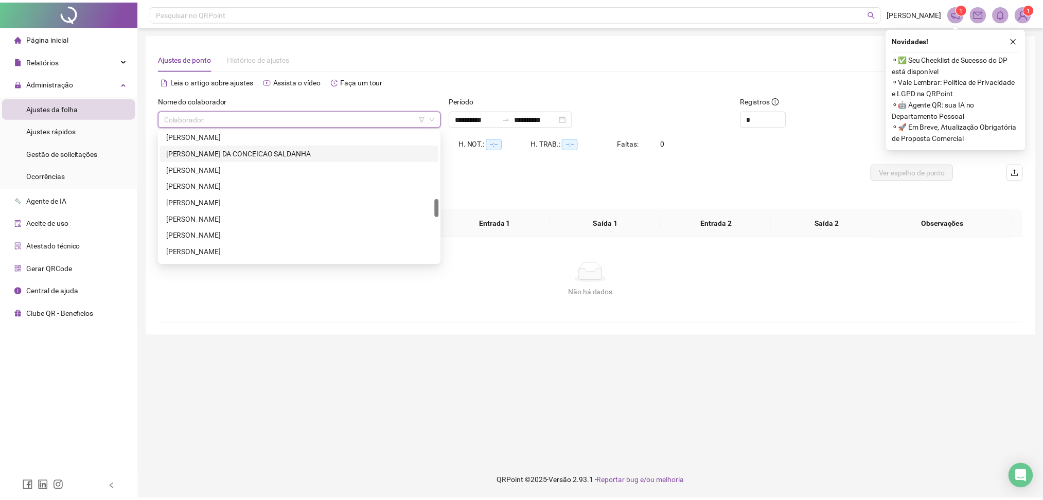
scroll to position [807, 0]
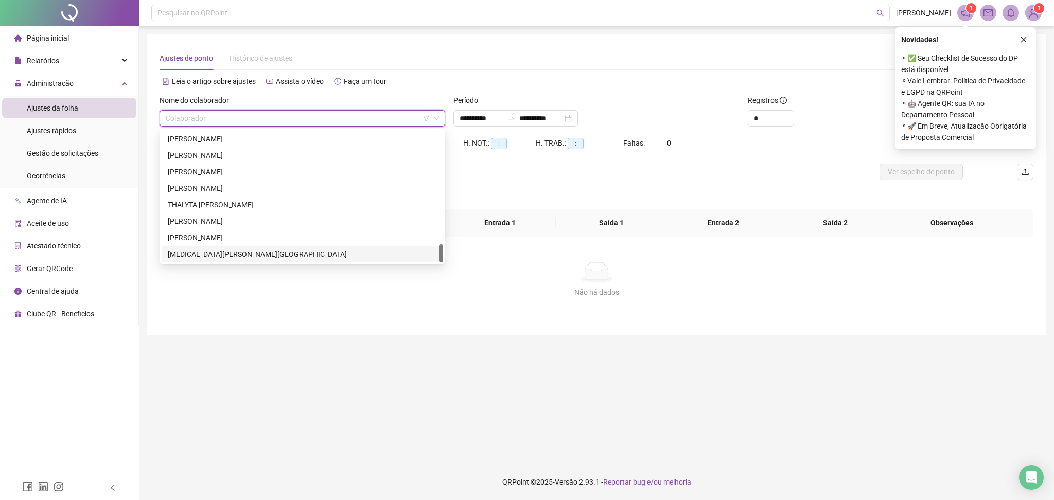
click at [227, 260] on div "[MEDICAL_DATA][PERSON_NAME][GEOGRAPHIC_DATA]" at bounding box center [303, 254] width 282 height 16
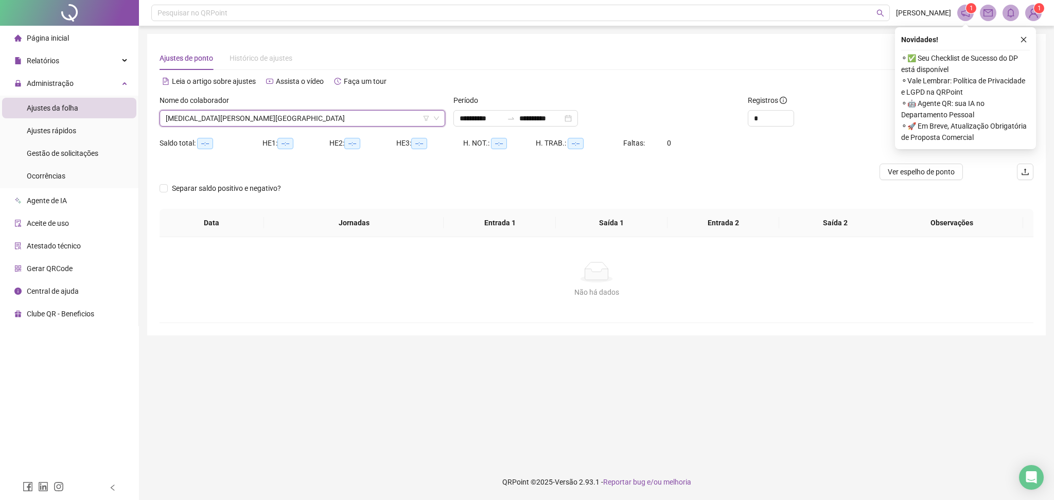
click at [1017, 43] on div "Novidades !" at bounding box center [965, 39] width 129 height 12
click at [1019, 42] on button "button" at bounding box center [1024, 39] width 12 height 12
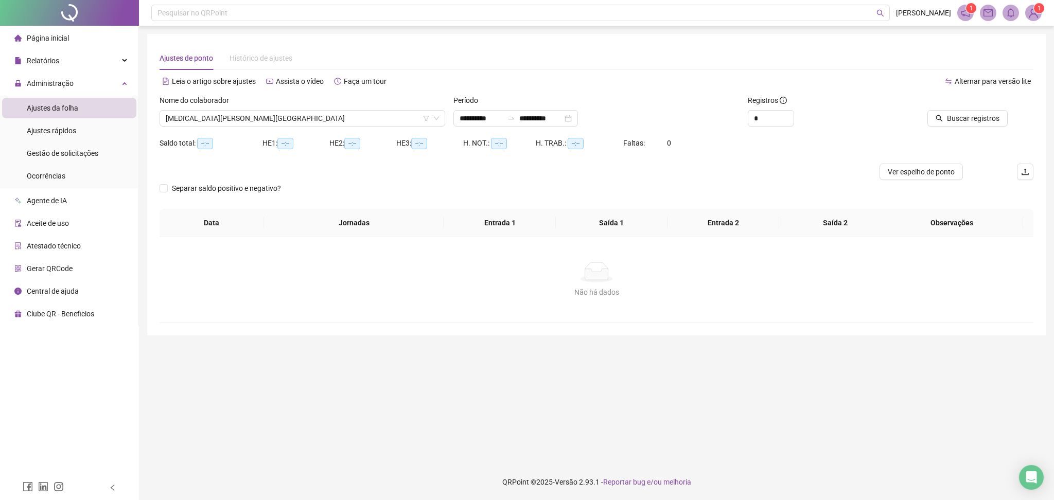
click at [1022, 40] on div "**********" at bounding box center [596, 185] width 899 height 302
click at [991, 115] on span "Buscar registros" at bounding box center [973, 118] width 53 height 11
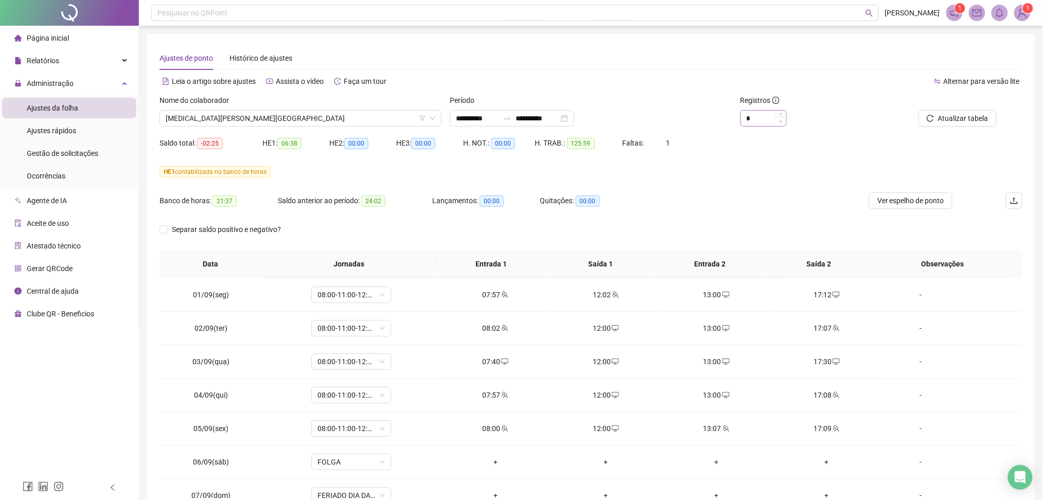
click at [782, 117] on span "Decrease Value" at bounding box center [780, 121] width 11 height 9
click at [783, 114] on icon "up" at bounding box center [781, 116] width 4 height 4
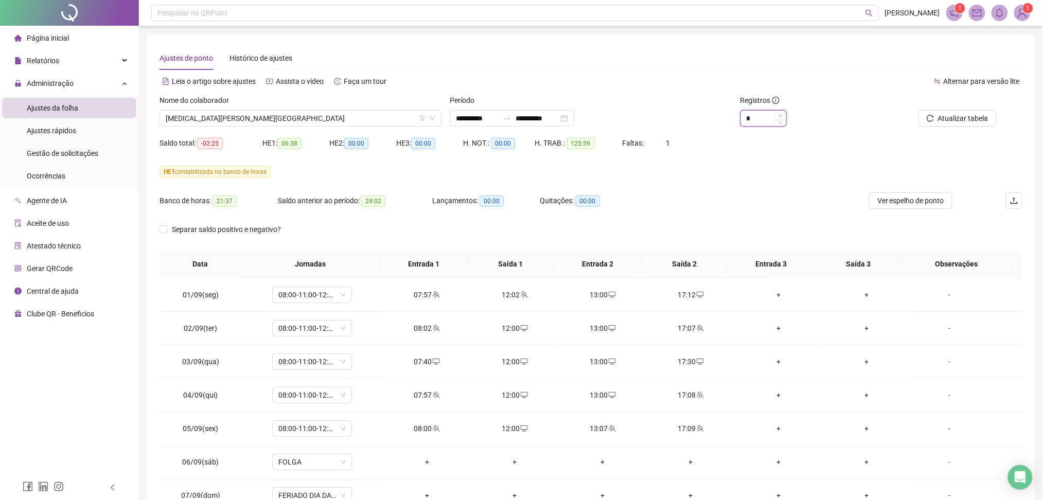
click at [783, 114] on icon "up" at bounding box center [781, 116] width 4 height 4
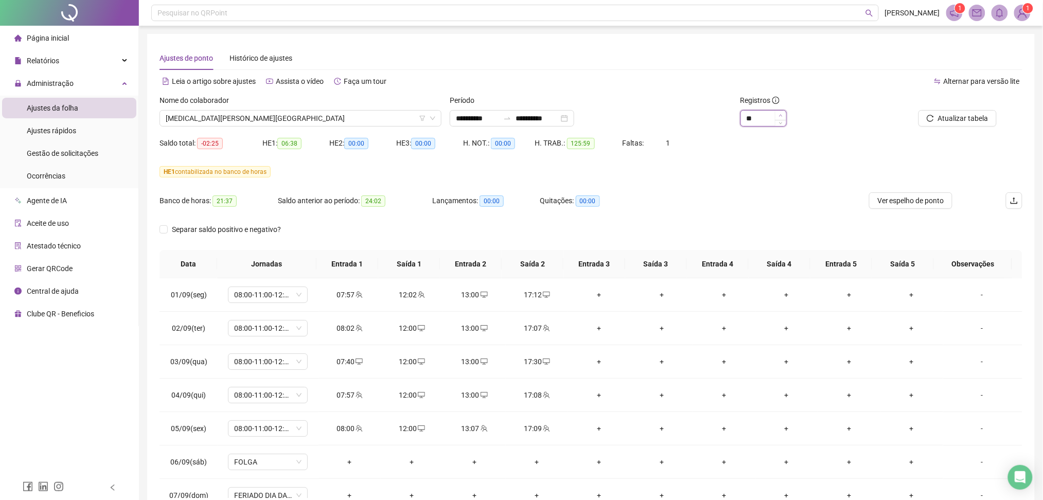
click at [783, 114] on icon "up" at bounding box center [781, 116] width 4 height 4
type input "**"
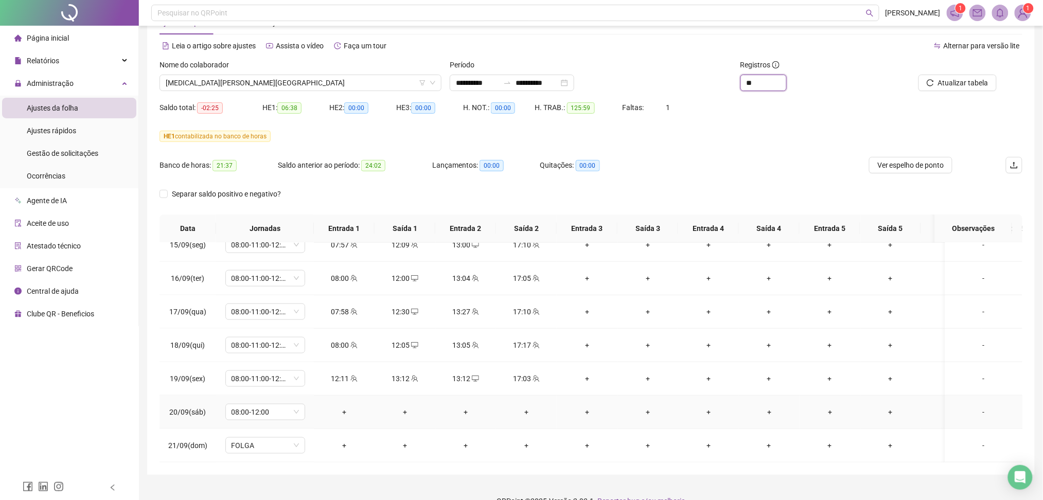
scroll to position [54, 0]
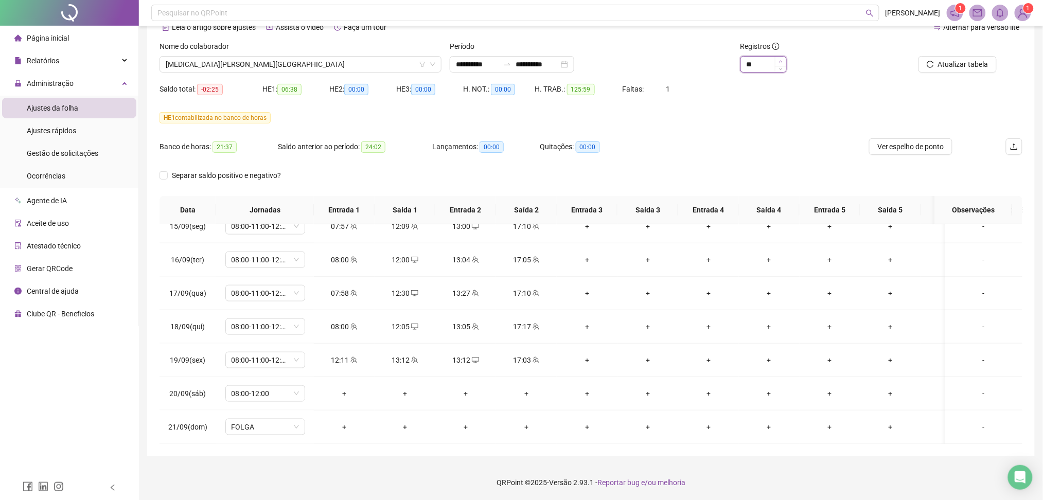
click at [784, 60] on span "Increase Value" at bounding box center [780, 61] width 11 height 9
click at [417, 355] on div "13:12" at bounding box center [405, 360] width 44 height 11
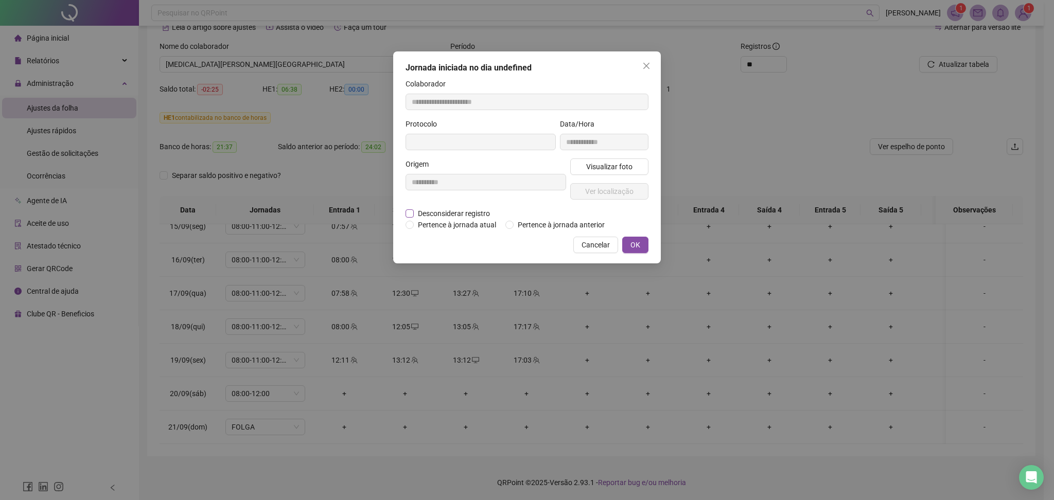
click at [465, 213] on span "Desconsiderar registro" at bounding box center [454, 213] width 80 height 11
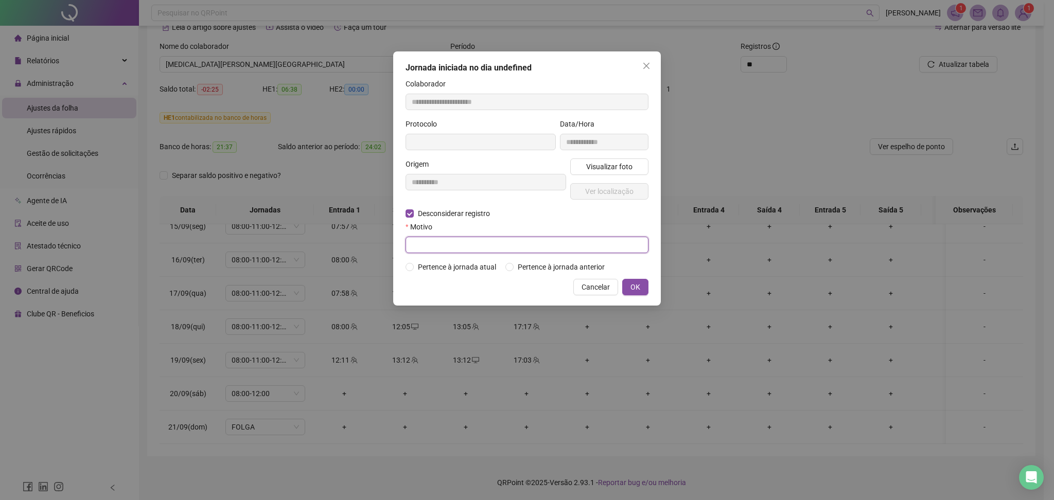
click at [487, 252] on input "text" at bounding box center [527, 245] width 243 height 16
type input "**********"
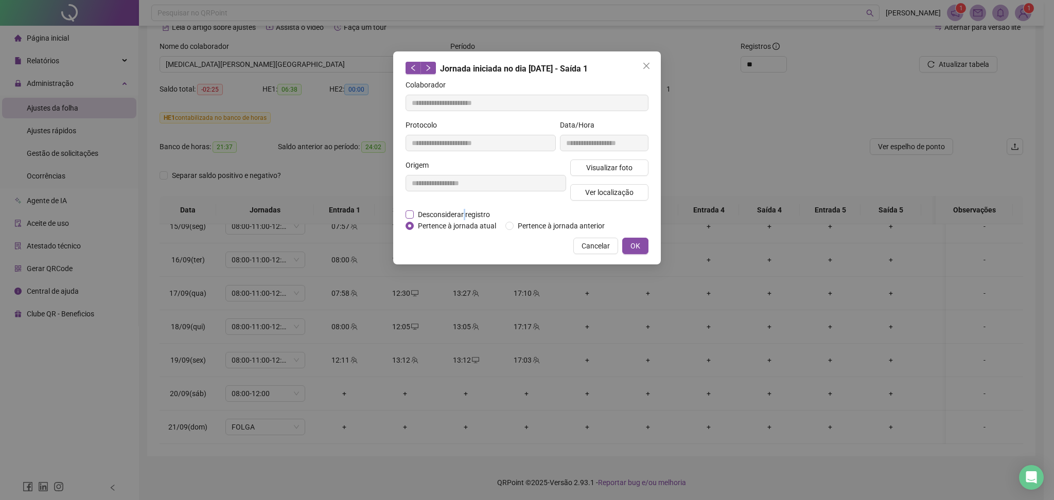
click at [463, 213] on span "Desconsiderar registro" at bounding box center [454, 214] width 80 height 11
click at [430, 218] on span "Desconsiderar registro" at bounding box center [454, 214] width 80 height 11
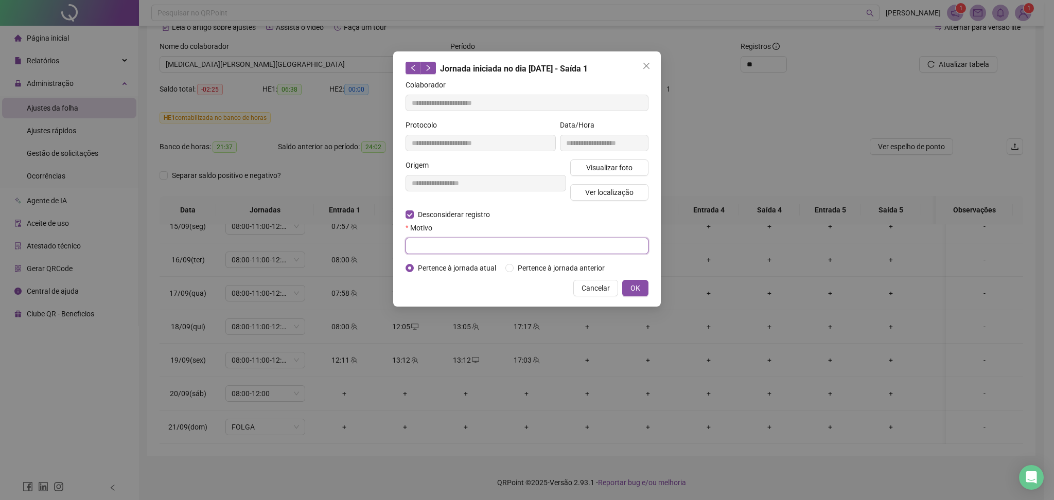
click at [444, 250] on input "text" at bounding box center [527, 246] width 243 height 16
type input "******"
click at [637, 288] on span "OK" at bounding box center [636, 288] width 10 height 11
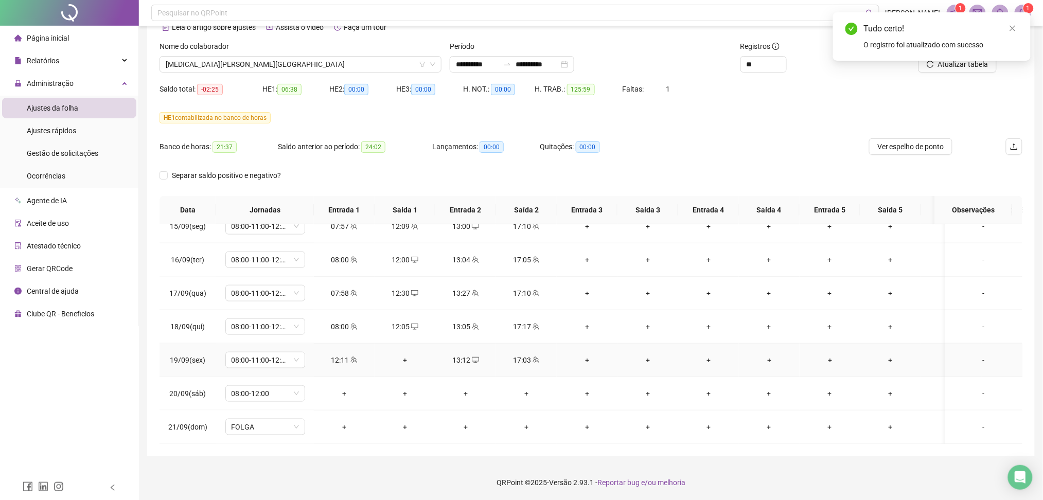
click at [404, 355] on div "+" at bounding box center [405, 360] width 44 height 11
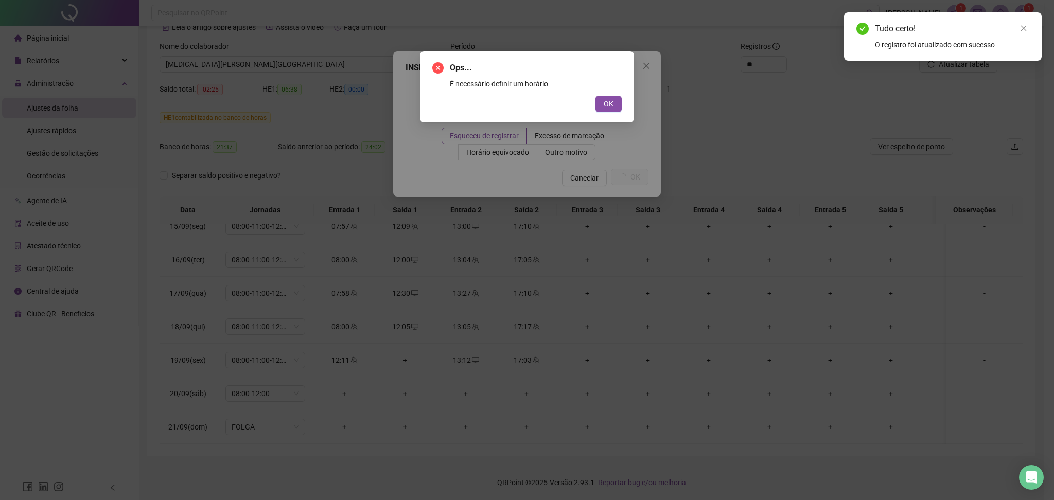
drag, startPoint x: 617, startPoint y: 101, endPoint x: 564, endPoint y: 141, distance: 66.2
click at [616, 101] on button "OK" at bounding box center [609, 104] width 26 height 16
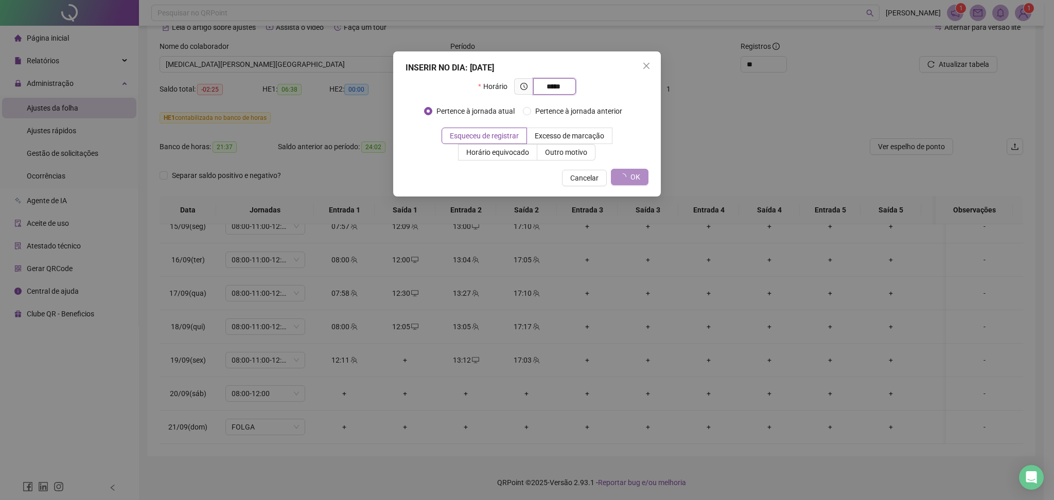
type input "*****"
drag, startPoint x: 554, startPoint y: 92, endPoint x: 646, endPoint y: 79, distance: 92.5
click at [651, 79] on div "INSERIR NO DIA : [DATE] Horário ***** Pertence à jornada atual Pertence à jorna…" at bounding box center [527, 123] width 268 height 145
click at [638, 183] on button "OK" at bounding box center [630, 177] width 38 height 16
drag, startPoint x: 636, startPoint y: 181, endPoint x: 620, endPoint y: 164, distance: 22.6
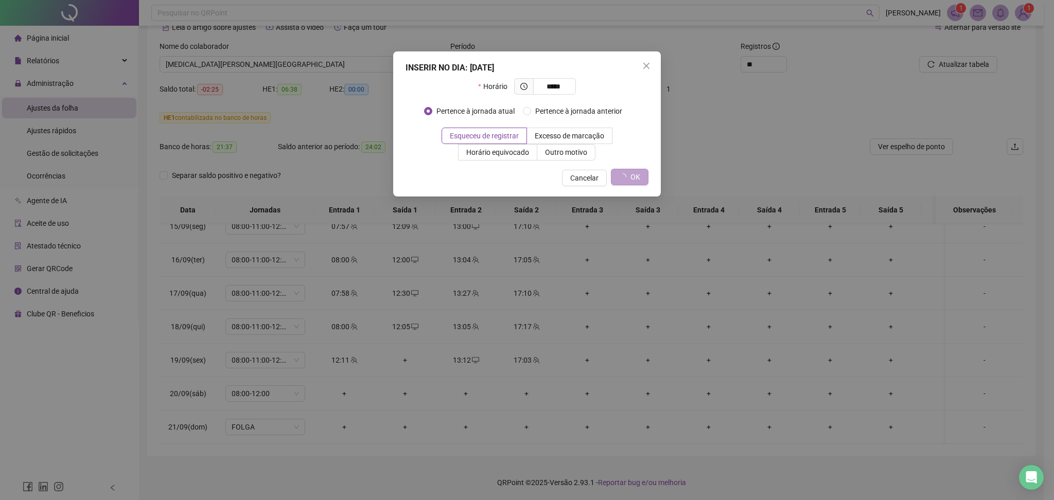
click at [635, 181] on span "OK" at bounding box center [636, 176] width 10 height 11
click at [570, 153] on span "Outro motivo" at bounding box center [566, 152] width 42 height 8
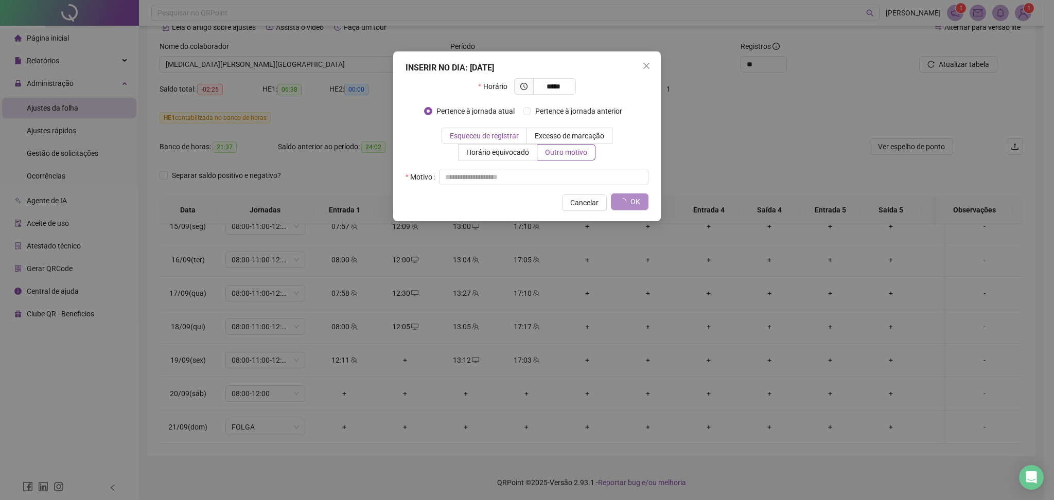
click at [500, 130] on label "Esqueceu de registrar" at bounding box center [484, 136] width 85 height 16
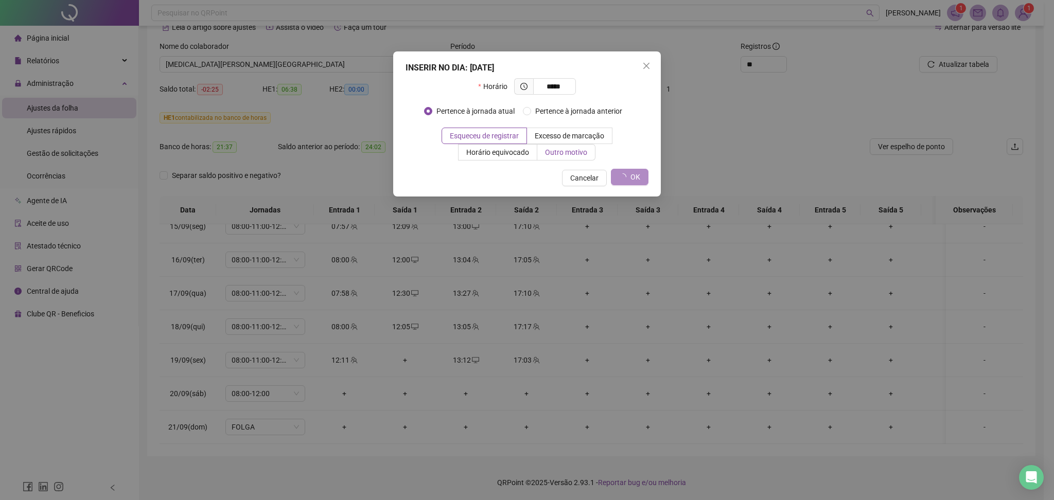
click at [567, 152] on span "Outro motivo" at bounding box center [566, 152] width 42 height 8
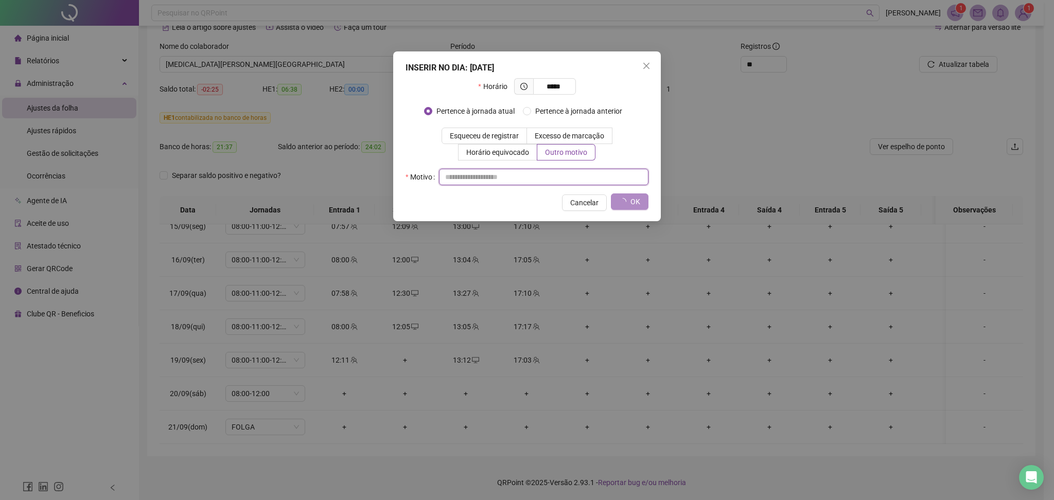
click at [485, 177] on input "text" at bounding box center [543, 177] width 209 height 16
type input "**********"
click at [631, 200] on span "OK" at bounding box center [636, 201] width 10 height 11
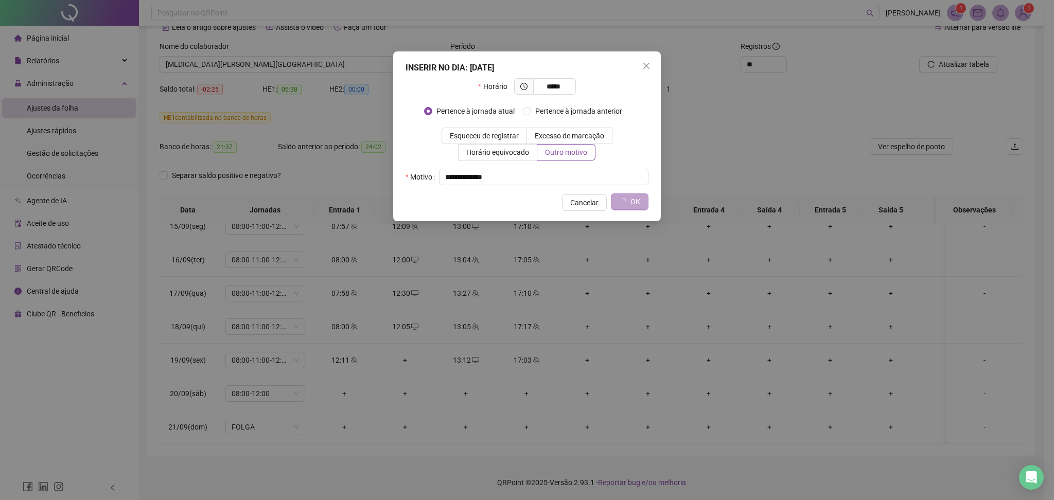
click at [631, 200] on span "OK" at bounding box center [636, 201] width 10 height 11
click at [575, 202] on span "Cancelar" at bounding box center [584, 202] width 28 height 11
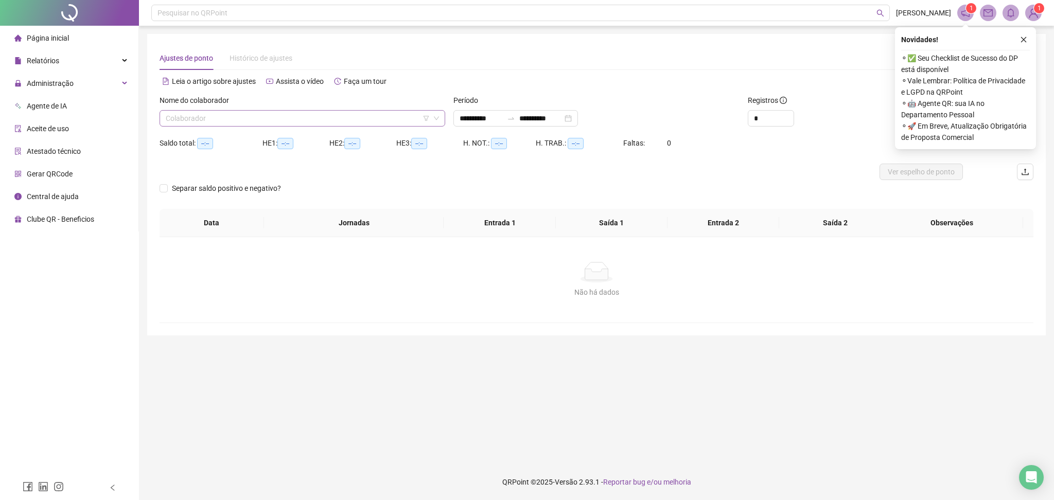
click at [218, 116] on input "search" at bounding box center [298, 118] width 264 height 15
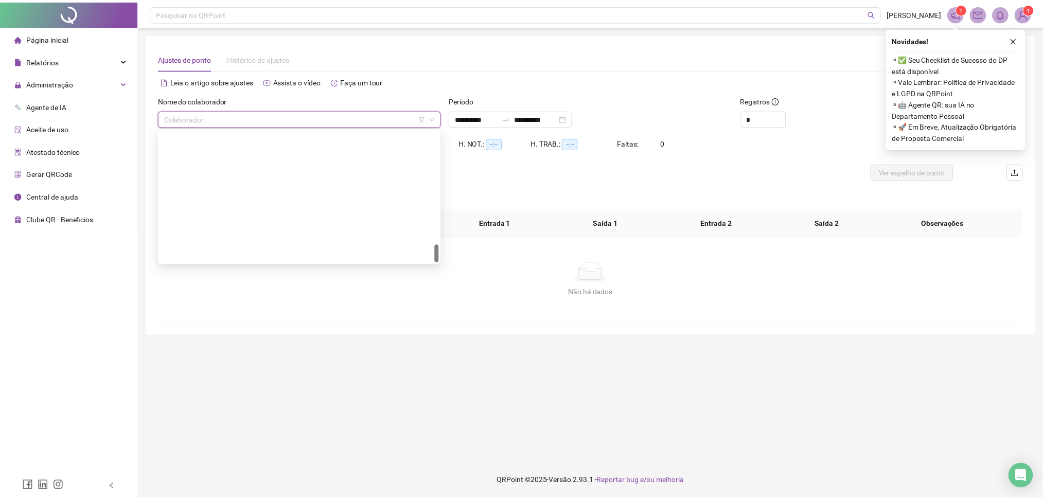
scroll to position [807, 0]
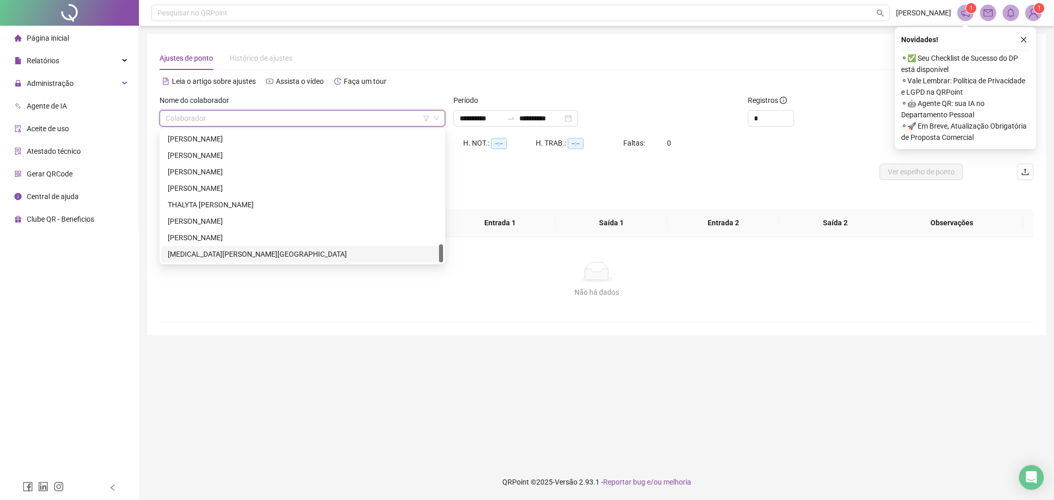
click at [253, 249] on div "YASMIN DE ARAUJO LISBOA" at bounding box center [302, 254] width 269 height 11
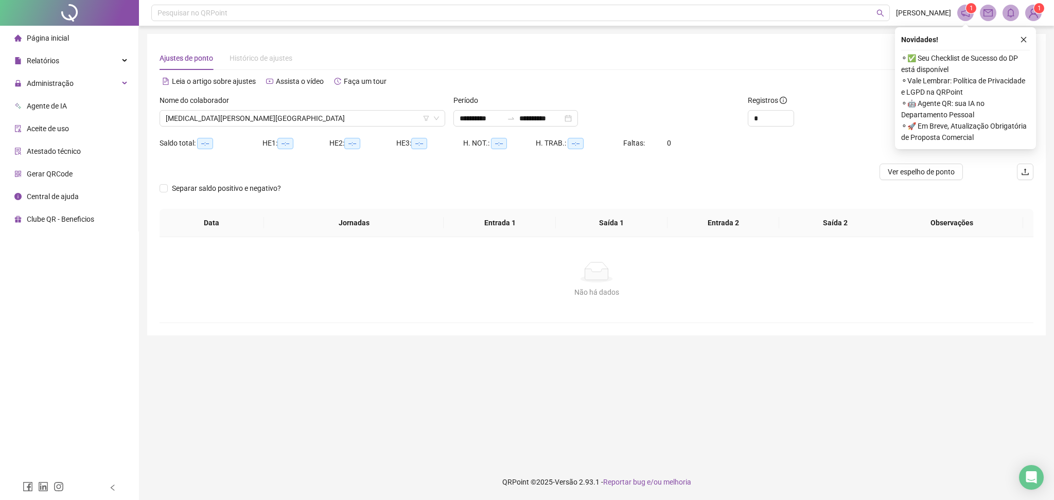
click at [1030, 34] on div "Novidades ! ⚬ ✅ Seu Checklist de Sucesso do DP está disponível ⚬ Vale Lembrar: …" at bounding box center [965, 88] width 141 height 122
click at [1024, 38] on icon "close" at bounding box center [1023, 39] width 7 height 7
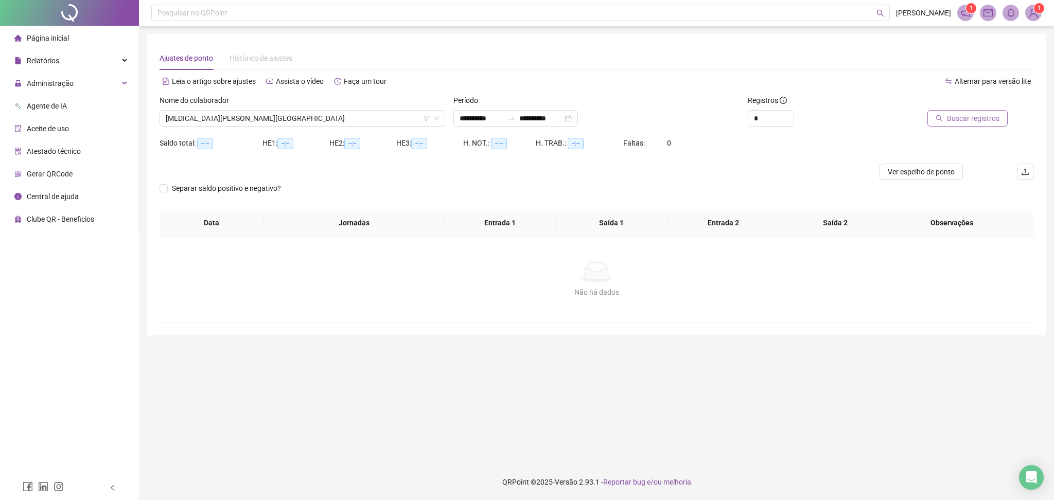
click at [980, 120] on span "Buscar registros" at bounding box center [973, 118] width 53 height 11
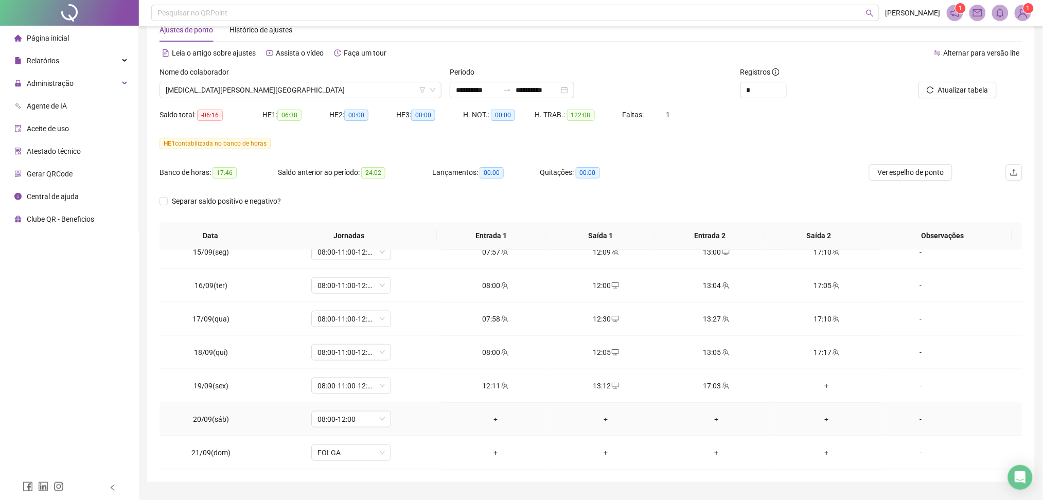
scroll to position [54, 0]
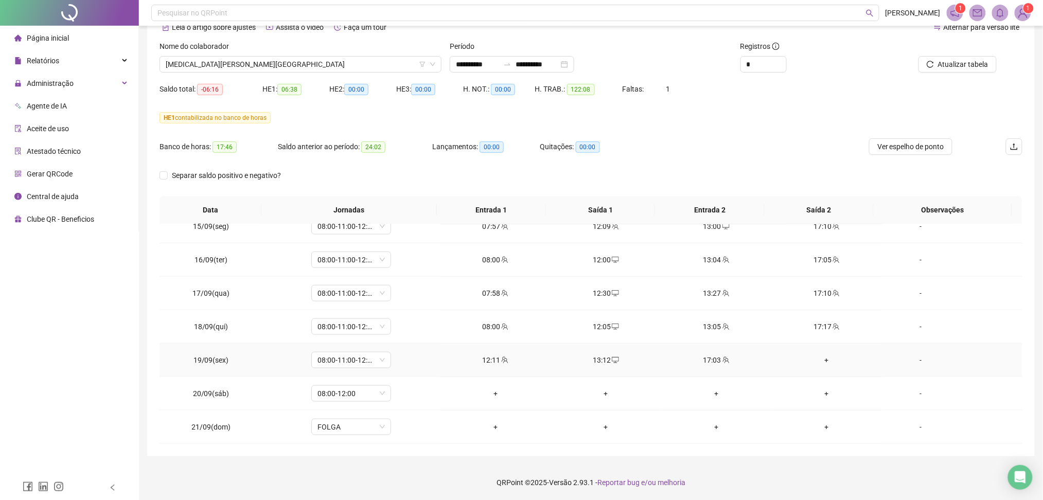
click at [818, 360] on div "+" at bounding box center [827, 360] width 94 height 11
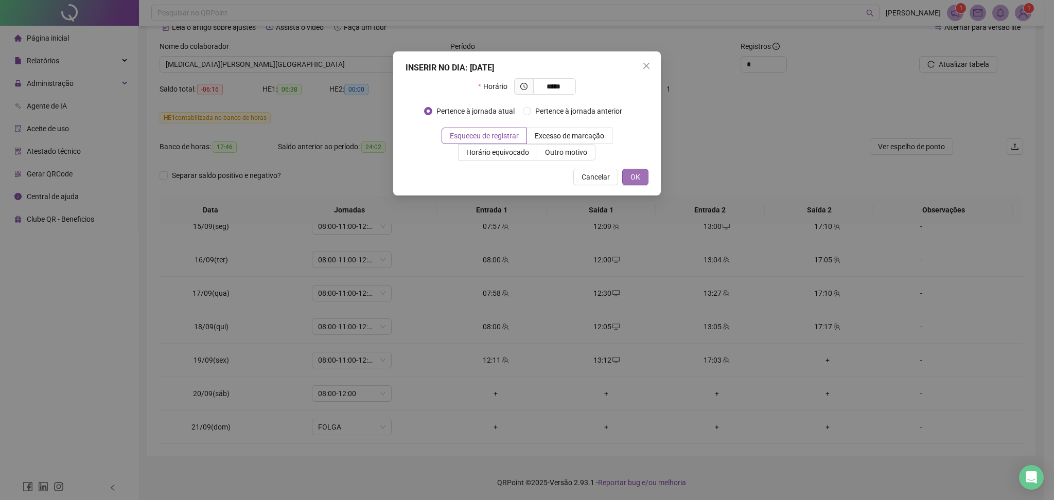
type input "*****"
click at [637, 174] on span "OK" at bounding box center [636, 176] width 10 height 11
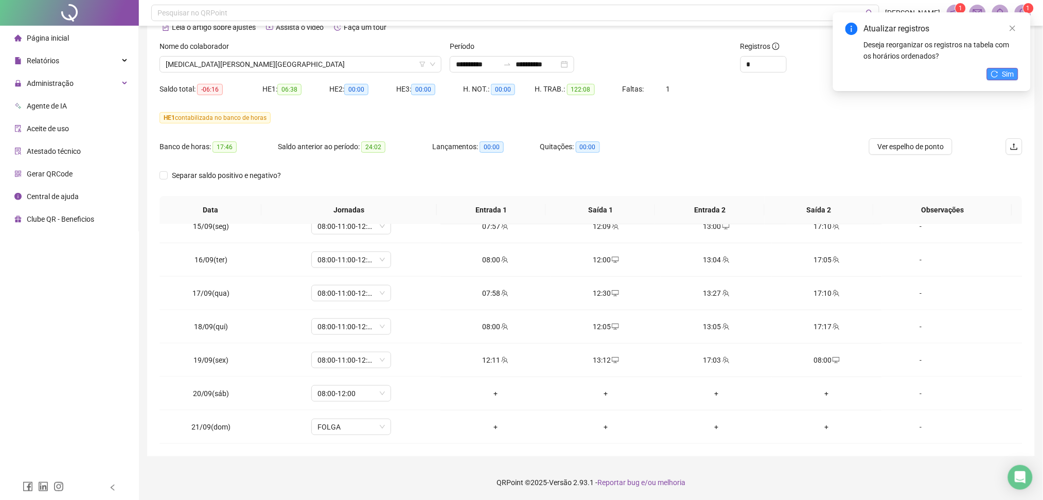
click at [1001, 71] on button "Sim" at bounding box center [1002, 74] width 31 height 12
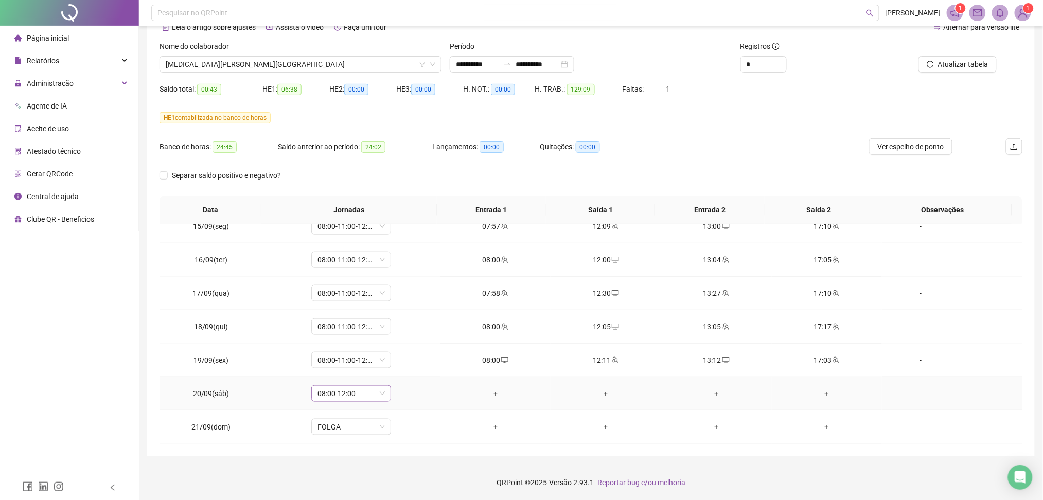
click at [347, 394] on span "08:00-12:00" at bounding box center [351, 393] width 67 height 15
click at [358, 311] on div "Folga" at bounding box center [367, 305] width 87 height 11
click at [404, 370] on button "Sim" at bounding box center [398, 367] width 20 height 12
click at [965, 66] on span "Atualizar tabela" at bounding box center [963, 64] width 50 height 11
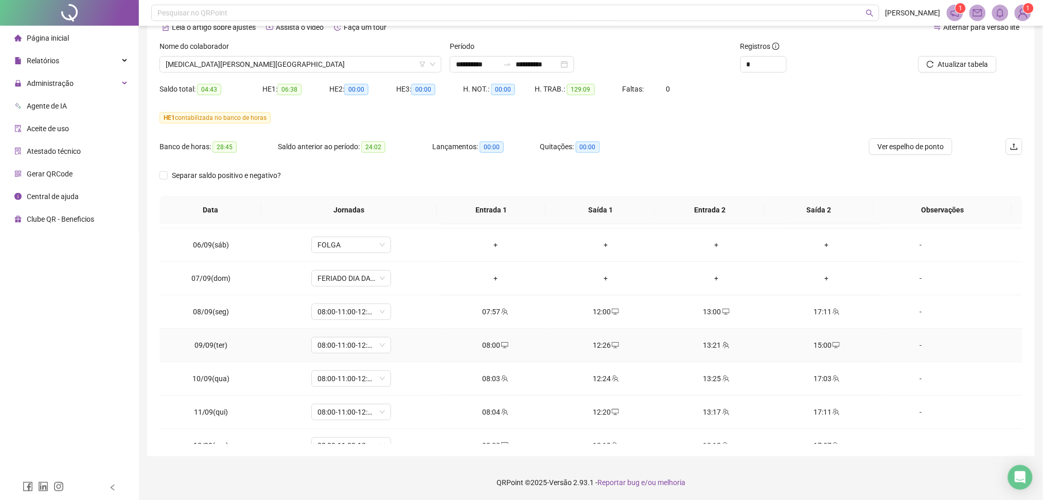
scroll to position [140, 0]
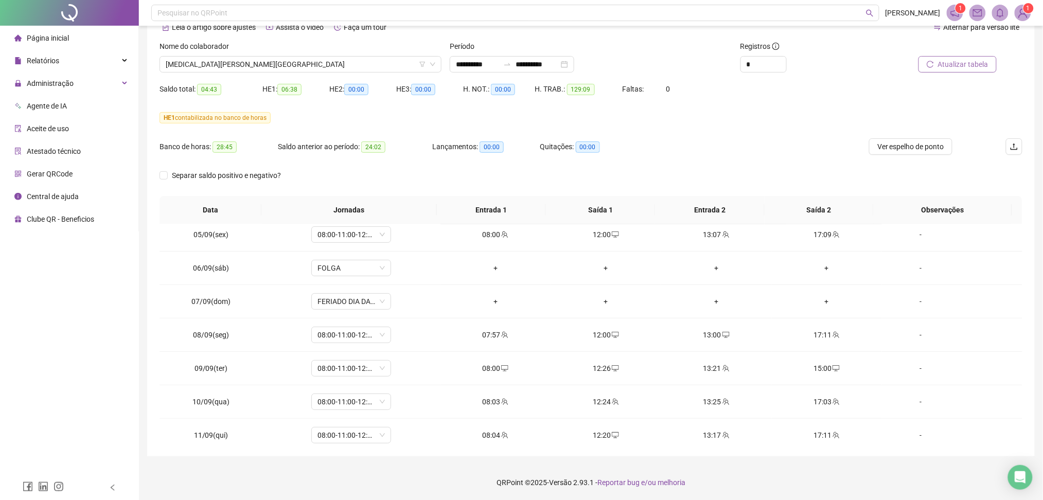
click at [958, 57] on button "Atualizar tabela" at bounding box center [958, 64] width 78 height 16
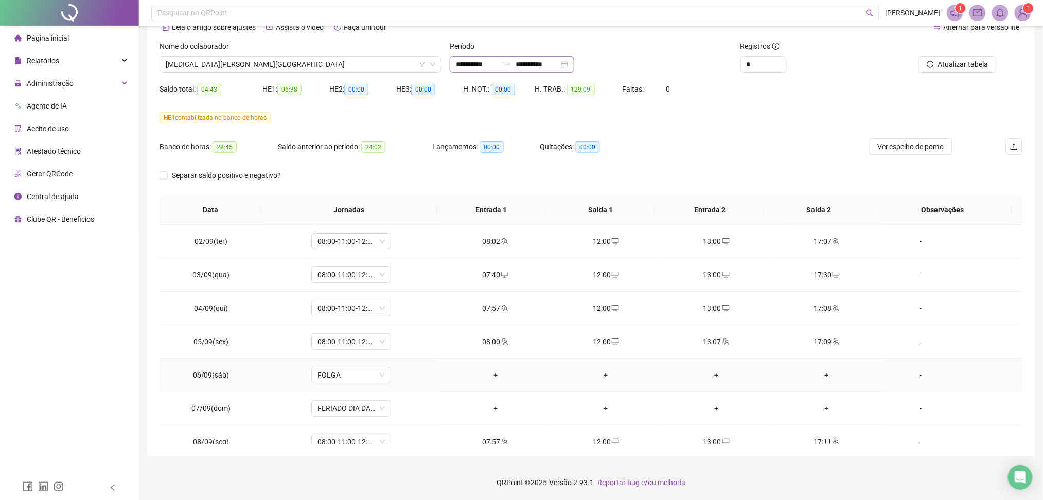
scroll to position [0, 0]
